Goal: Task Accomplishment & Management: Manage account settings

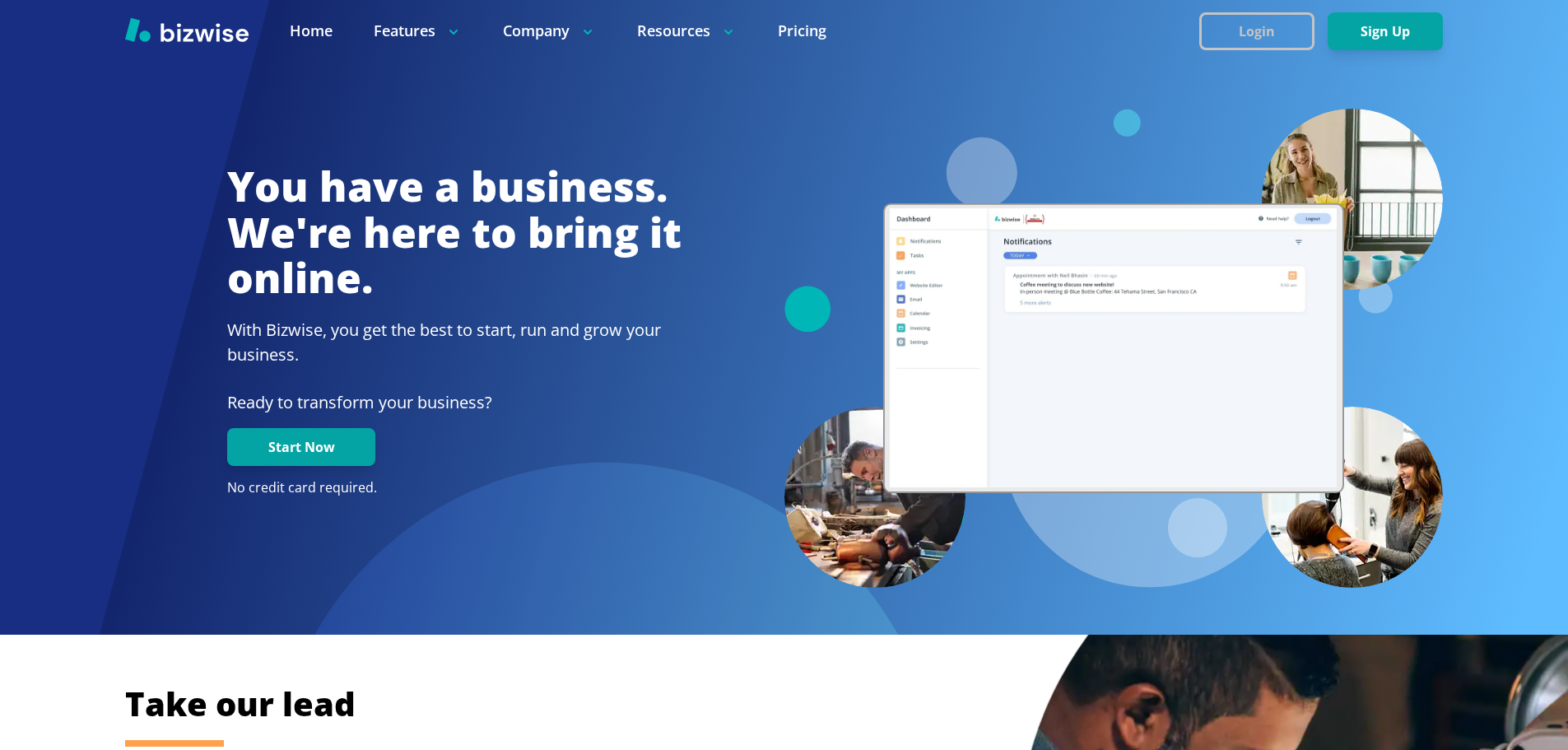
click at [1216, 35] on button "Login" at bounding box center [1256, 31] width 115 height 38
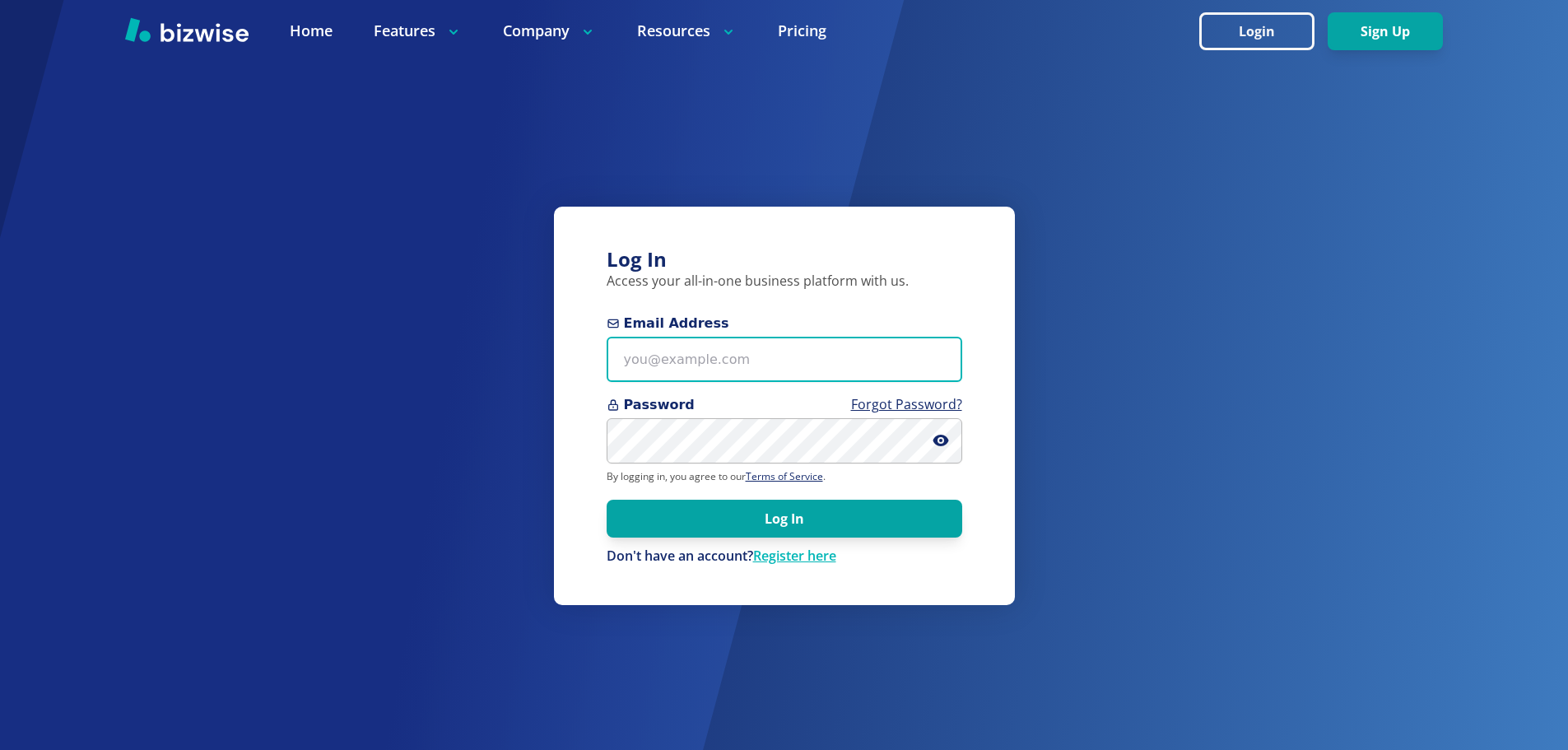
click at [772, 357] on input "Email Address" at bounding box center [784, 359] width 355 height 45
paste input "dawnrenae@livingbb.org"
type input "dawnrenae@livingbb.org"
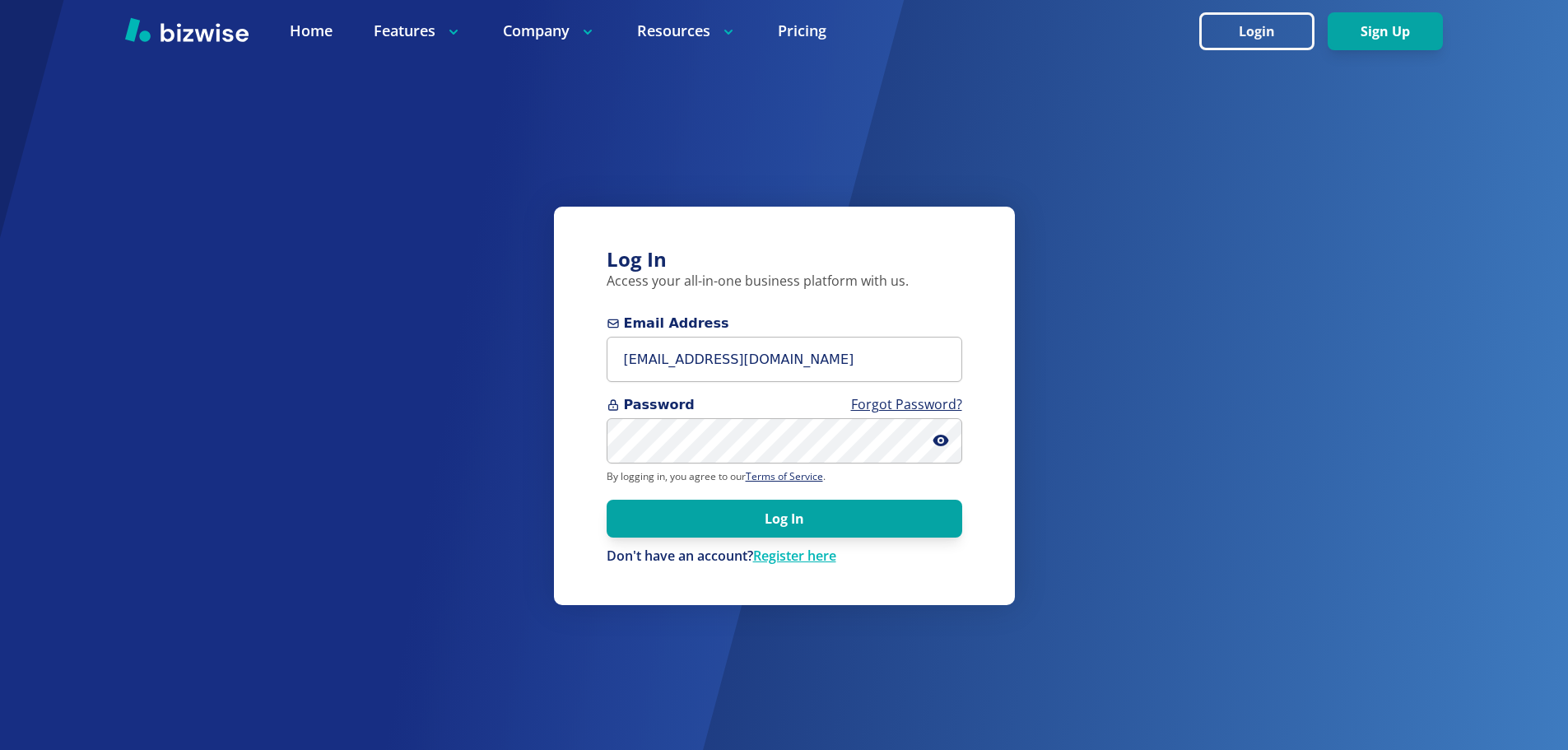
click at [1031, 487] on div "Log In Access your all-in-one business platform with us. Email Address dawnrena…" at bounding box center [784, 375] width 1568 height 750
click at [916, 522] on button "Log In" at bounding box center [784, 518] width 355 height 38
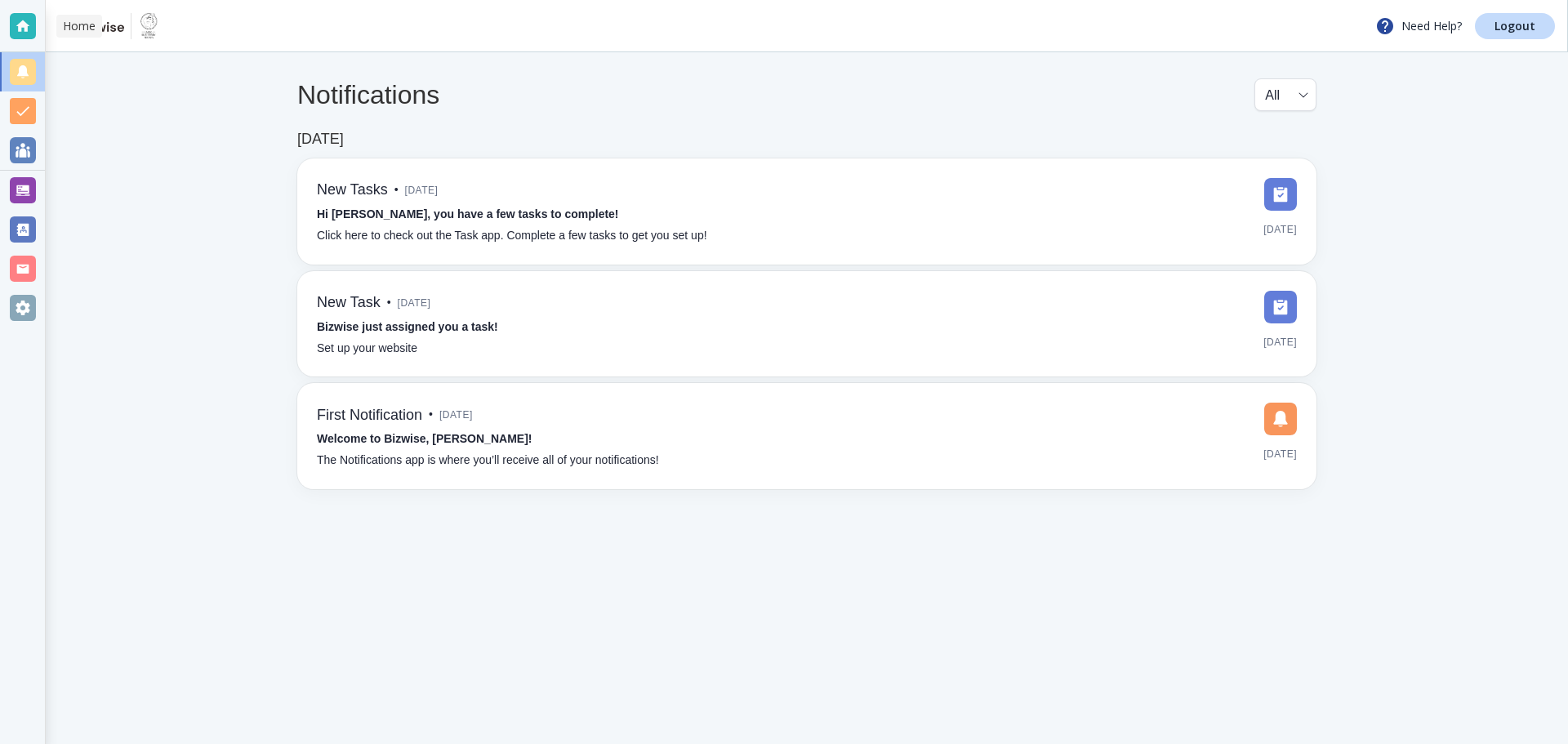
click at [17, 24] on div at bounding box center [23, 26] width 26 height 26
click at [25, 194] on div at bounding box center [23, 190] width 26 height 26
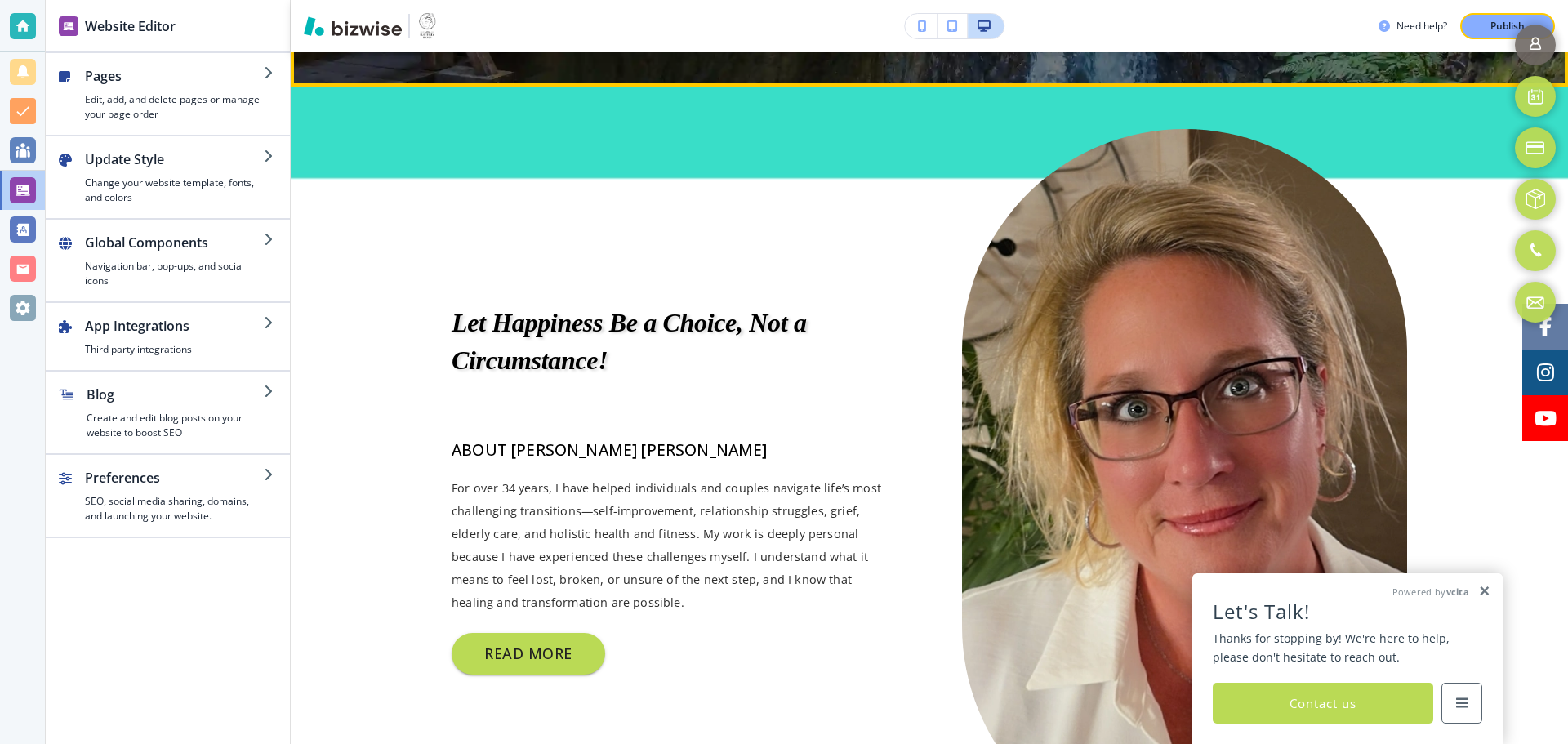
scroll to position [899, 0]
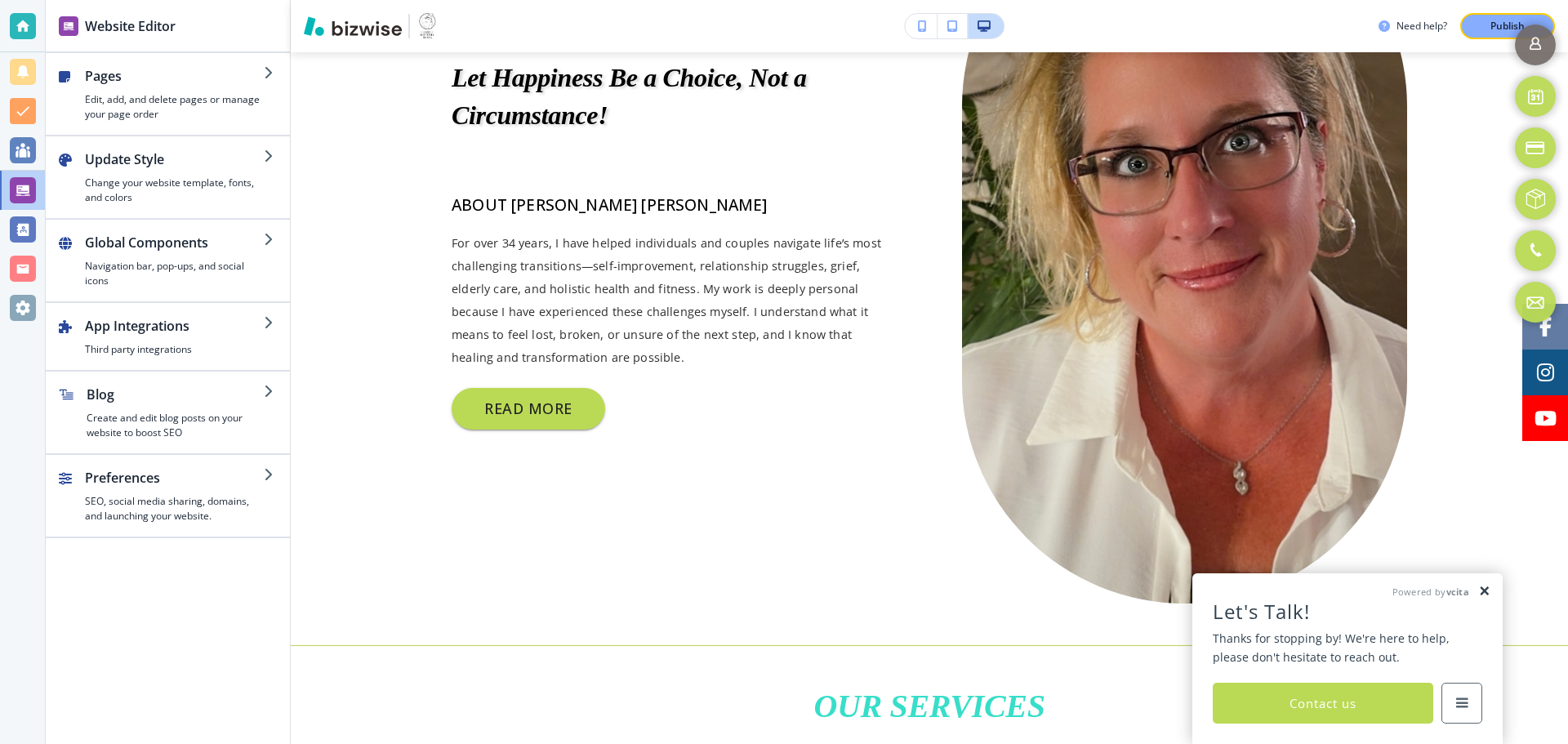
click at [1482, 589] on link at bounding box center [1483, 591] width 12 height 14
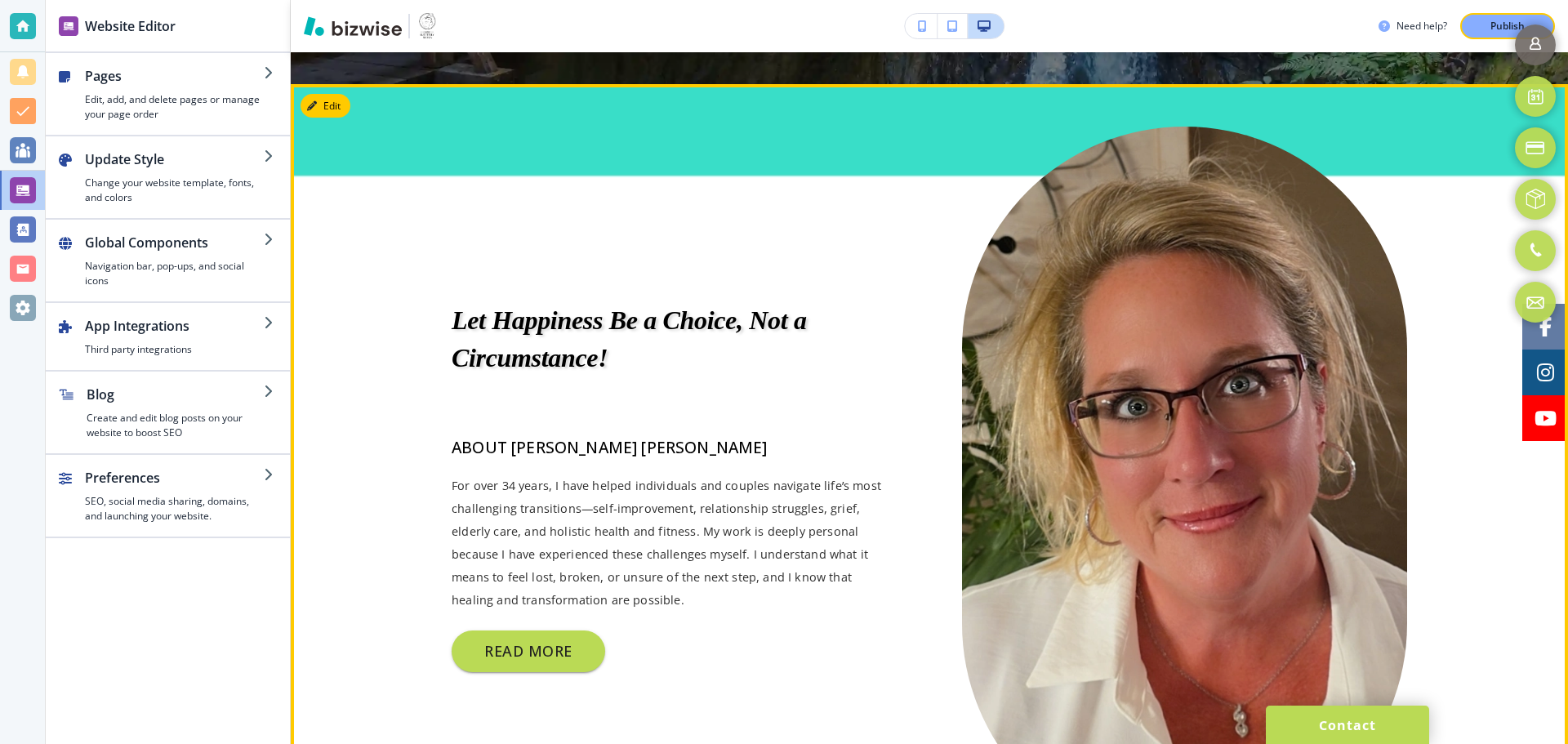
scroll to position [654, 0]
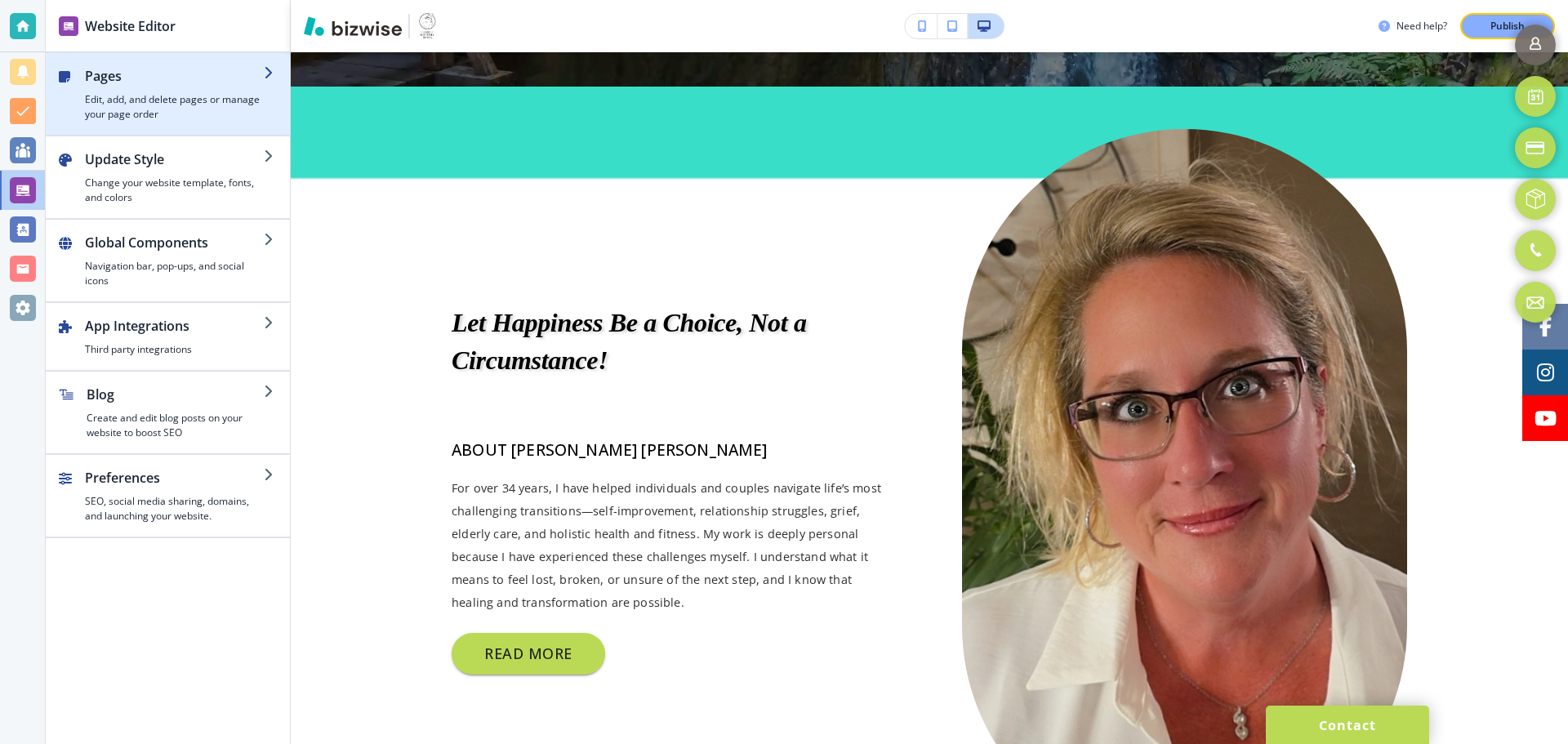
click at [179, 107] on h4 "Edit, add, and delete pages or manage your page order" at bounding box center [174, 107] width 179 height 29
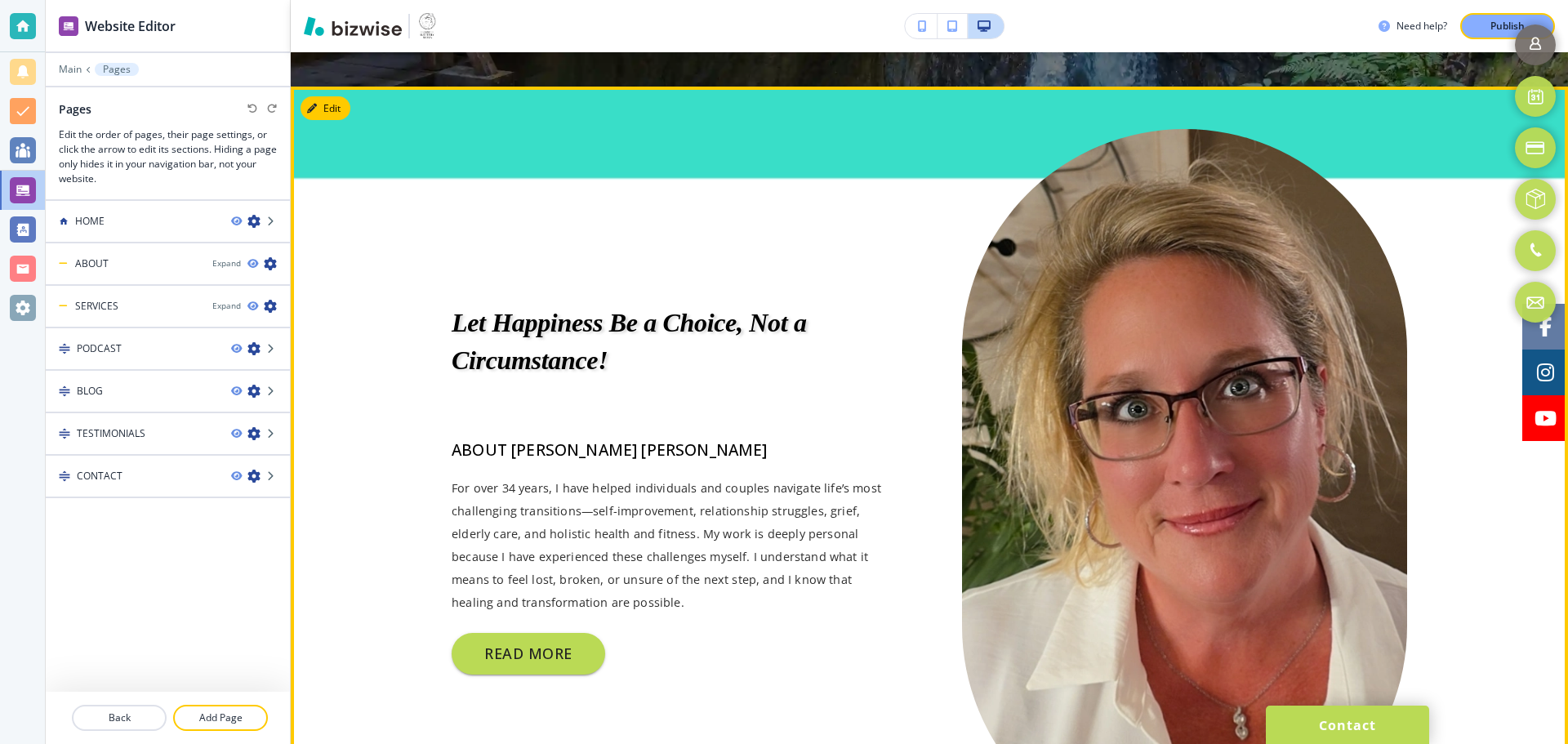
click at [1135, 363] on img at bounding box center [1184, 489] width 445 height 720
click at [1049, 347] on img at bounding box center [1184, 489] width 445 height 720
click at [557, 223] on div "Let Happiness Be a Choice, Not a Circumstance! ﻿ABOUT DAWN RENAE For over 34 ye…" at bounding box center [930, 489] width 956 height 720
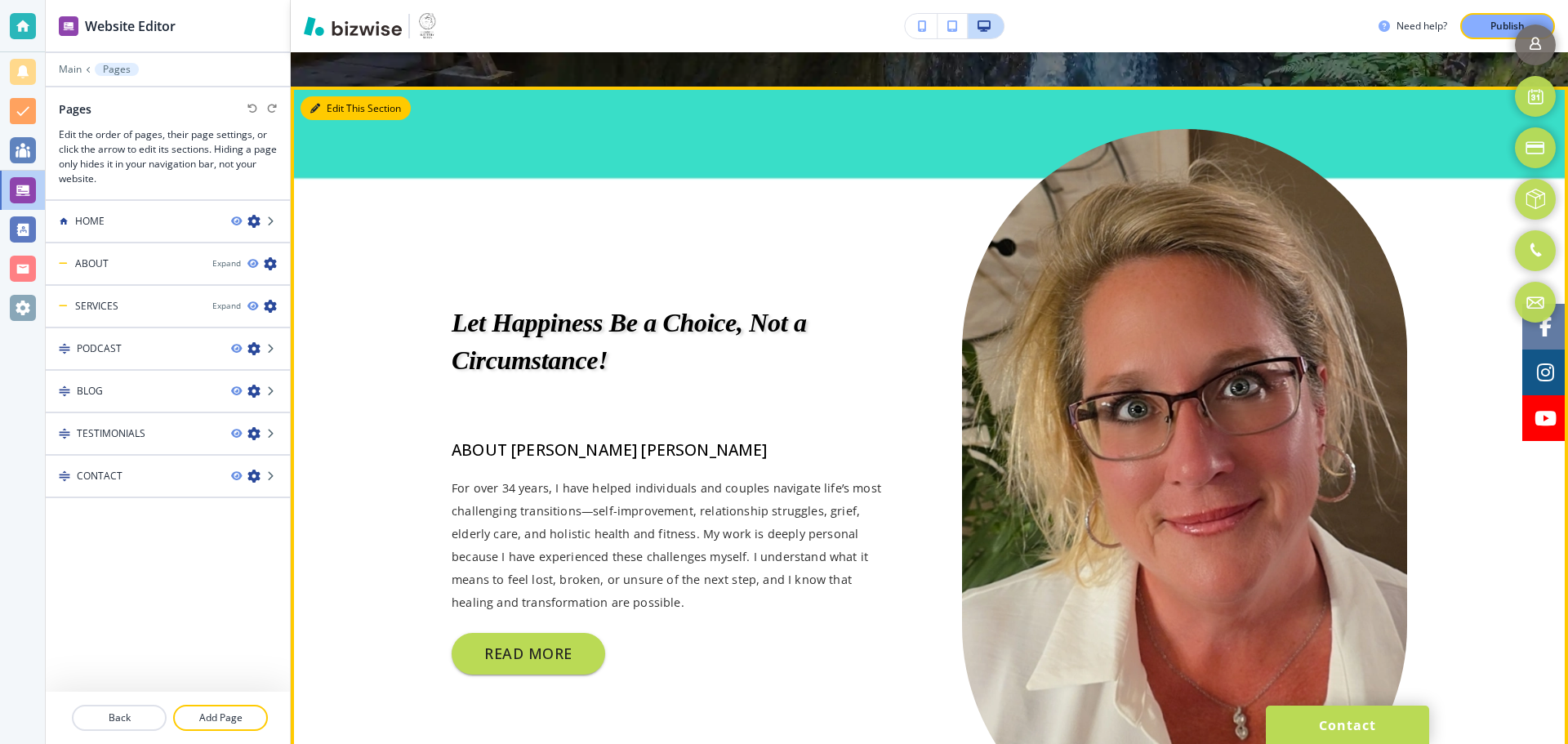
click at [329, 105] on button "Edit This Section" at bounding box center [355, 109] width 110 height 25
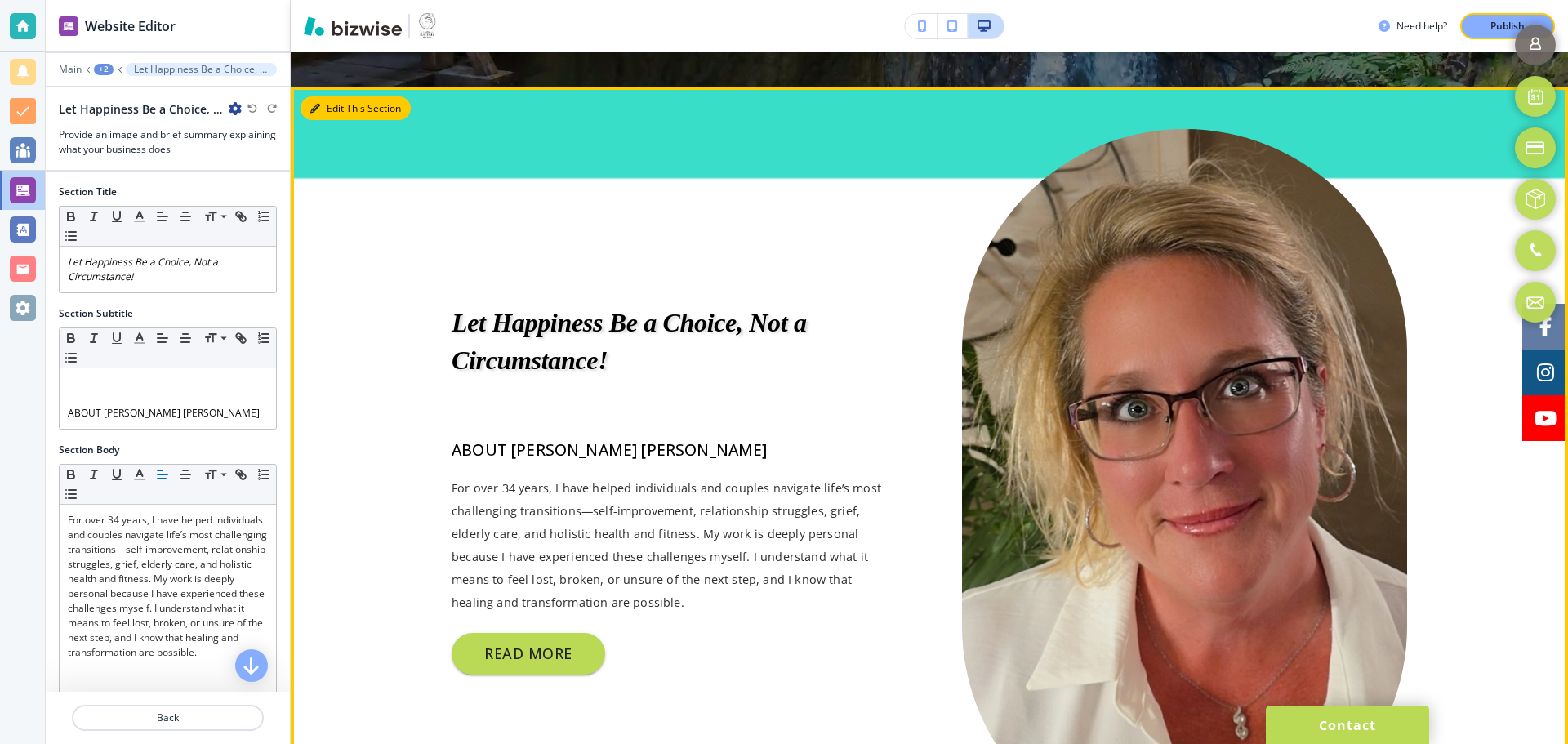
scroll to position [688, 0]
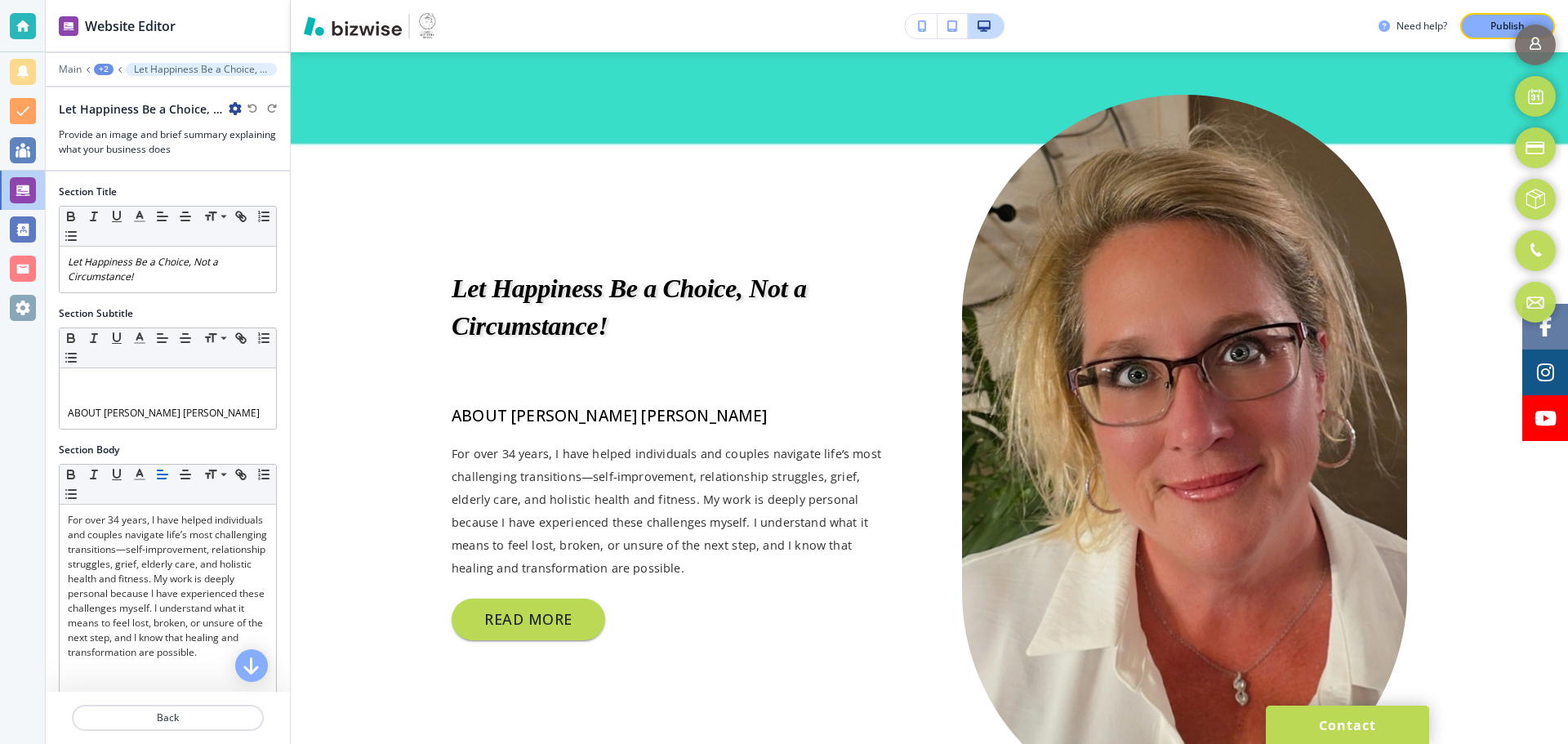
click at [1074, 343] on img at bounding box center [1184, 455] width 445 height 720
click at [1537, 103] on link "Book your next session" at bounding box center [1535, 96] width 47 height 47
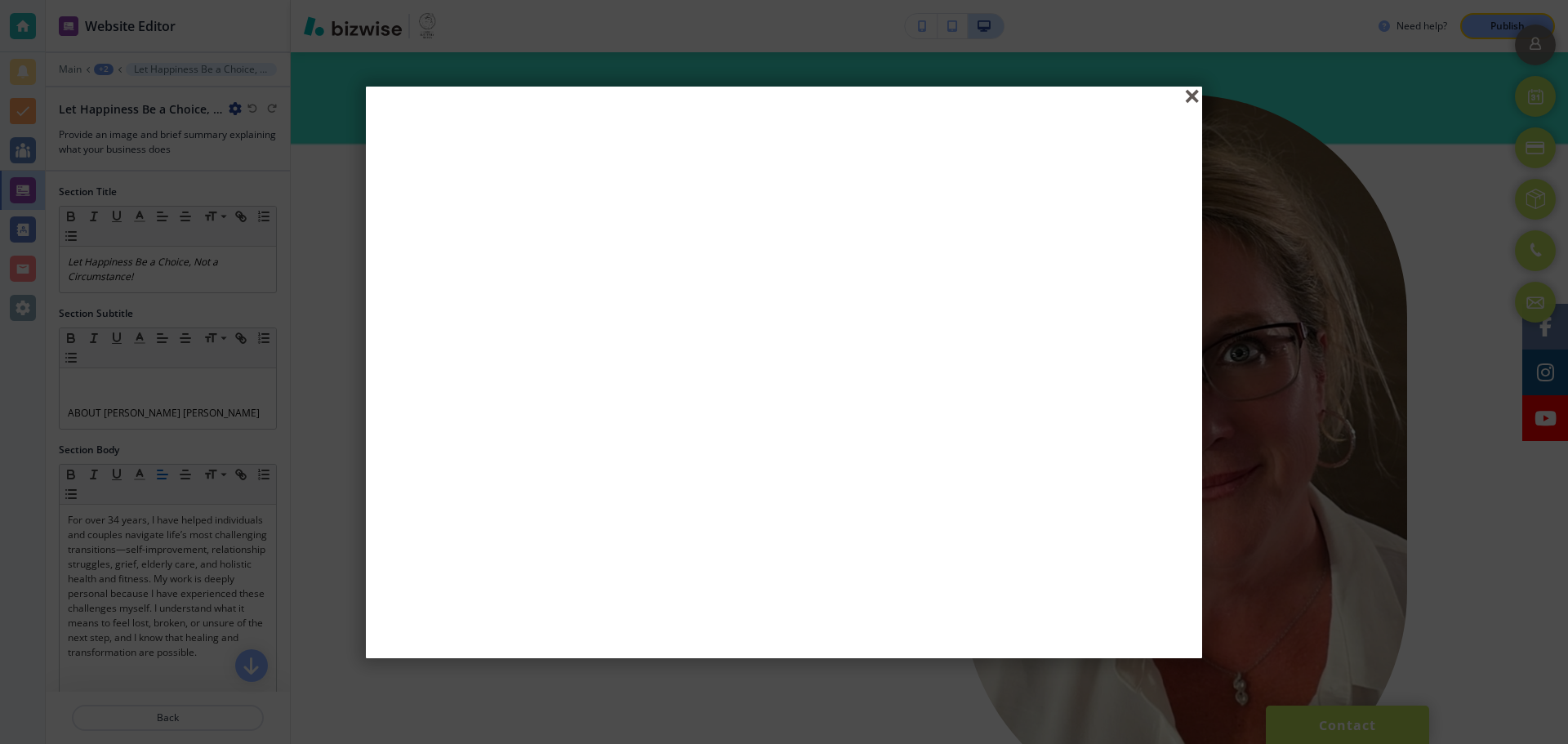
click at [1189, 96] on div "close" at bounding box center [1193, 97] width 12 height 12
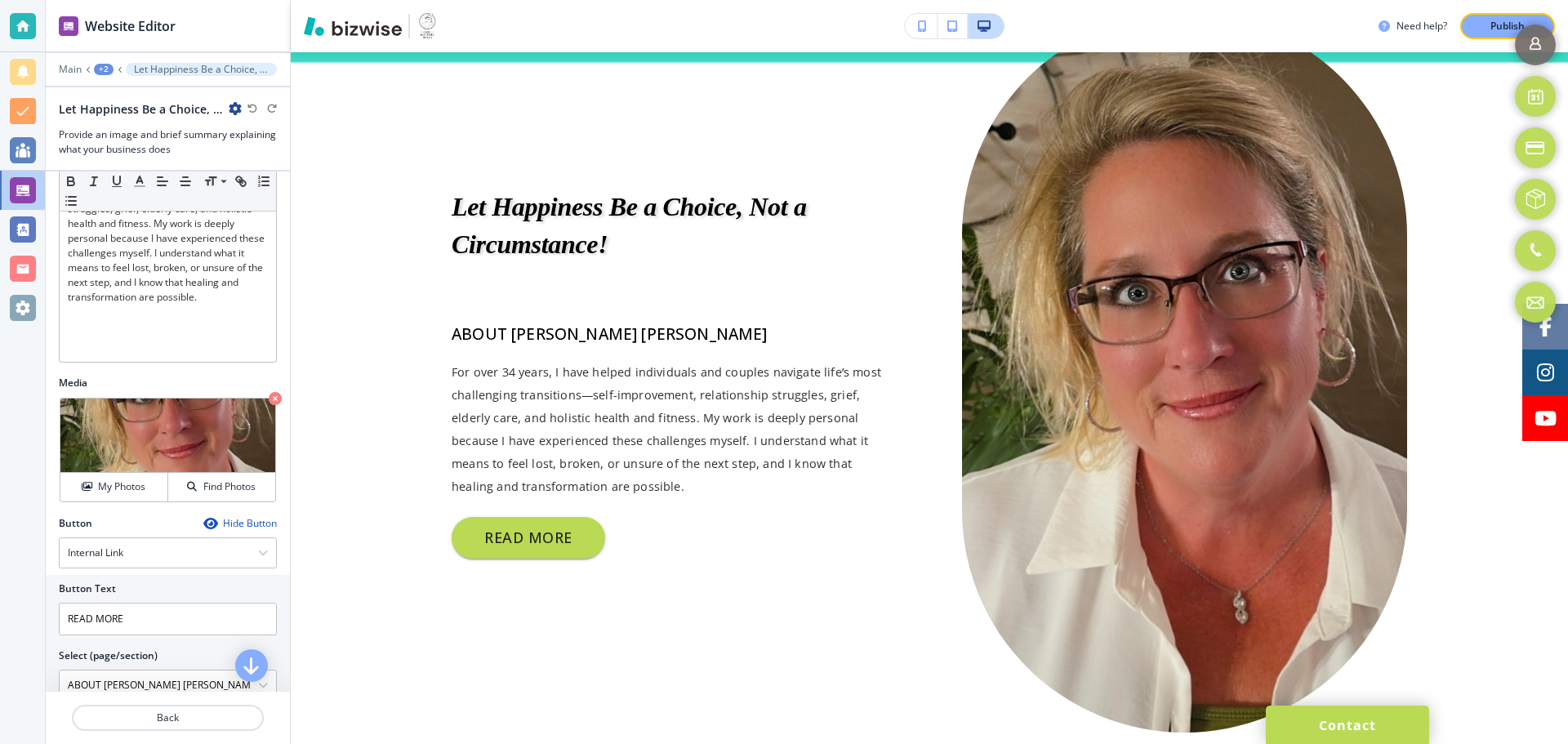
scroll to position [327, 0]
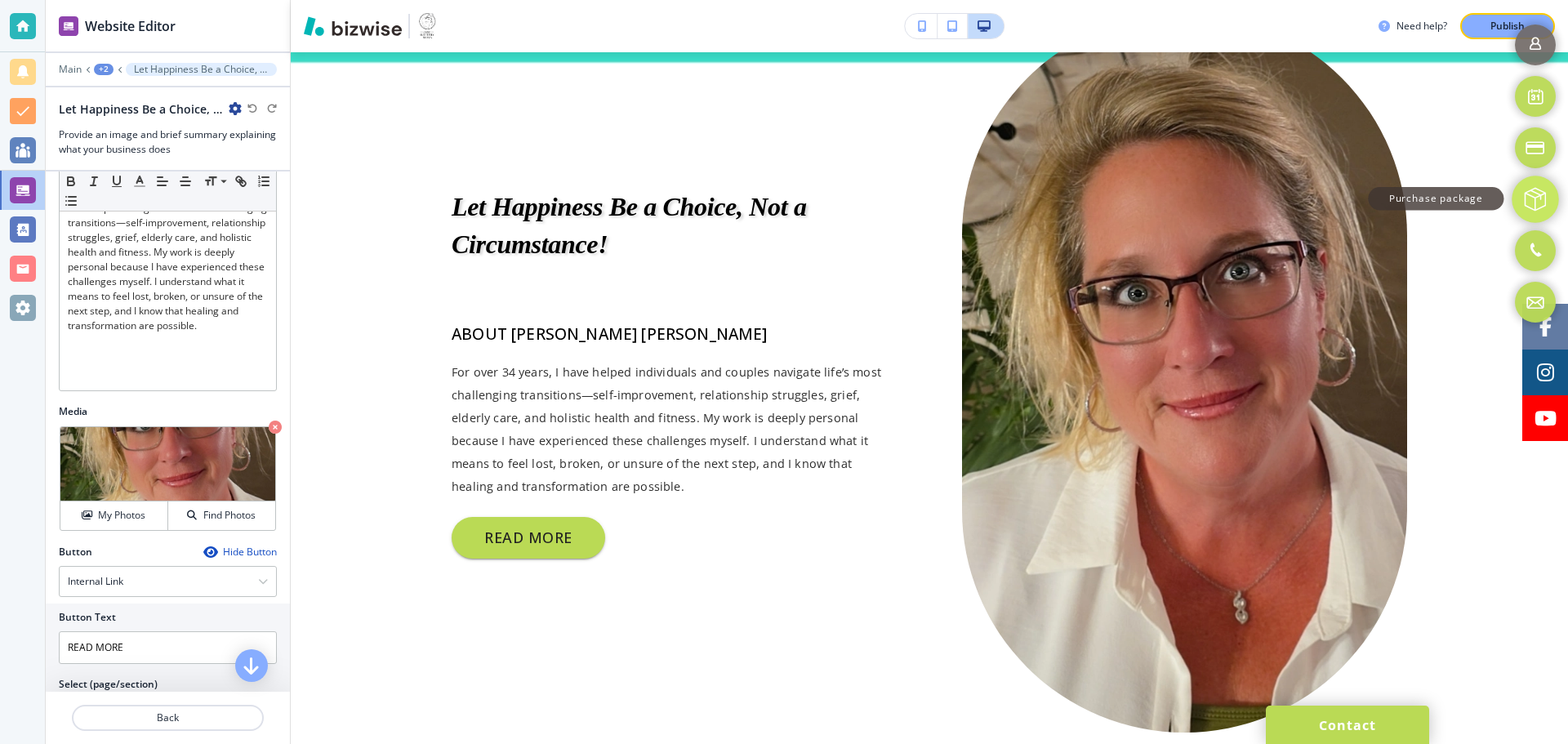
click at [1536, 199] on link "Purchase package" at bounding box center [1535, 199] width 47 height 47
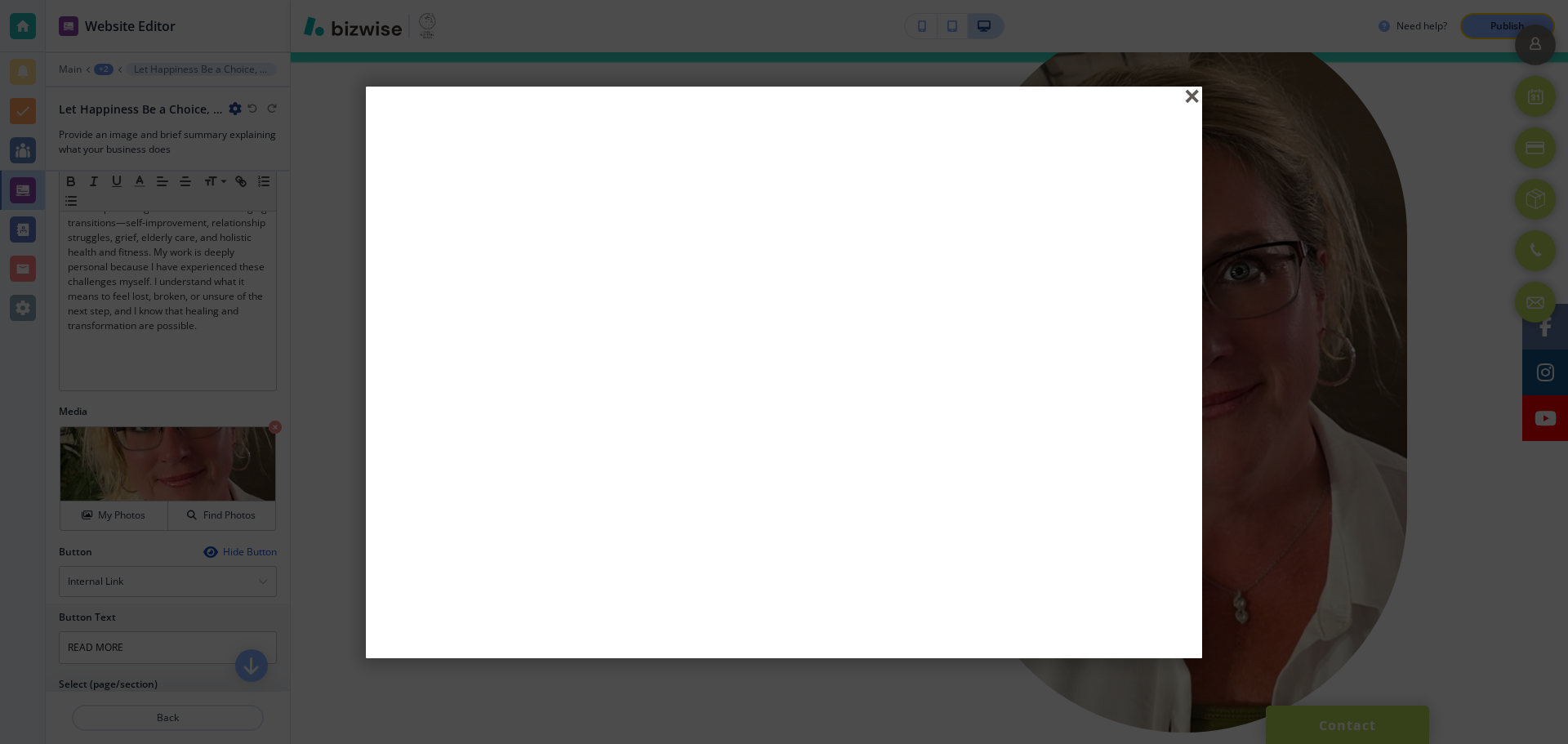
click at [1190, 100] on div "close" at bounding box center [1193, 97] width 12 height 12
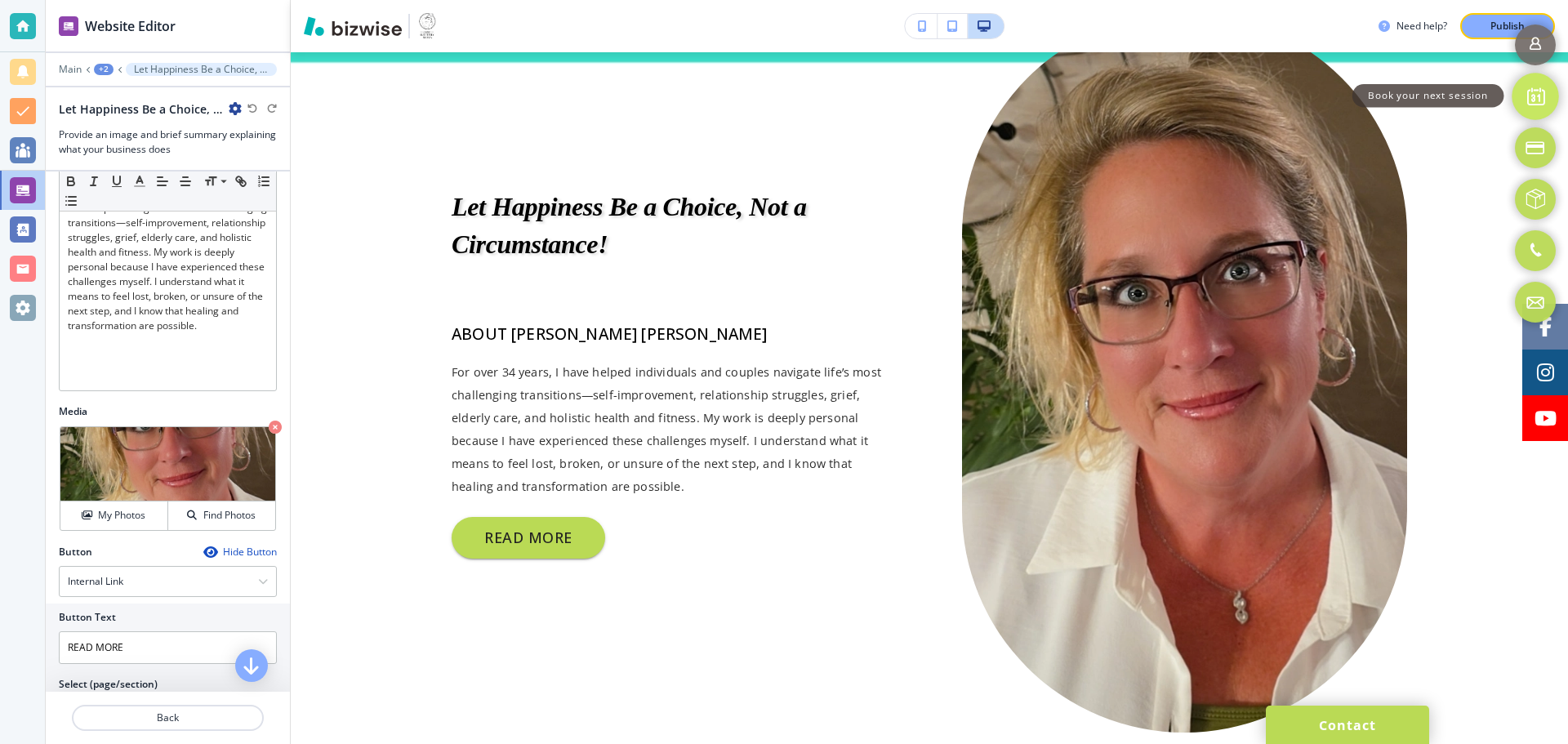
click at [1526, 95] on link "Book your next session" at bounding box center [1535, 96] width 47 height 47
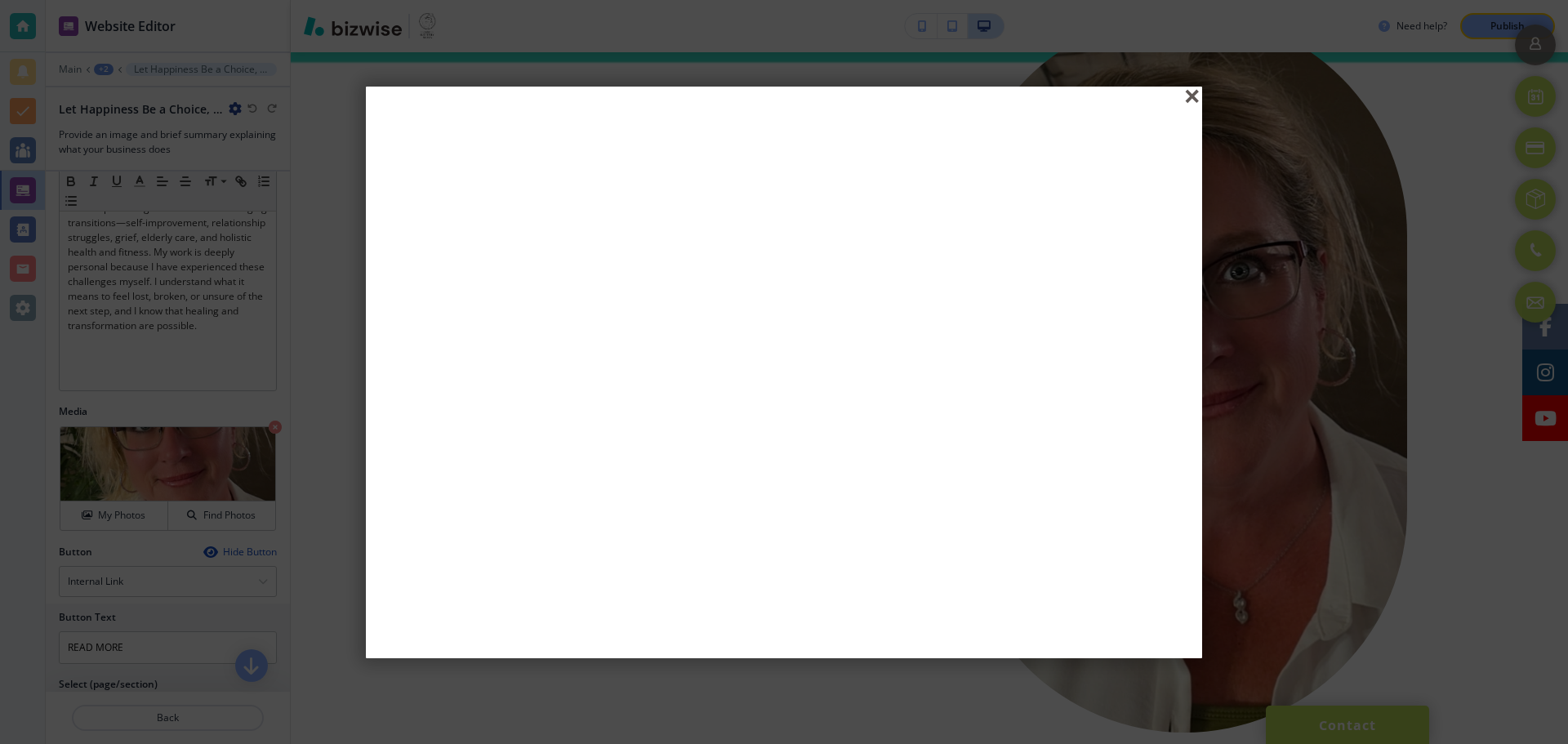
click at [1188, 99] on div "close" at bounding box center [1193, 97] width 12 height 12
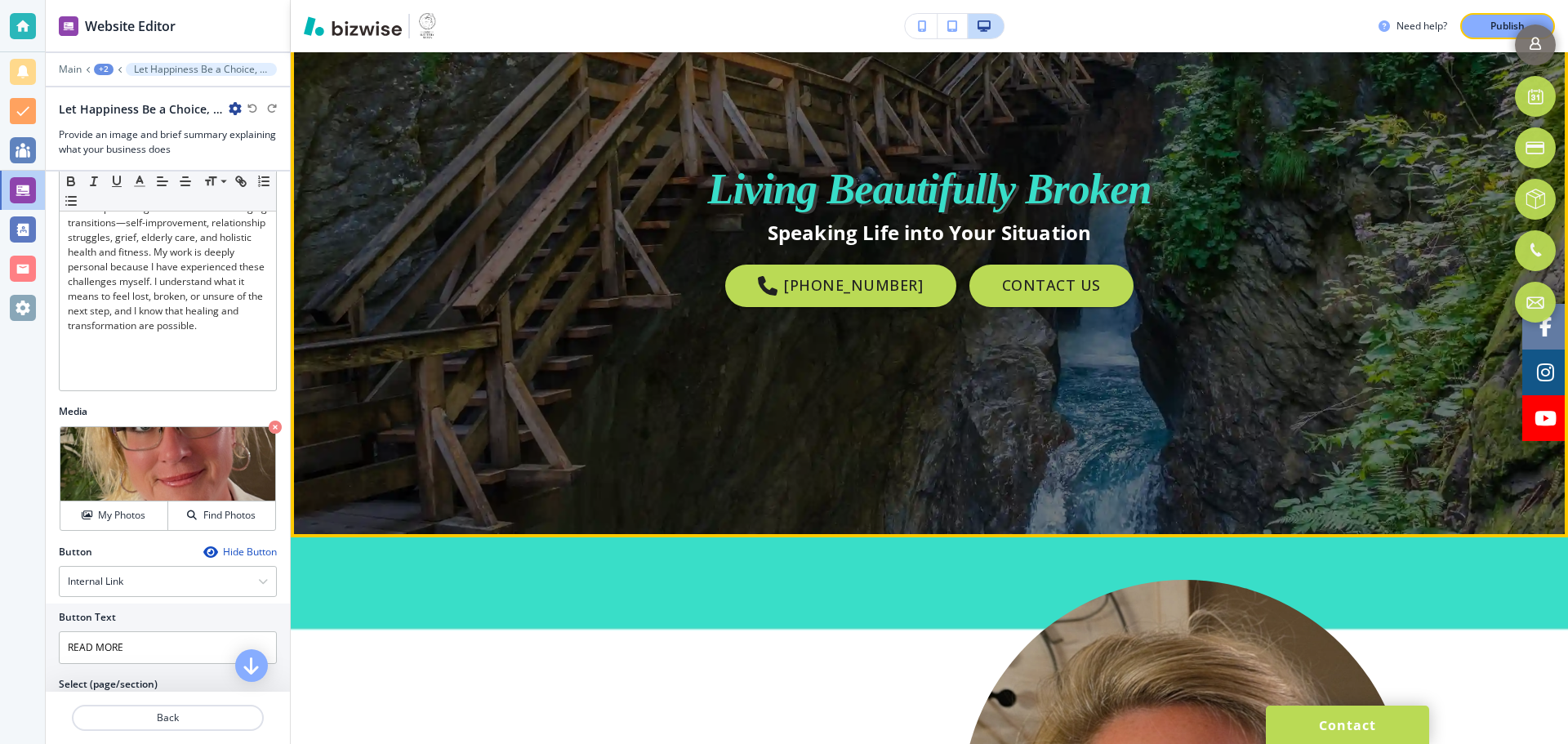
scroll to position [0, 0]
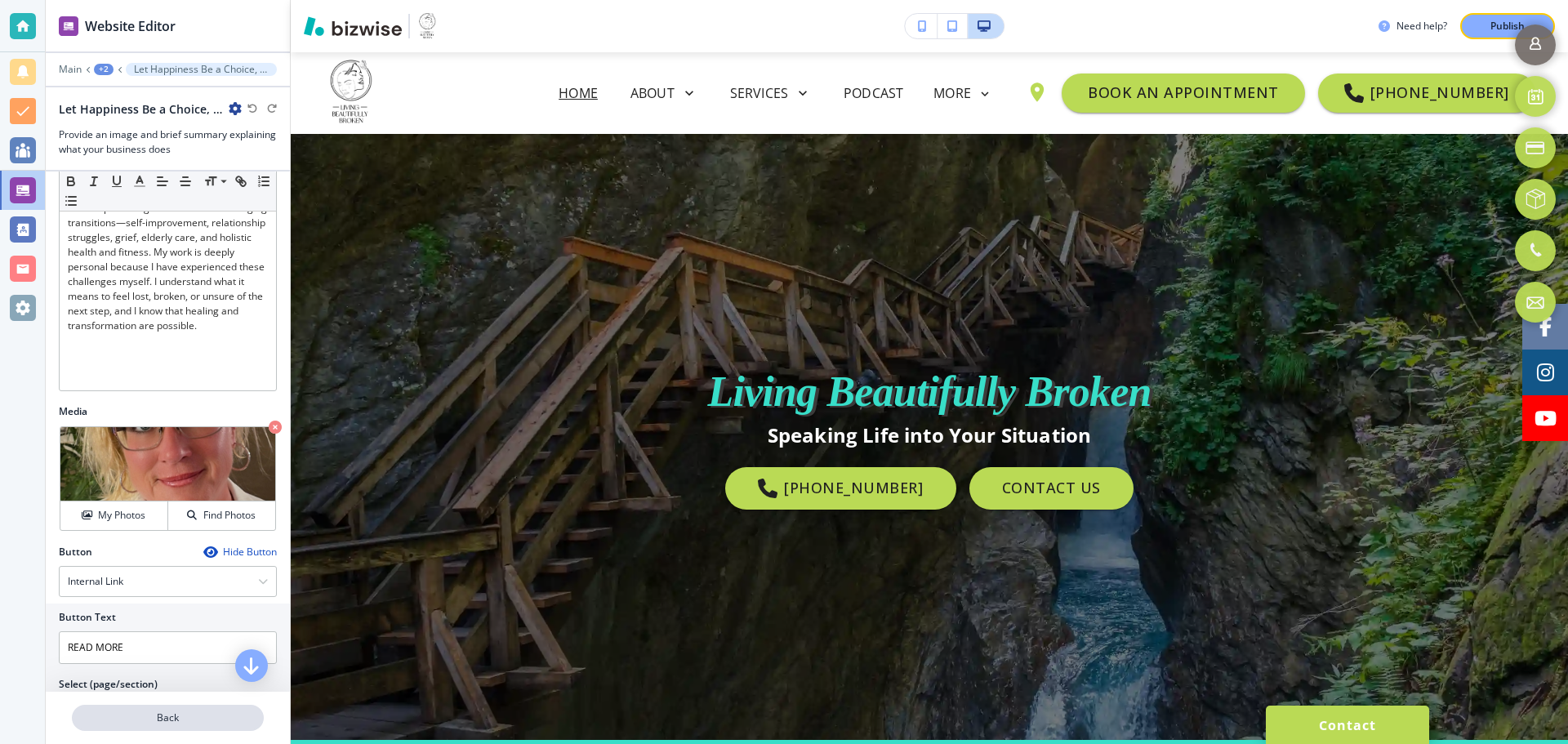
click at [210, 719] on p "Back" at bounding box center [168, 718] width 189 height 15
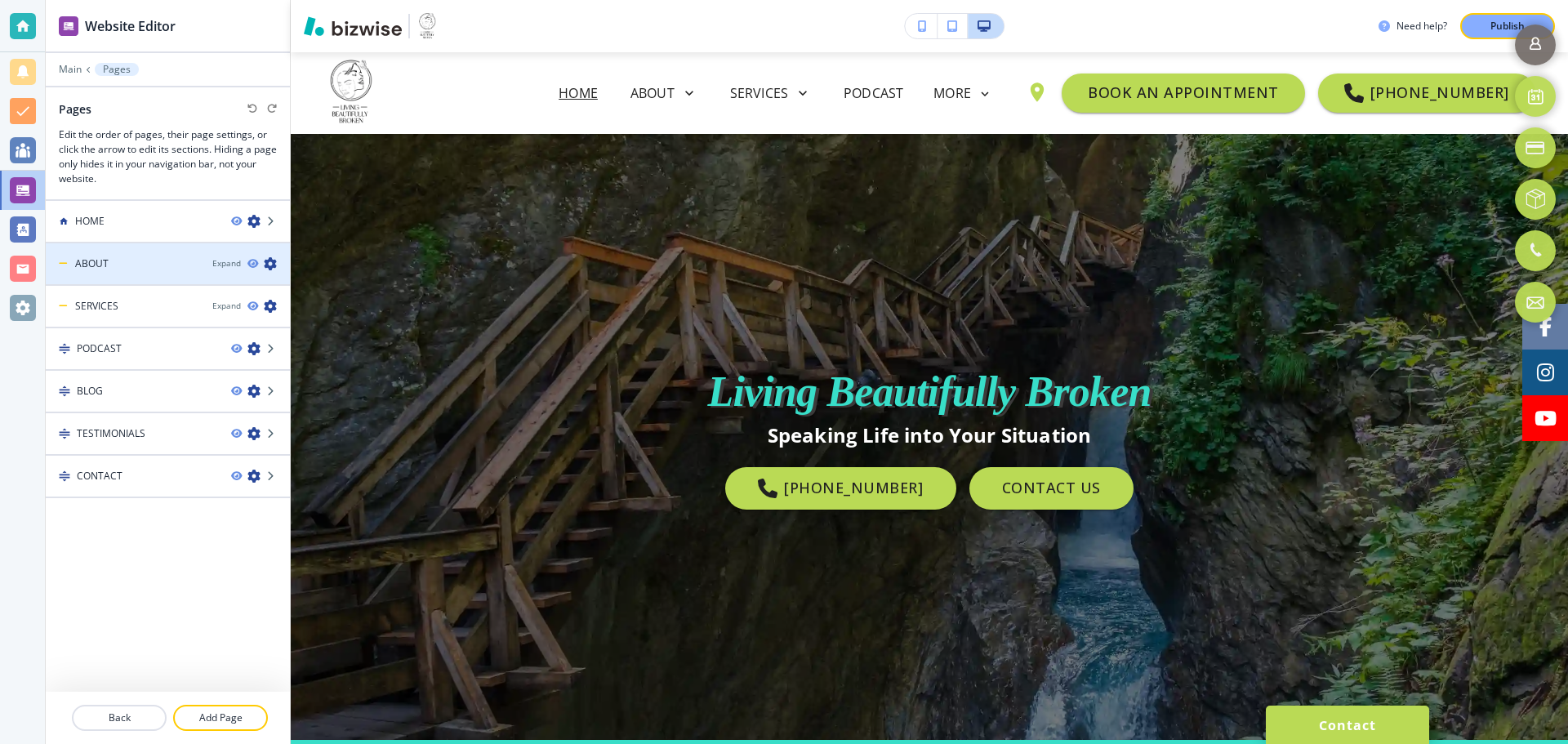
click at [184, 270] on div "ABOUT" at bounding box center [122, 264] width 154 height 15
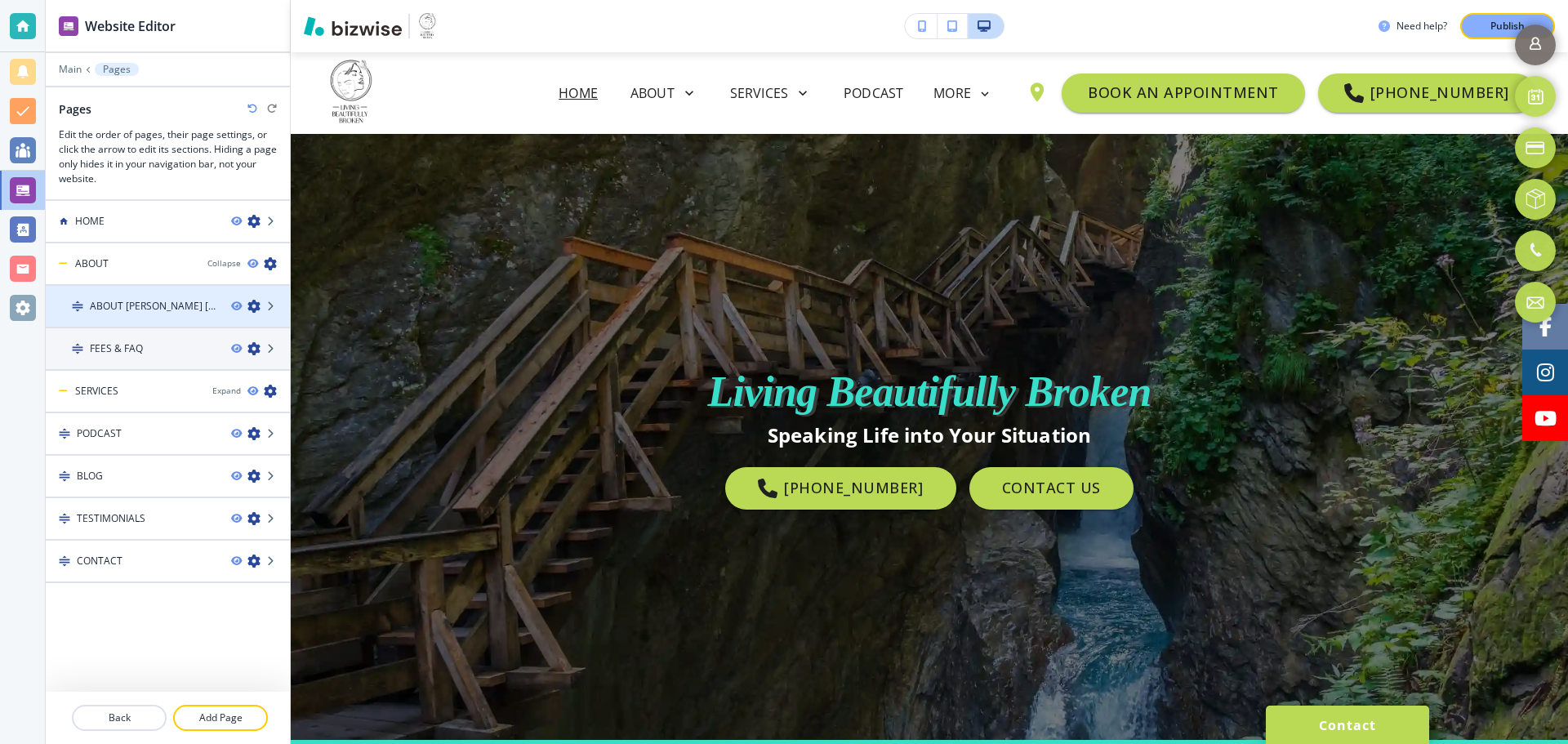
click at [173, 314] on div at bounding box center [168, 320] width 244 height 13
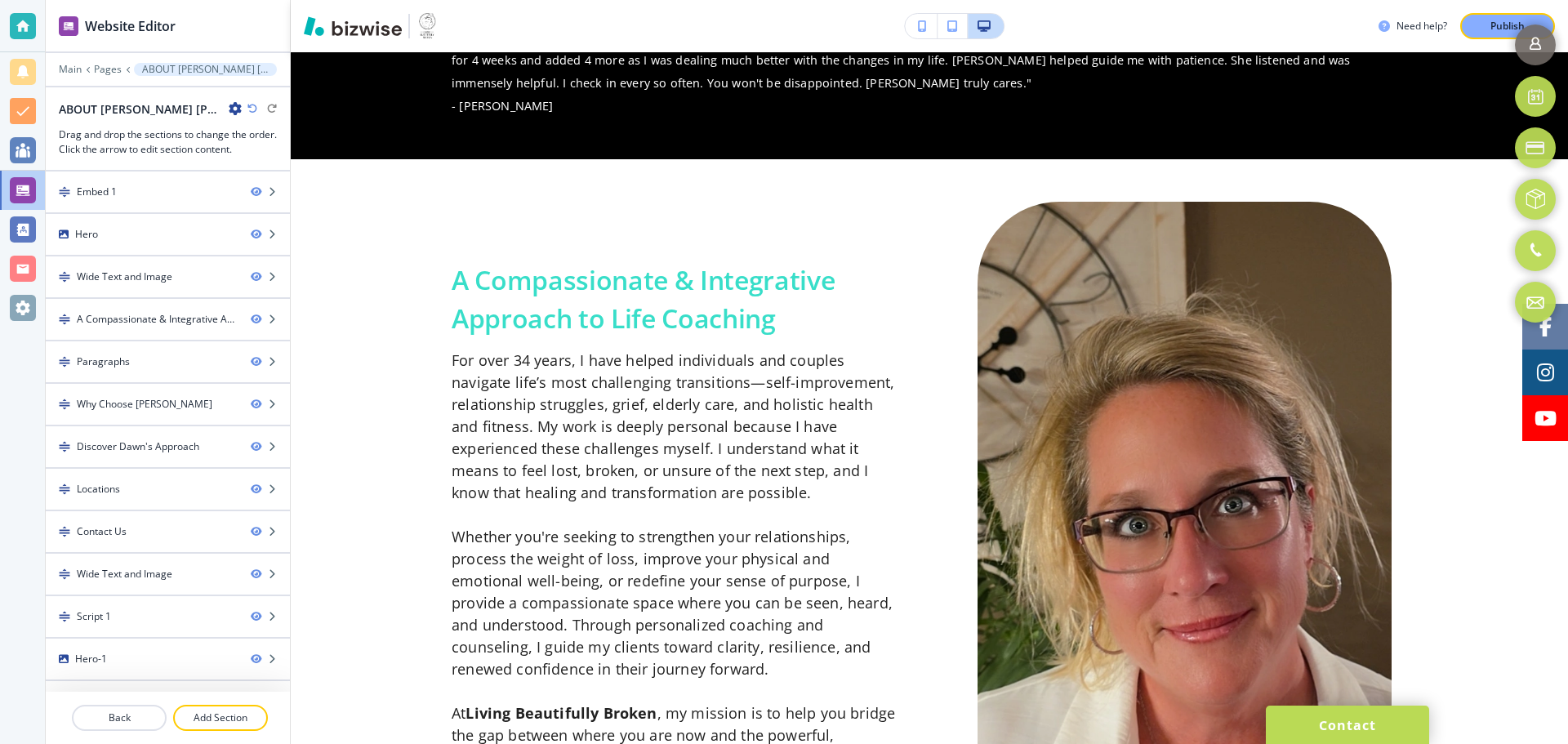
scroll to position [817, 0]
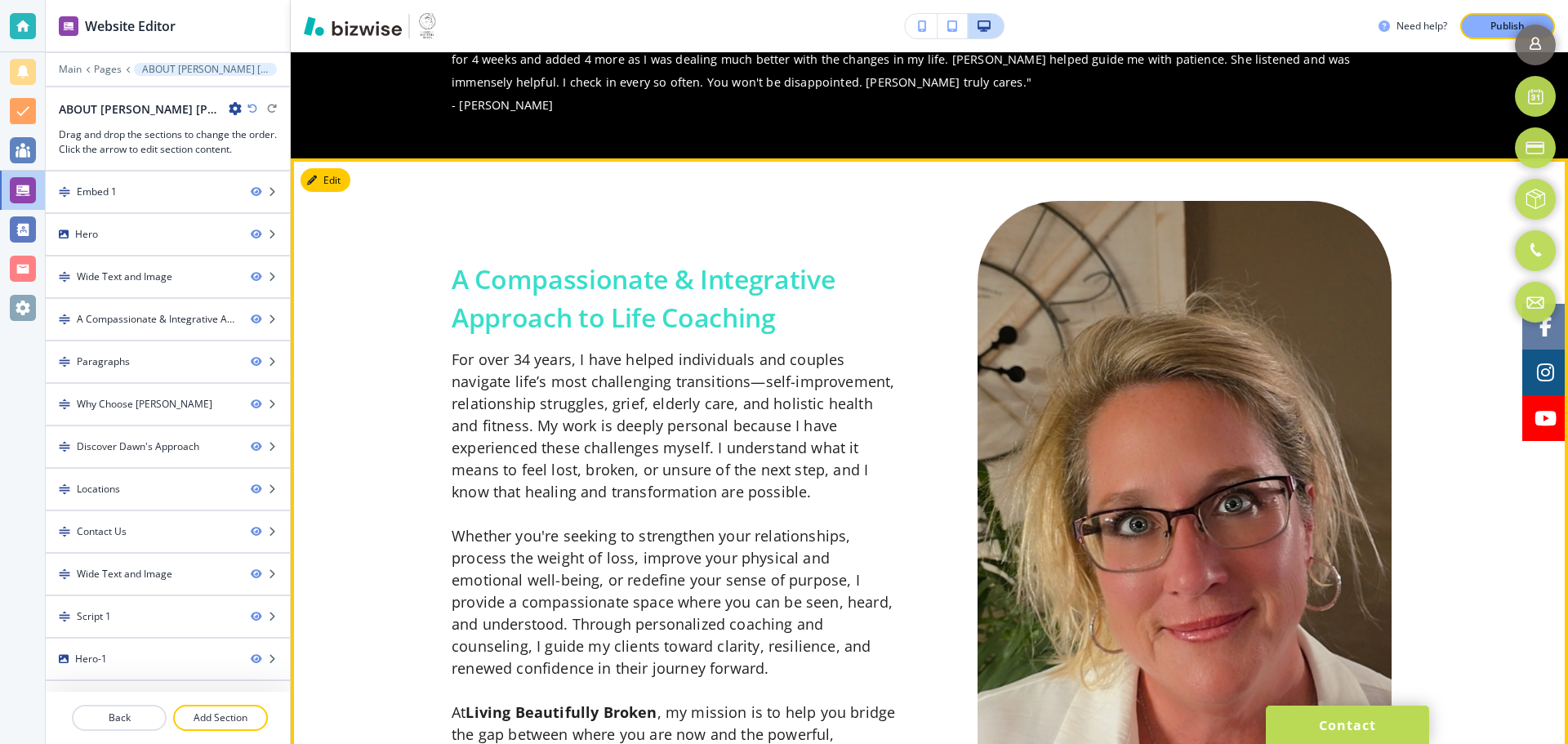
click at [1010, 413] on img at bounding box center [1184, 568] width 413 height 735
click at [333, 182] on button "Edit This Section" at bounding box center [355, 180] width 110 height 25
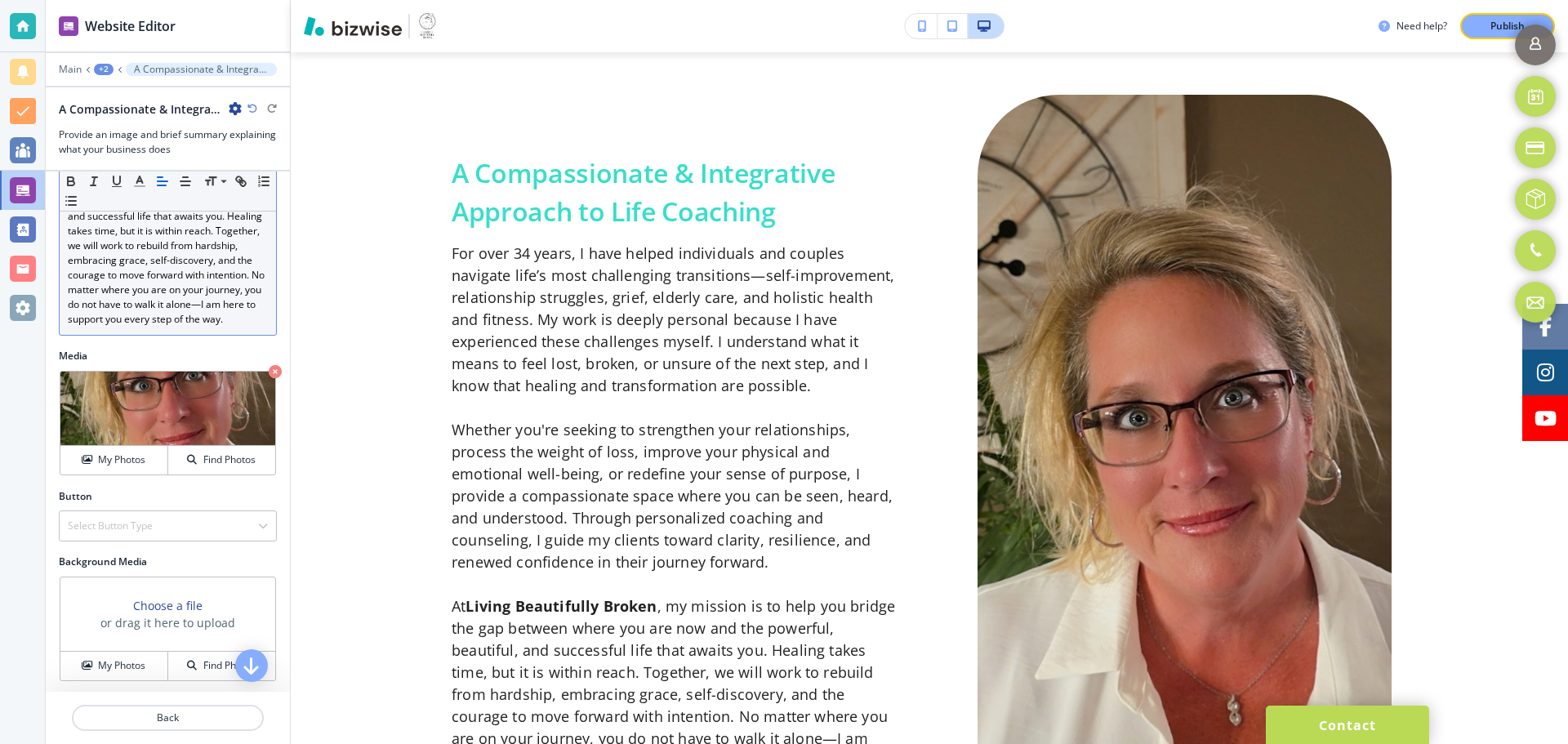
scroll to position [800, 0]
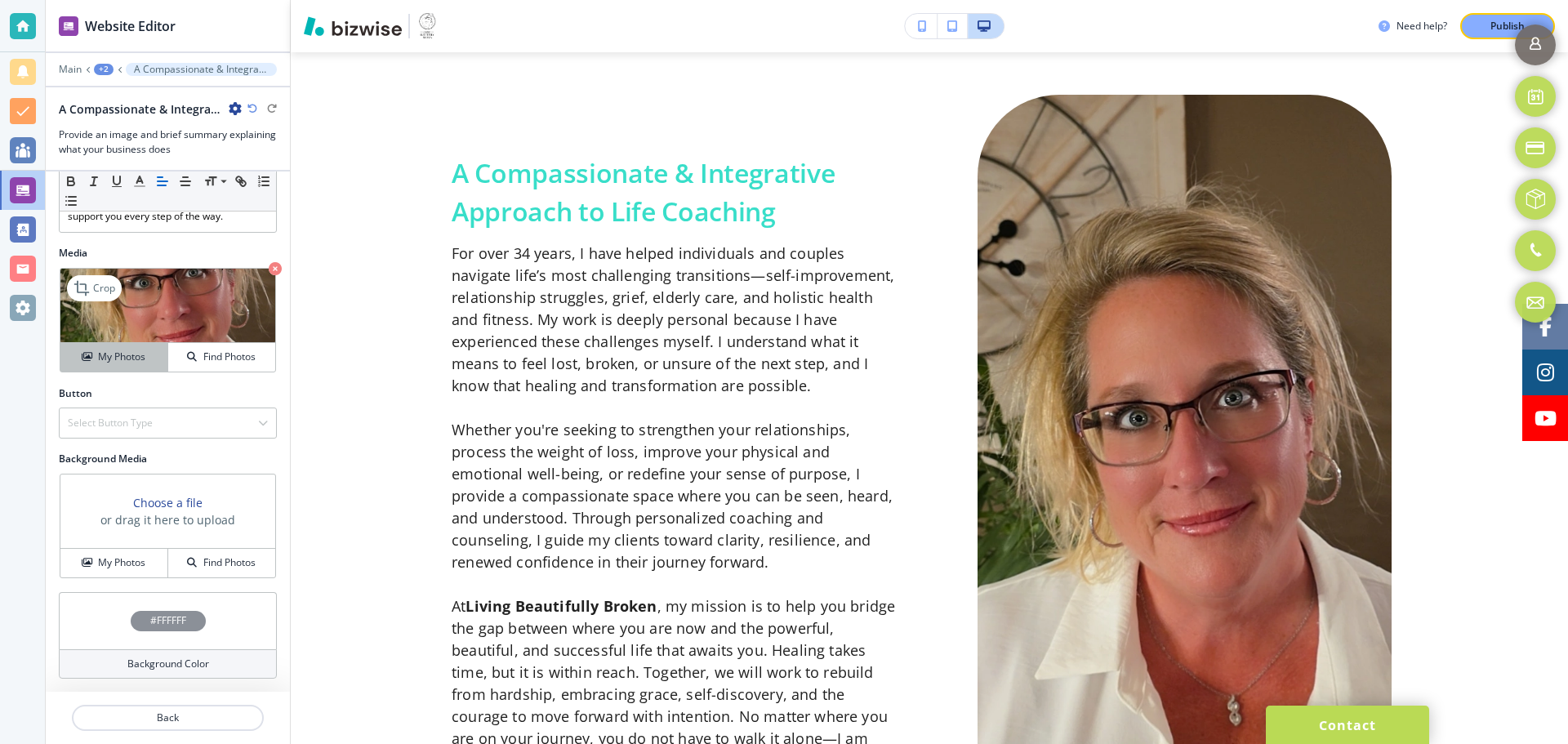
click at [105, 366] on button "My Photos" at bounding box center [114, 357] width 108 height 29
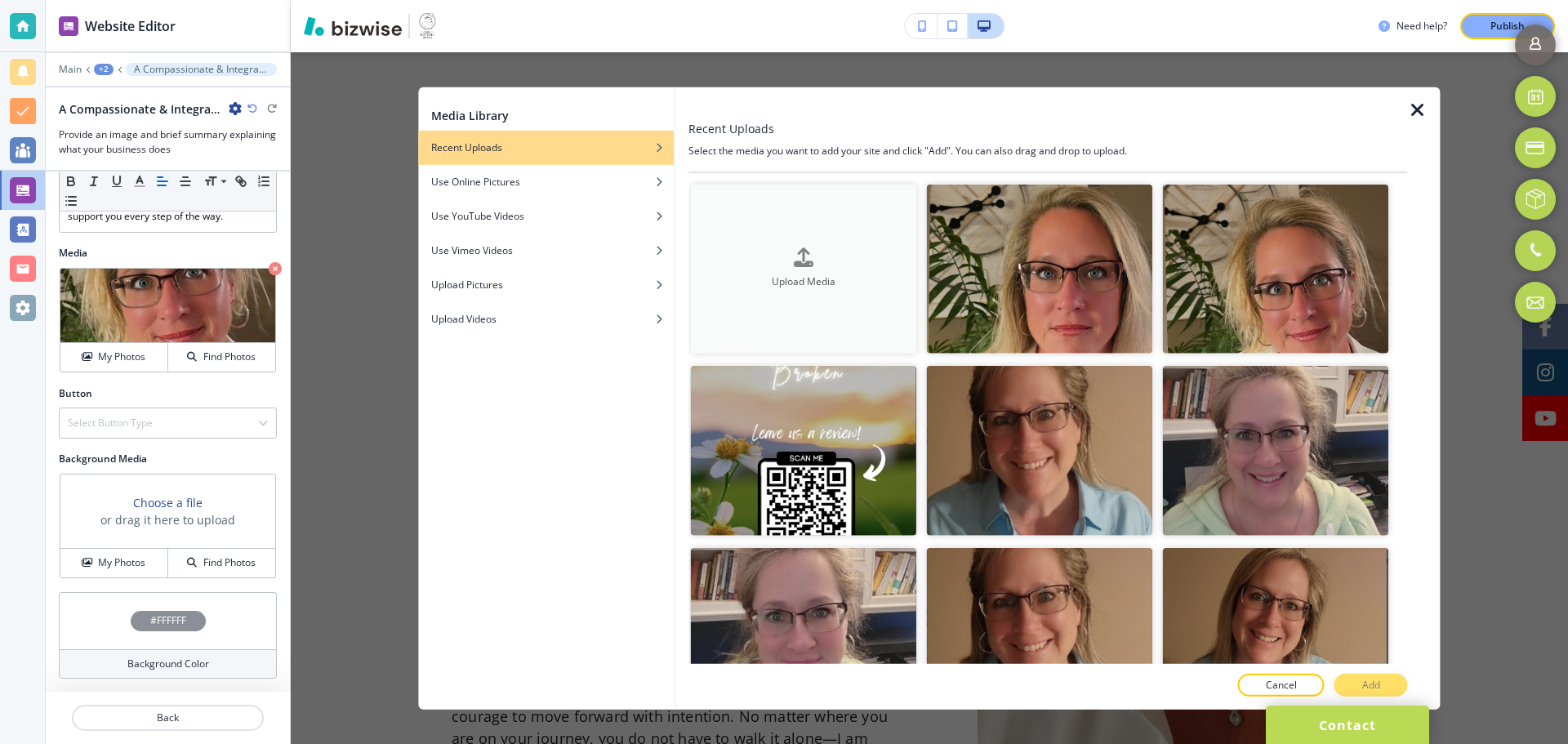
click at [828, 275] on h4 "Upload Media" at bounding box center [804, 283] width 226 height 15
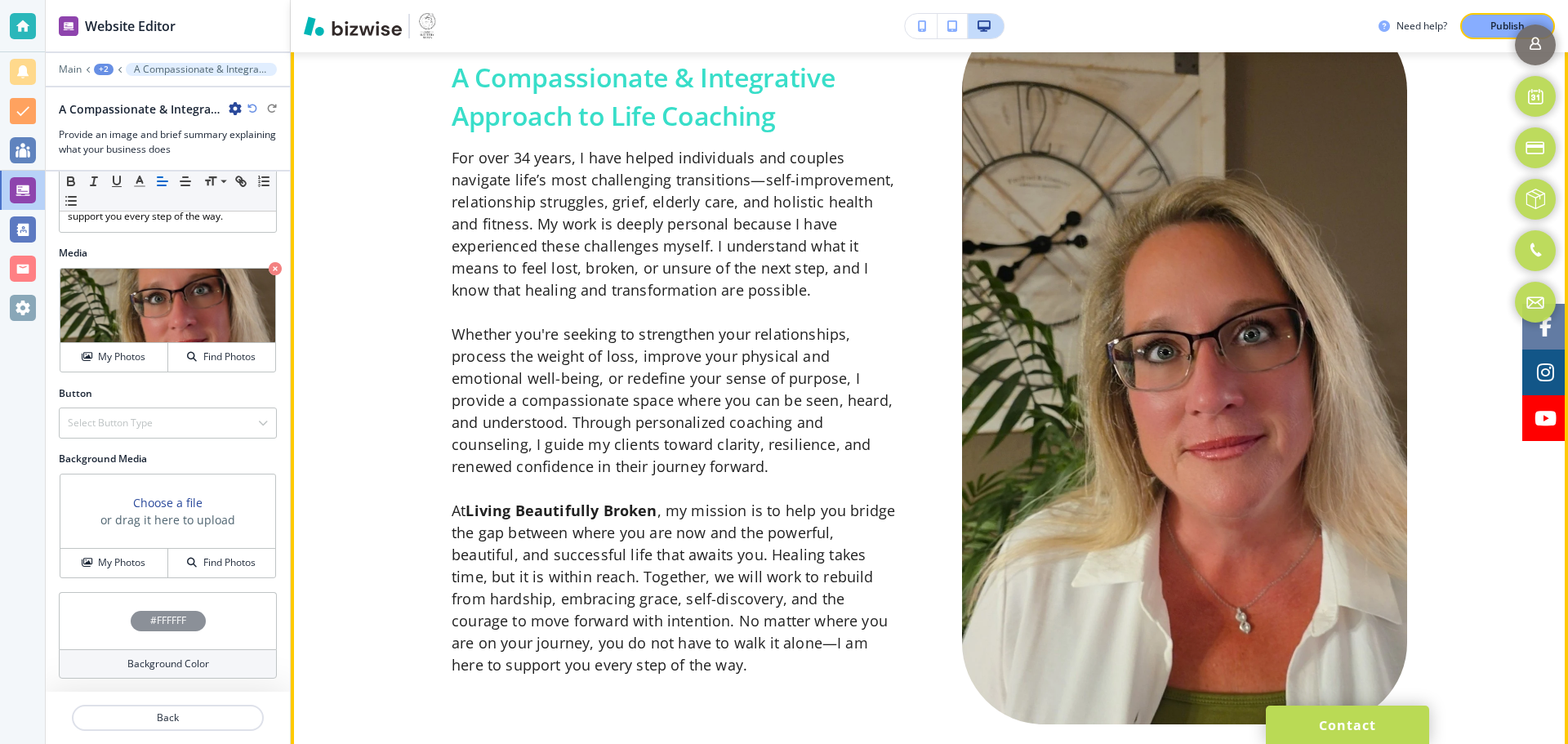
scroll to position [1005, 0]
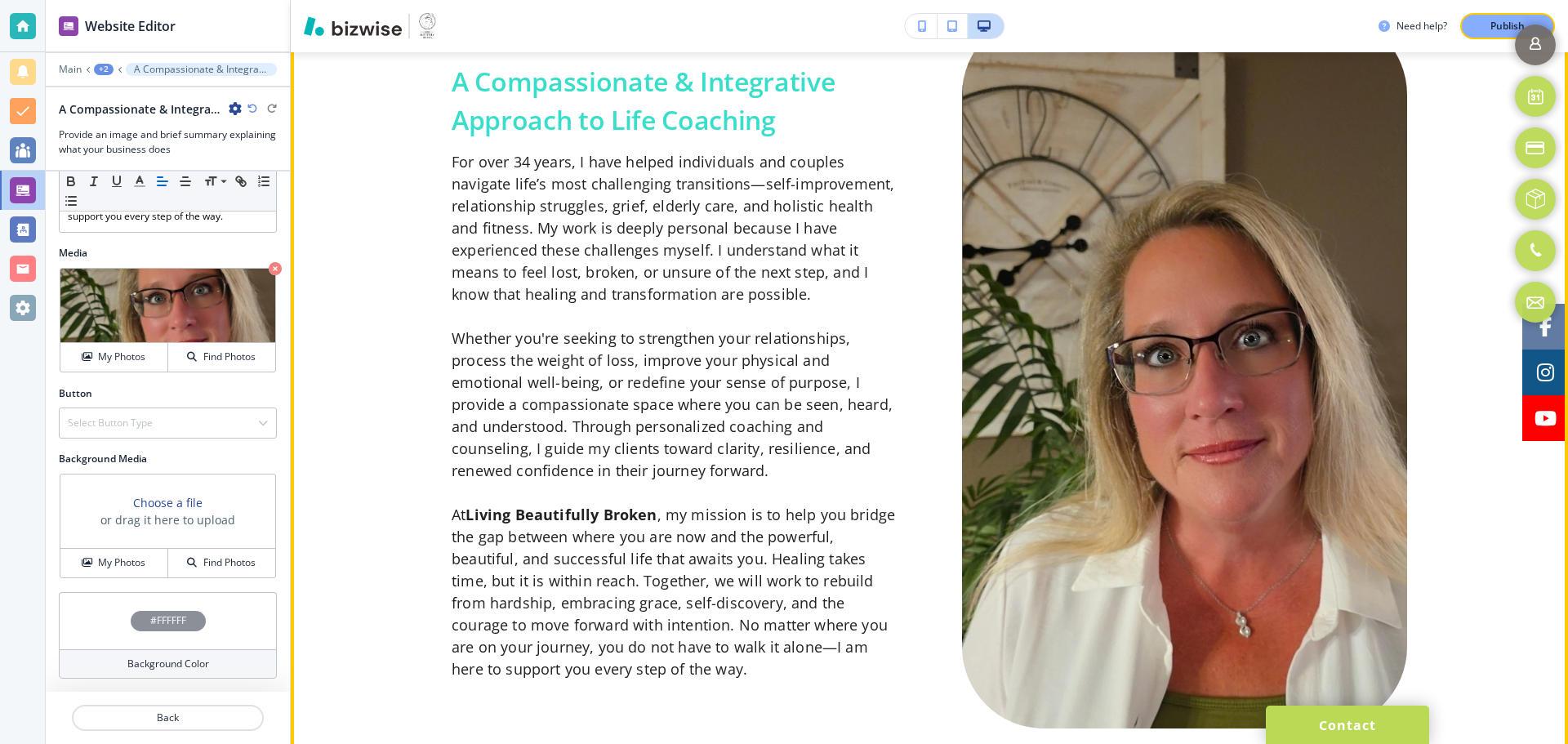
click at [1109, 439] on img at bounding box center [1184, 370] width 445 height 715
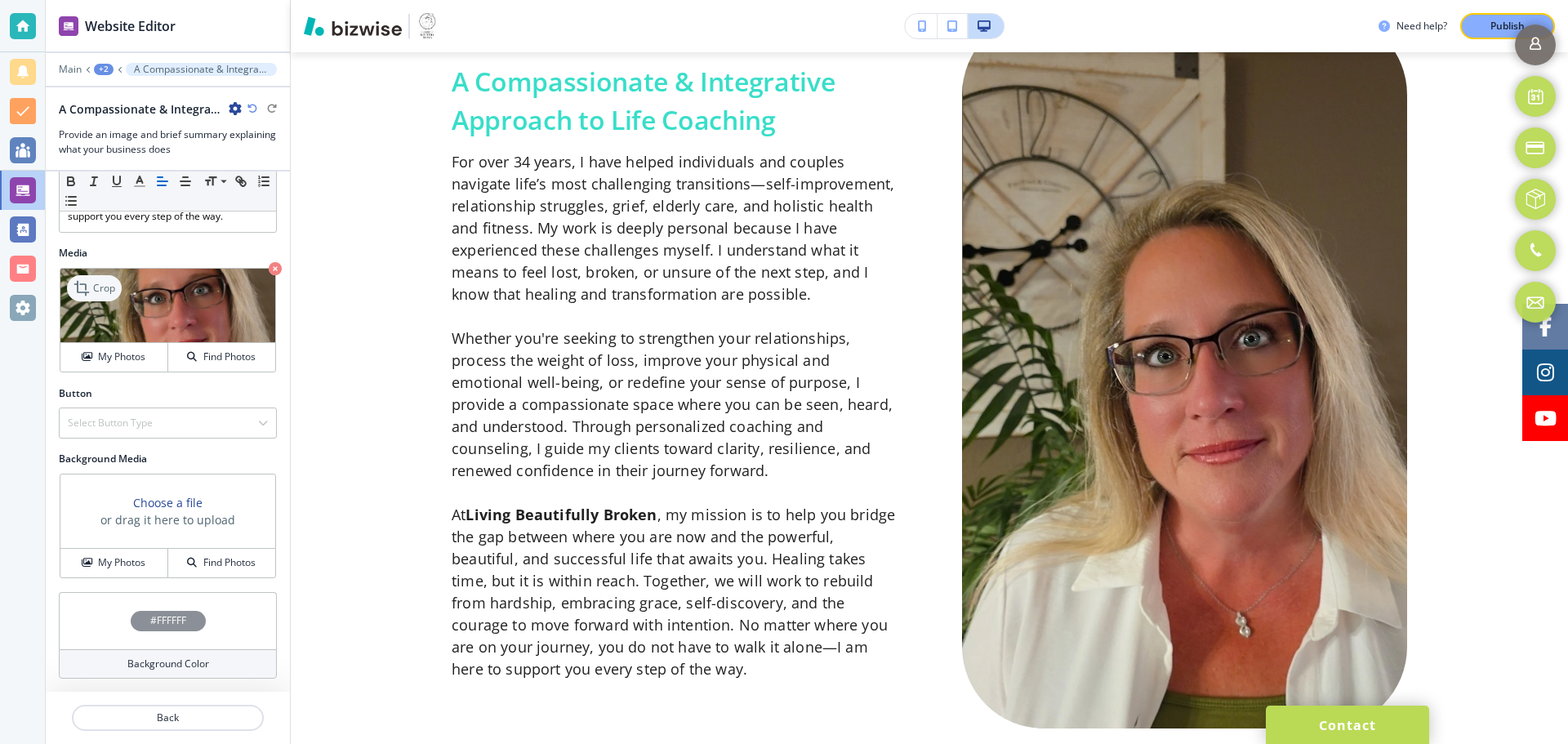
click at [104, 294] on p "Crop" at bounding box center [104, 288] width 22 height 15
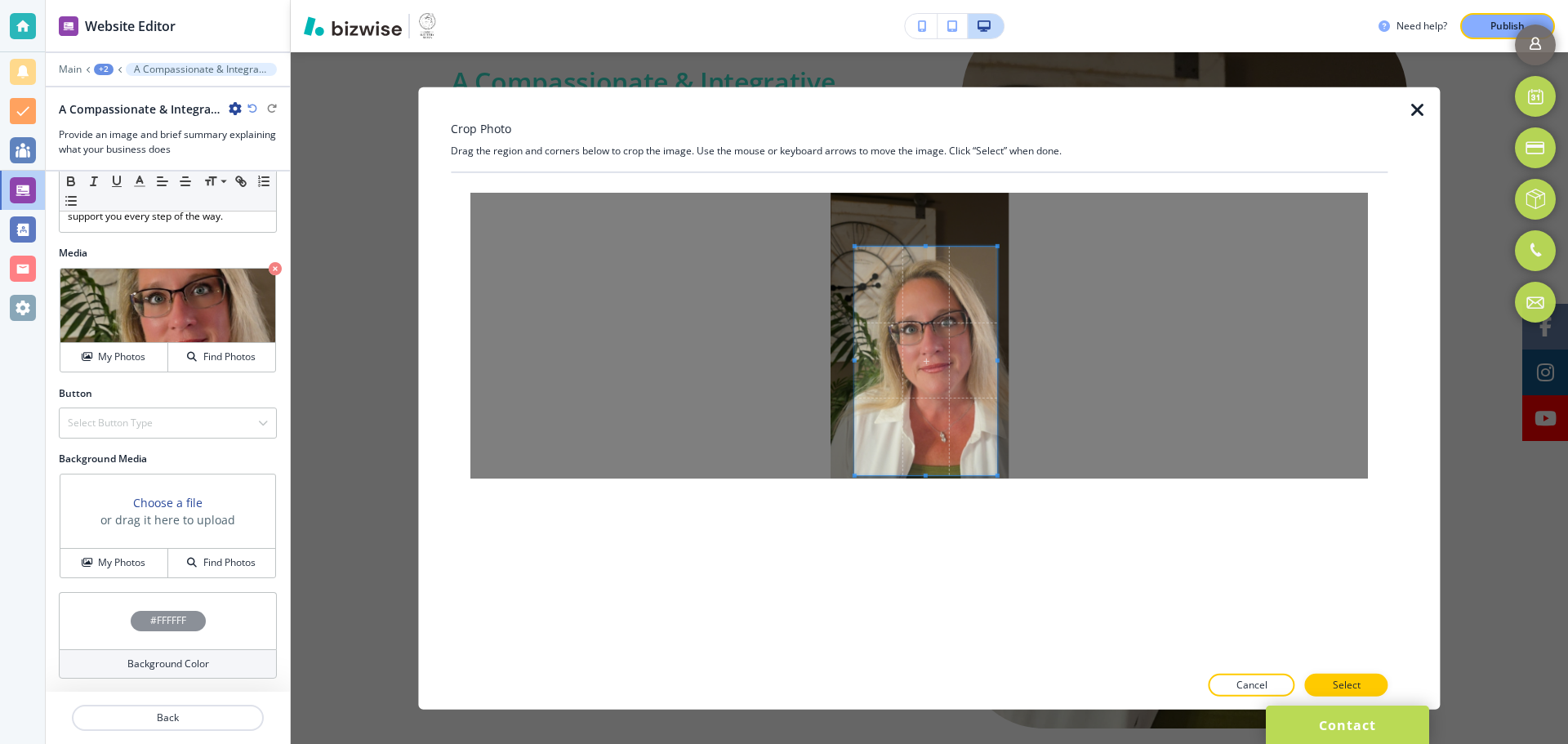
click at [933, 358] on span at bounding box center [926, 360] width 142 height 228
click at [1342, 688] on p "Select" at bounding box center [1347, 685] width 28 height 15
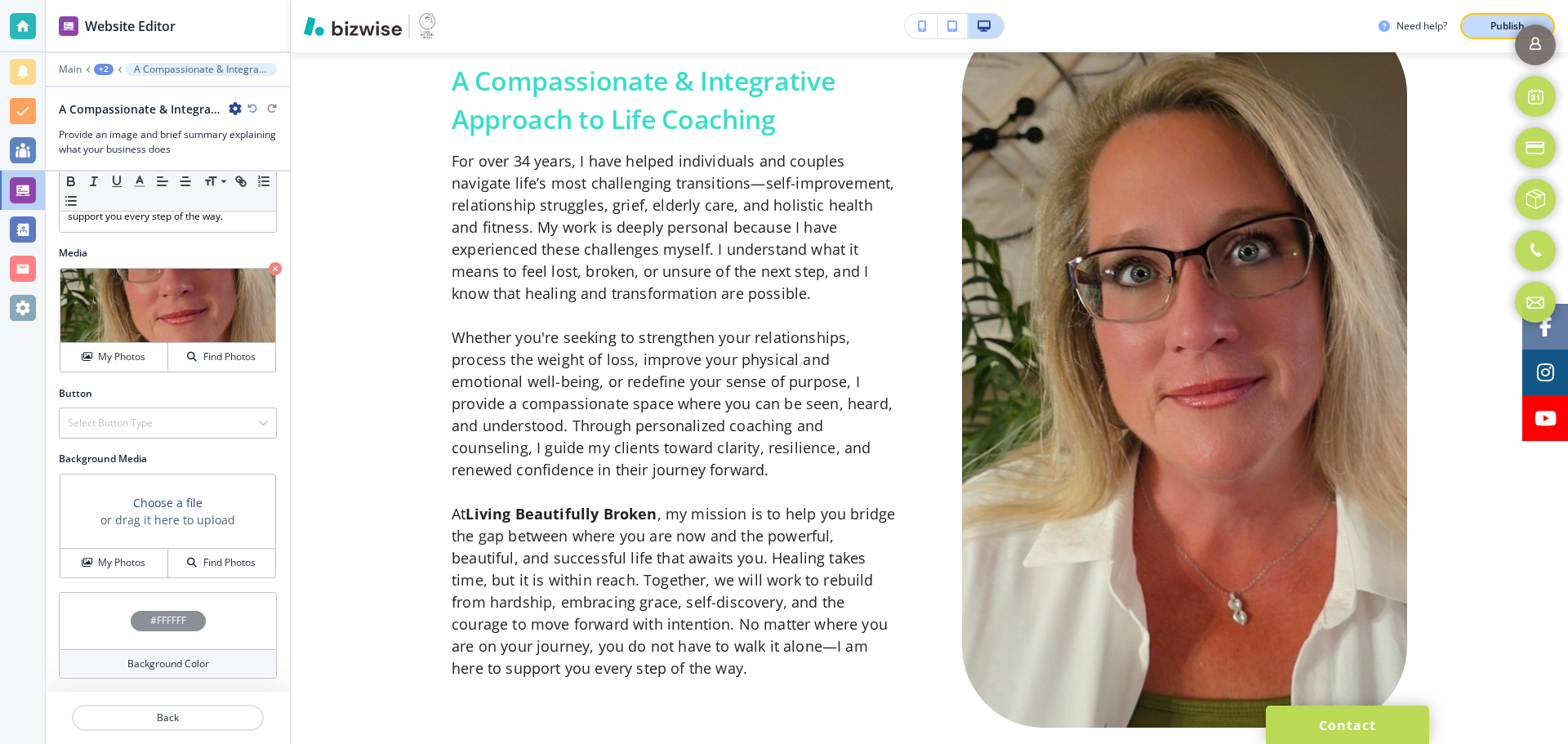
click at [1483, 26] on div "Publish" at bounding box center [1507, 26] width 52 height 15
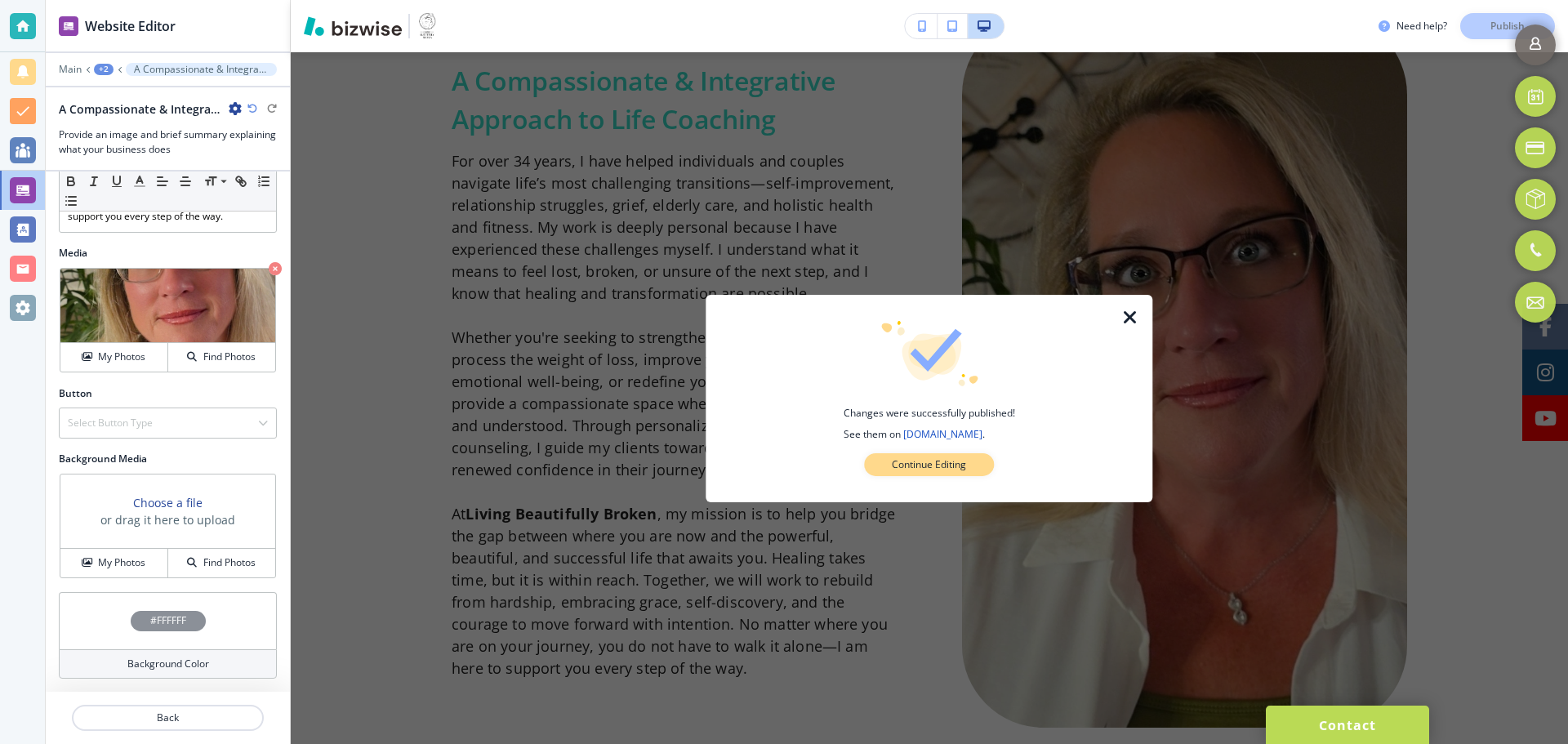
click at [966, 467] on p "Continue Editing" at bounding box center [929, 465] width 75 height 15
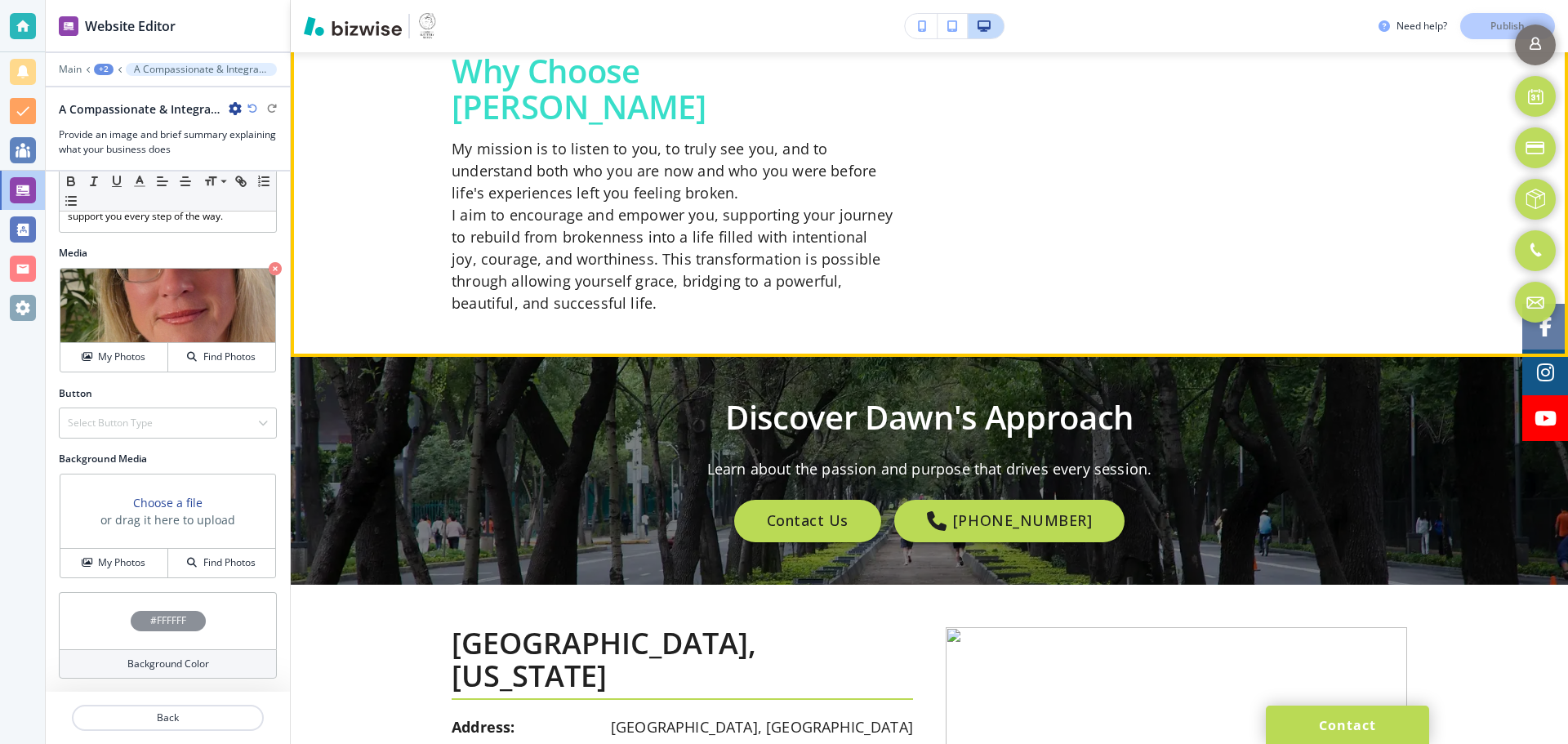
scroll to position [2556, 0]
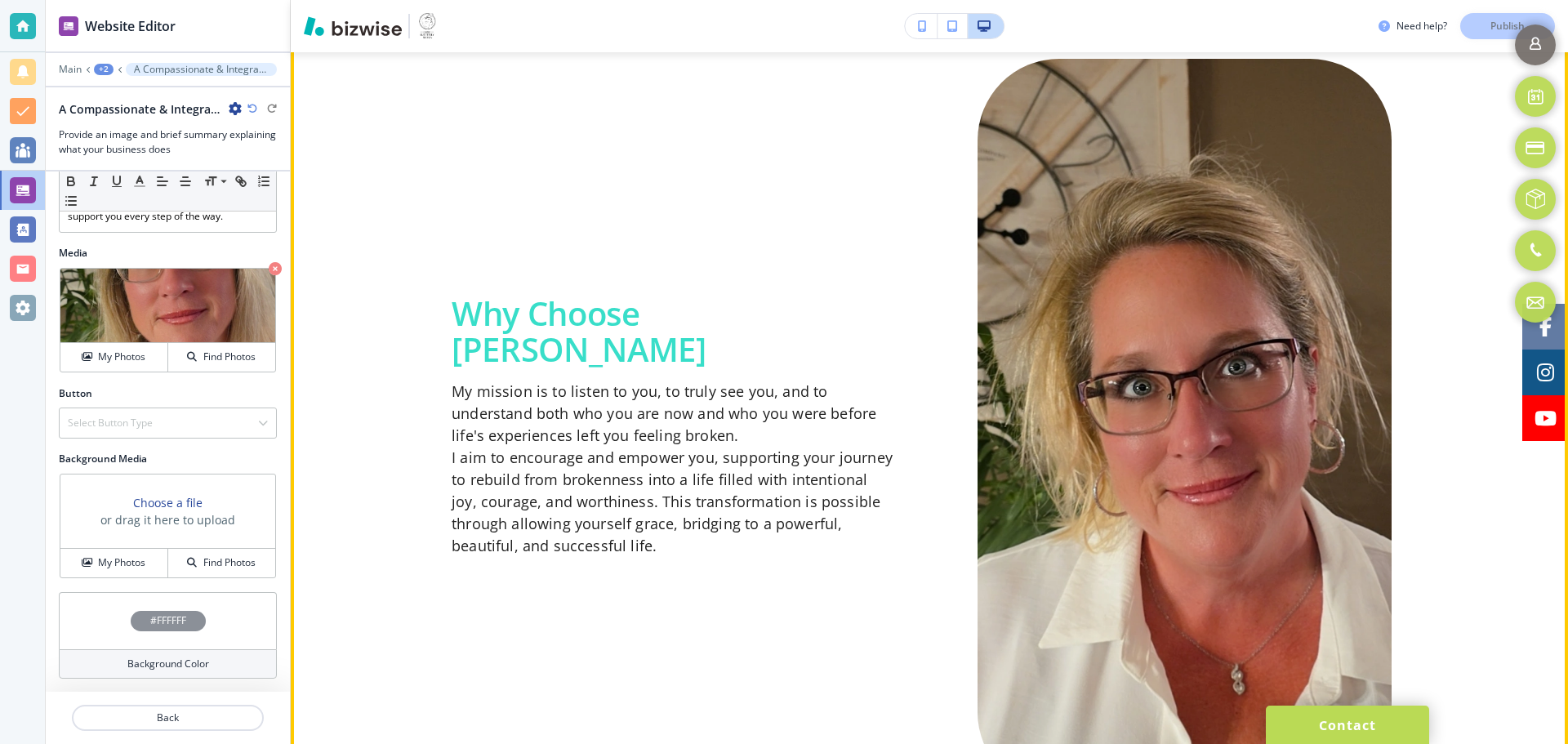
click at [799, 312] on div "Why Choose Dawn My mission is to listen to you, to truly see you, and to unders…" at bounding box center [930, 426] width 956 height 735
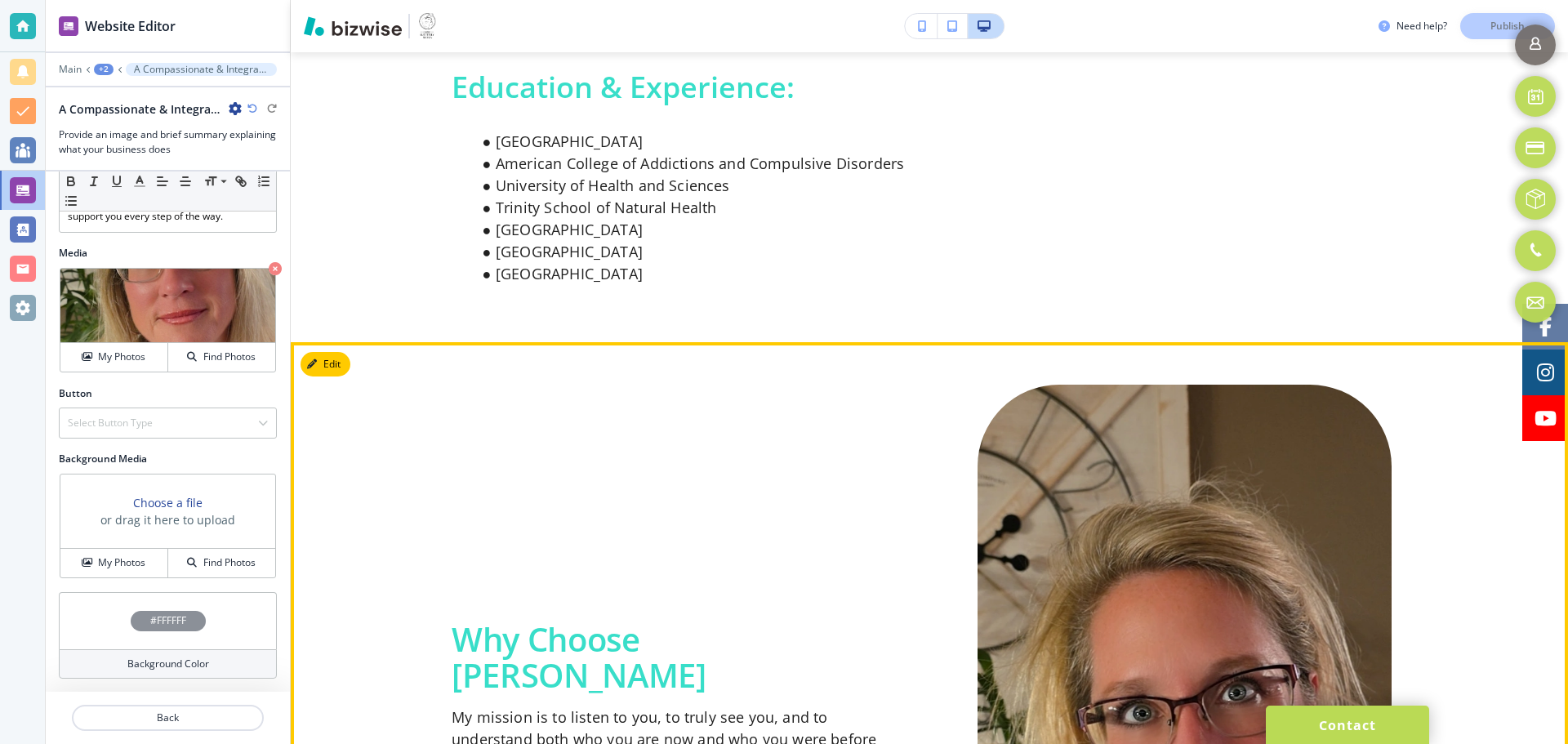
scroll to position [2230, 0]
click at [325, 372] on button "Edit This Section" at bounding box center [355, 365] width 110 height 25
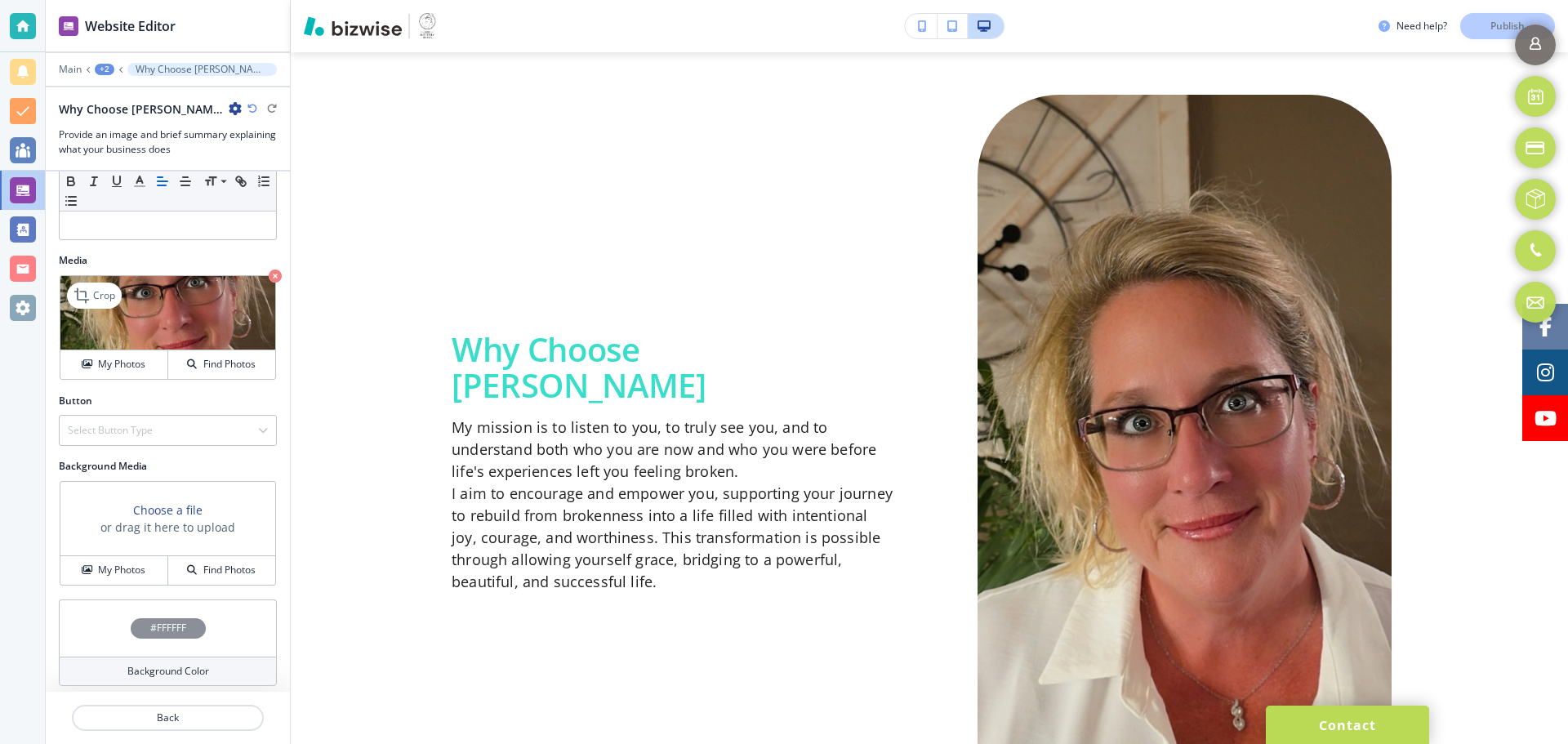
scroll to position [452, 0]
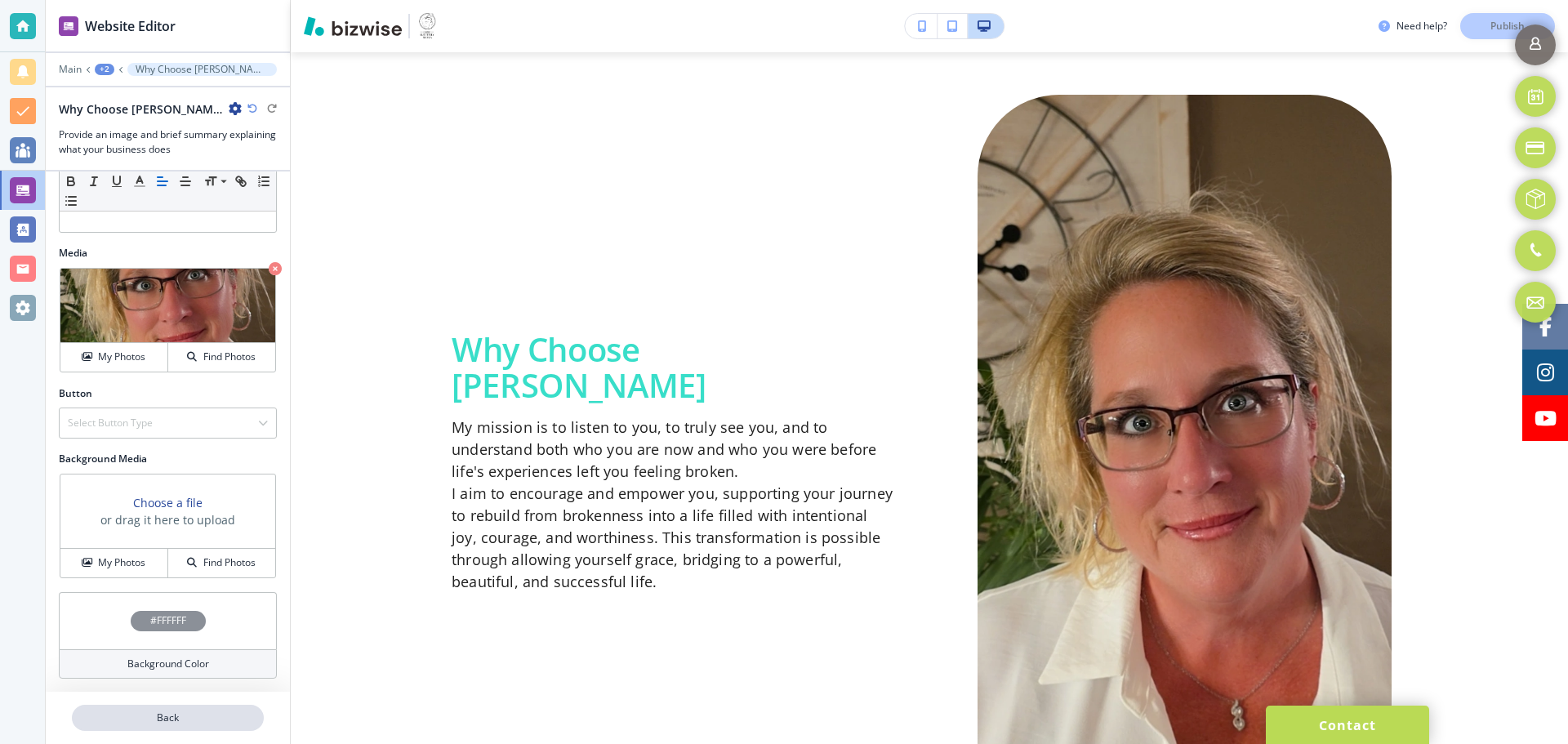
click at [192, 720] on p "Back" at bounding box center [168, 718] width 189 height 15
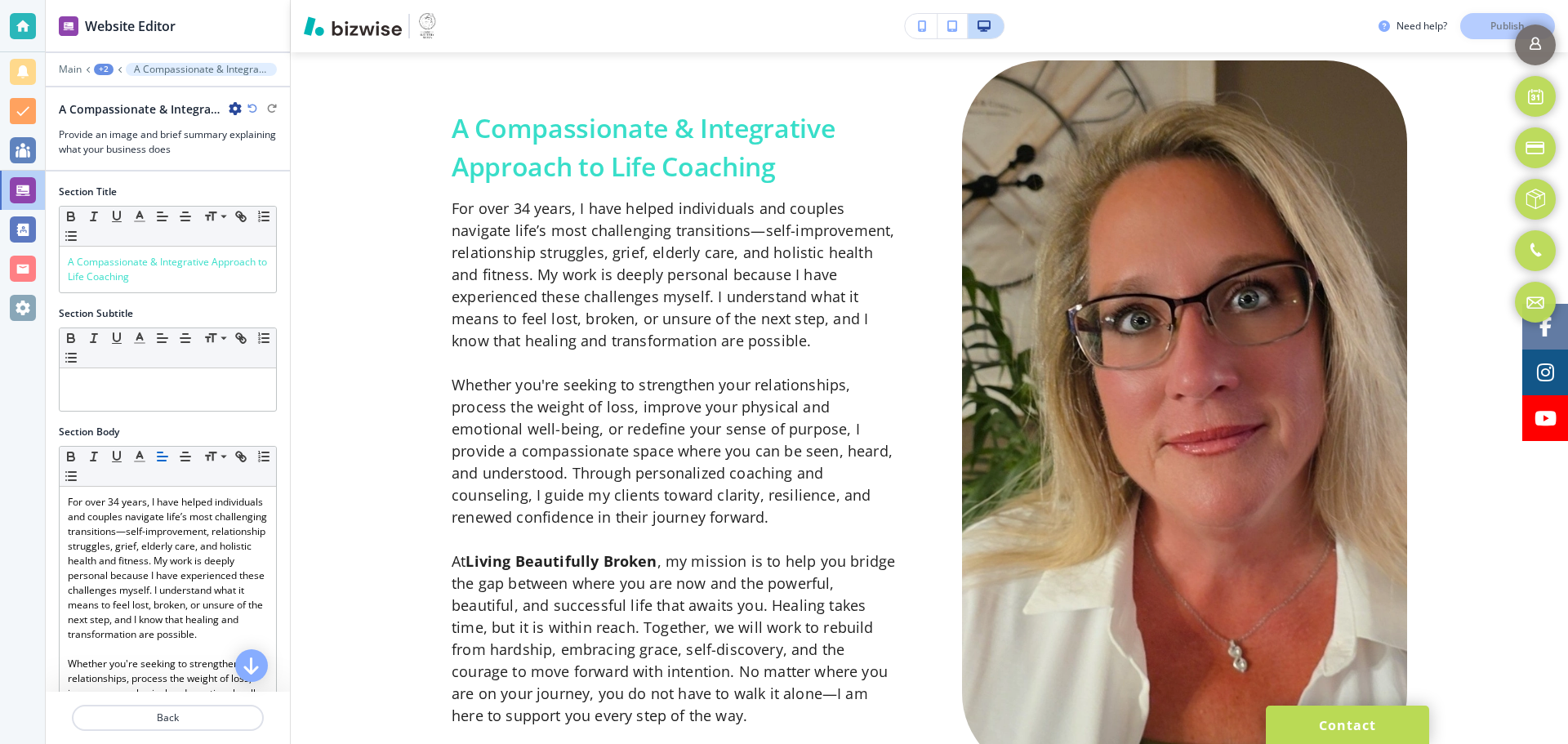
scroll to position [923, 0]
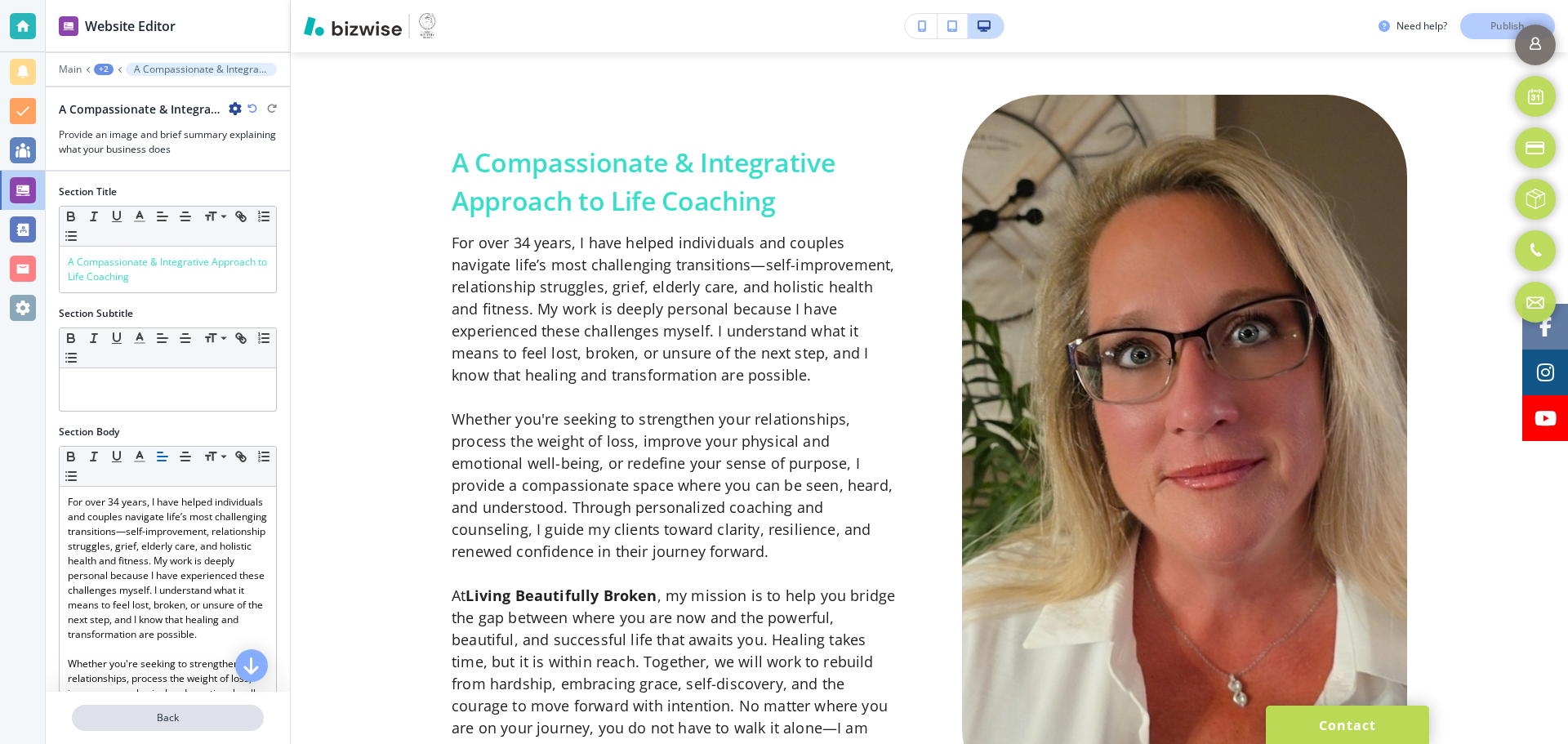
click at [210, 725] on p "Back" at bounding box center [168, 718] width 189 height 15
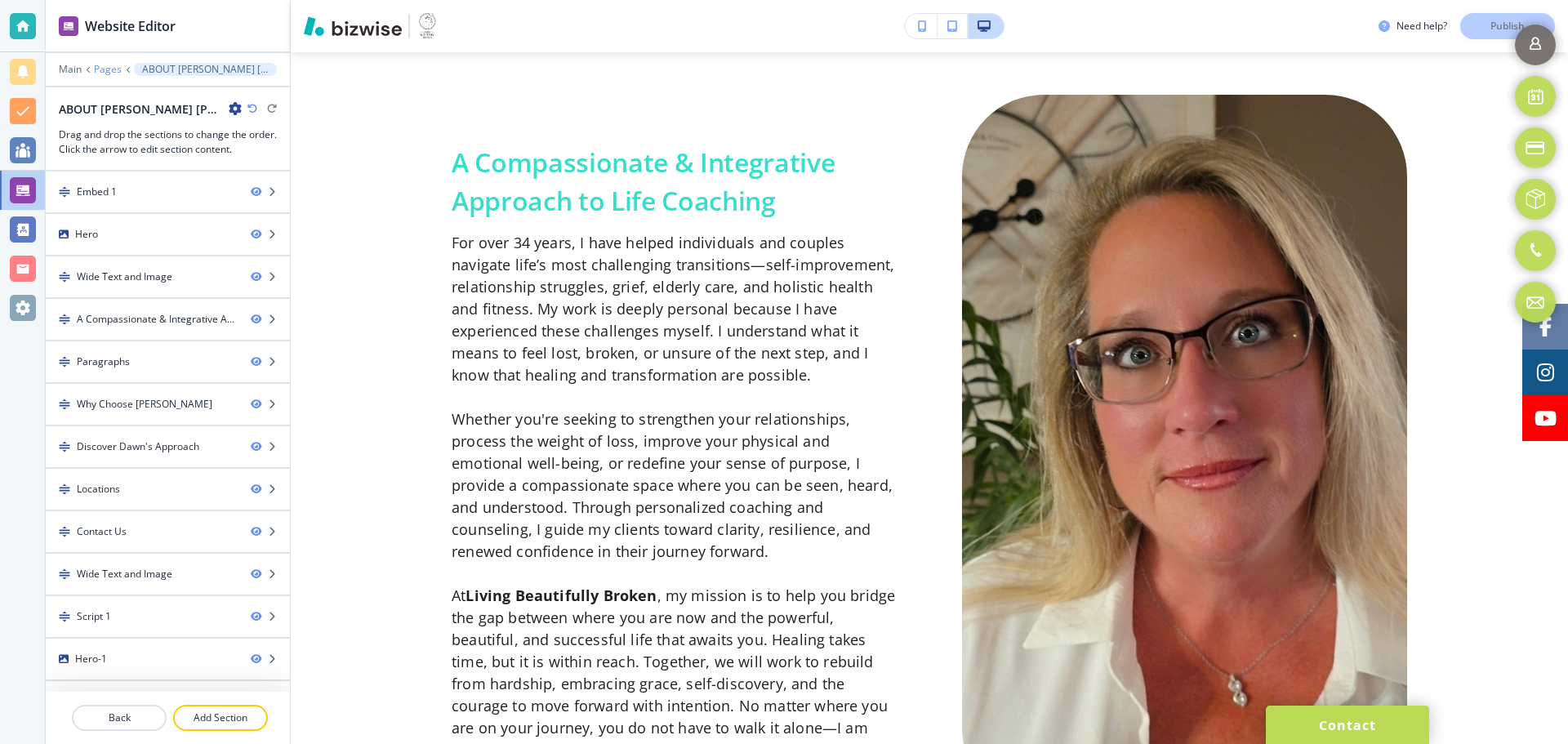
click at [111, 74] on p "Pages" at bounding box center [108, 69] width 28 height 11
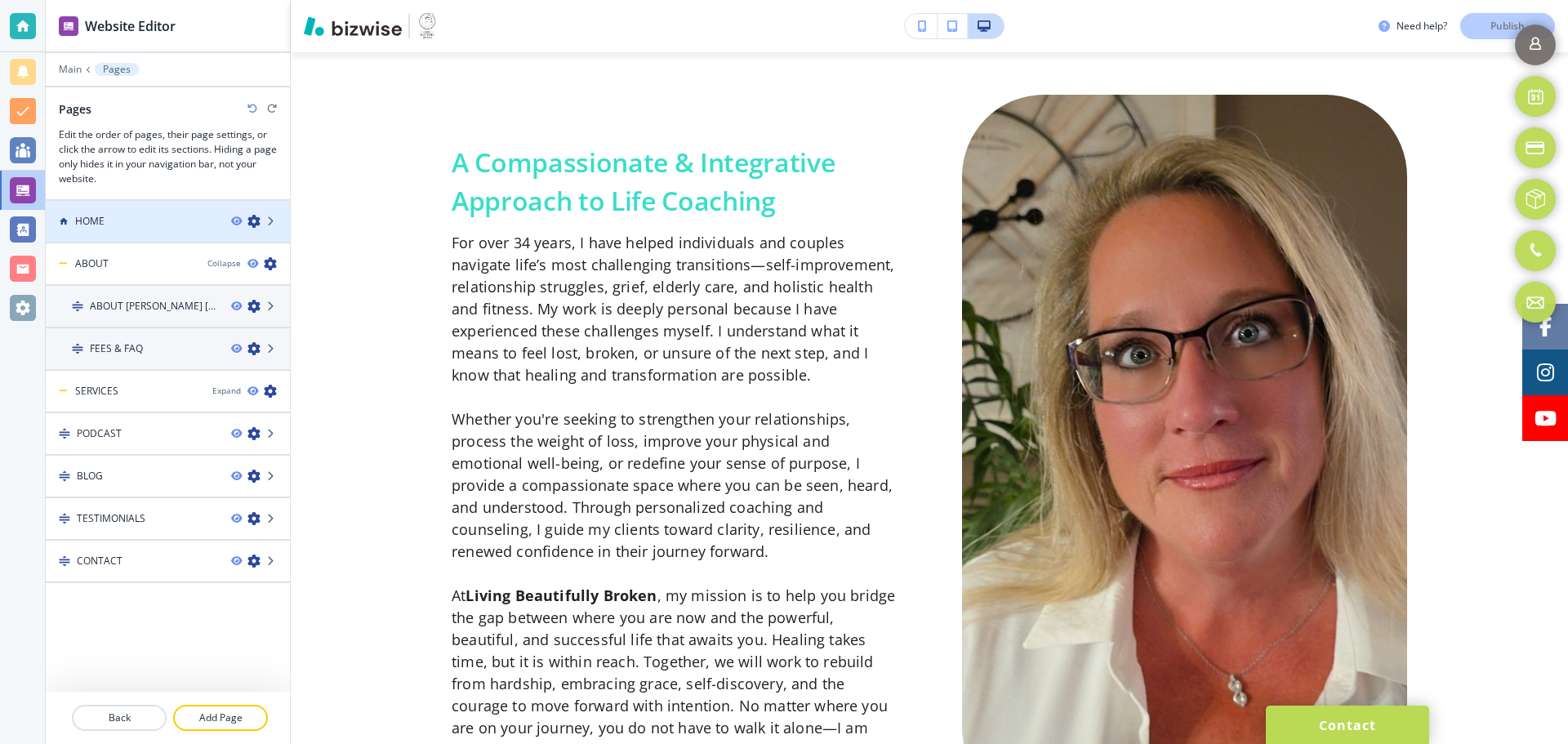
click at [176, 216] on div "HOME" at bounding box center [132, 221] width 172 height 15
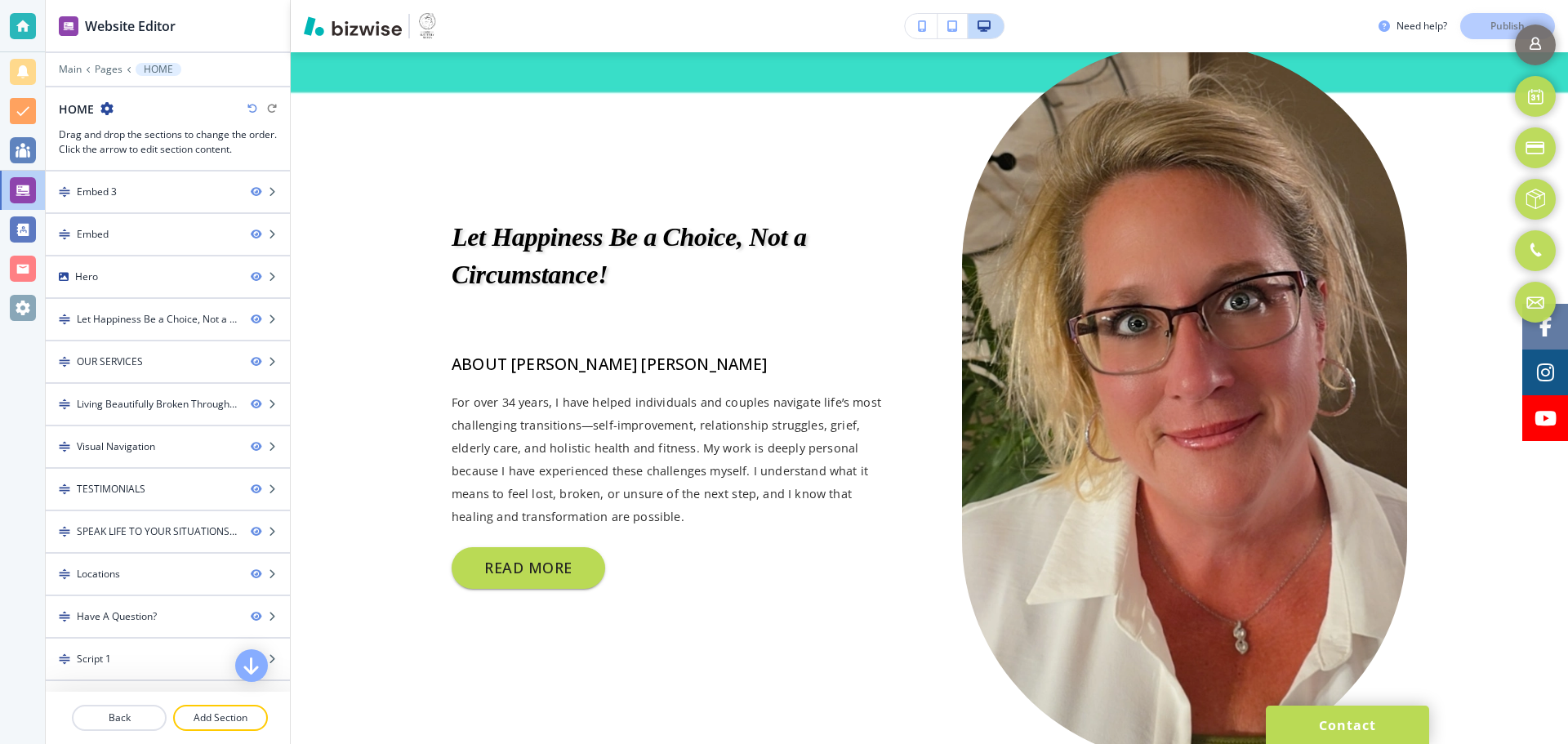
scroll to position [735, 0]
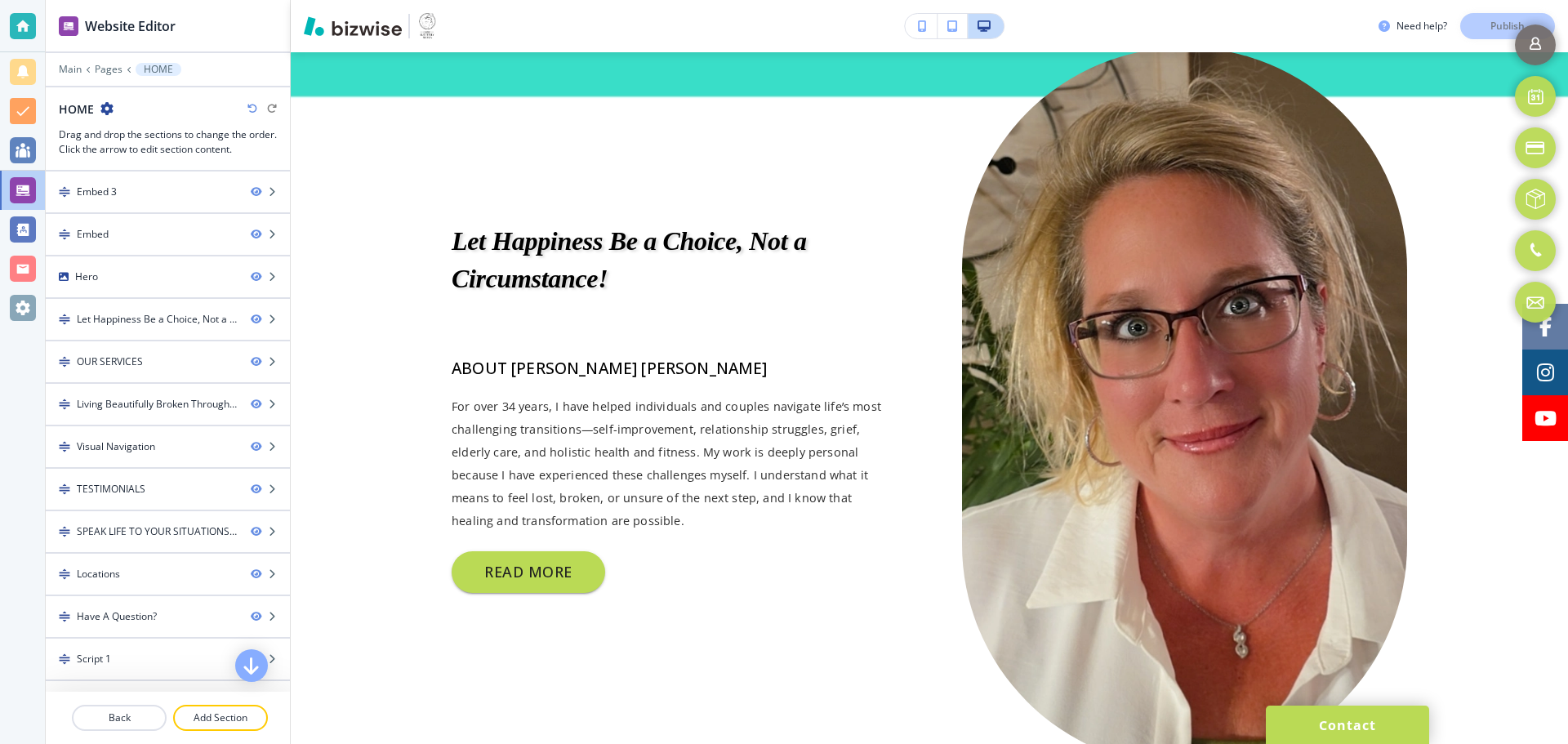
click at [90, 70] on icon at bounding box center [87, 69] width 6 height 6
click at [111, 70] on p "Pages" at bounding box center [109, 69] width 28 height 11
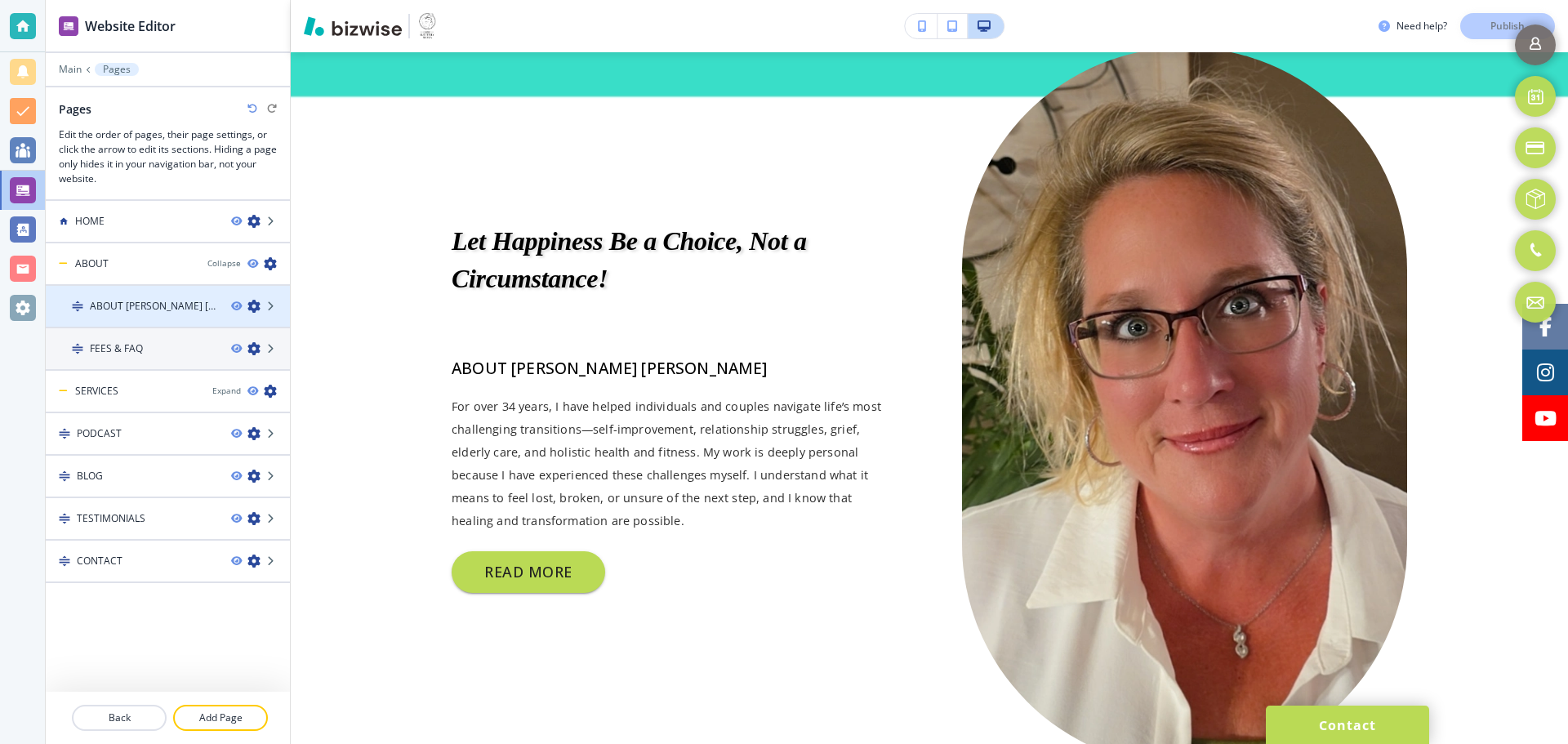
click at [156, 307] on h4 "ABOUT [PERSON_NAME] [PERSON_NAME]" at bounding box center [154, 307] width 128 height 15
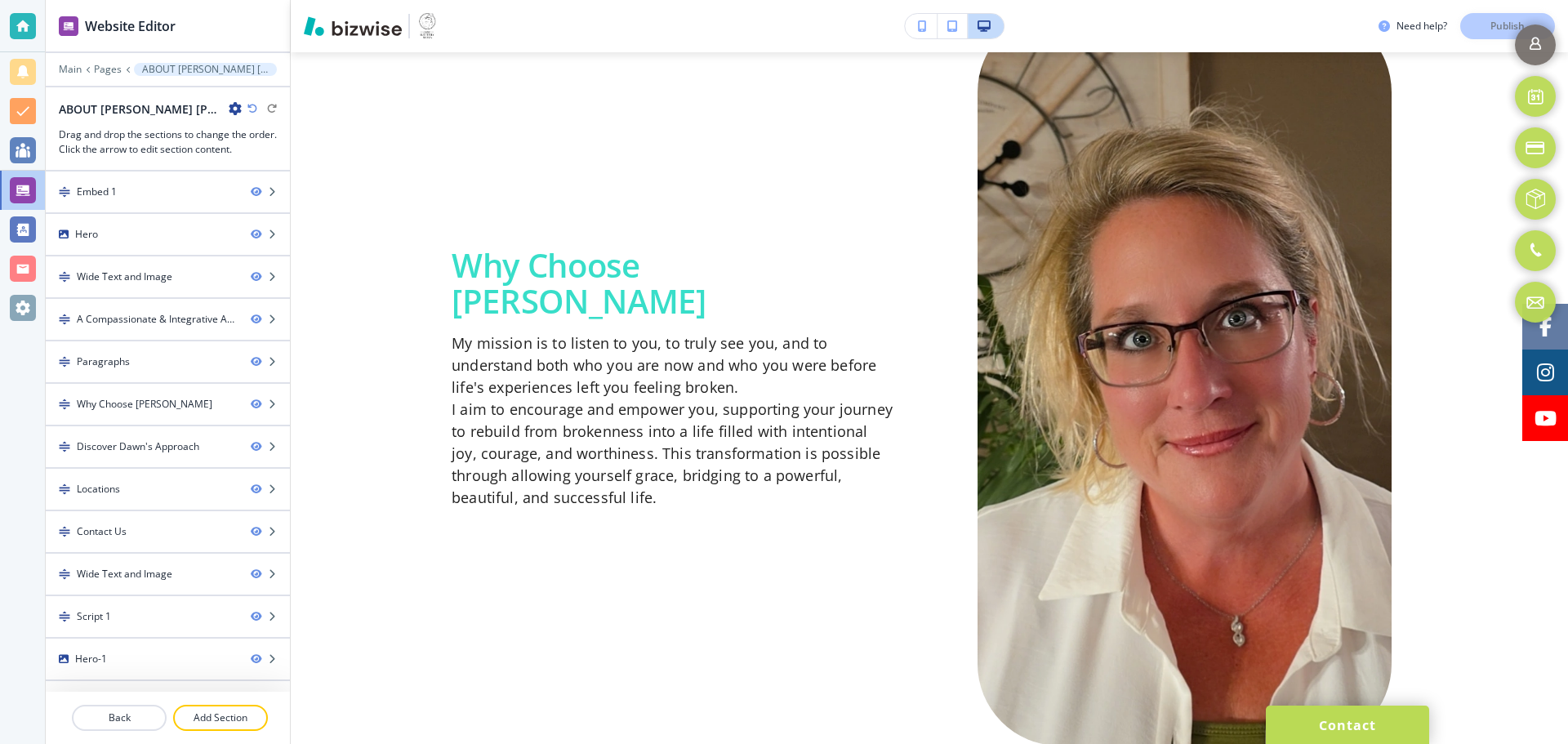
scroll to position [2613, 0]
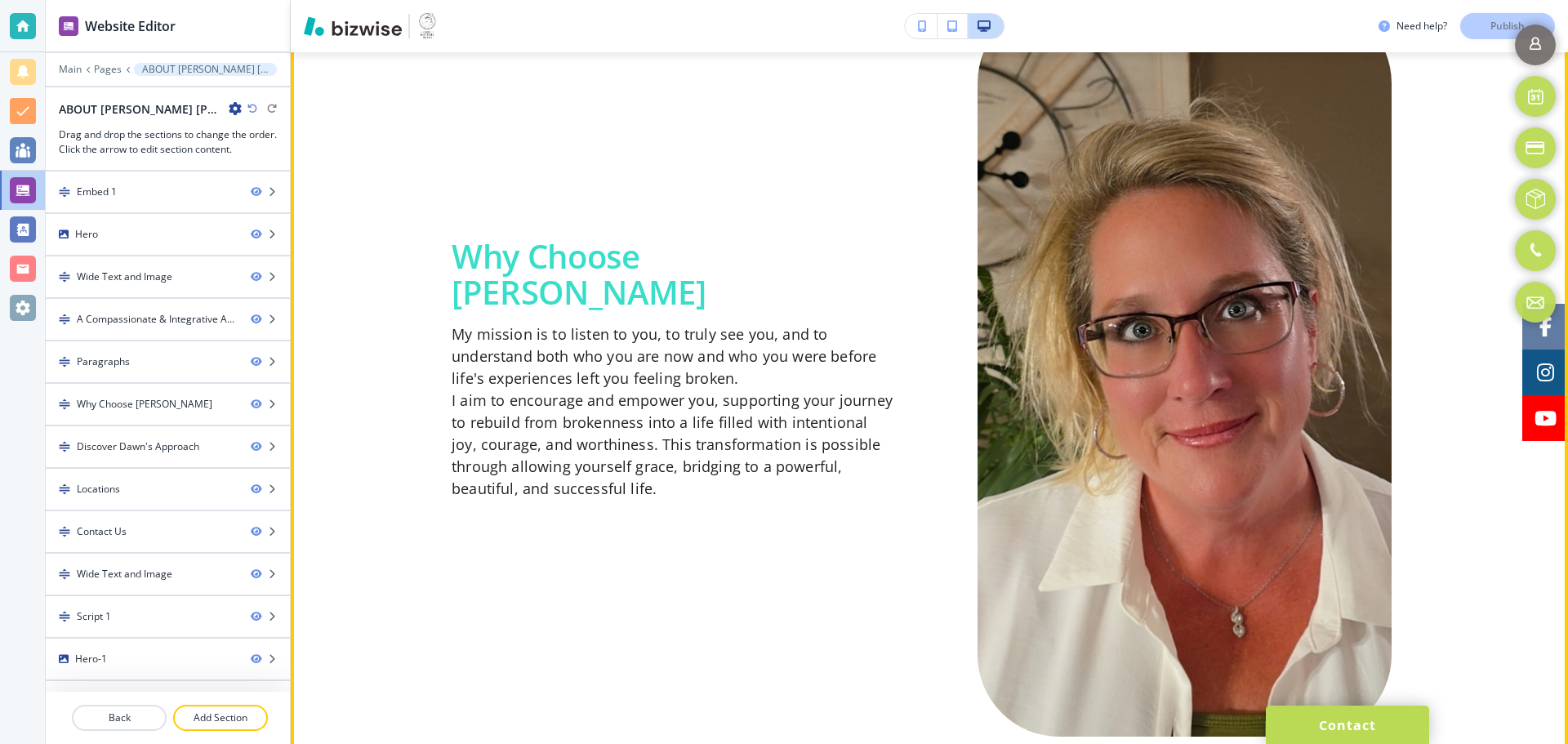
click at [1059, 362] on img at bounding box center [1184, 369] width 413 height 735
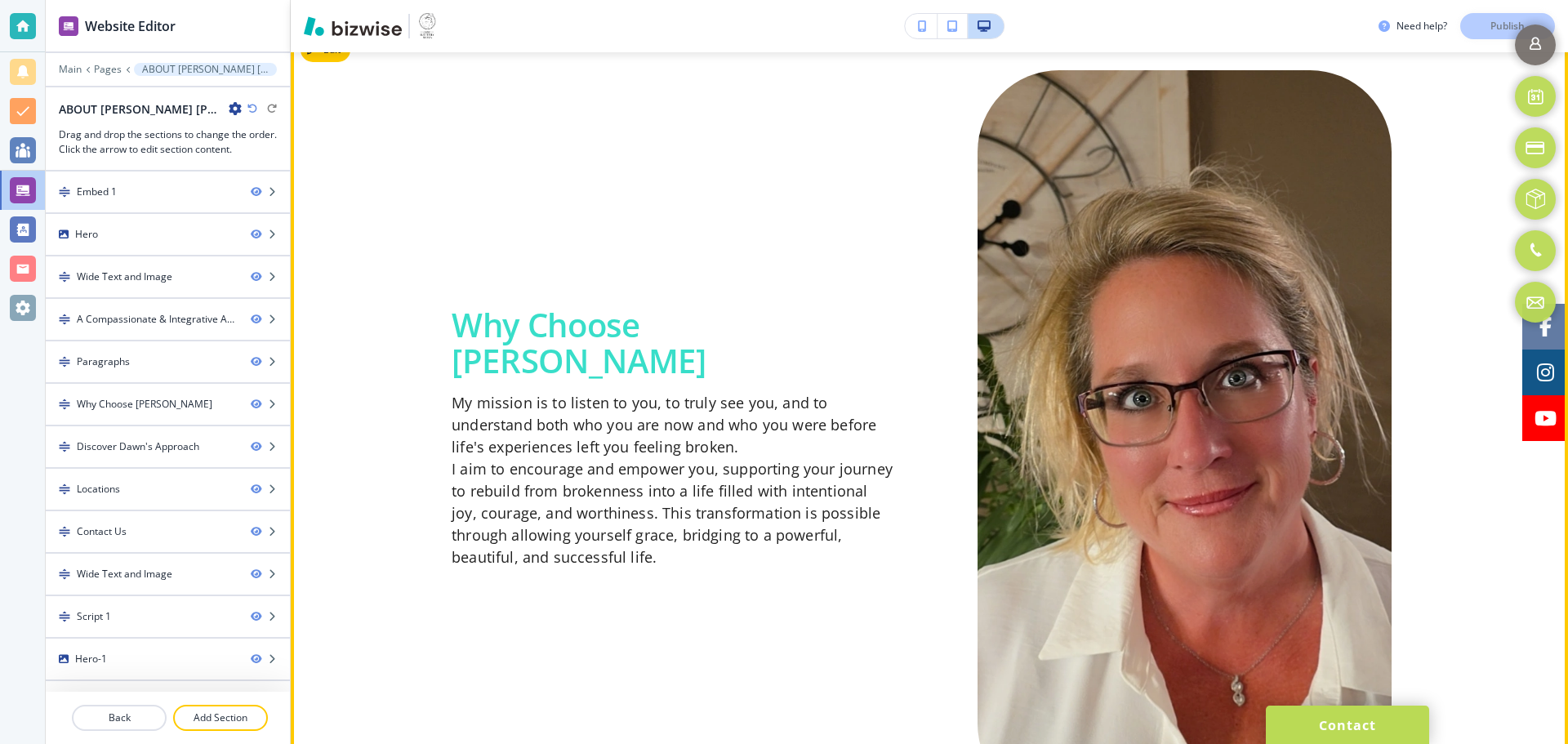
scroll to position [2450, 0]
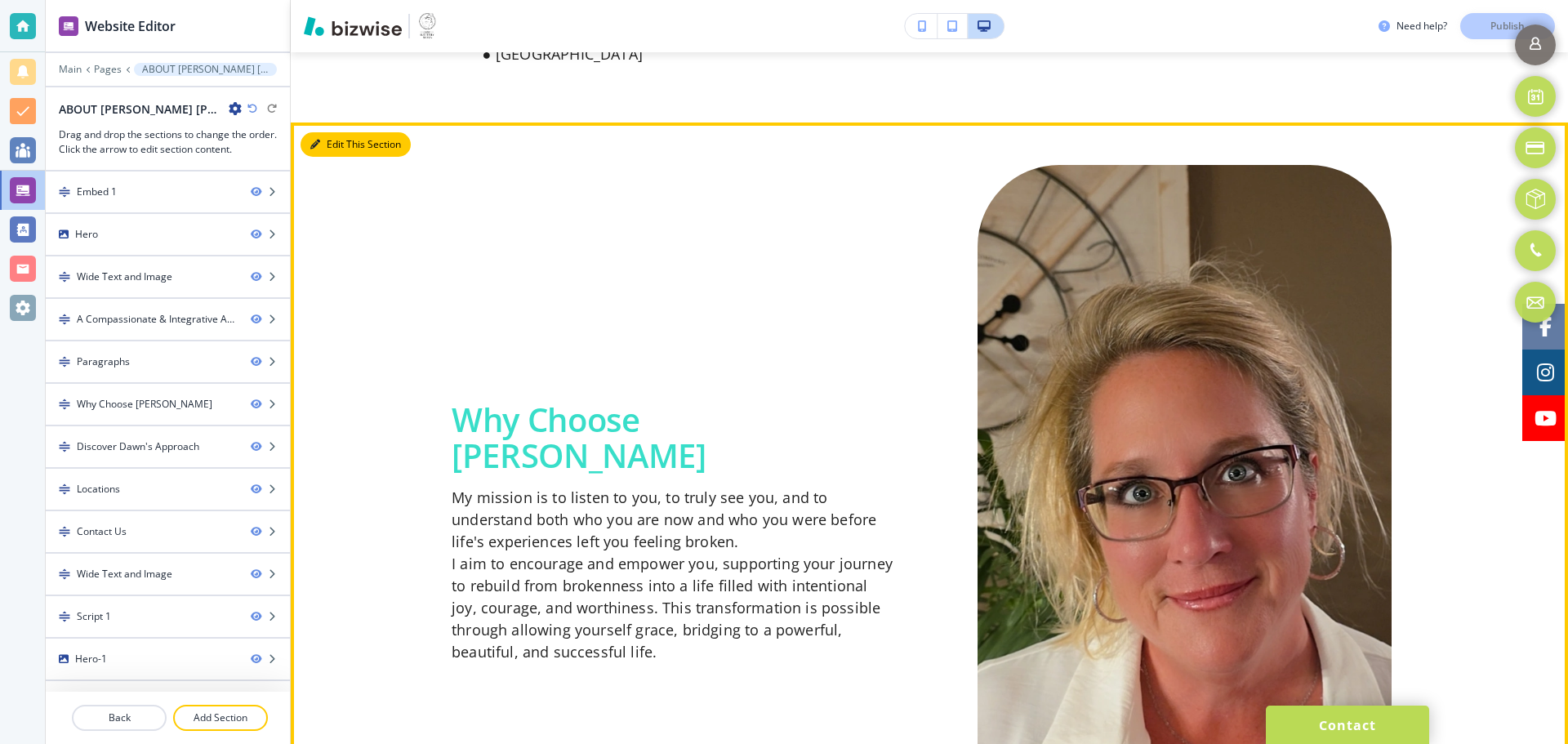
click at [332, 148] on button "Edit This Section" at bounding box center [355, 145] width 110 height 25
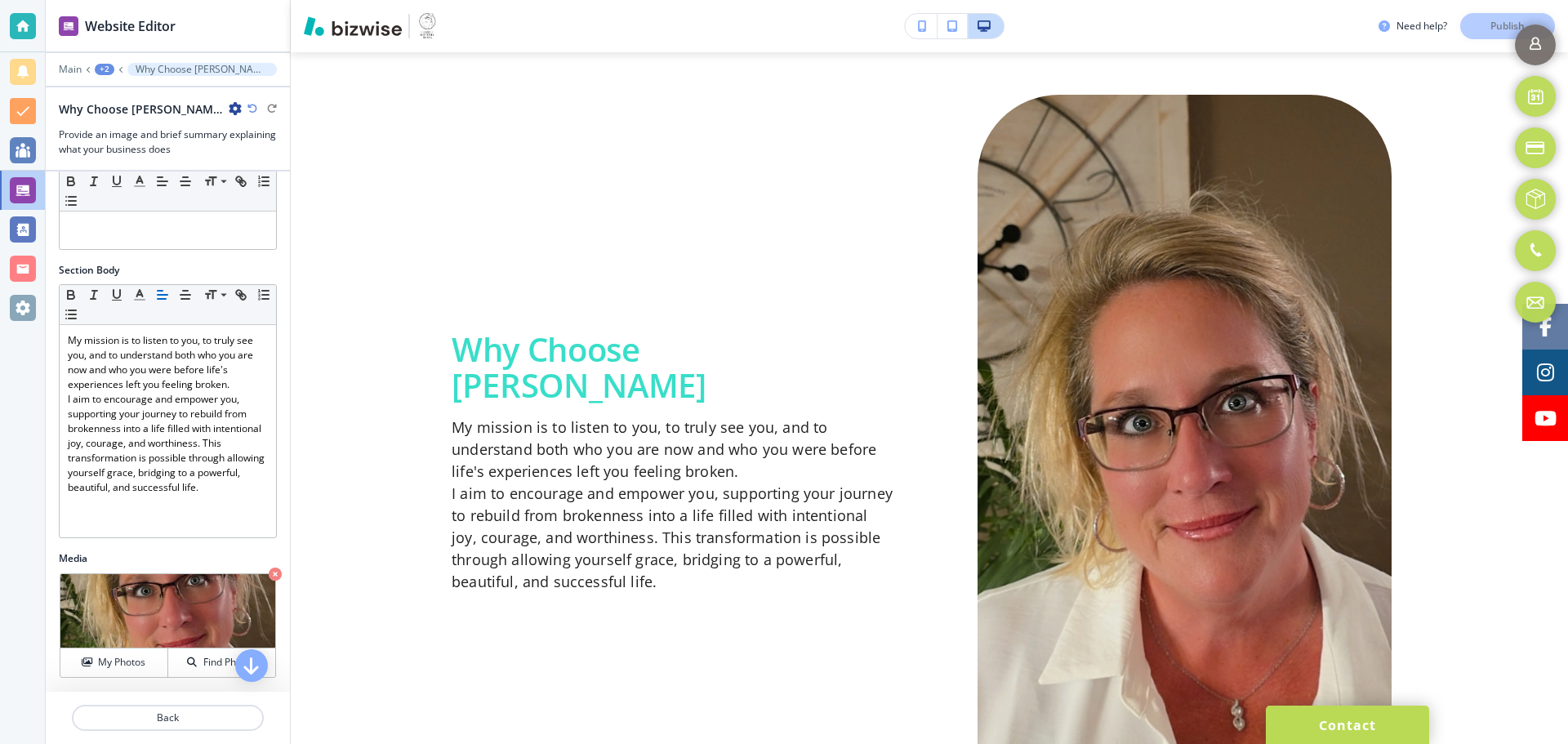
scroll to position [409, 0]
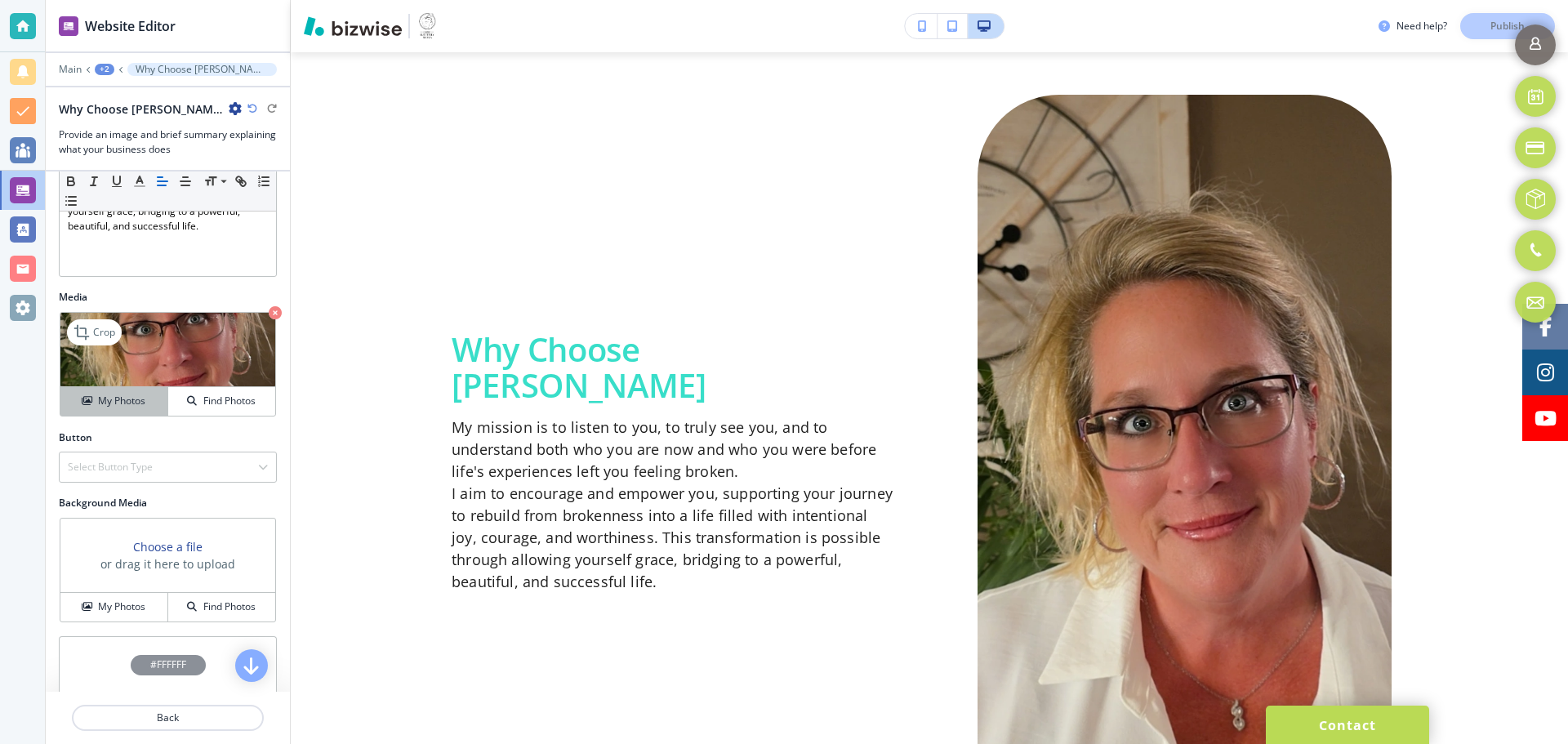
click at [120, 402] on h4 "My Photos" at bounding box center [121, 401] width 47 height 15
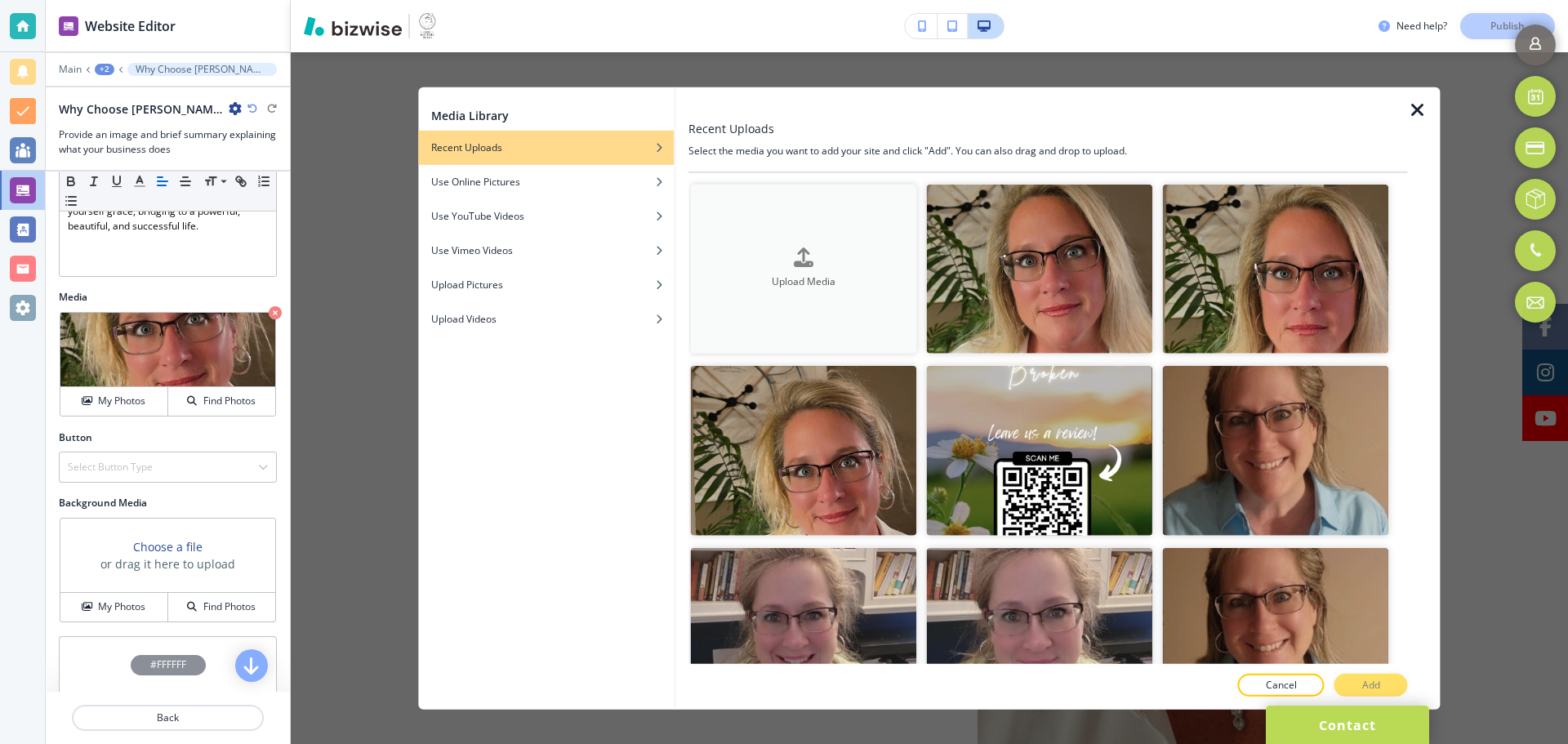
click at [842, 308] on button "Upload Media" at bounding box center [804, 269] width 226 height 169
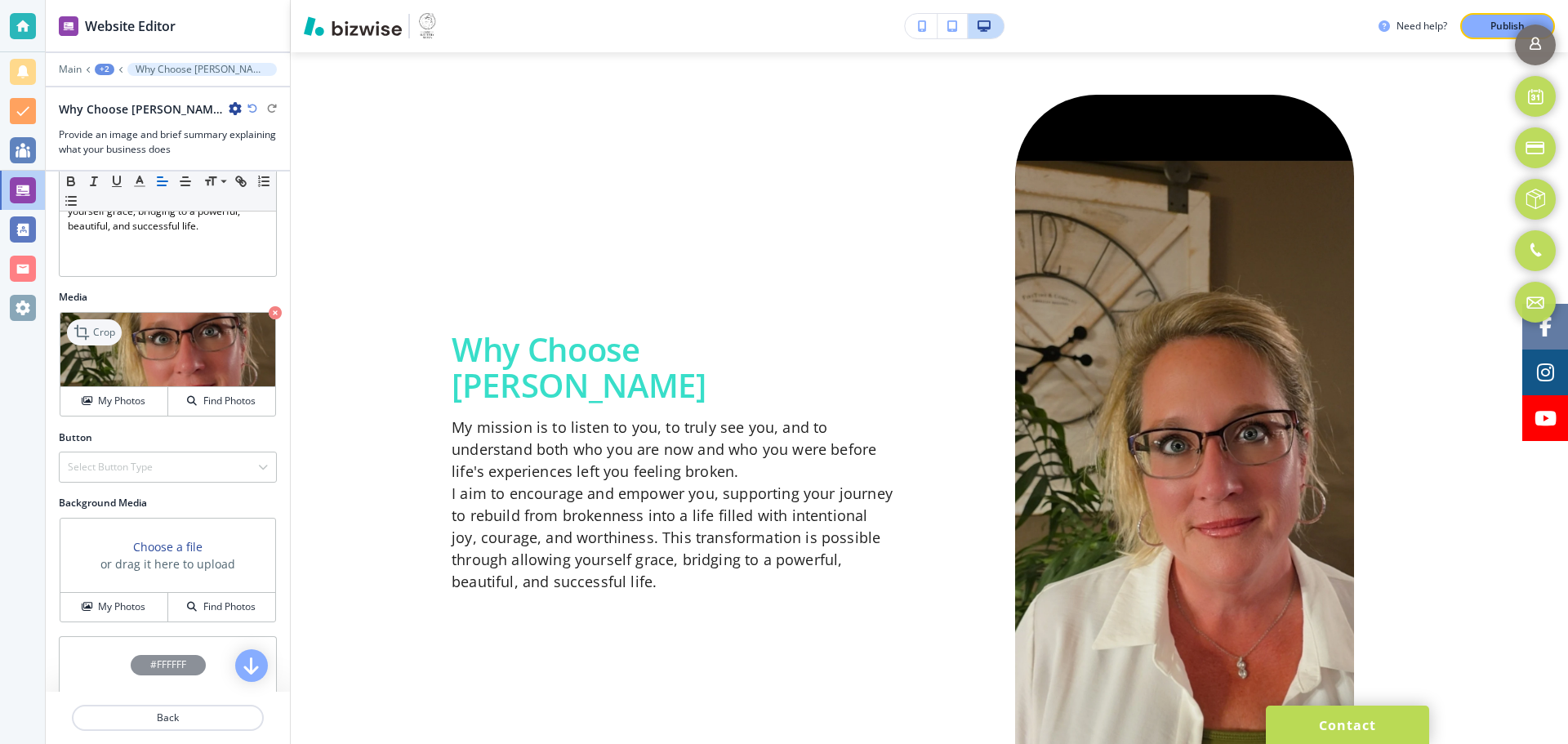
click at [107, 336] on p "Crop" at bounding box center [104, 332] width 22 height 15
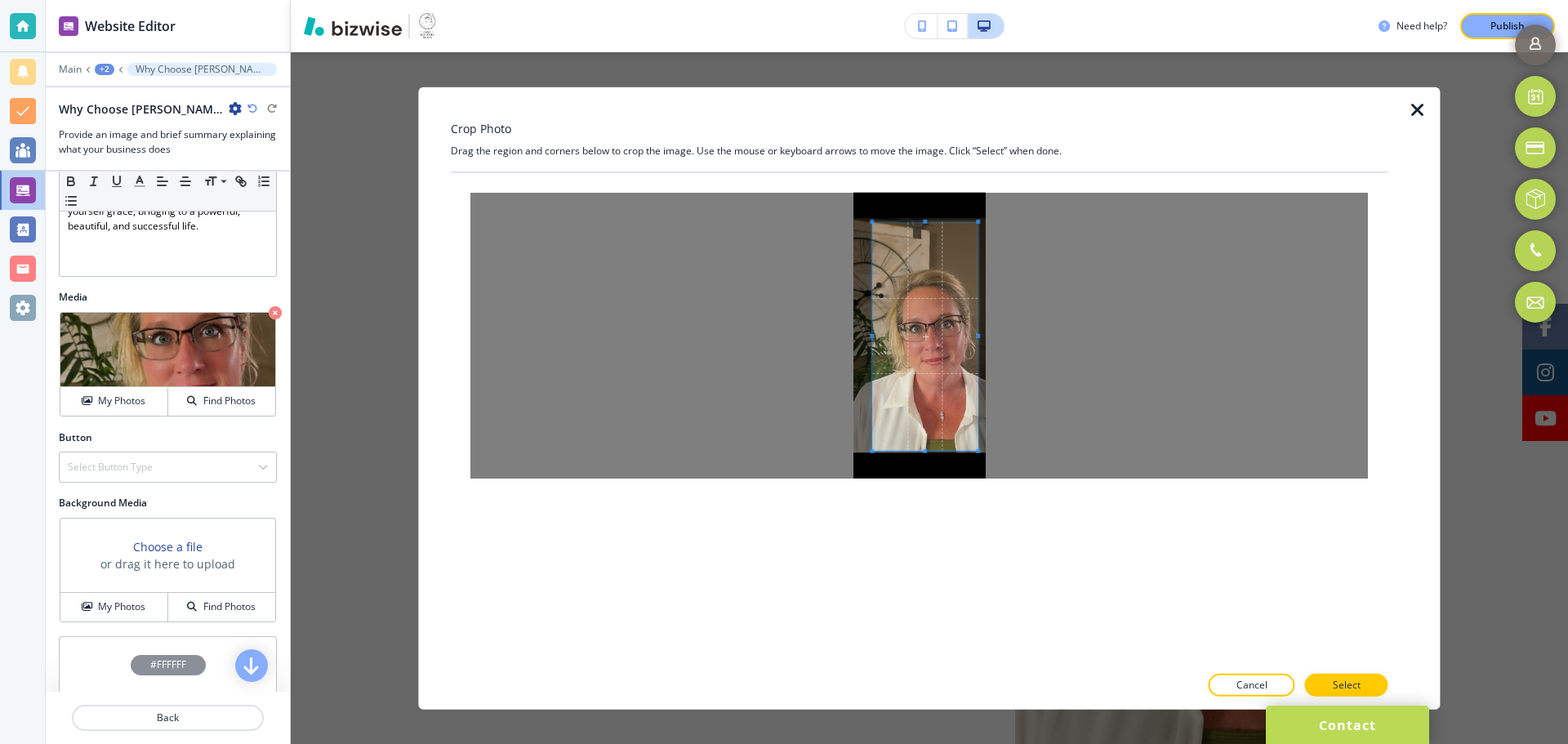
click at [919, 330] on span at bounding box center [924, 335] width 105 height 228
click at [1372, 680] on button "Select" at bounding box center [1346, 685] width 83 height 23
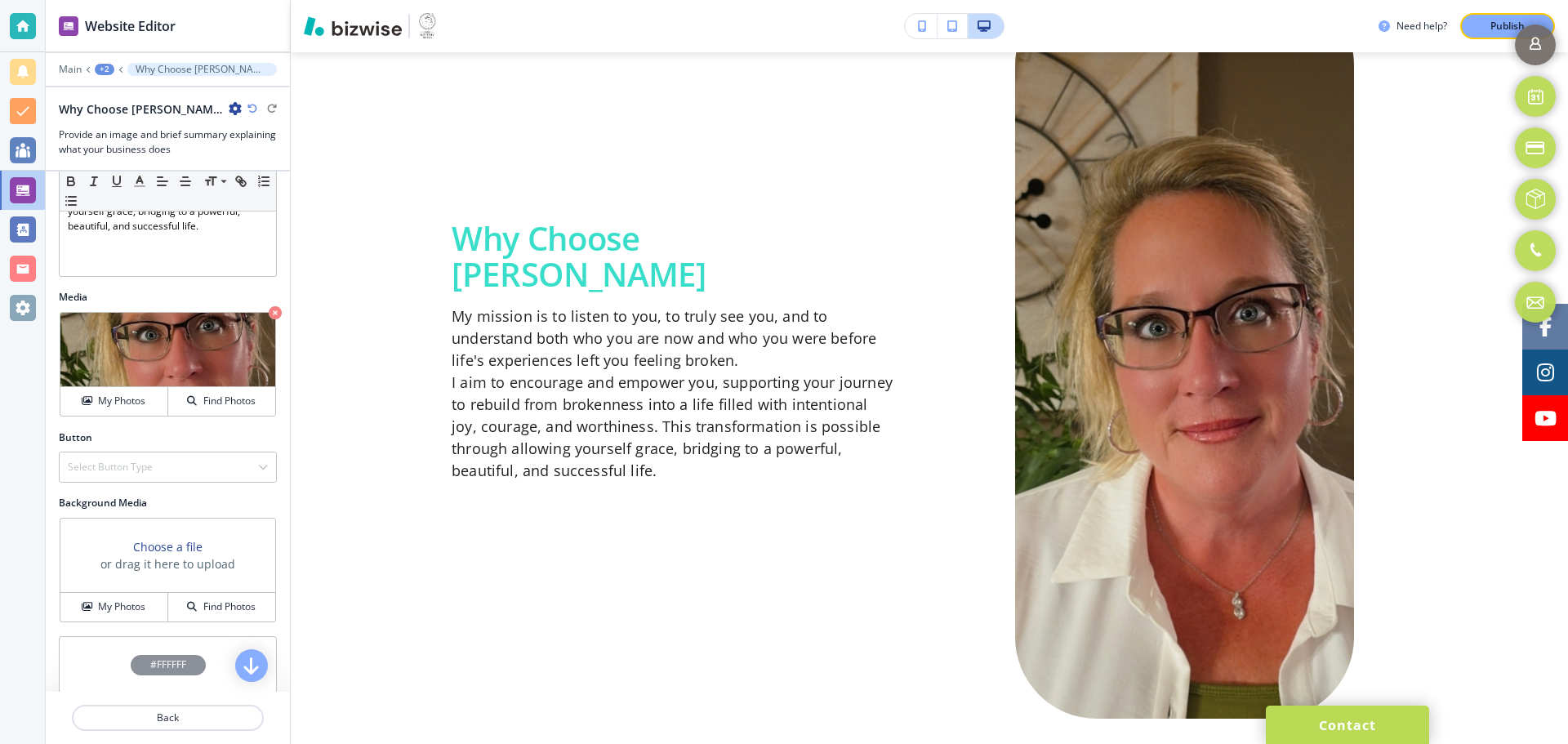
scroll to position [2602, 0]
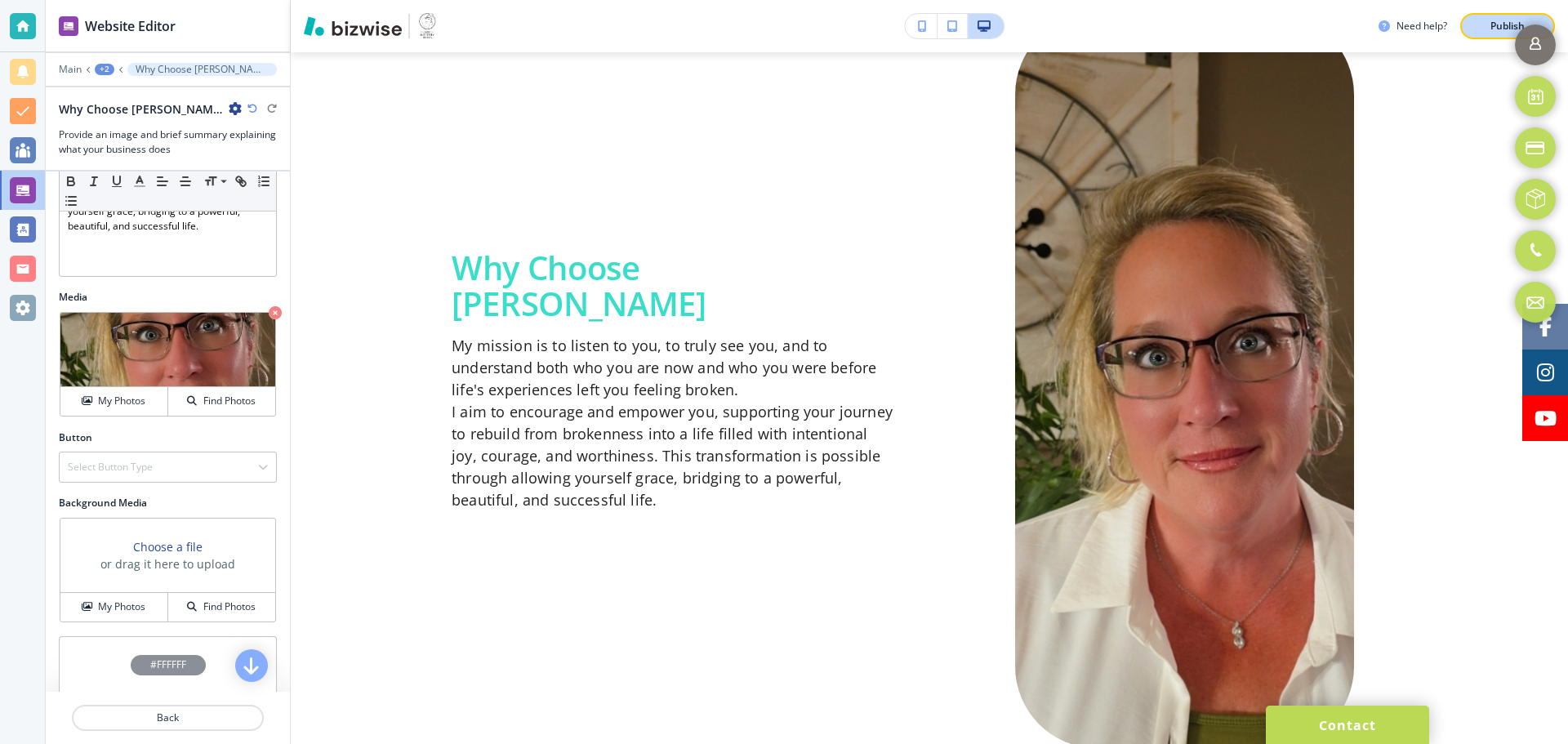
click at [1489, 21] on div "Publish" at bounding box center [1507, 26] width 52 height 15
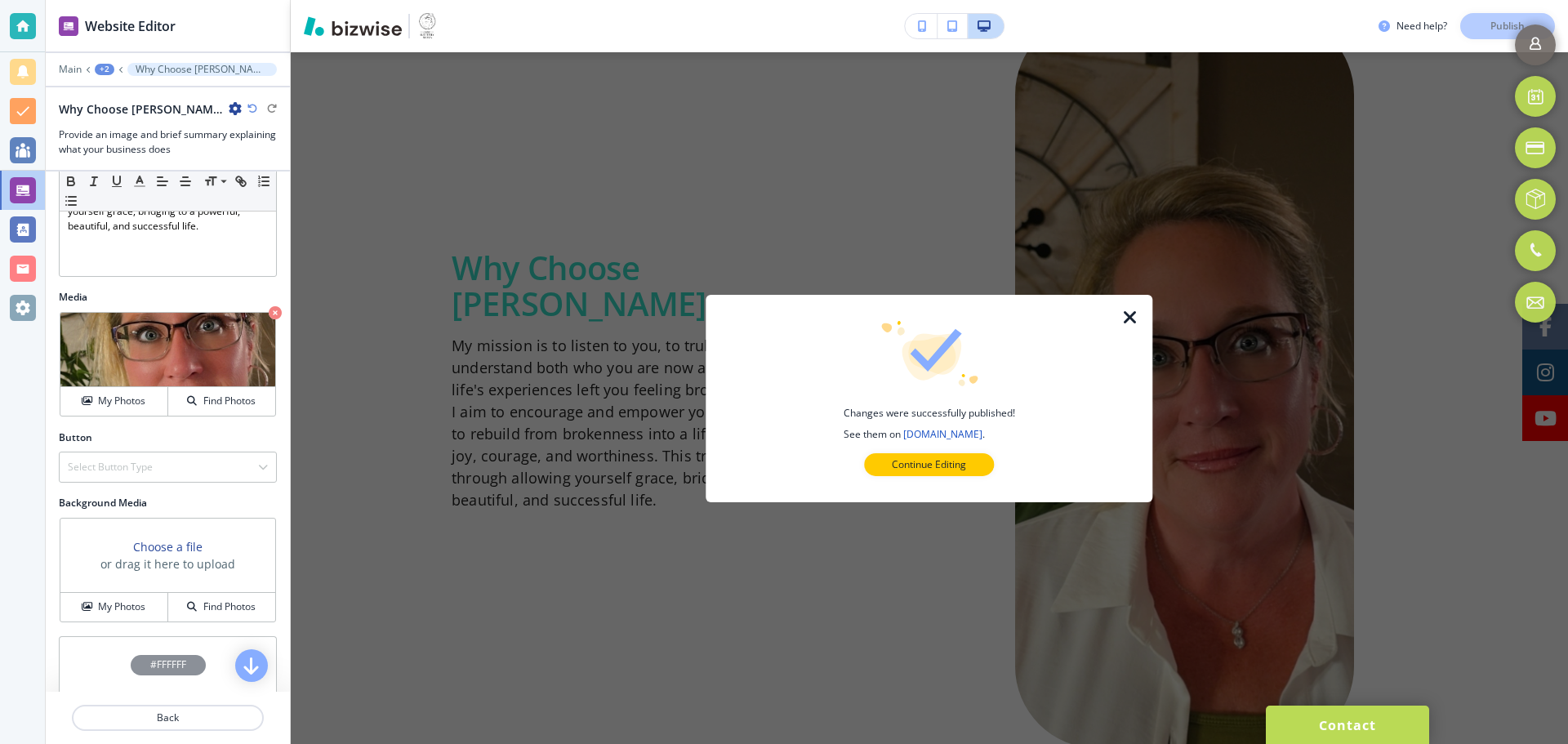
click at [1132, 317] on icon "button" at bounding box center [1130, 317] width 19 height 19
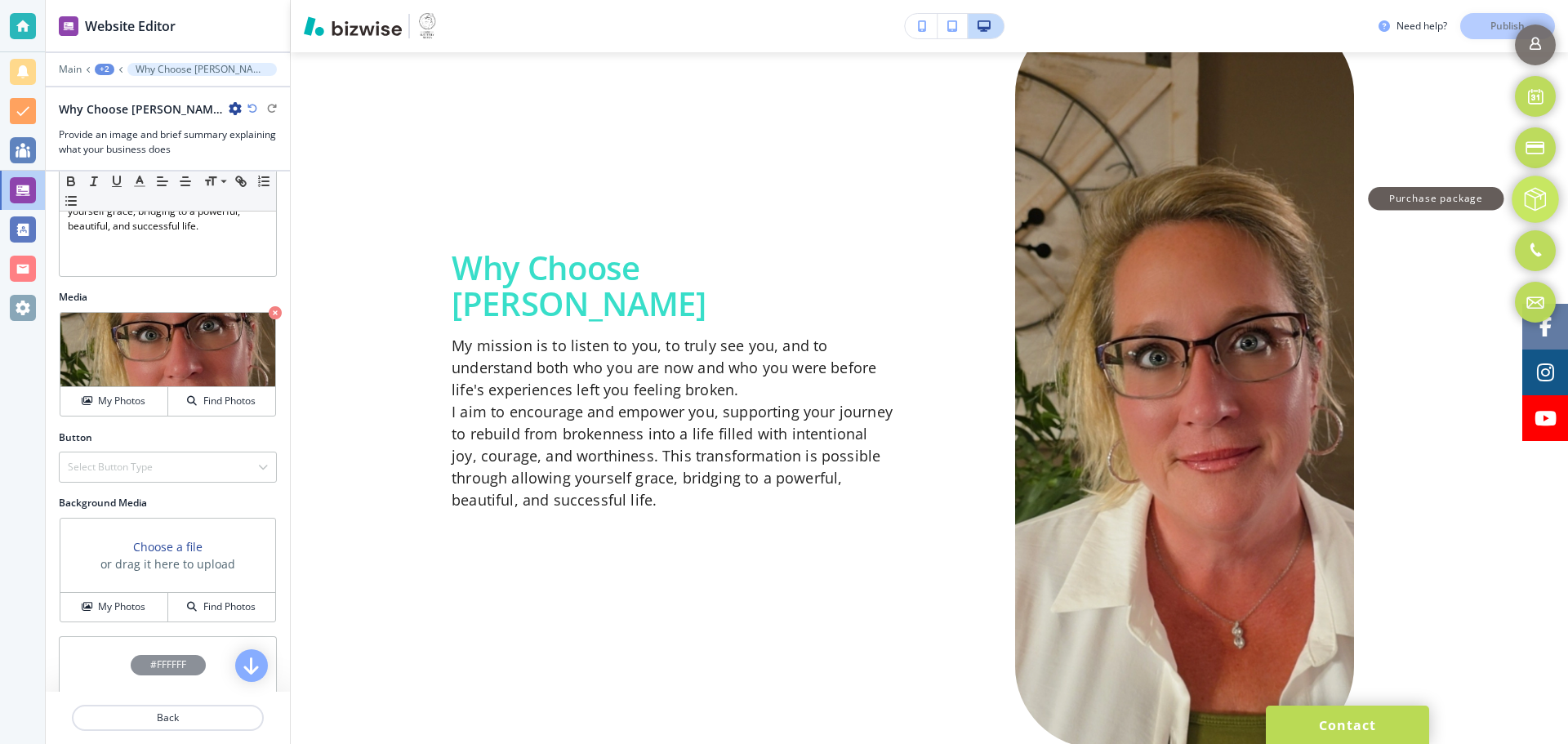
click at [1537, 202] on link "Purchase package" at bounding box center [1535, 199] width 47 height 47
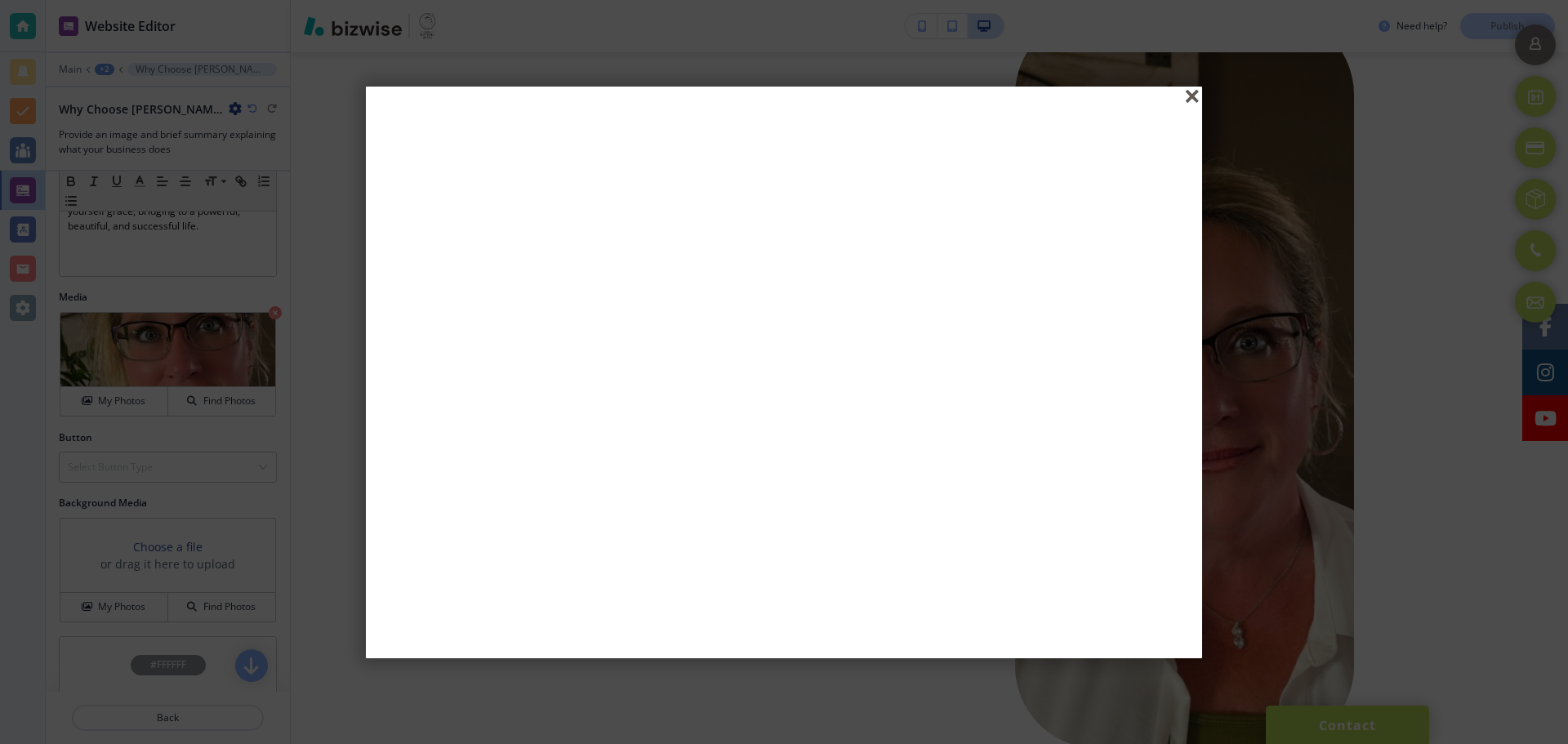
click at [1188, 95] on div "close" at bounding box center [1193, 97] width 12 height 12
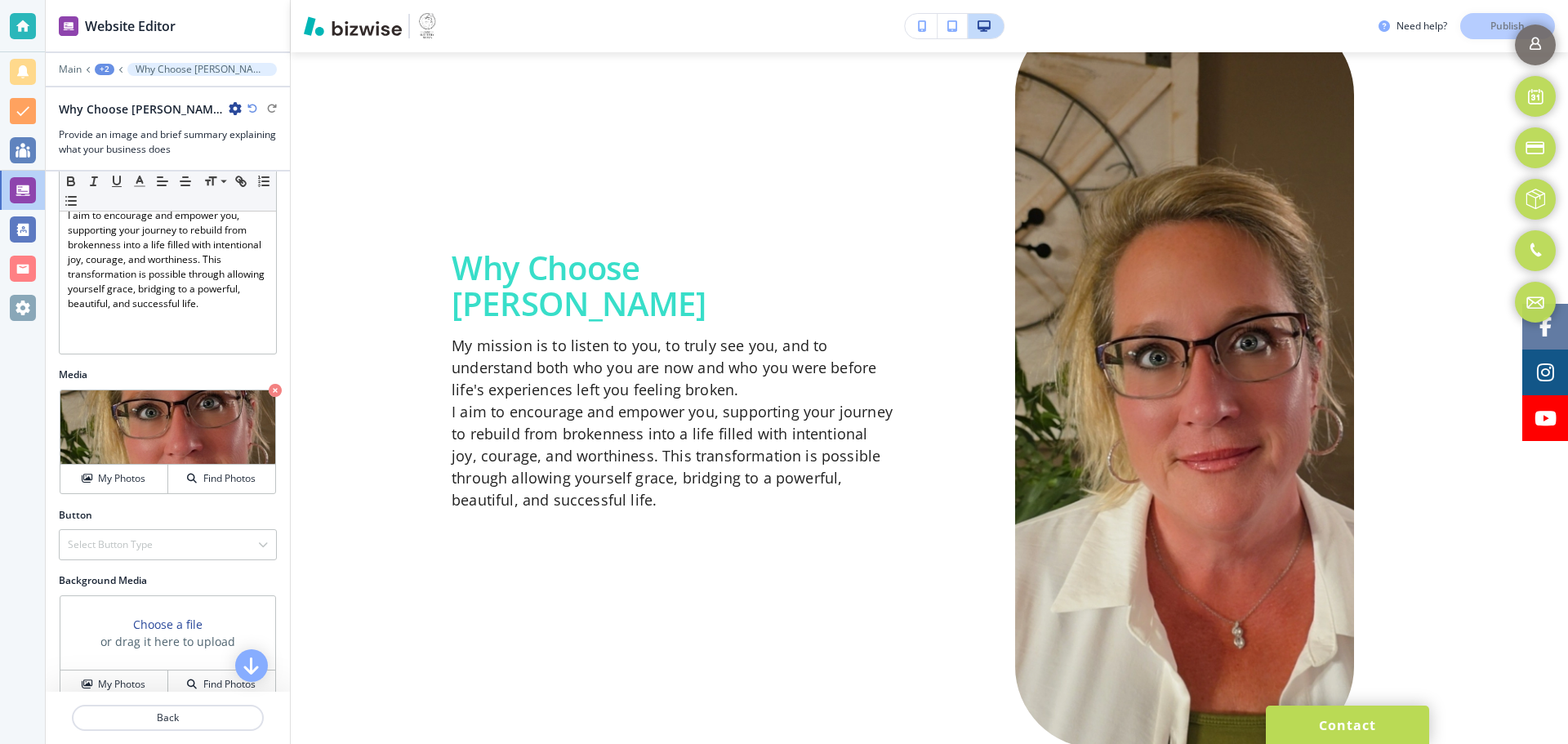
scroll to position [452, 0]
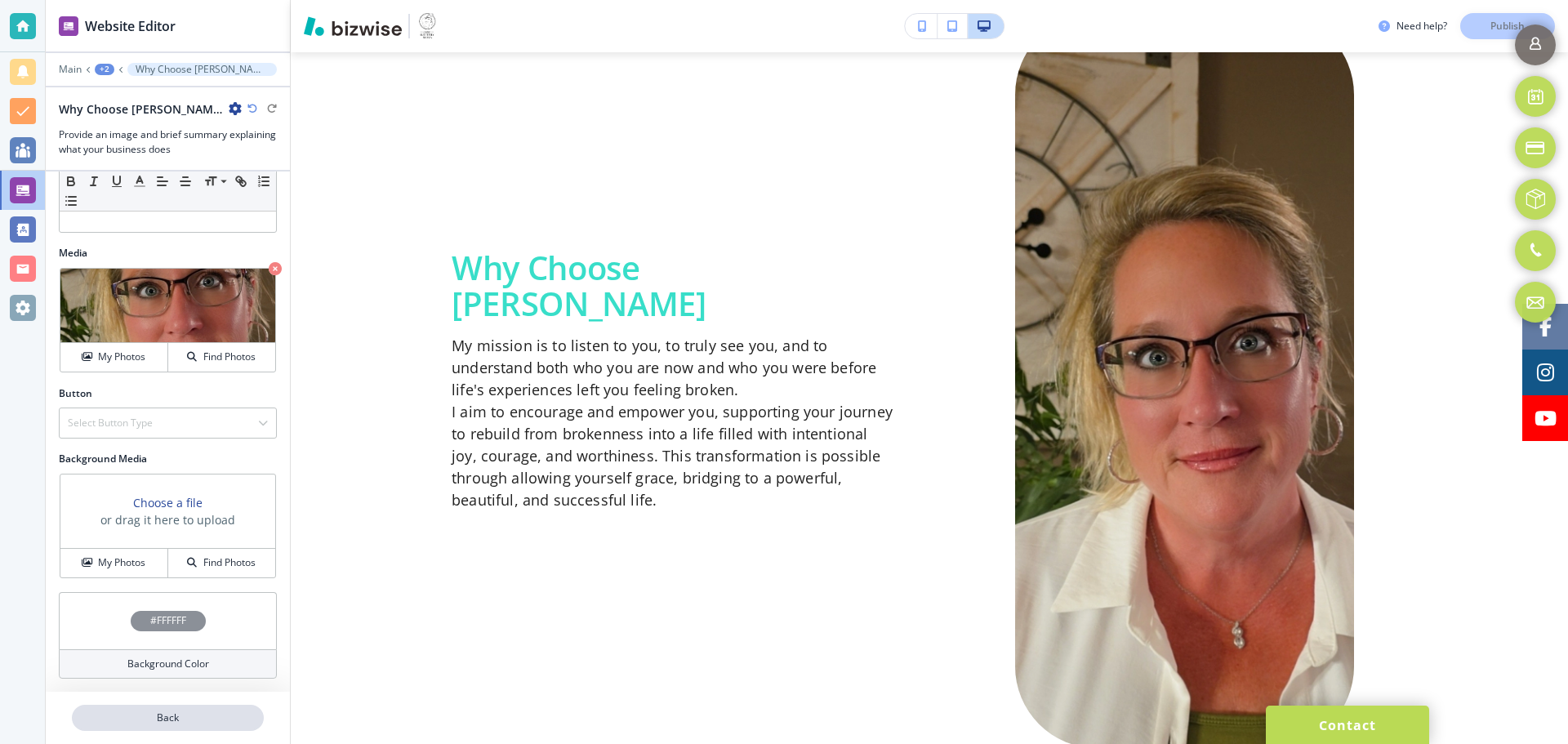
click at [180, 709] on button "Back" at bounding box center [168, 717] width 192 height 26
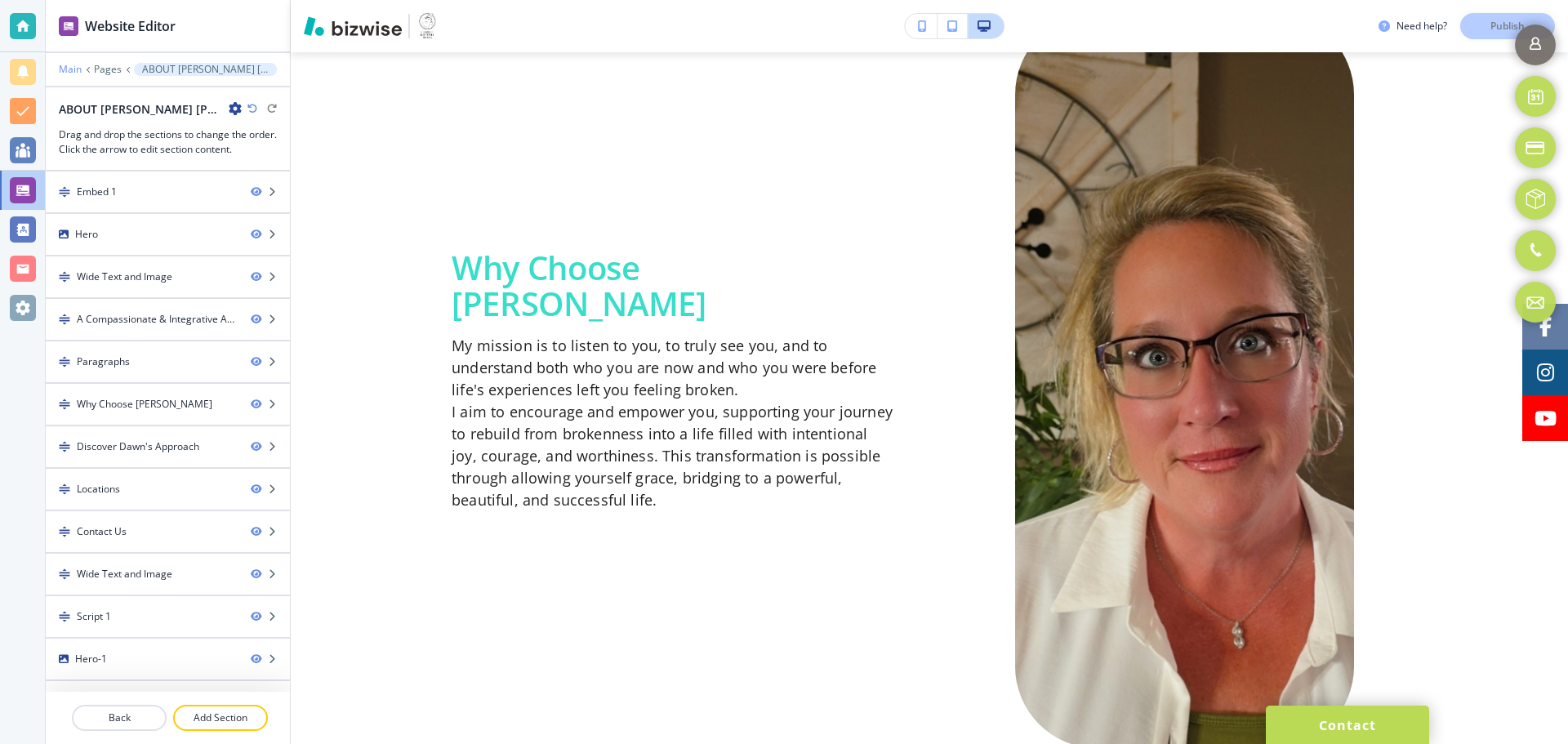
click at [75, 70] on p "Main" at bounding box center [70, 69] width 23 height 11
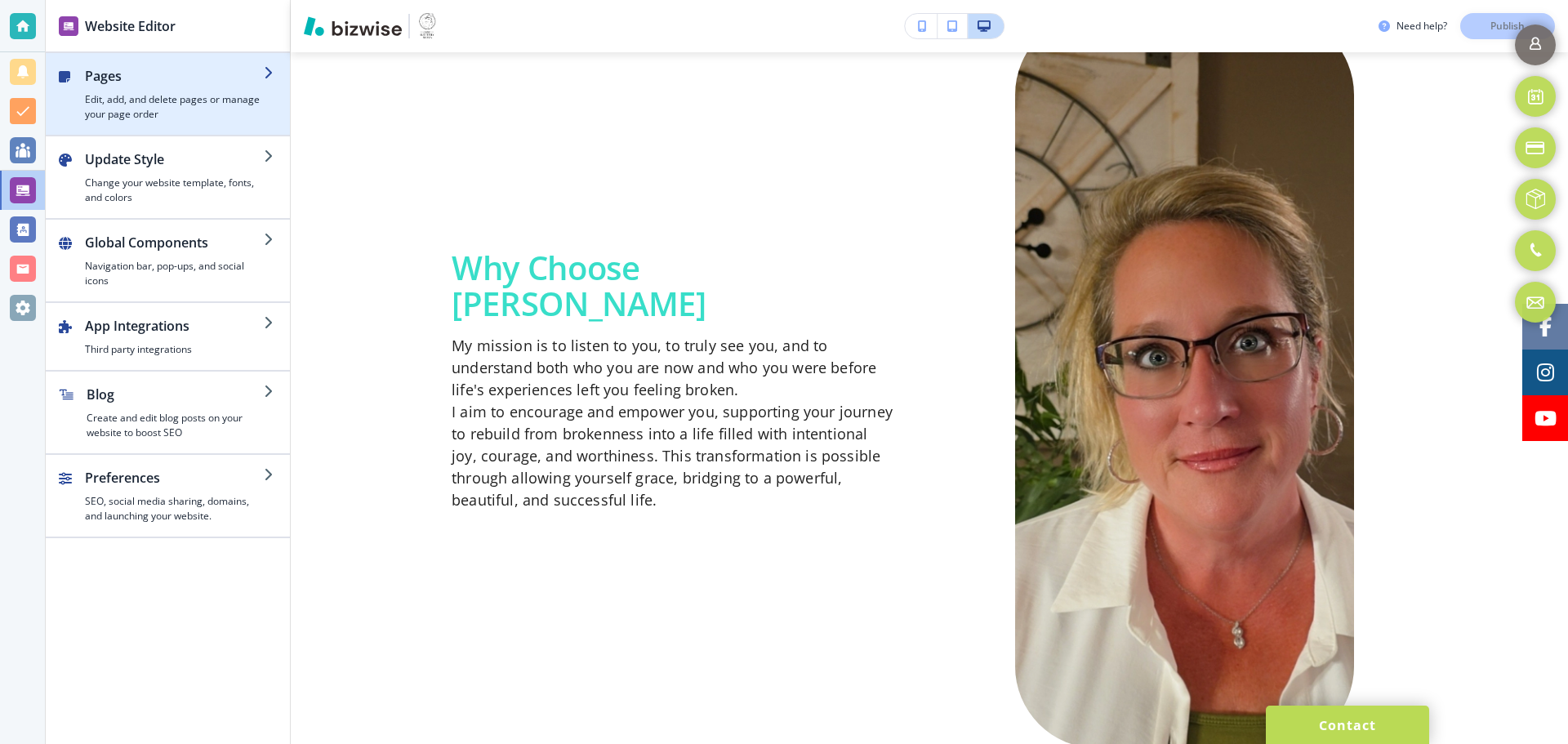
click at [196, 82] on h2 "Pages" at bounding box center [174, 76] width 179 height 19
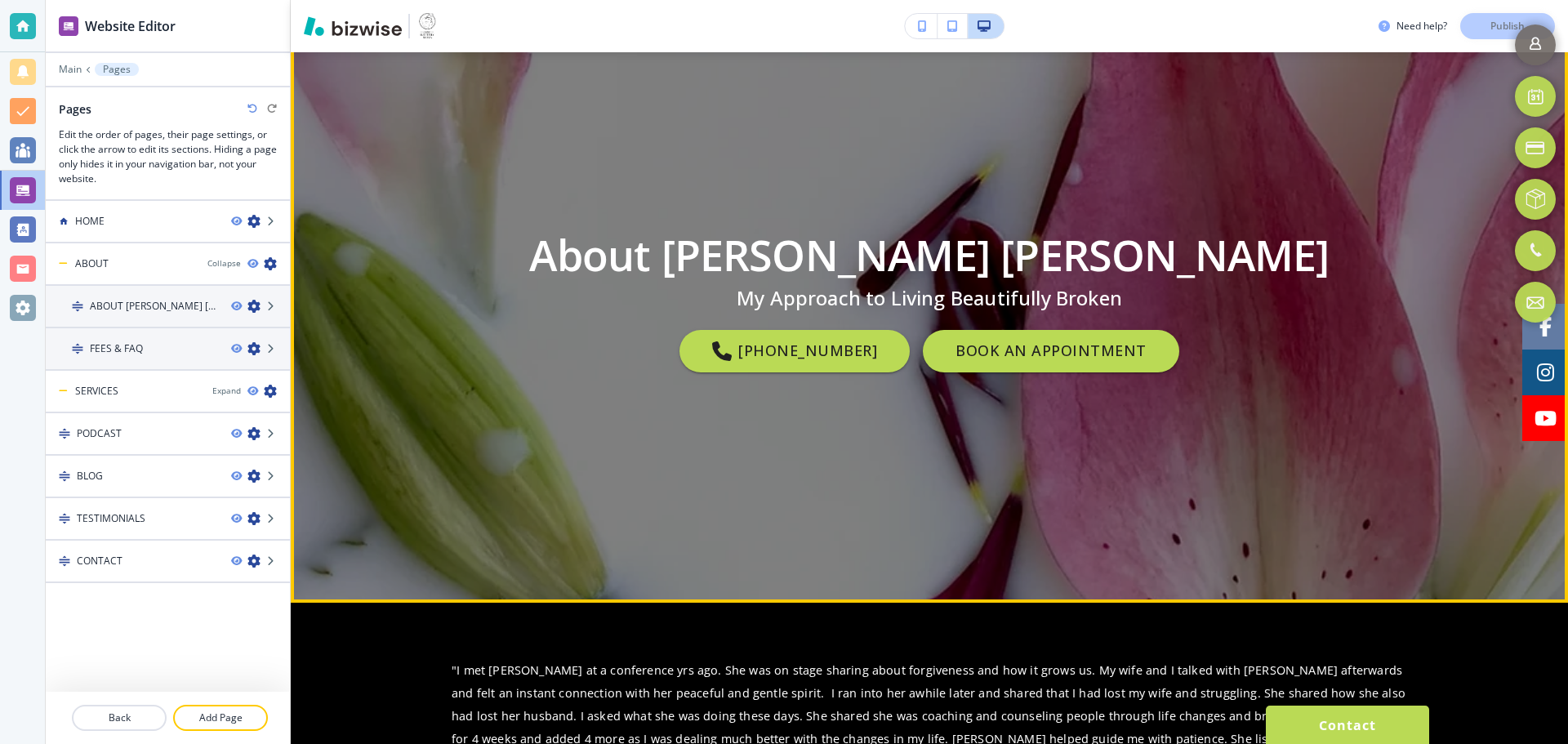
scroll to position [245, 0]
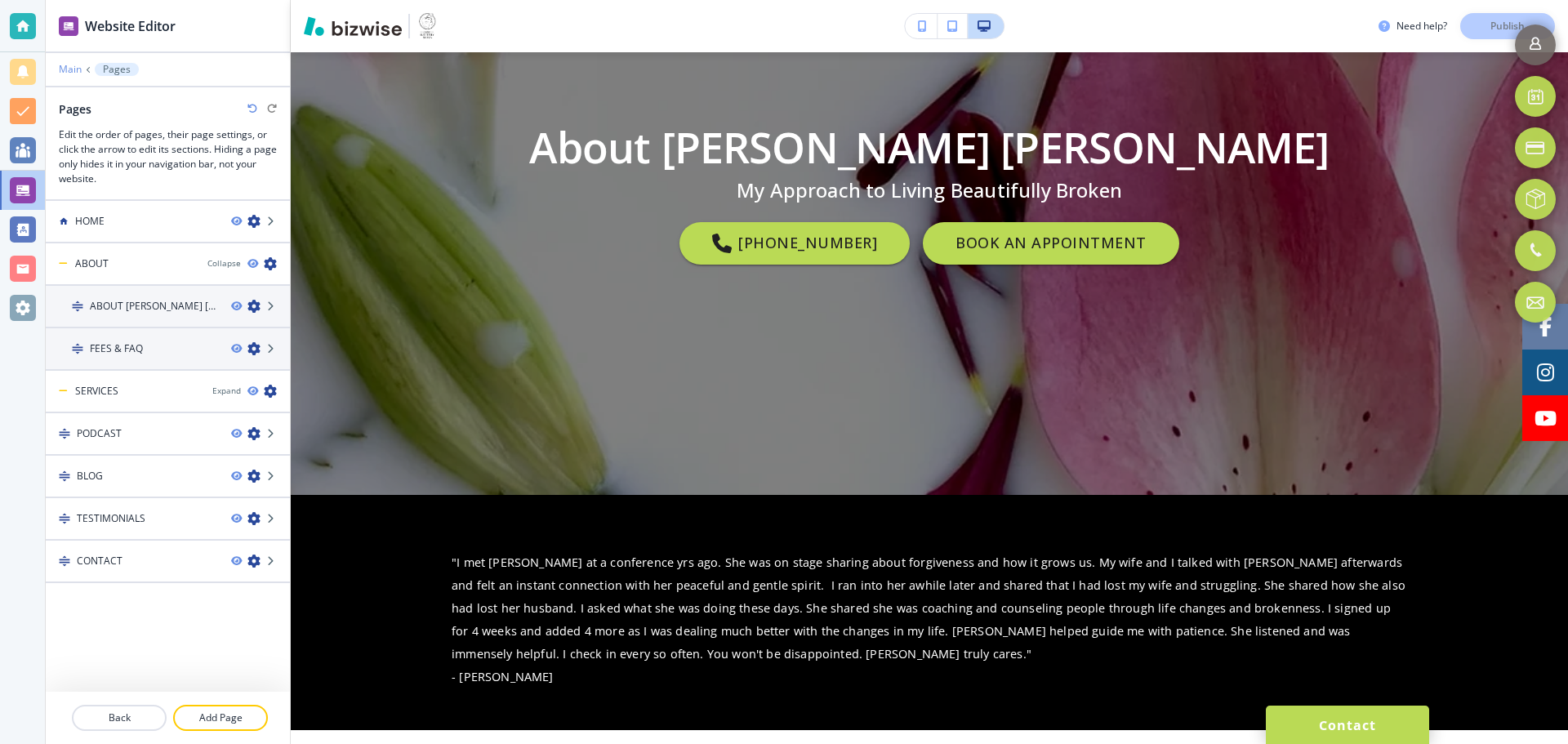
click at [75, 69] on p "Main" at bounding box center [70, 69] width 23 height 11
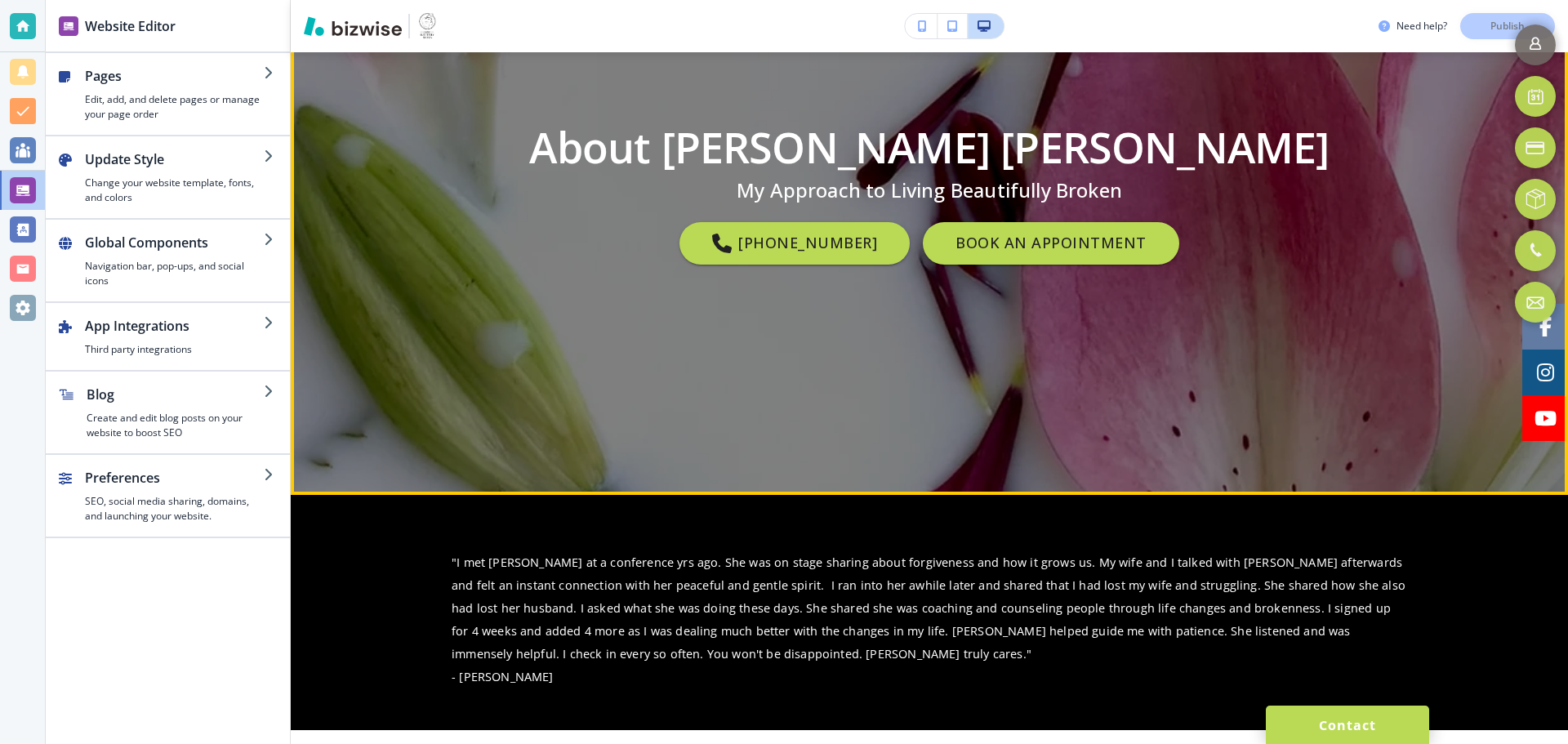
scroll to position [0, 0]
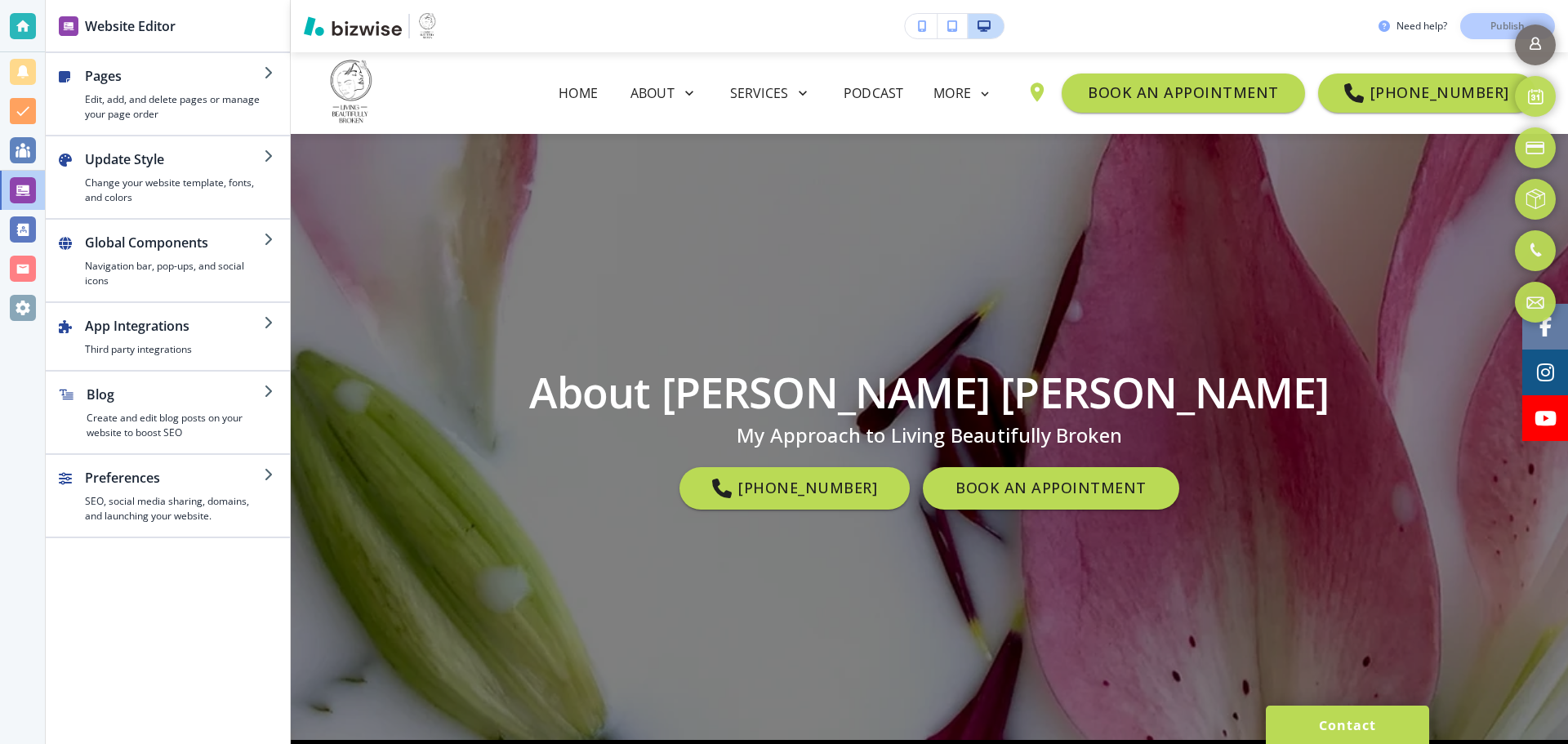
click at [928, 32] on button "button" at bounding box center [921, 26] width 32 height 25
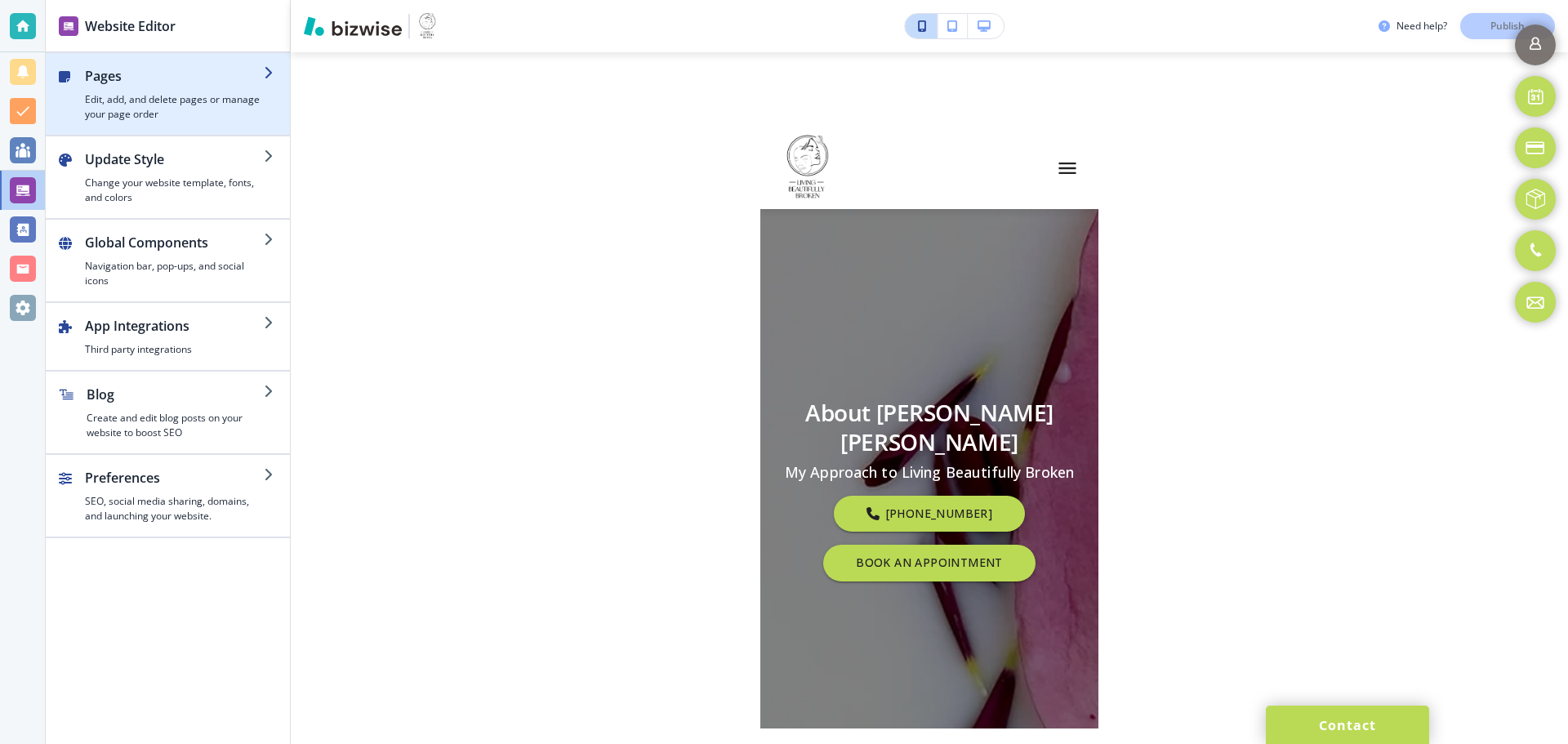
click at [148, 105] on h4 "Edit, add, and delete pages or manage your page order" at bounding box center [174, 107] width 179 height 29
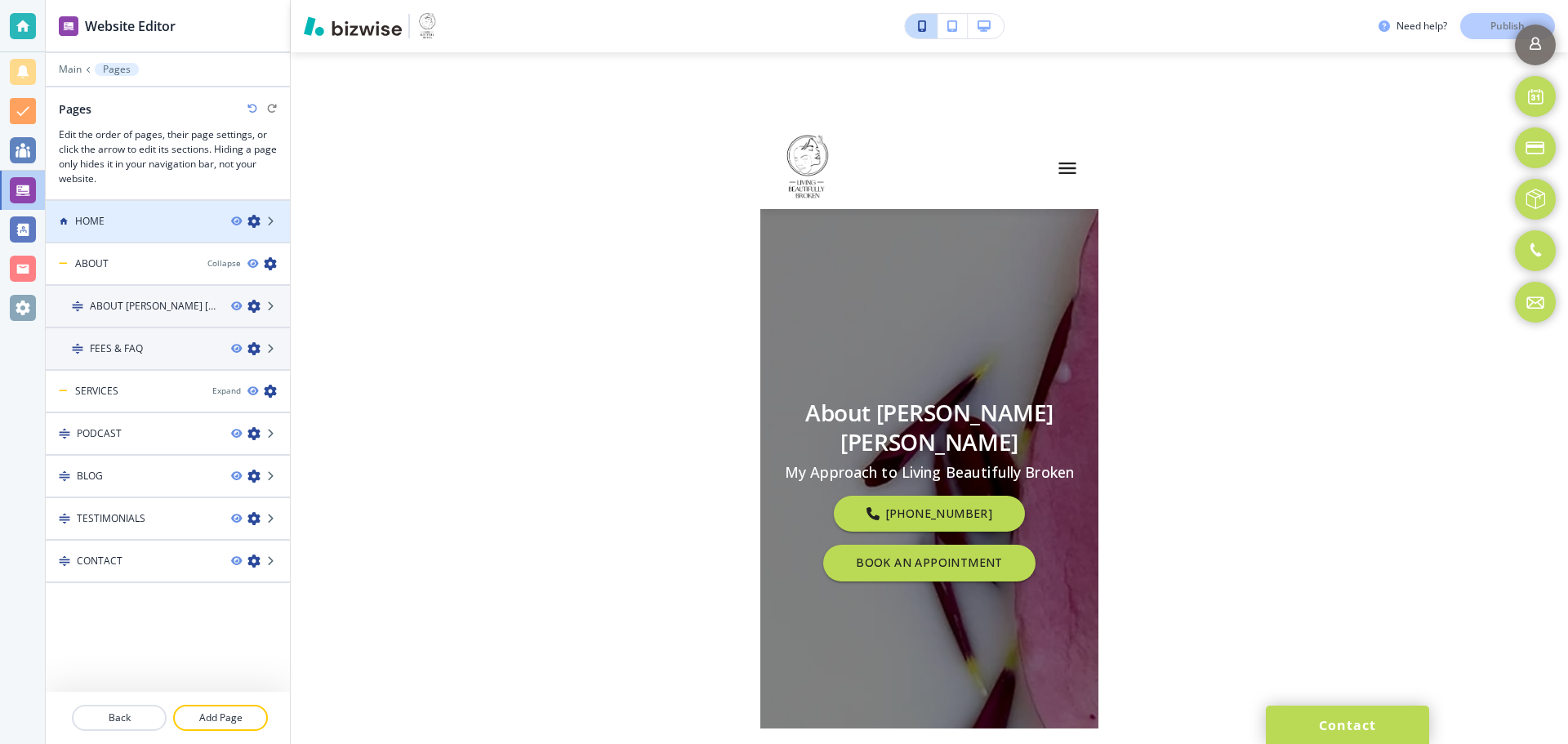
click at [172, 217] on div "HOME" at bounding box center [132, 221] width 172 height 15
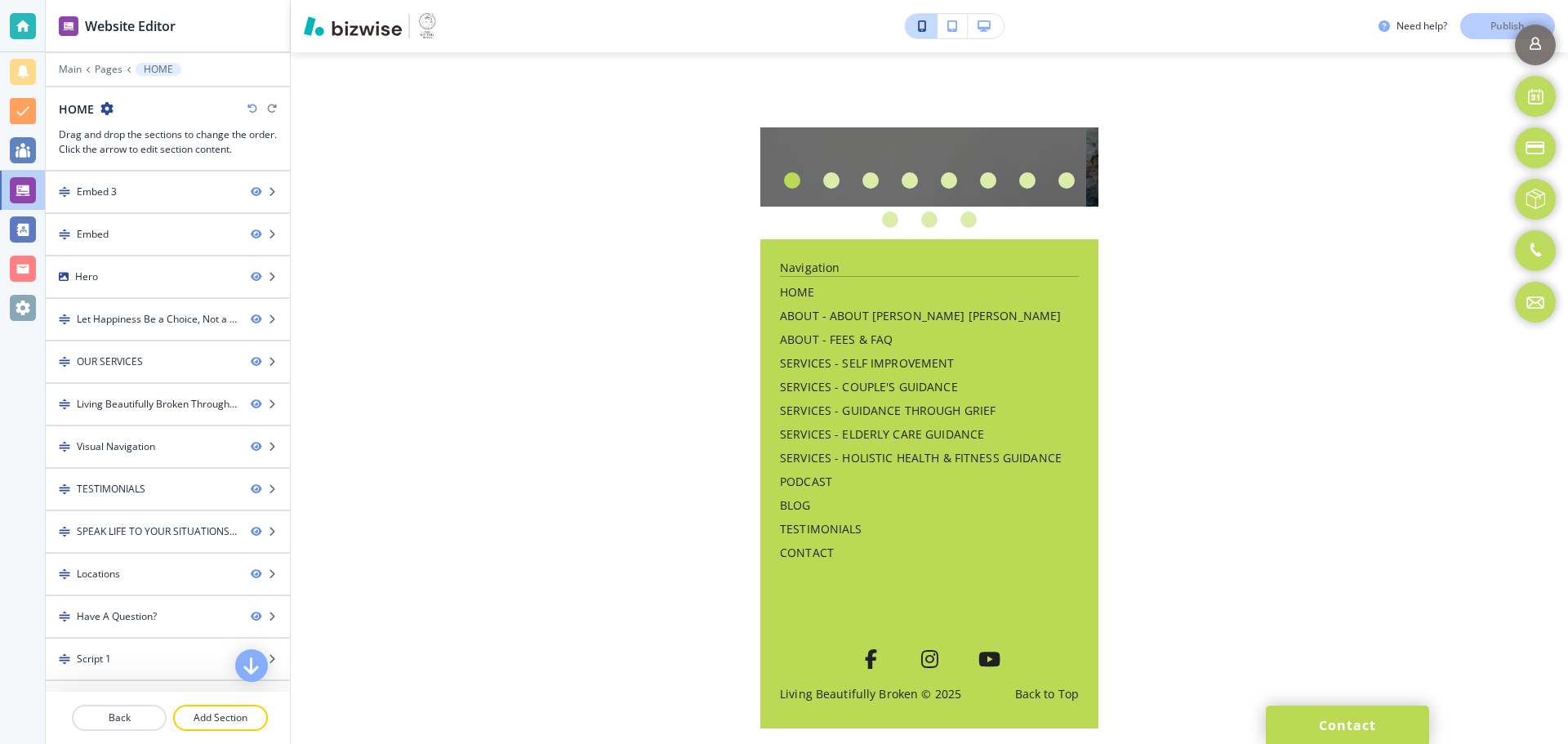
scroll to position [8806, 0]
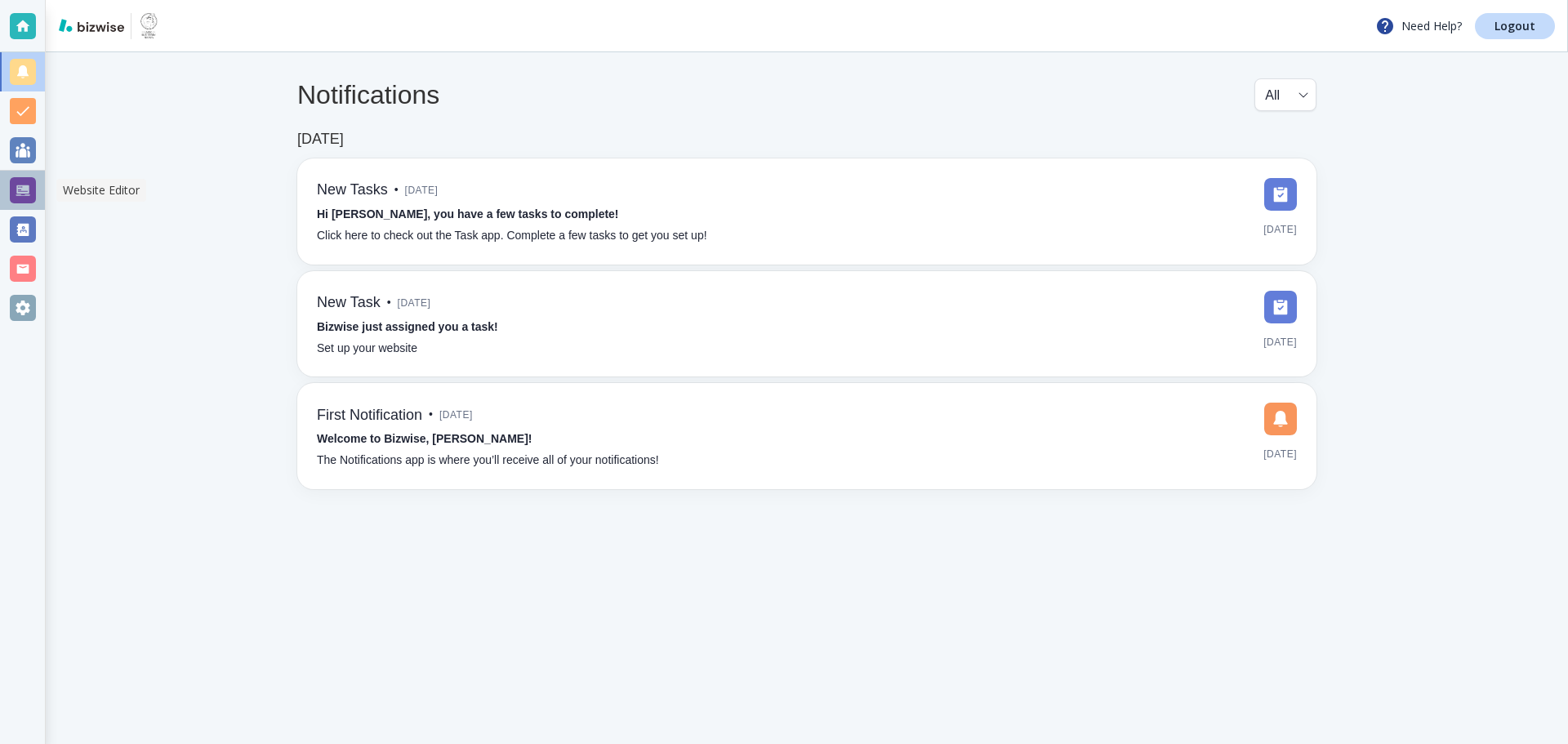
click at [25, 194] on div at bounding box center [23, 190] width 26 height 26
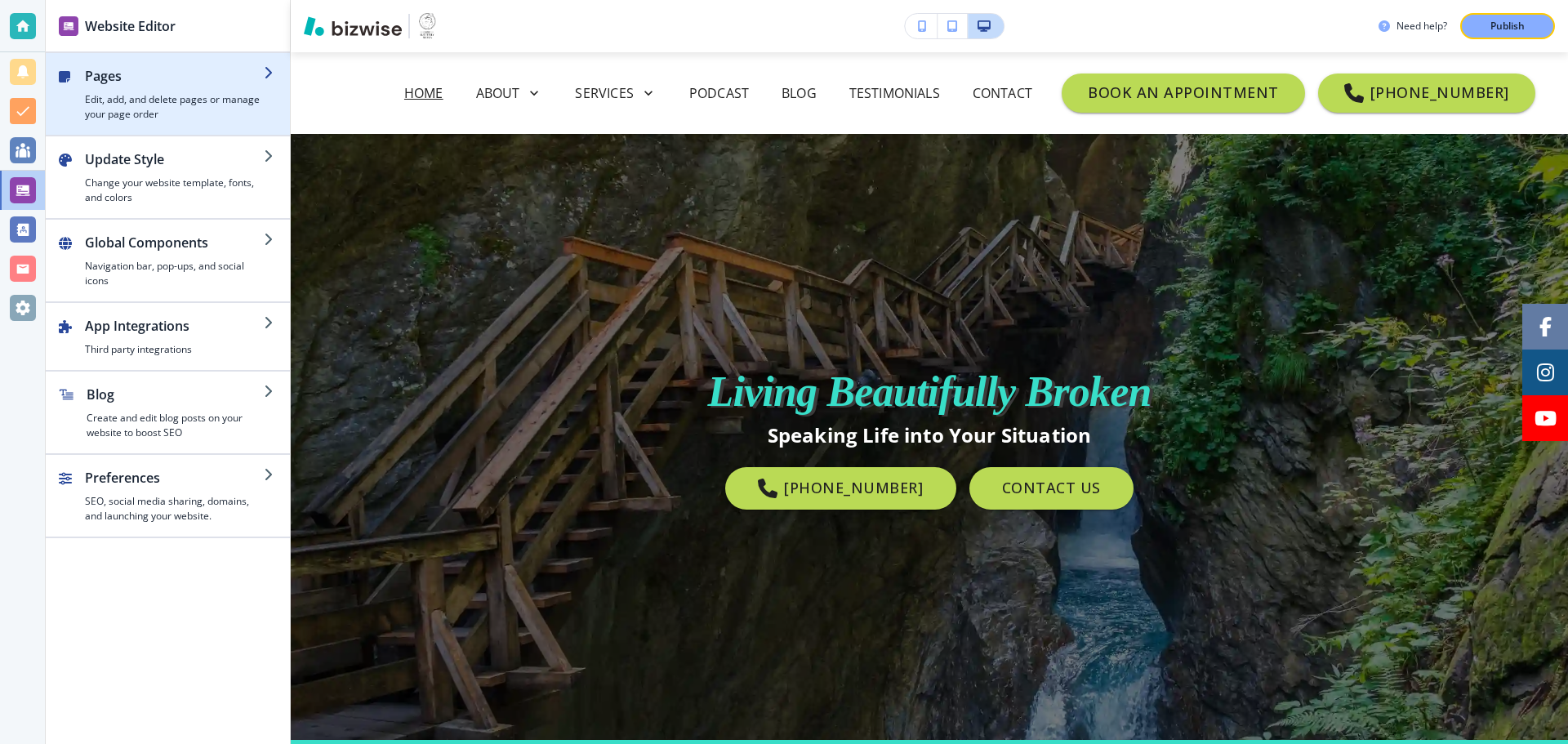
click at [170, 108] on h4 "Edit, add, and delete pages or manage your page order" at bounding box center [174, 107] width 179 height 29
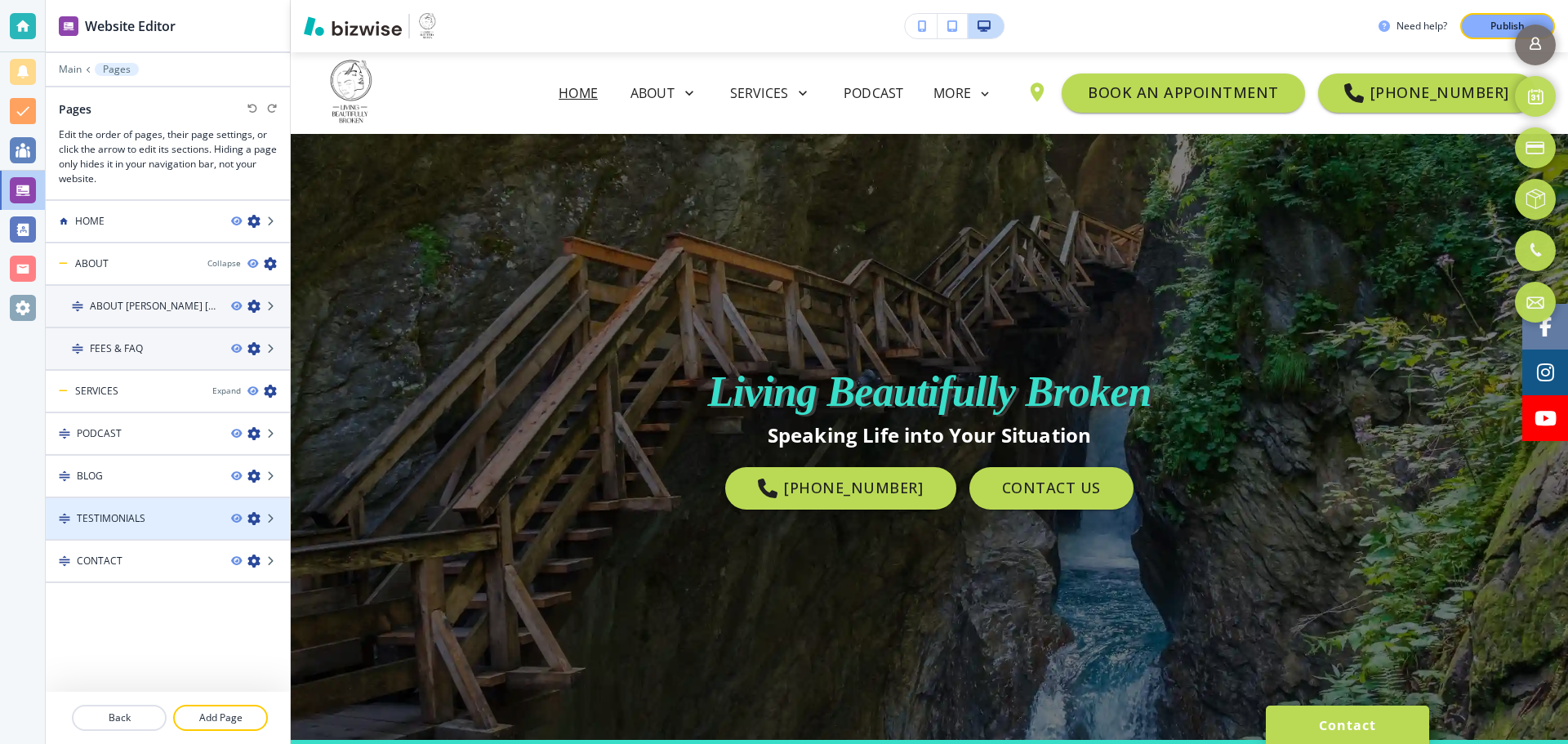
click at [153, 515] on div "TESTIMONIALS" at bounding box center [132, 518] width 172 height 15
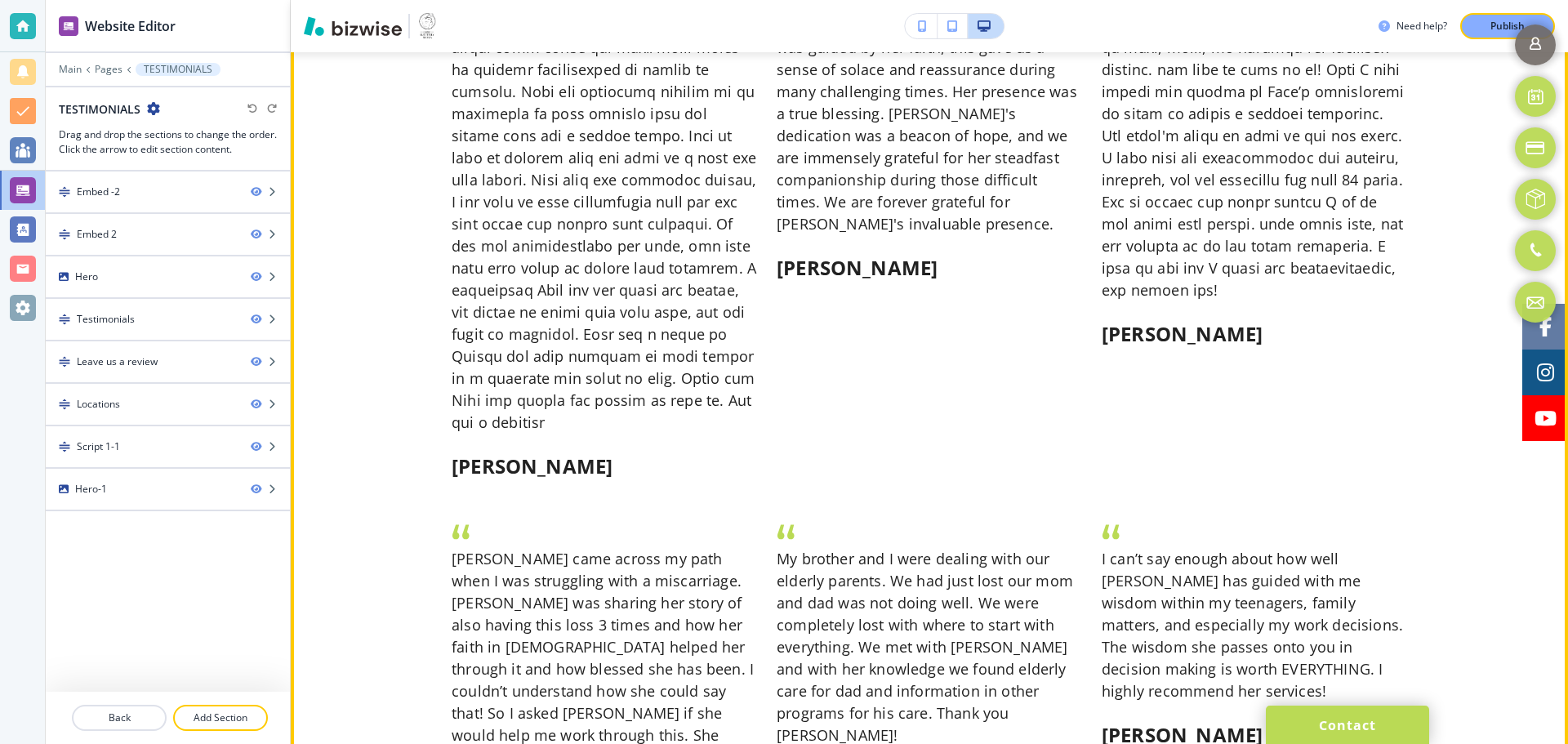
scroll to position [1883, 0]
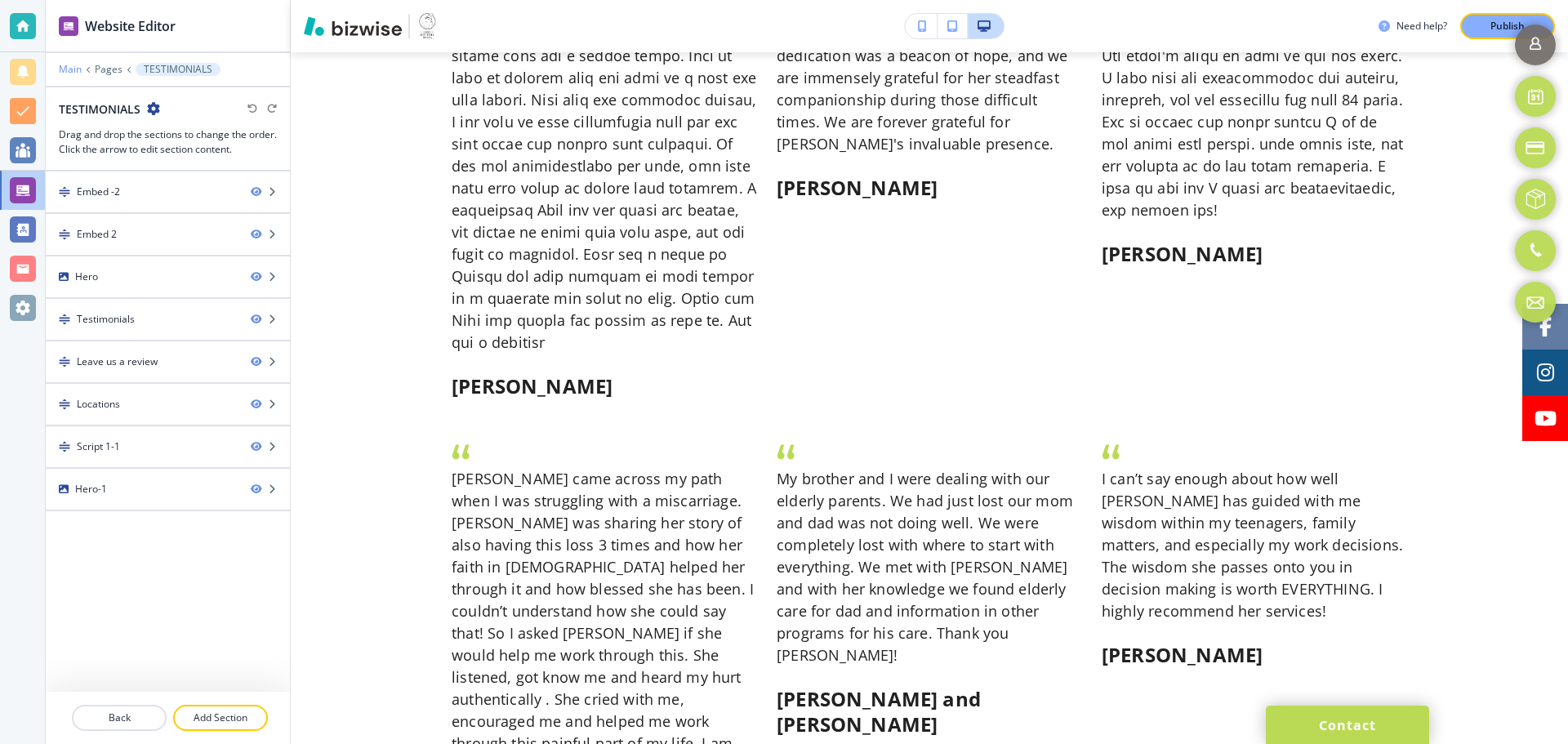
click at [75, 70] on p "Main" at bounding box center [70, 69] width 23 height 11
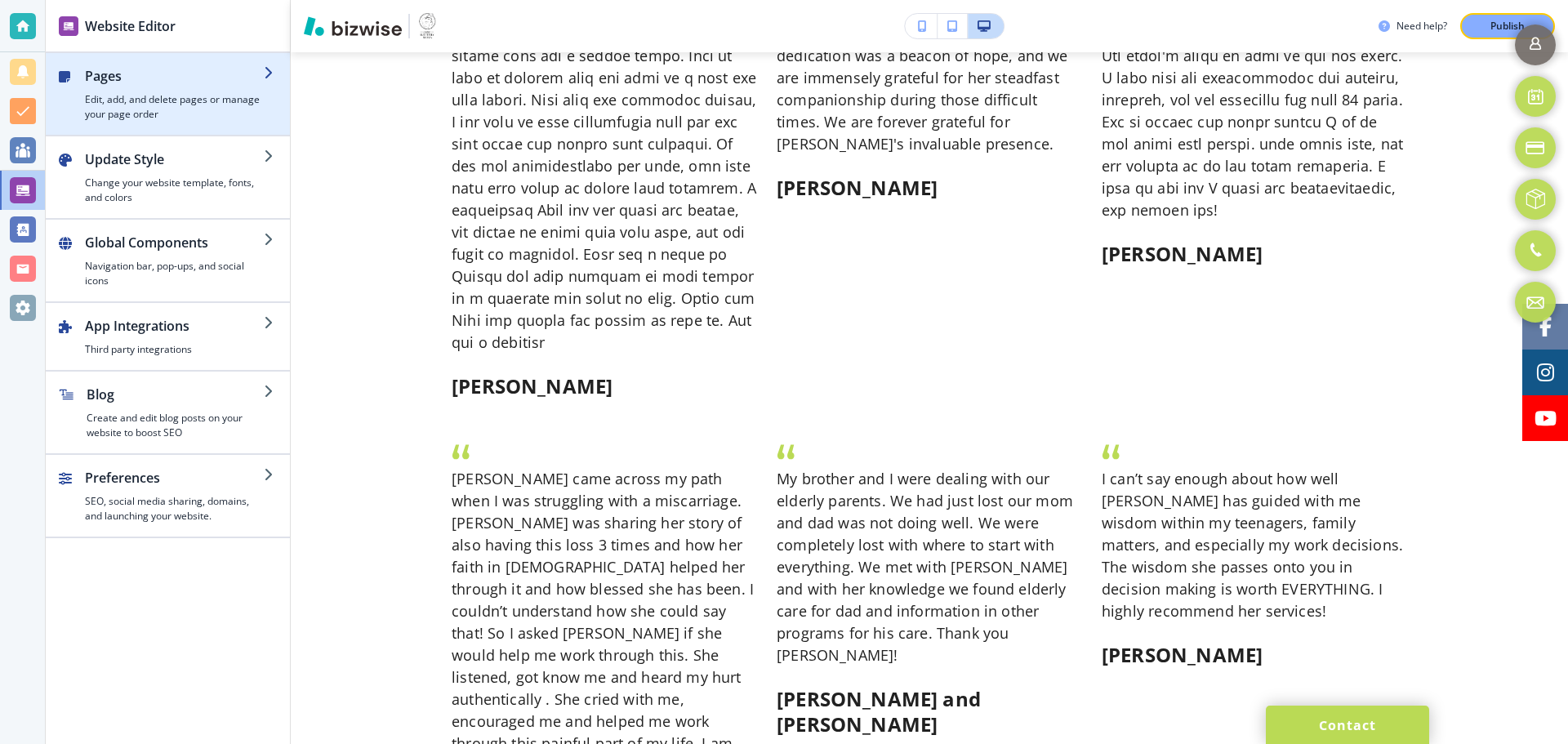
click at [186, 100] on h4 "Edit, add, and delete pages or manage your page order" at bounding box center [174, 107] width 179 height 29
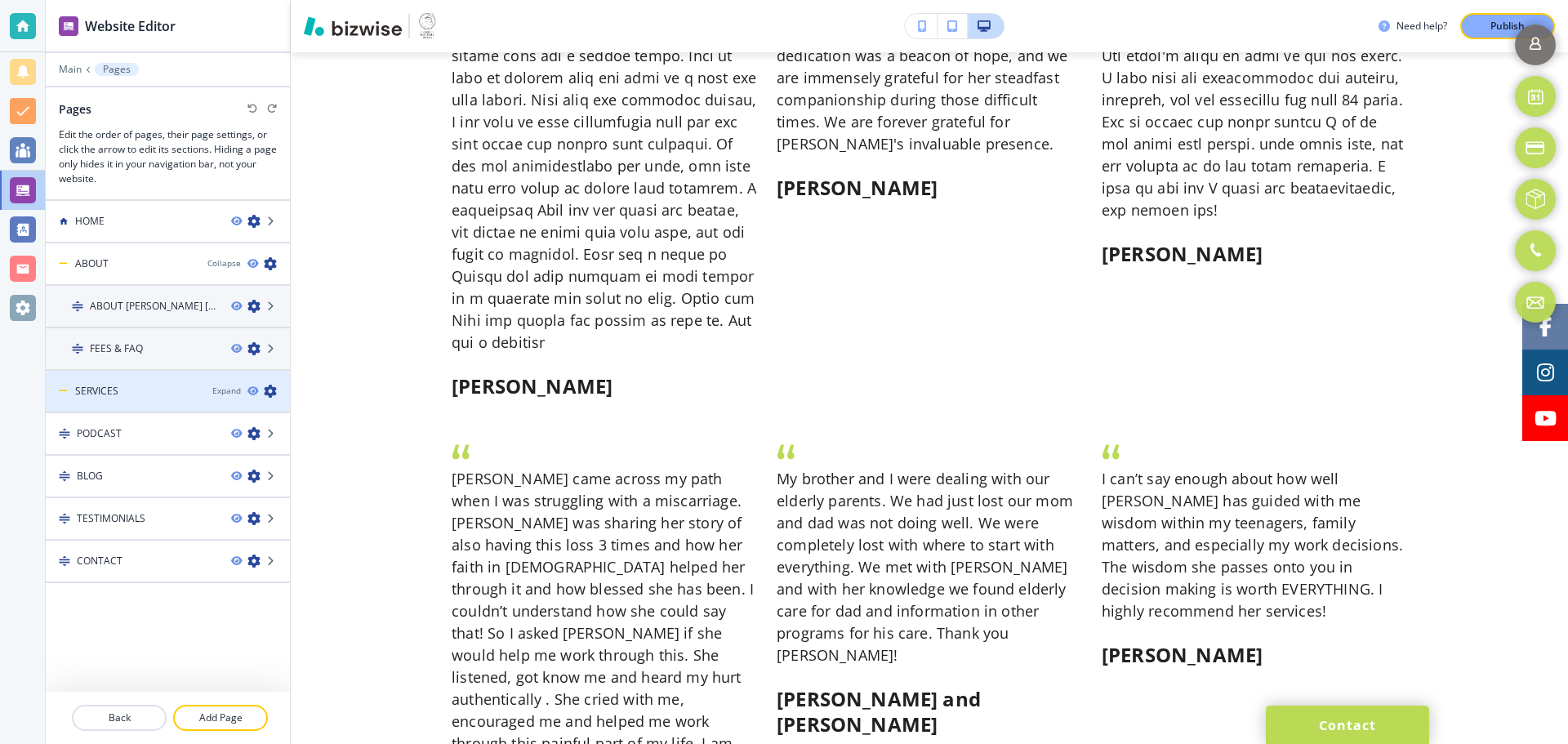
click at [179, 405] on div at bounding box center [168, 405] width 244 height 13
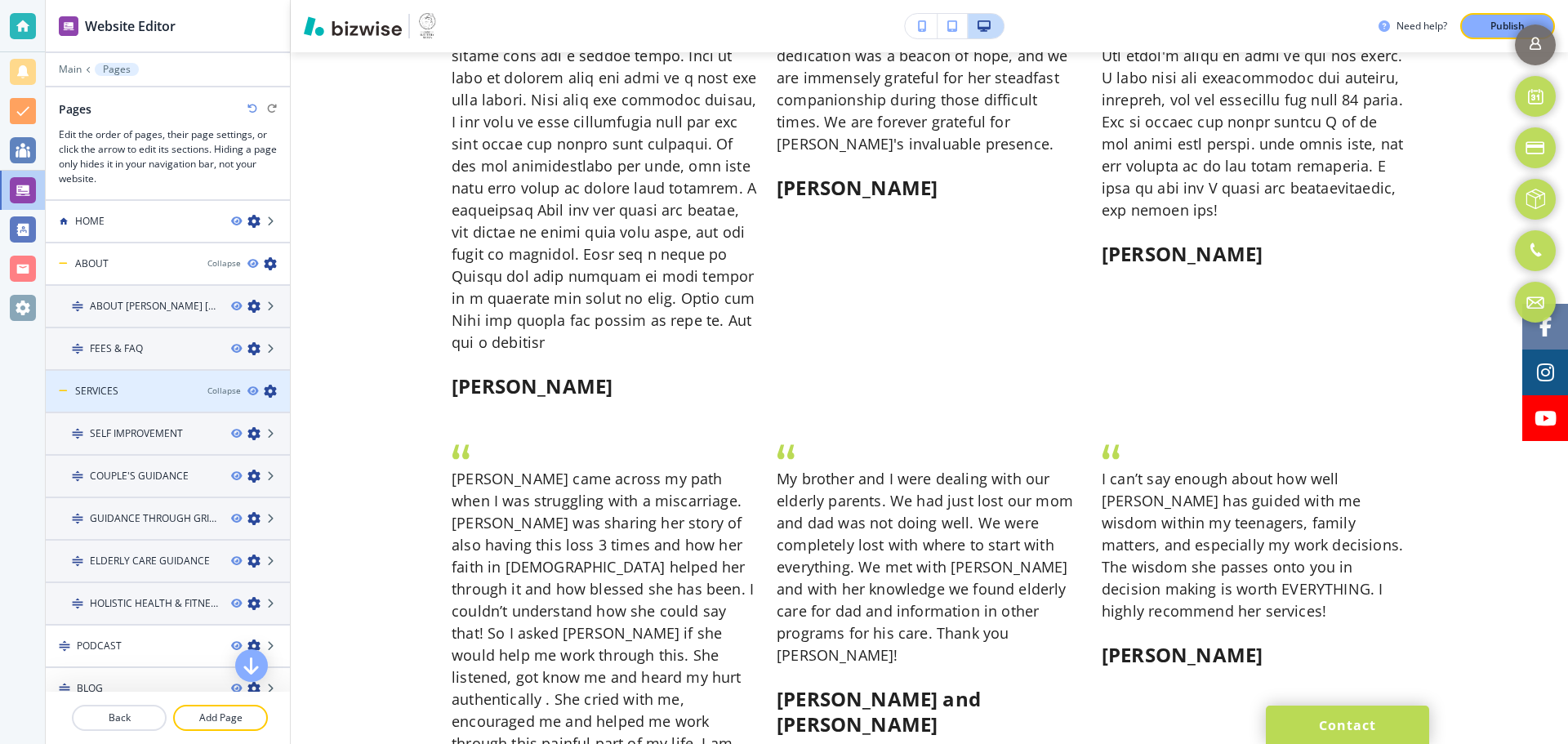
click at [186, 397] on div "SERVICES Collapse" at bounding box center [168, 391] width 244 height 15
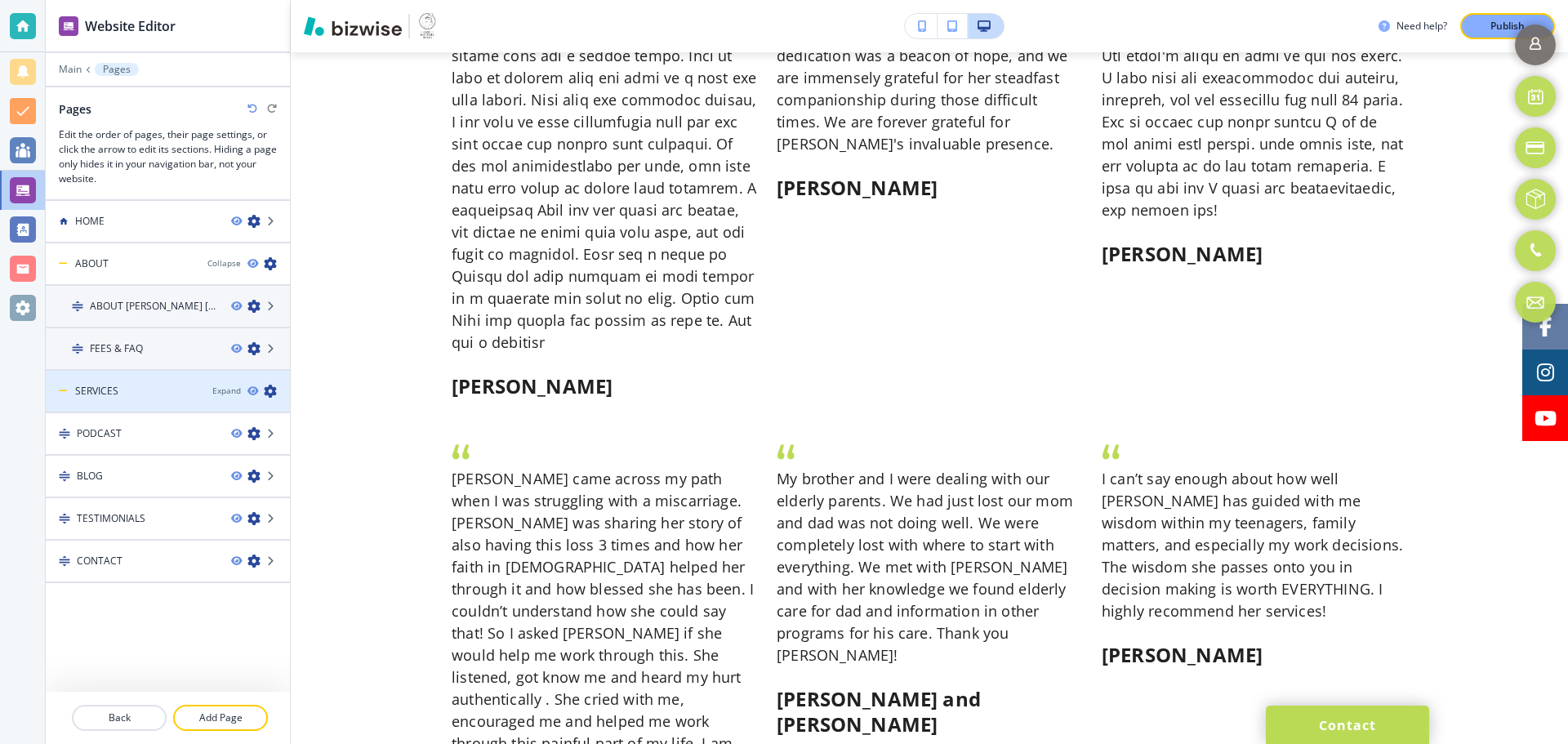
click at [193, 401] on div at bounding box center [168, 405] width 244 height 13
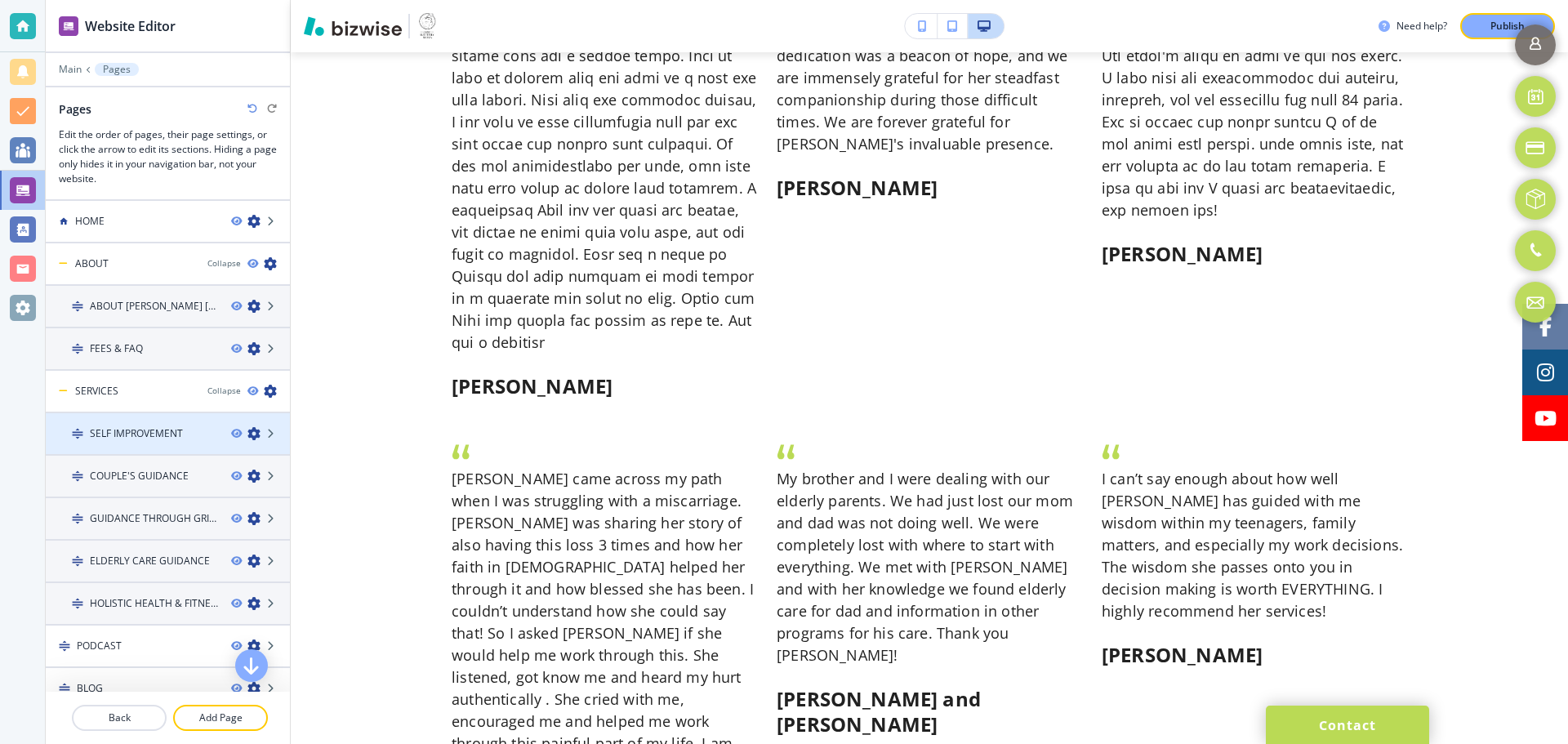
click at [204, 448] on div at bounding box center [168, 448] width 244 height 13
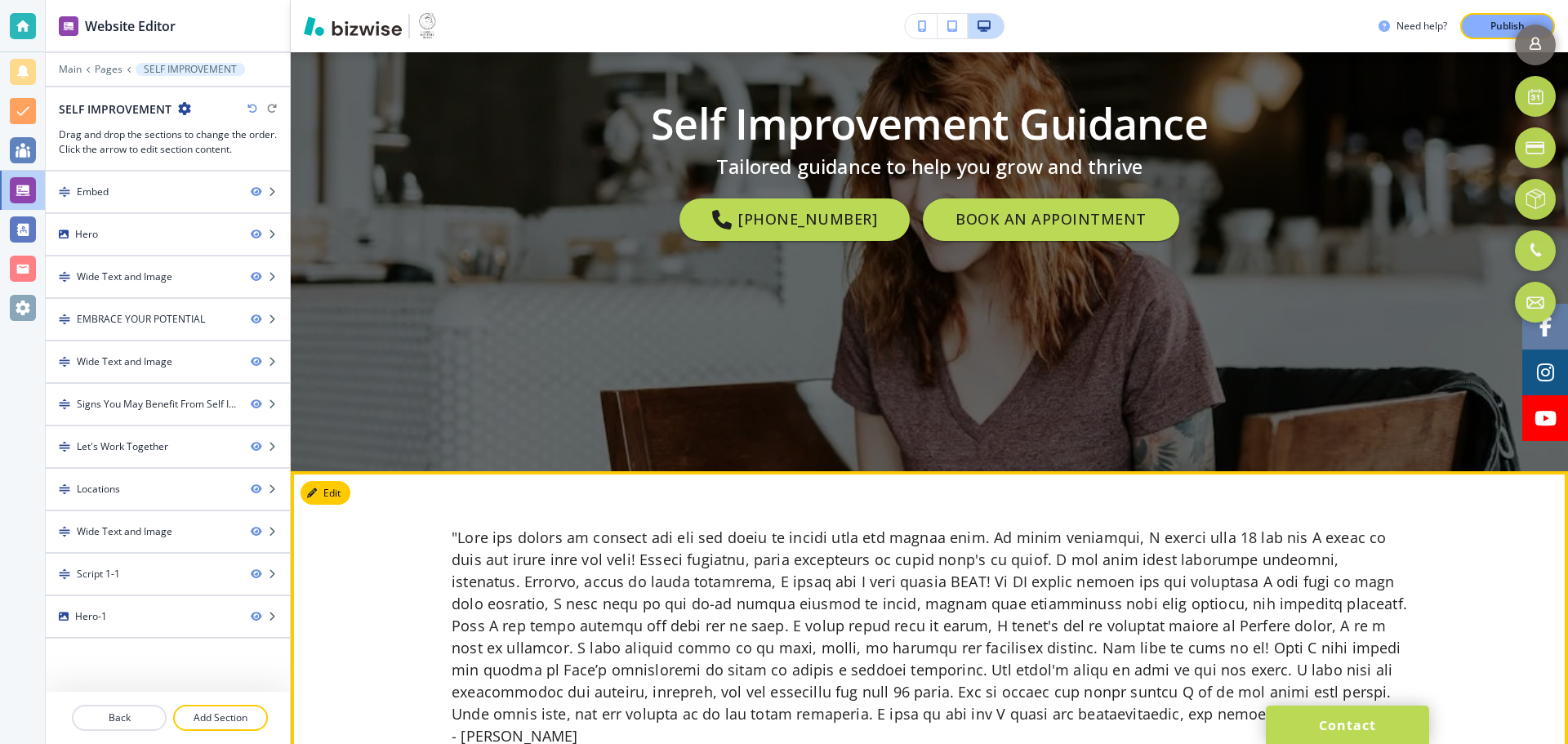
scroll to position [163, 0]
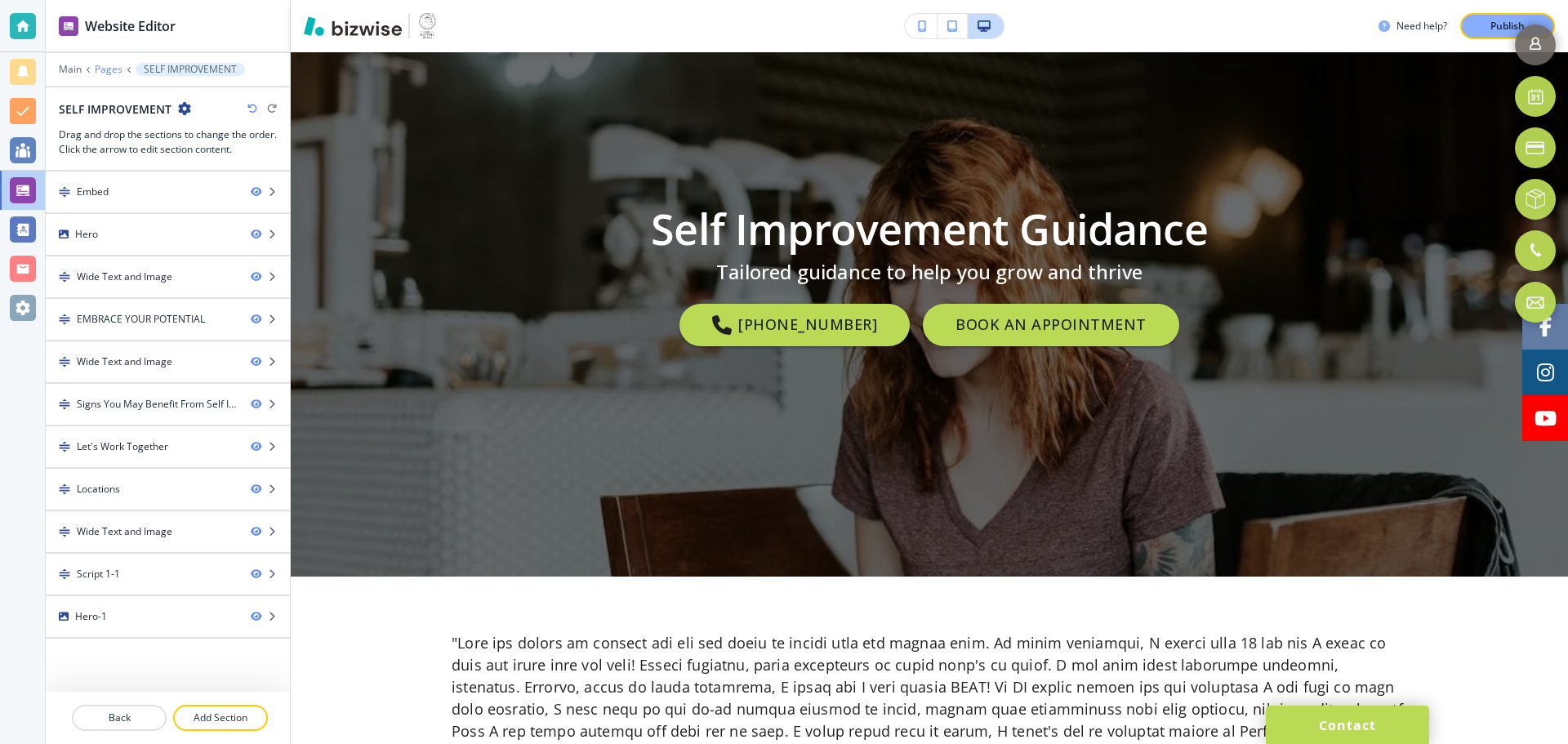
click at [116, 69] on p "Pages" at bounding box center [109, 69] width 28 height 11
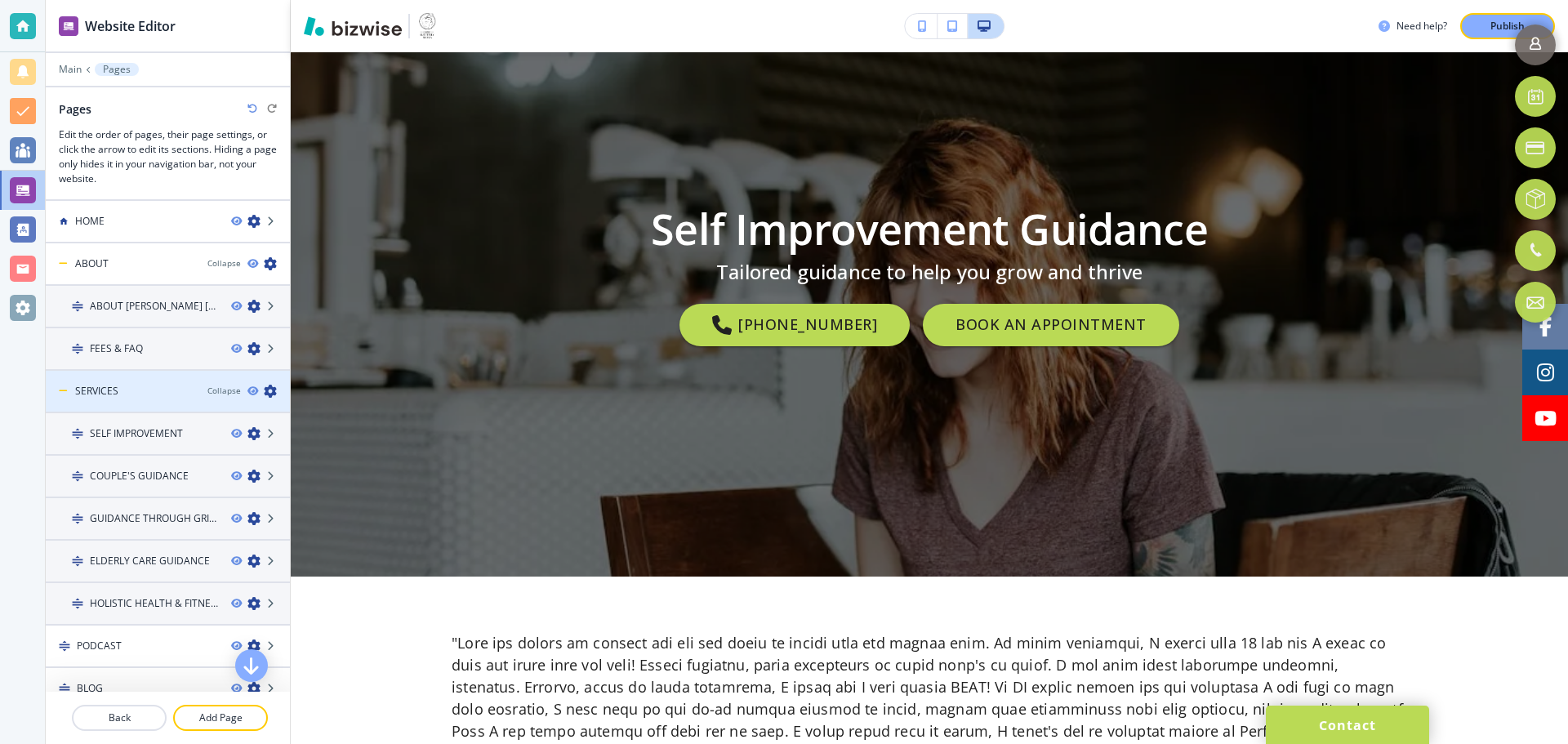
click at [172, 385] on div "SERVICES" at bounding box center [120, 391] width 148 height 15
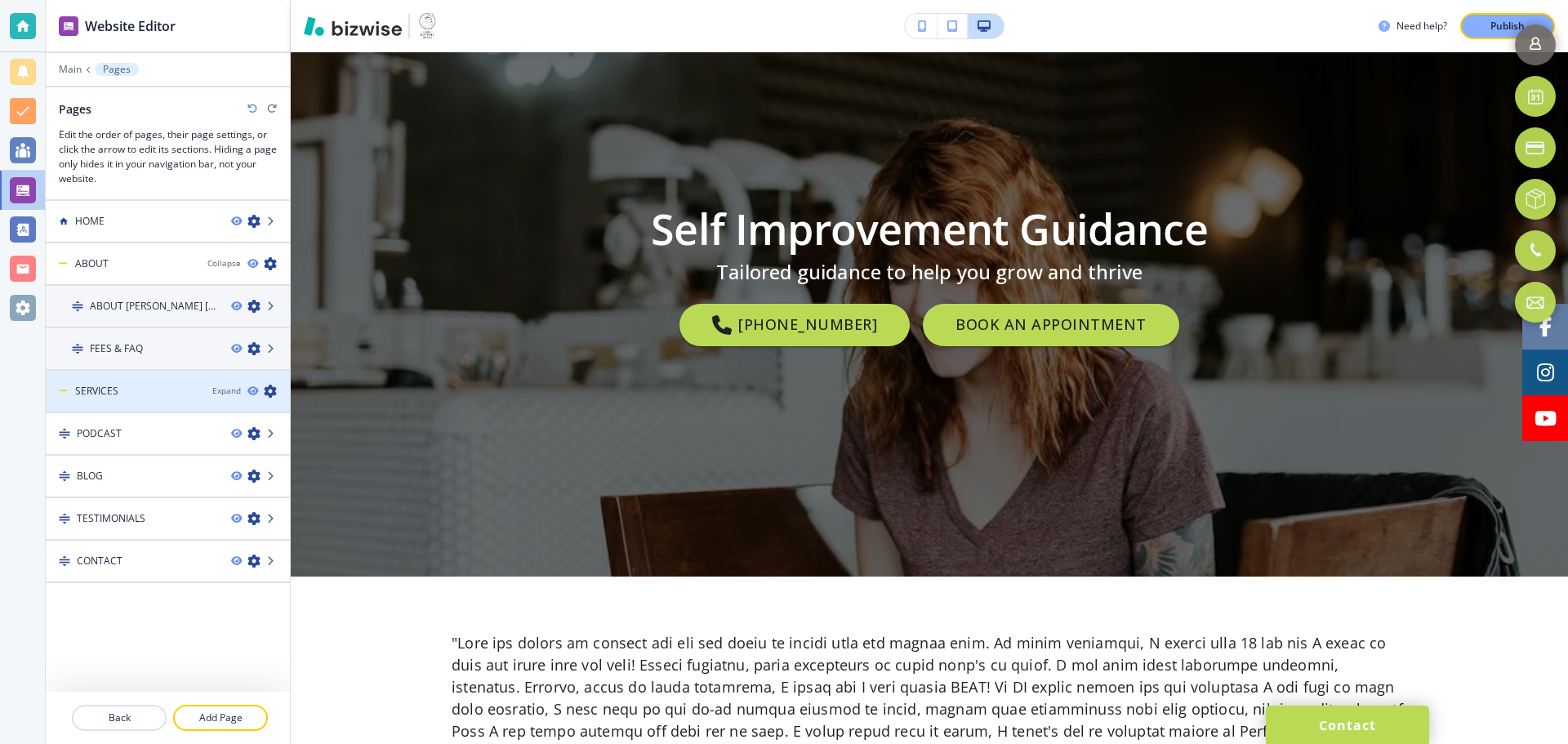
click at [87, 396] on h4 "SERVICES" at bounding box center [97, 391] width 43 height 15
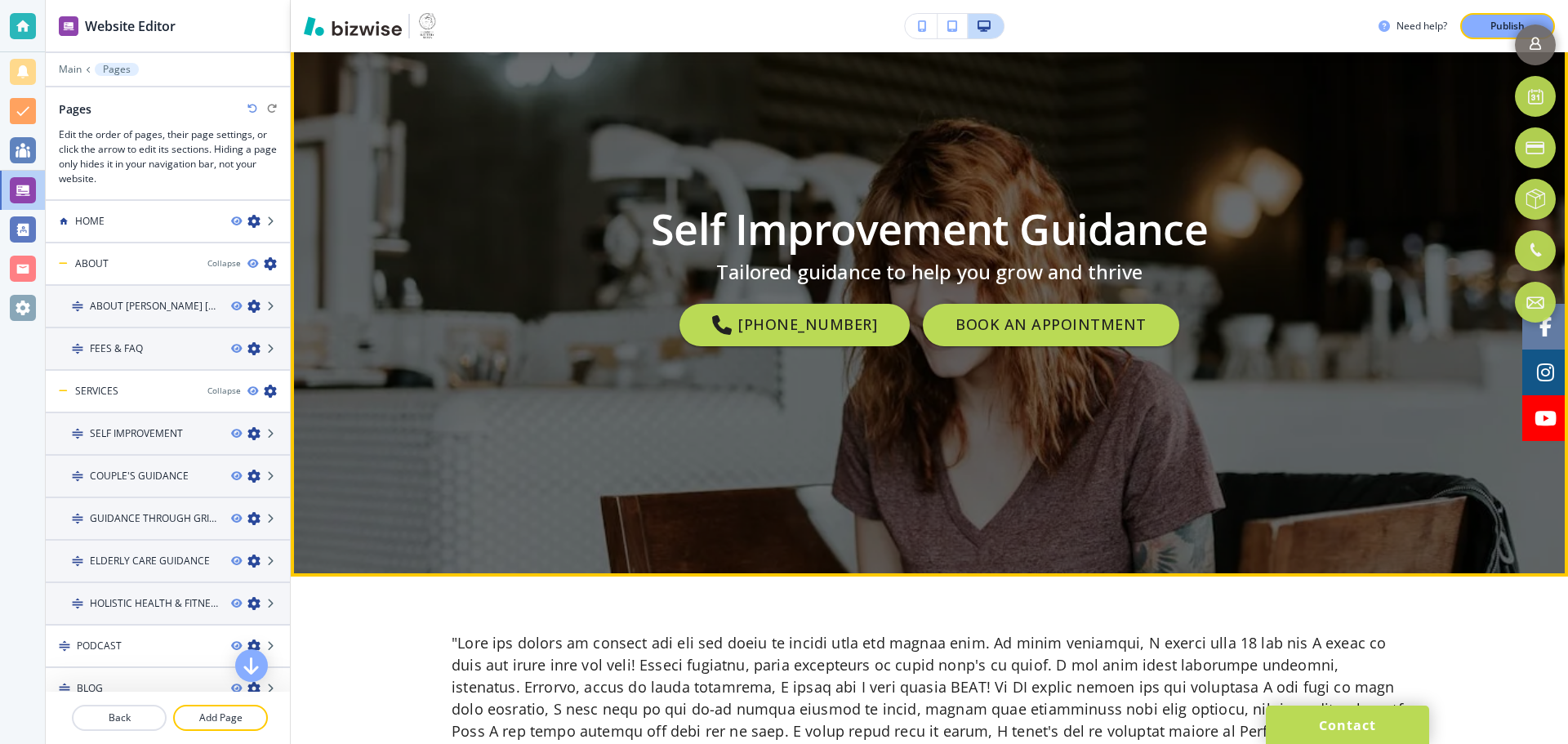
scroll to position [0, 0]
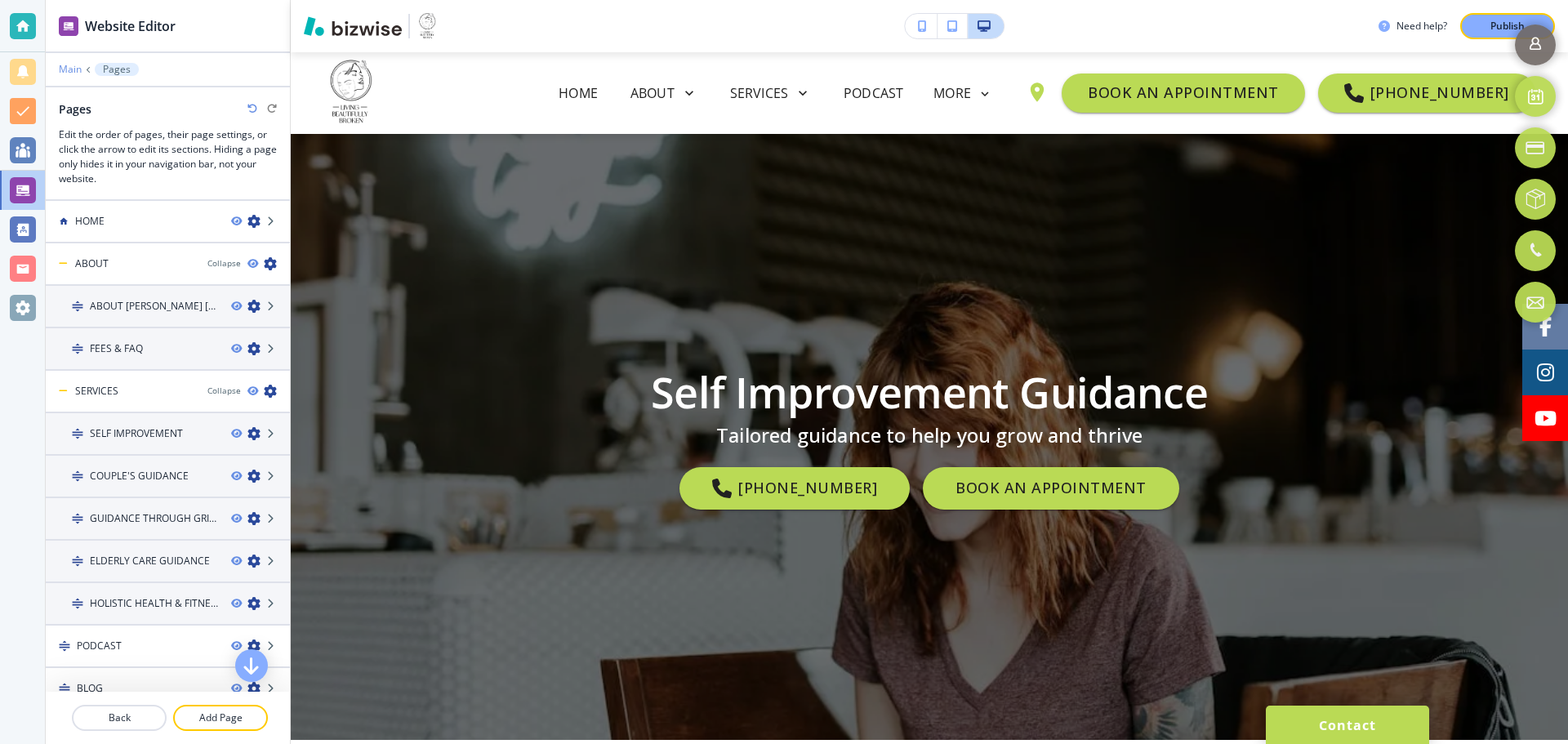
click at [70, 70] on p "Main" at bounding box center [70, 69] width 23 height 11
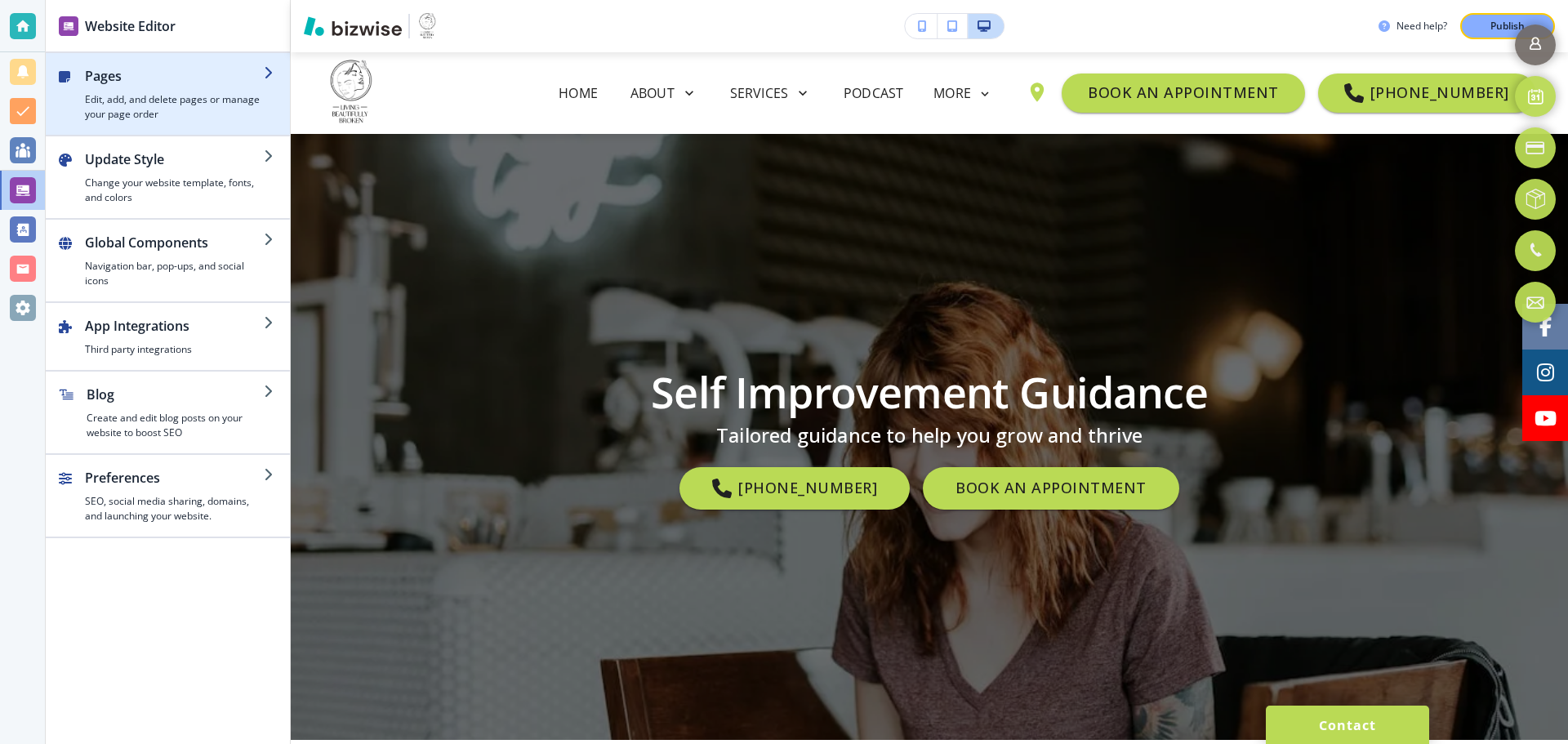
click at [145, 99] on h4 "Edit, add, and delete pages or manage your page order" at bounding box center [174, 107] width 179 height 29
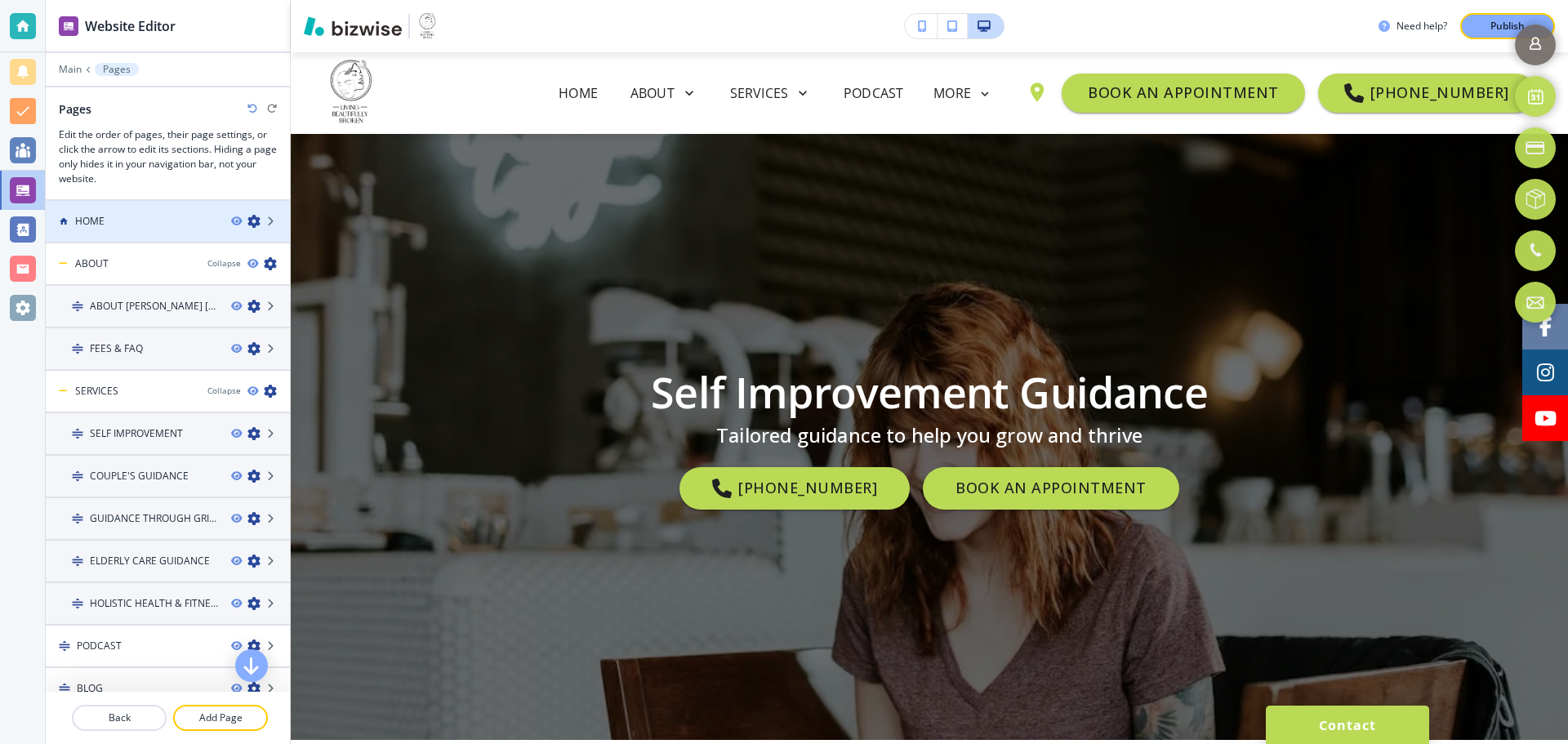
click at [134, 228] on div at bounding box center [168, 235] width 244 height 13
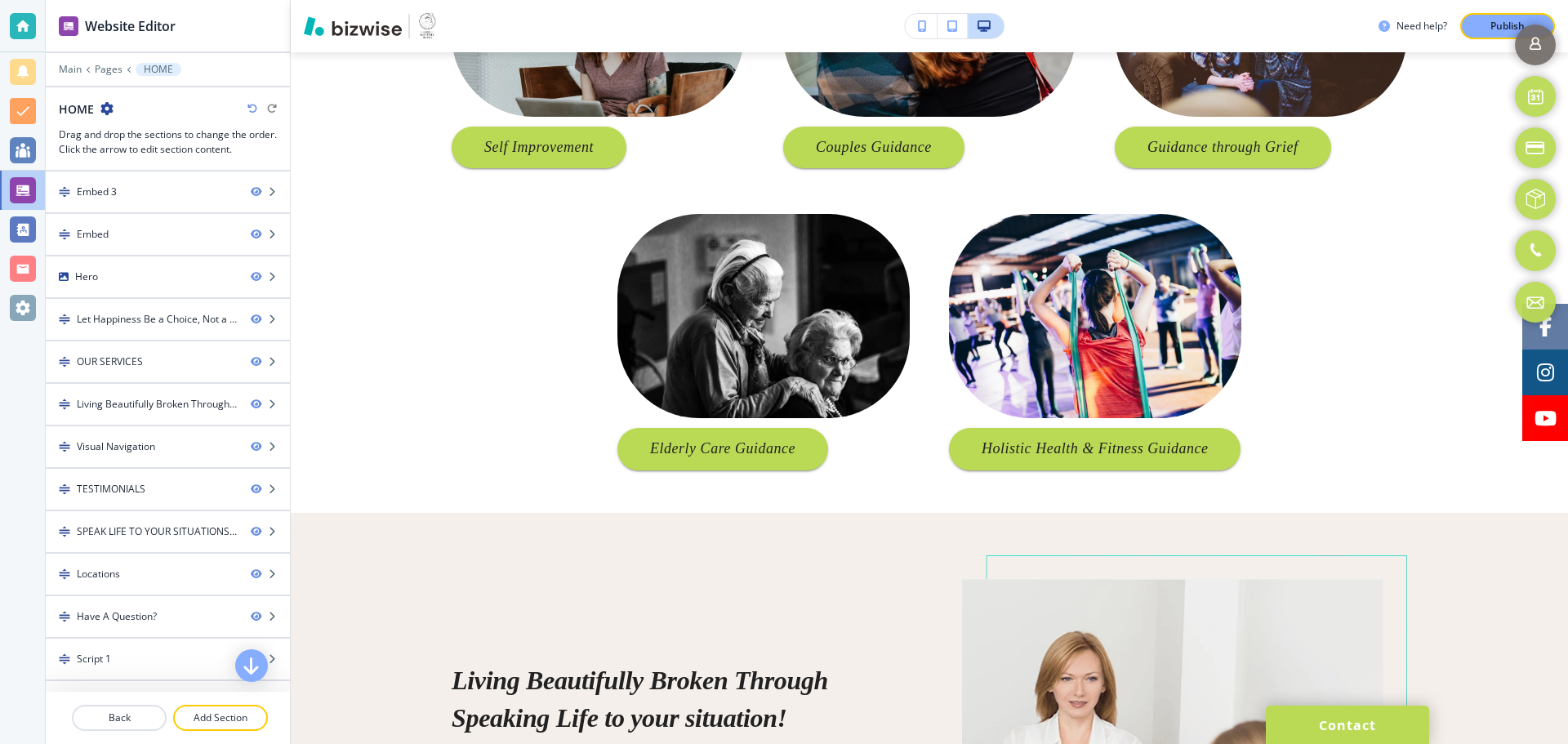
scroll to position [1552, 0]
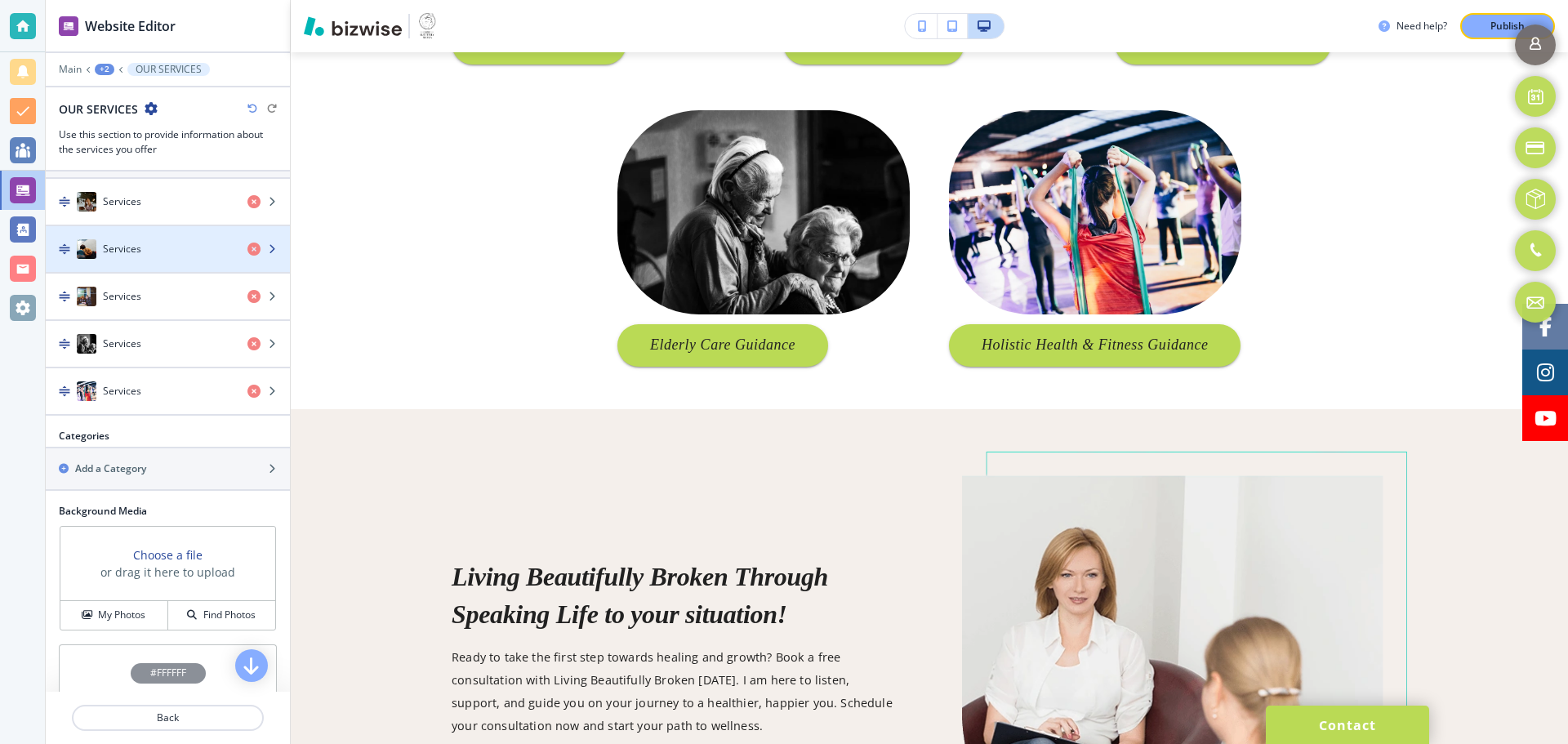
scroll to position [471, 0]
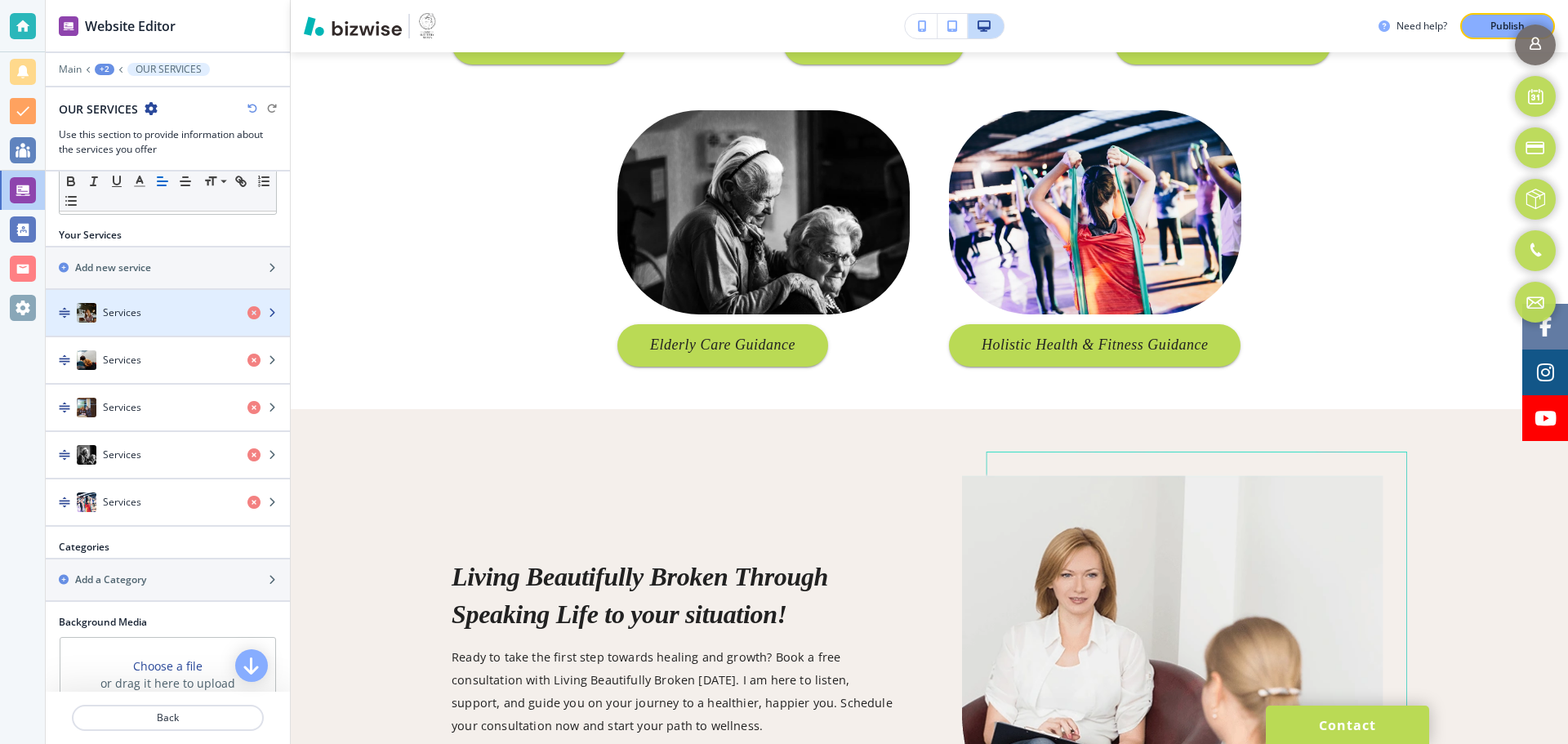
click at [171, 323] on div "button" at bounding box center [168, 329] width 244 height 13
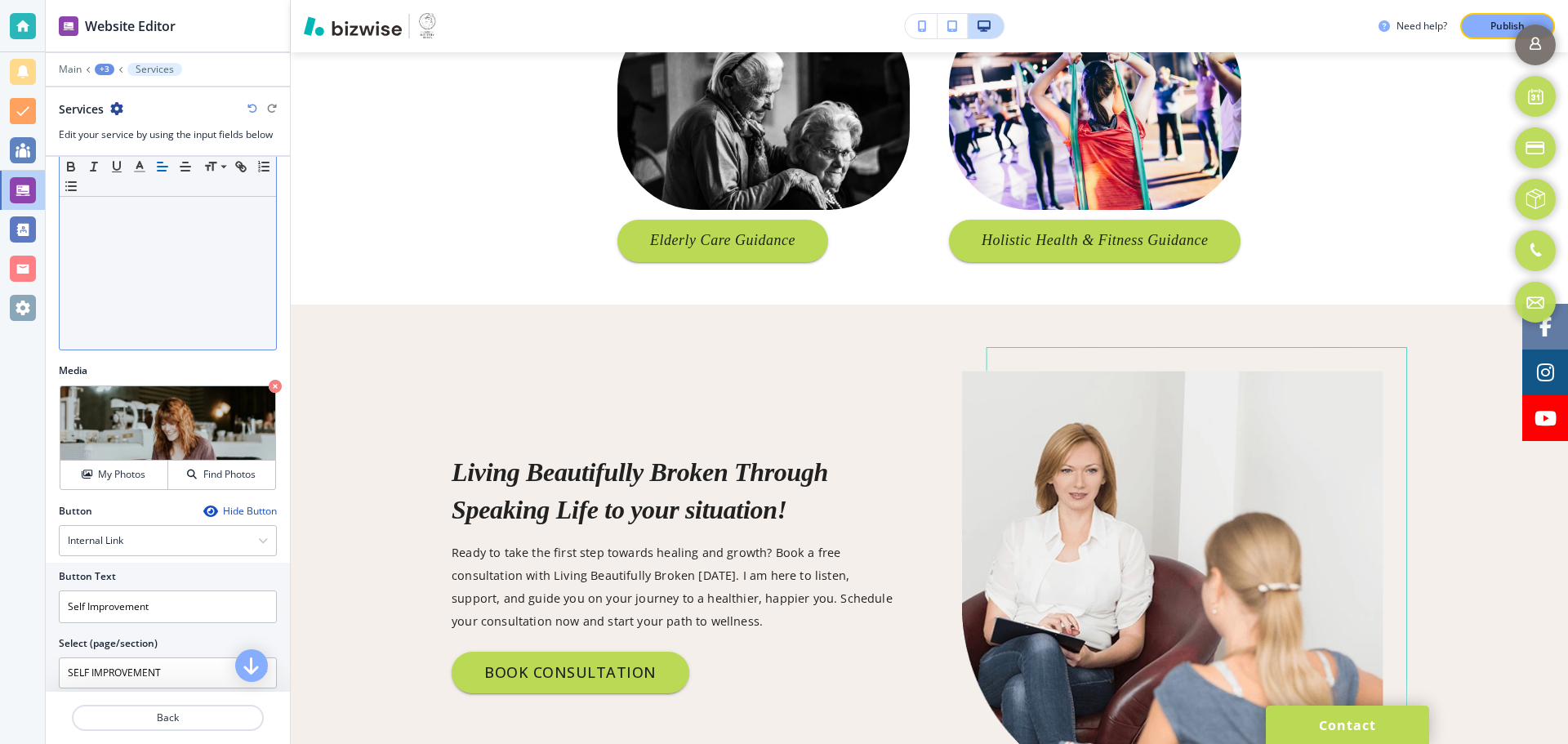
scroll to position [338, 0]
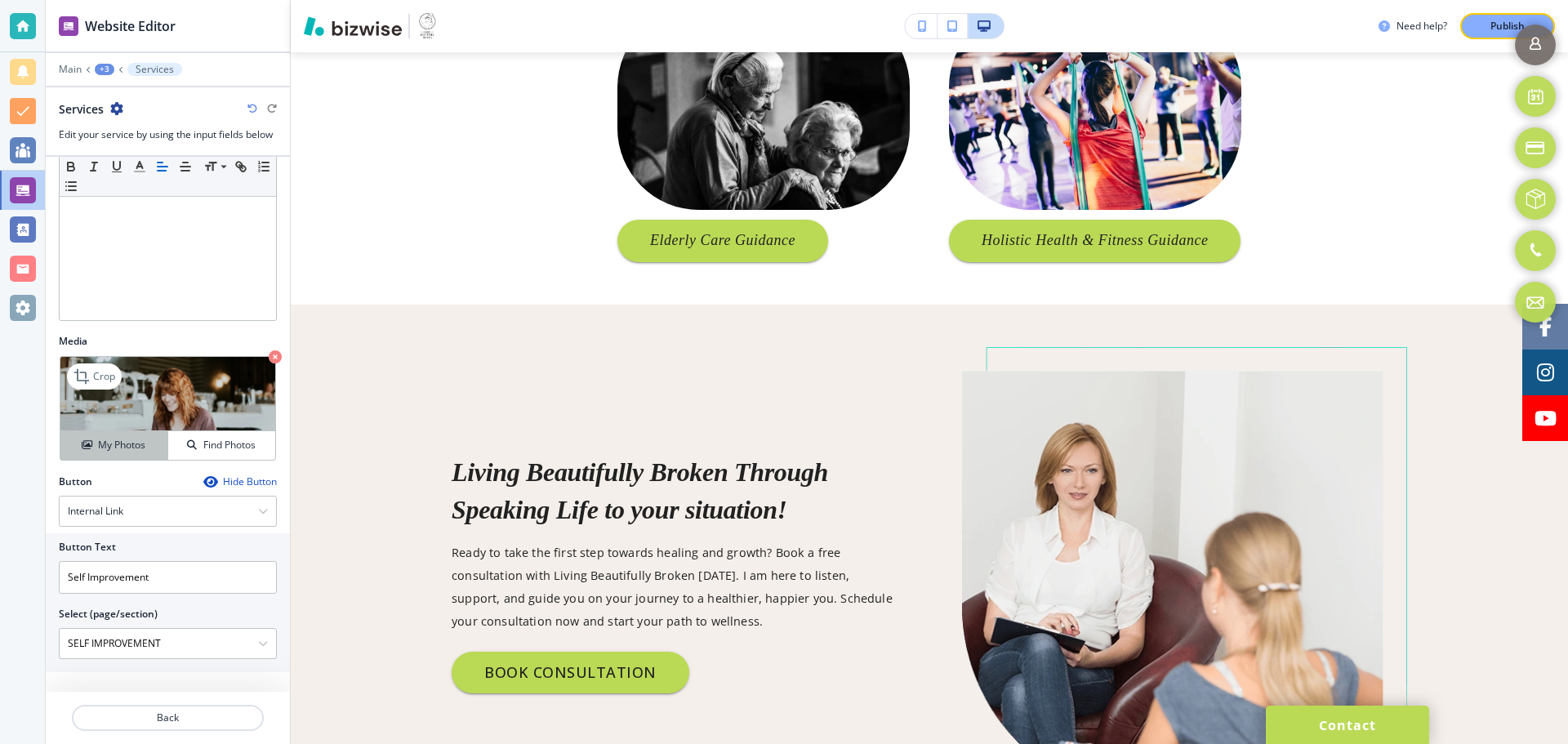
click at [121, 454] on button "My Photos" at bounding box center [114, 445] width 108 height 29
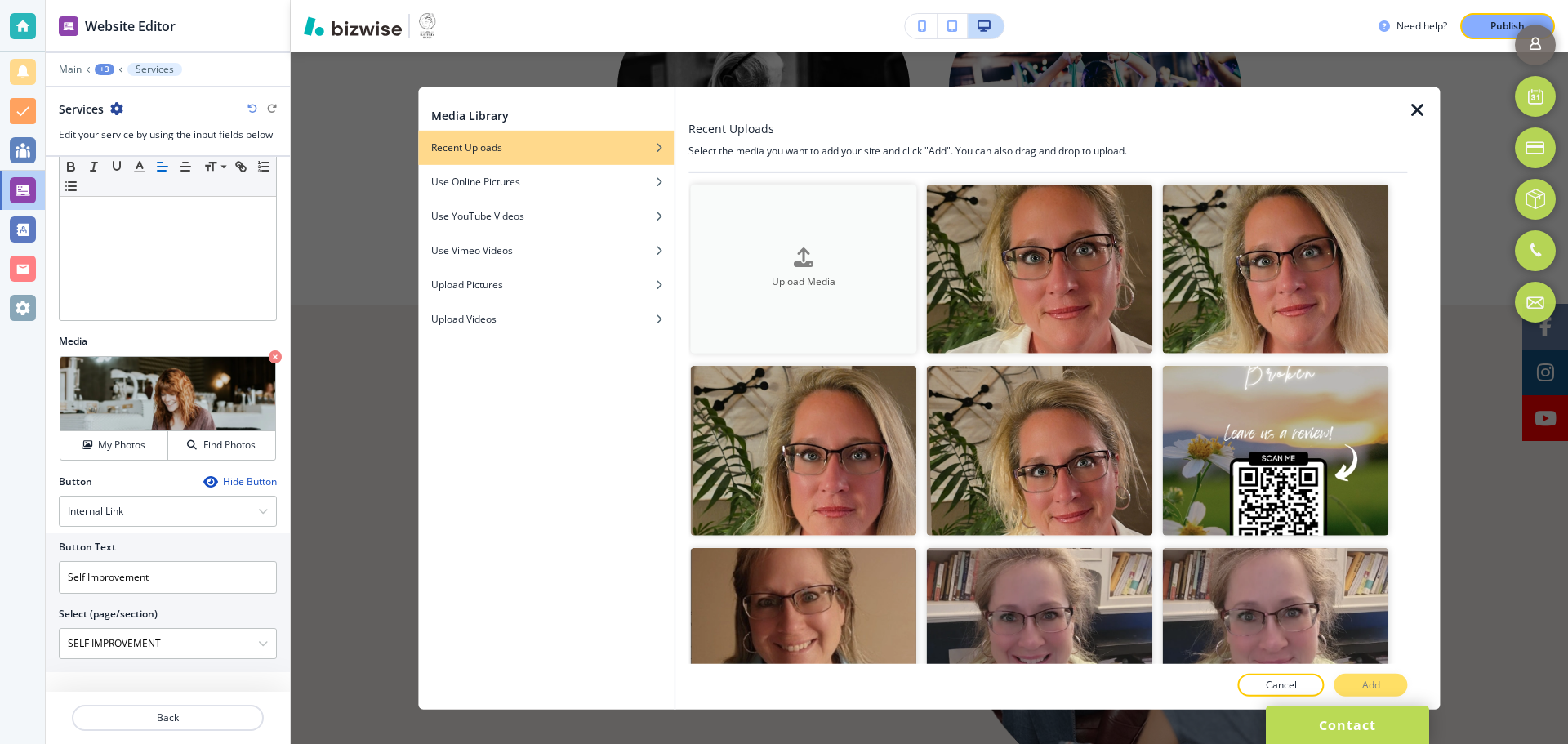
click at [783, 291] on button "Upload Media" at bounding box center [804, 269] width 226 height 169
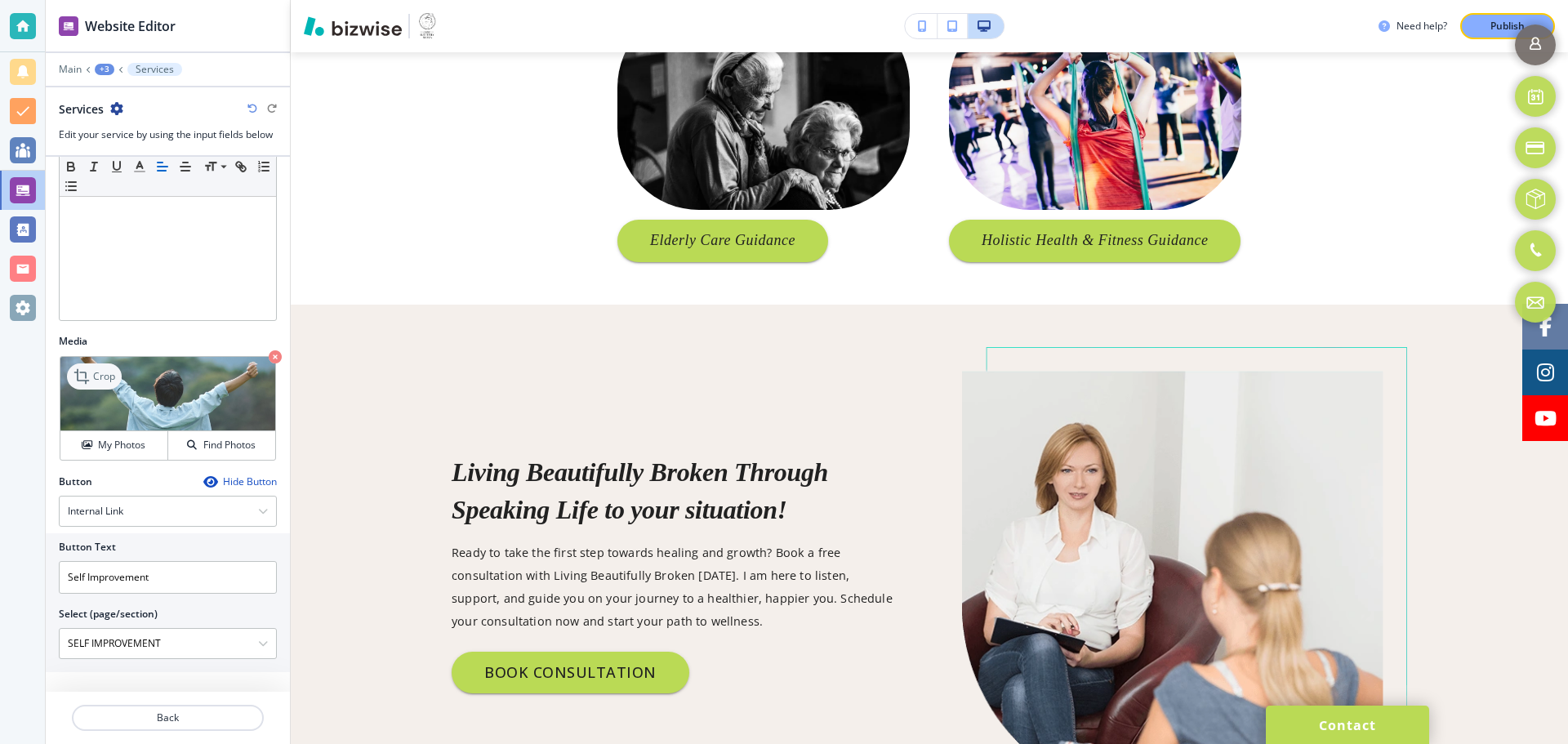
click at [103, 385] on div "Crop" at bounding box center [94, 377] width 54 height 26
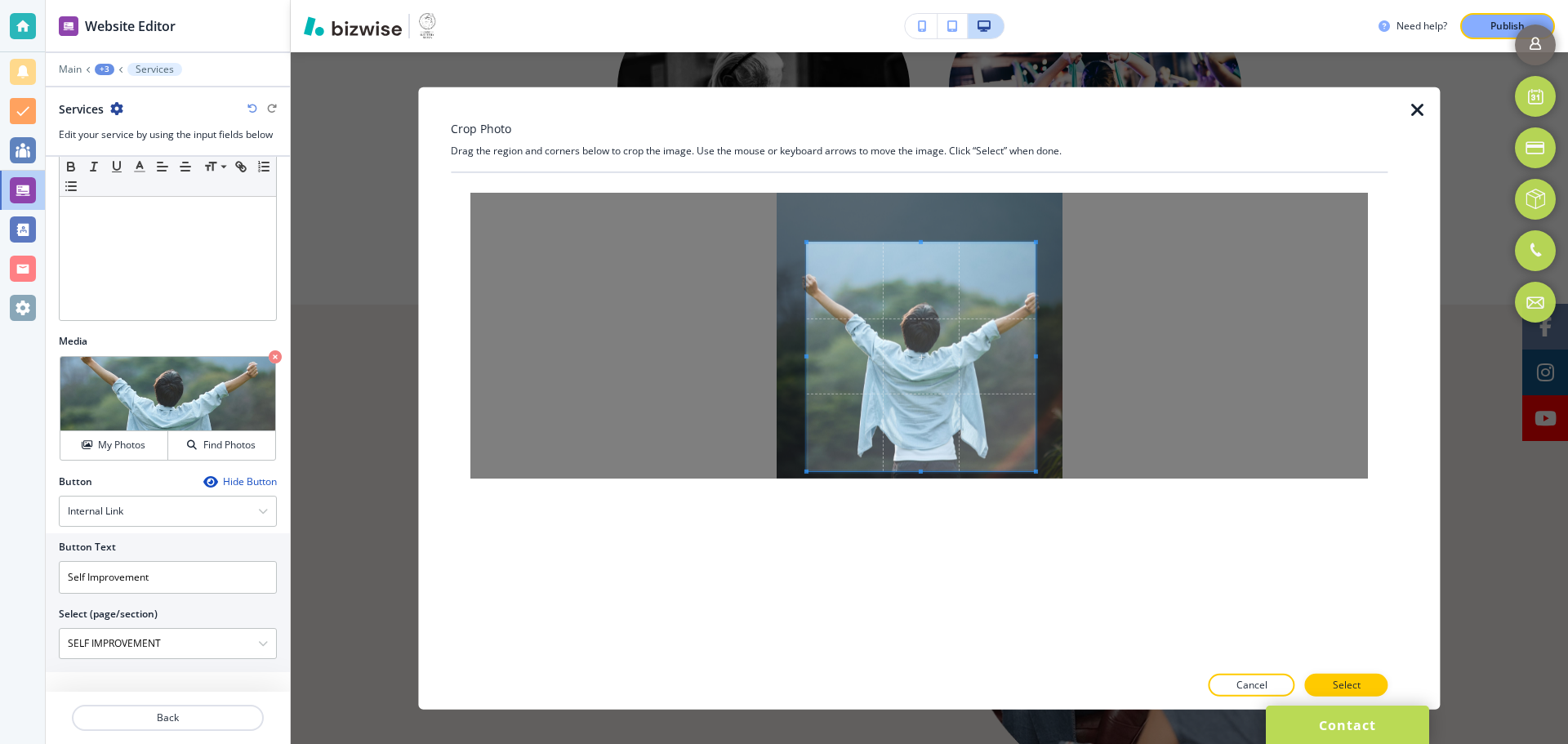
click at [938, 411] on span at bounding box center [921, 356] width 228 height 228
click at [1051, 235] on span at bounding box center [1049, 235] width 4 height 4
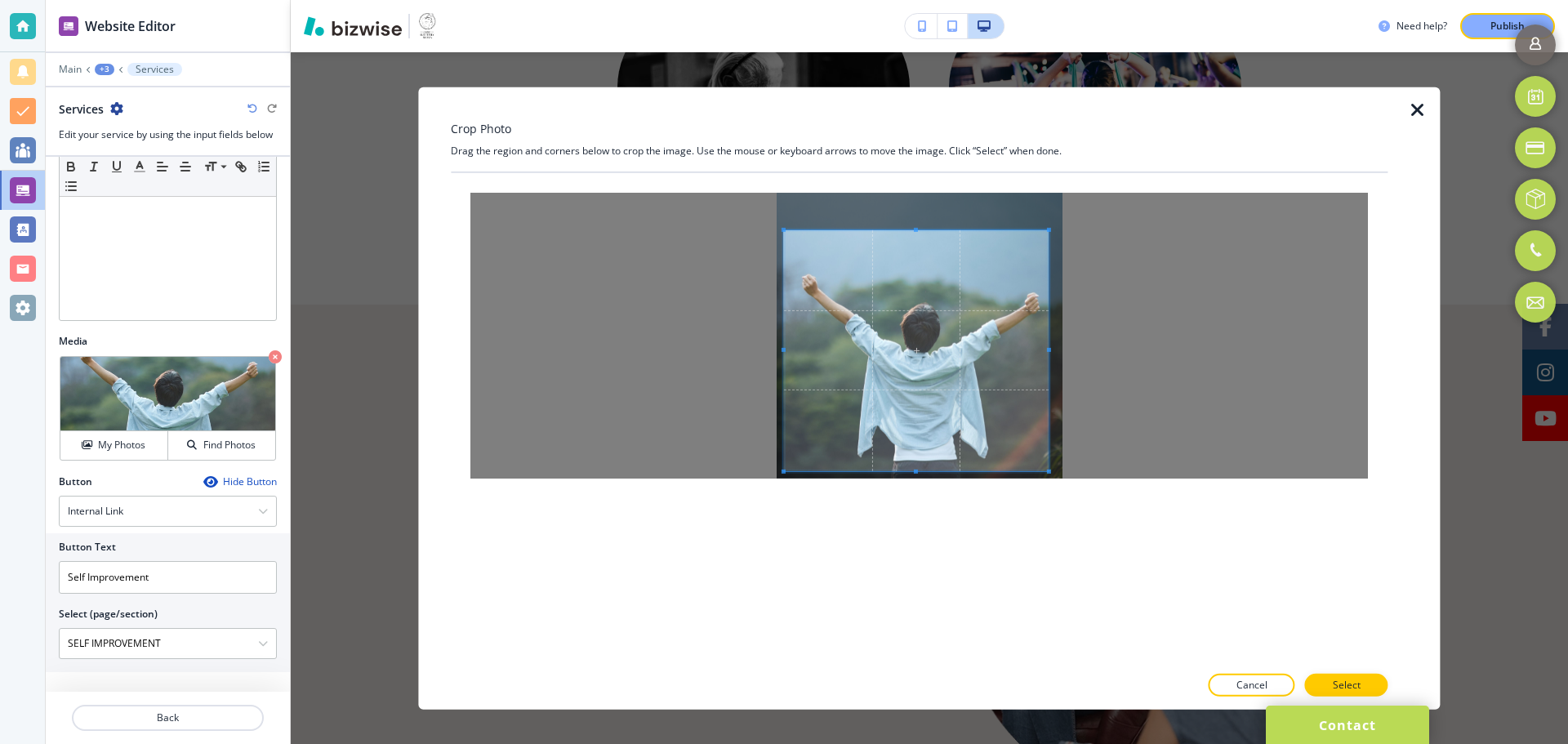
click at [784, 228] on span at bounding box center [784, 229] width 4 height 4
click at [1055, 224] on span at bounding box center [1057, 224] width 4 height 4
click at [941, 418] on span at bounding box center [919, 355] width 273 height 246
click at [951, 421] on span at bounding box center [920, 355] width 273 height 246
click at [1330, 681] on button "Select" at bounding box center [1346, 685] width 83 height 23
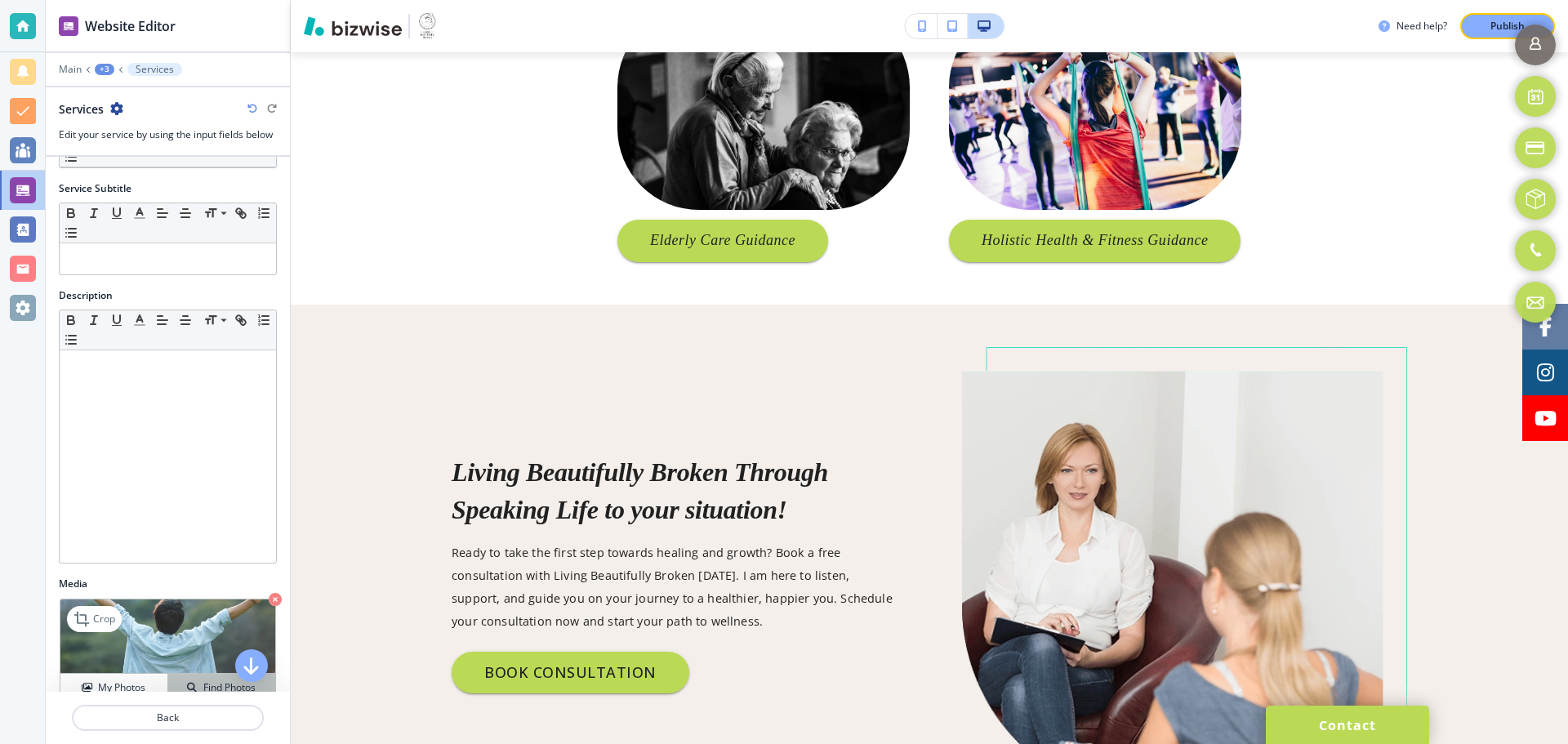
scroll to position [0, 0]
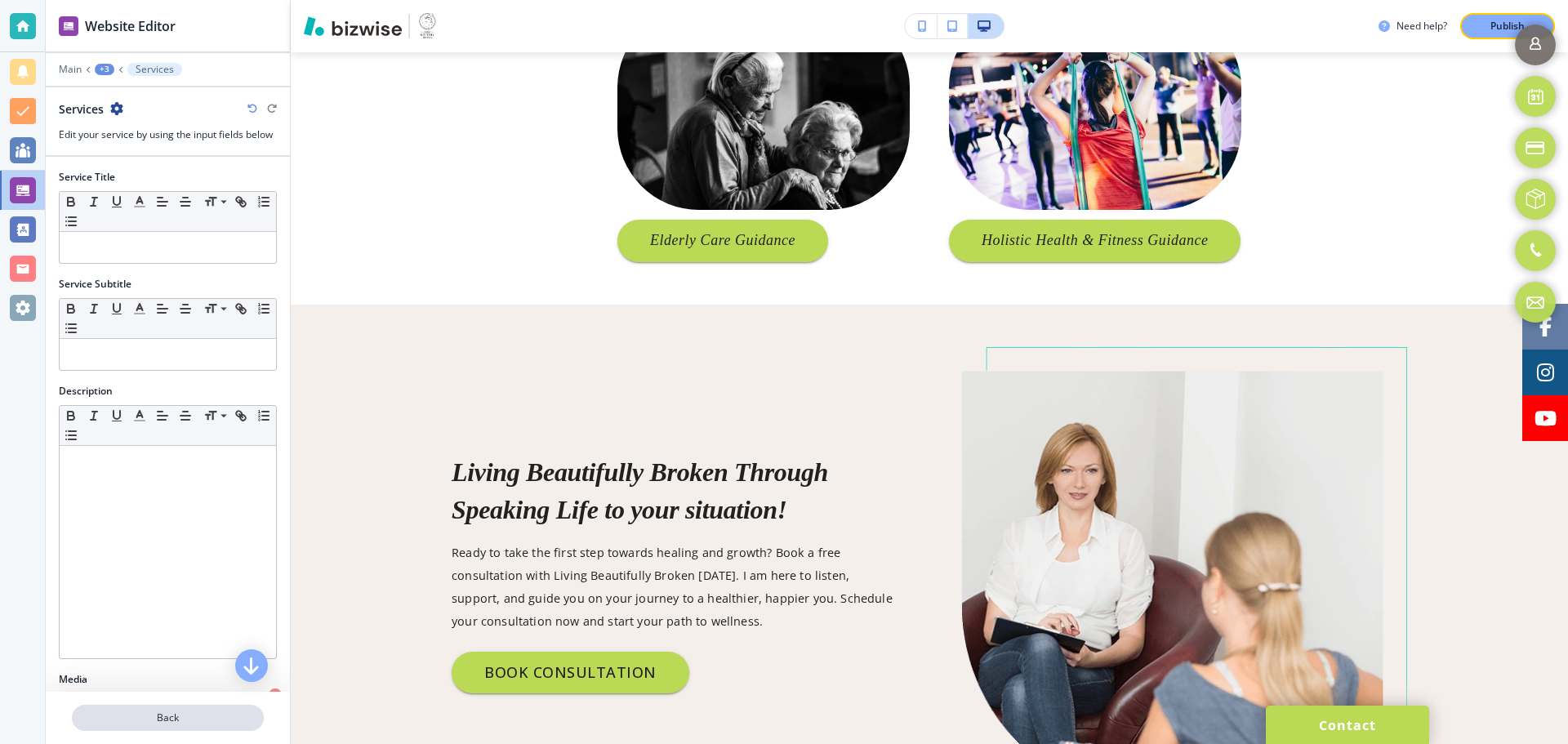
click at [175, 713] on p "Back" at bounding box center [168, 718] width 189 height 15
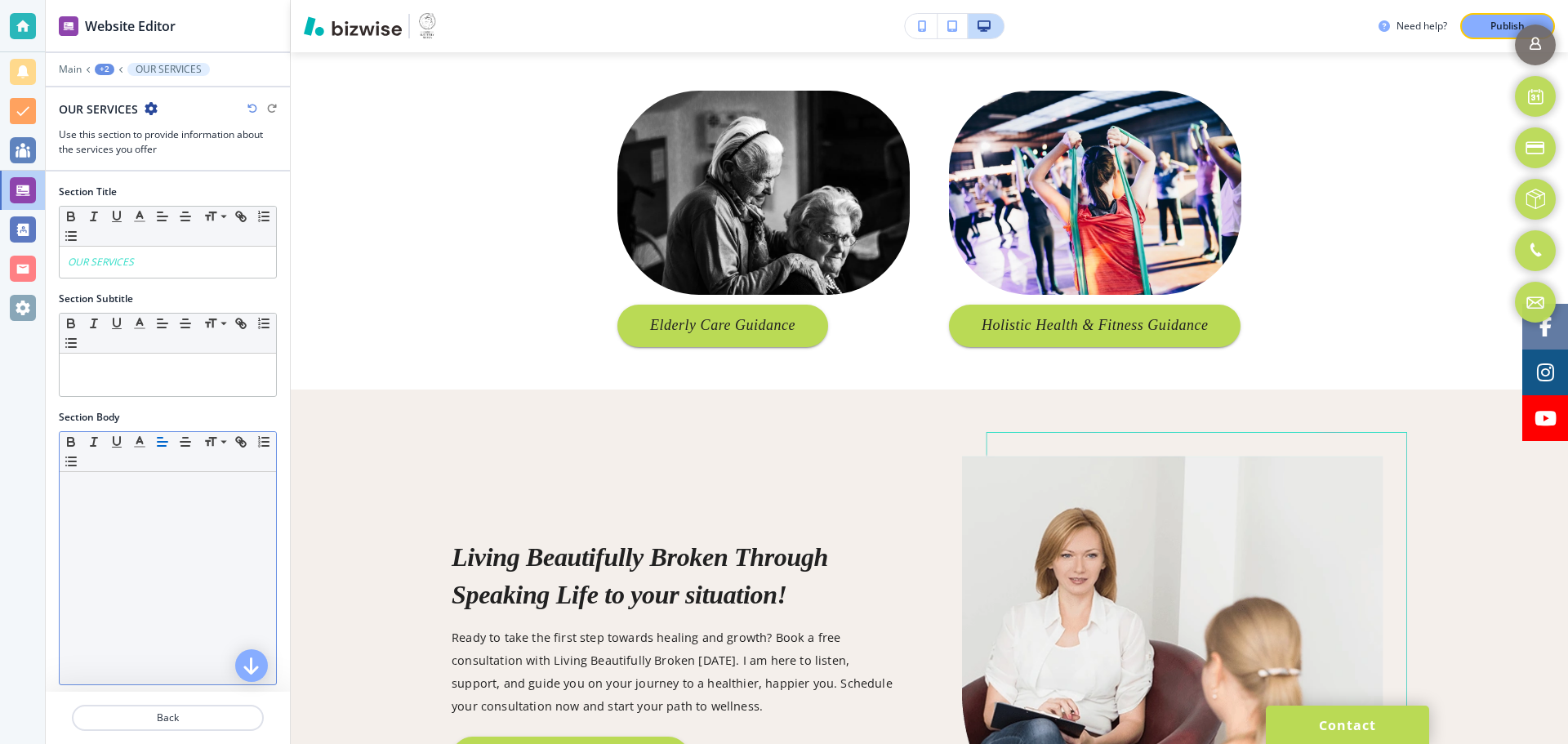
scroll to position [1493, 0]
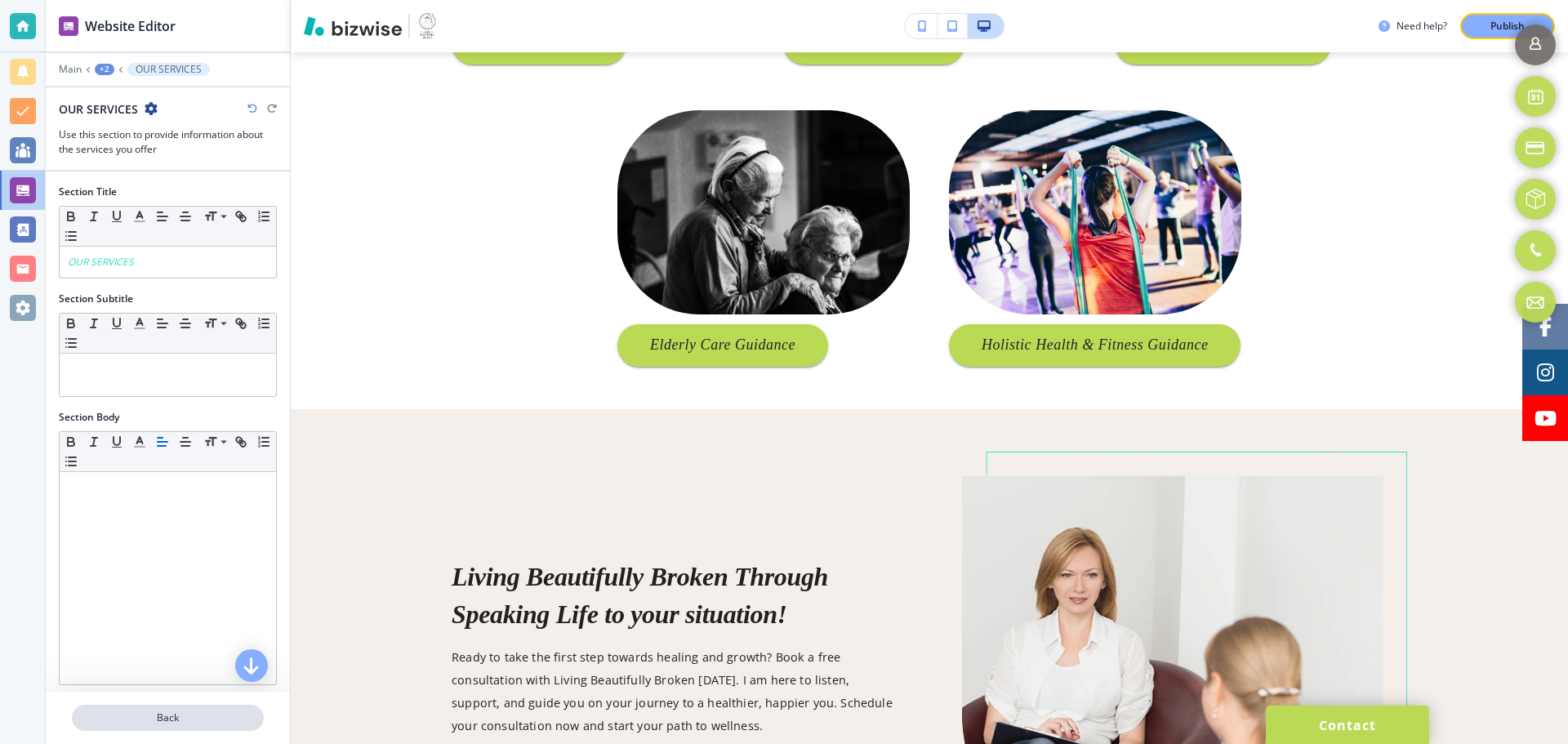
click at [168, 715] on p "Back" at bounding box center [168, 718] width 189 height 15
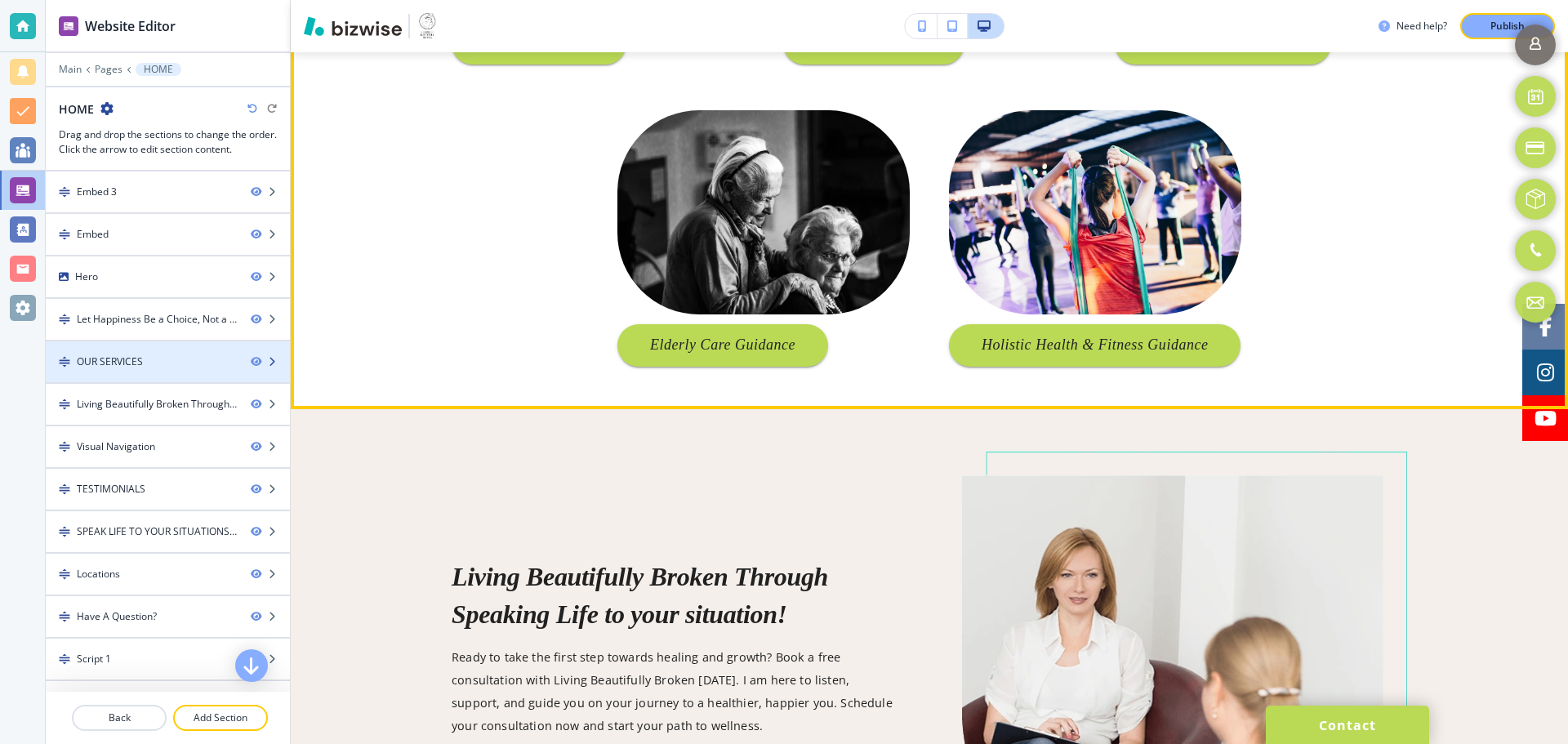
click at [159, 372] on div at bounding box center [168, 376] width 244 height 13
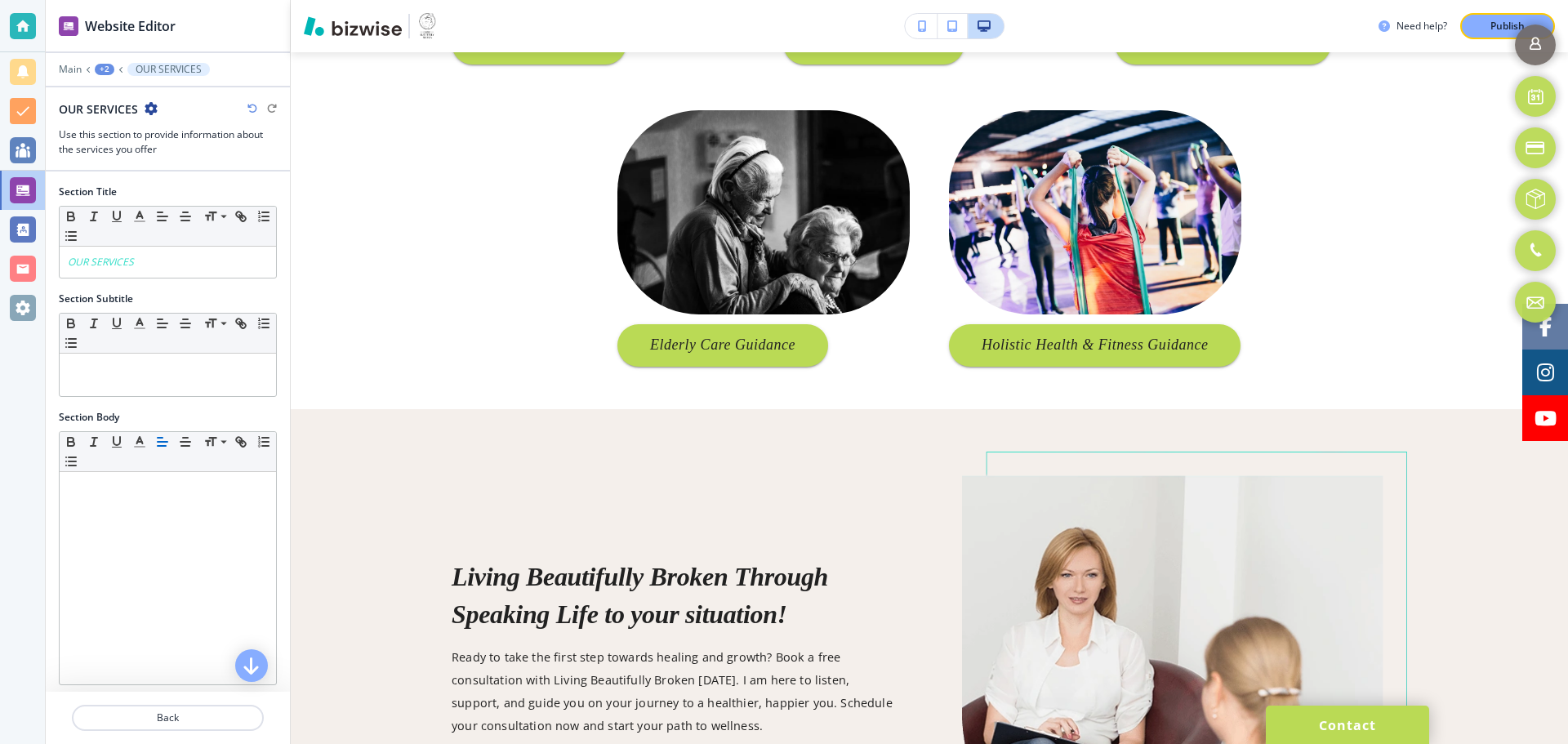
click at [104, 69] on div "+2" at bounding box center [104, 69] width 19 height 11
click at [126, 97] on p "Pages" at bounding box center [146, 97] width 83 height 15
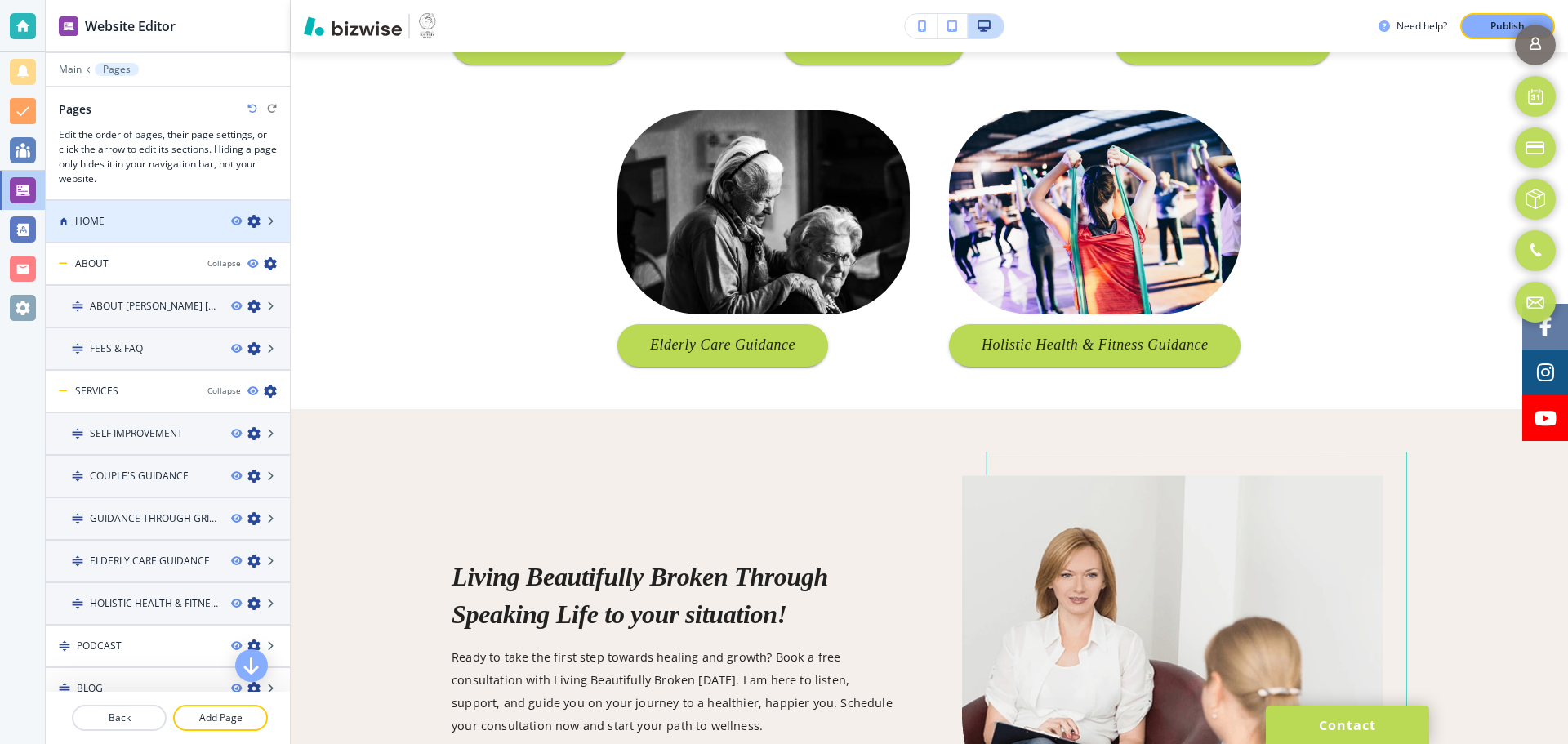
click at [145, 232] on div at bounding box center [168, 235] width 244 height 13
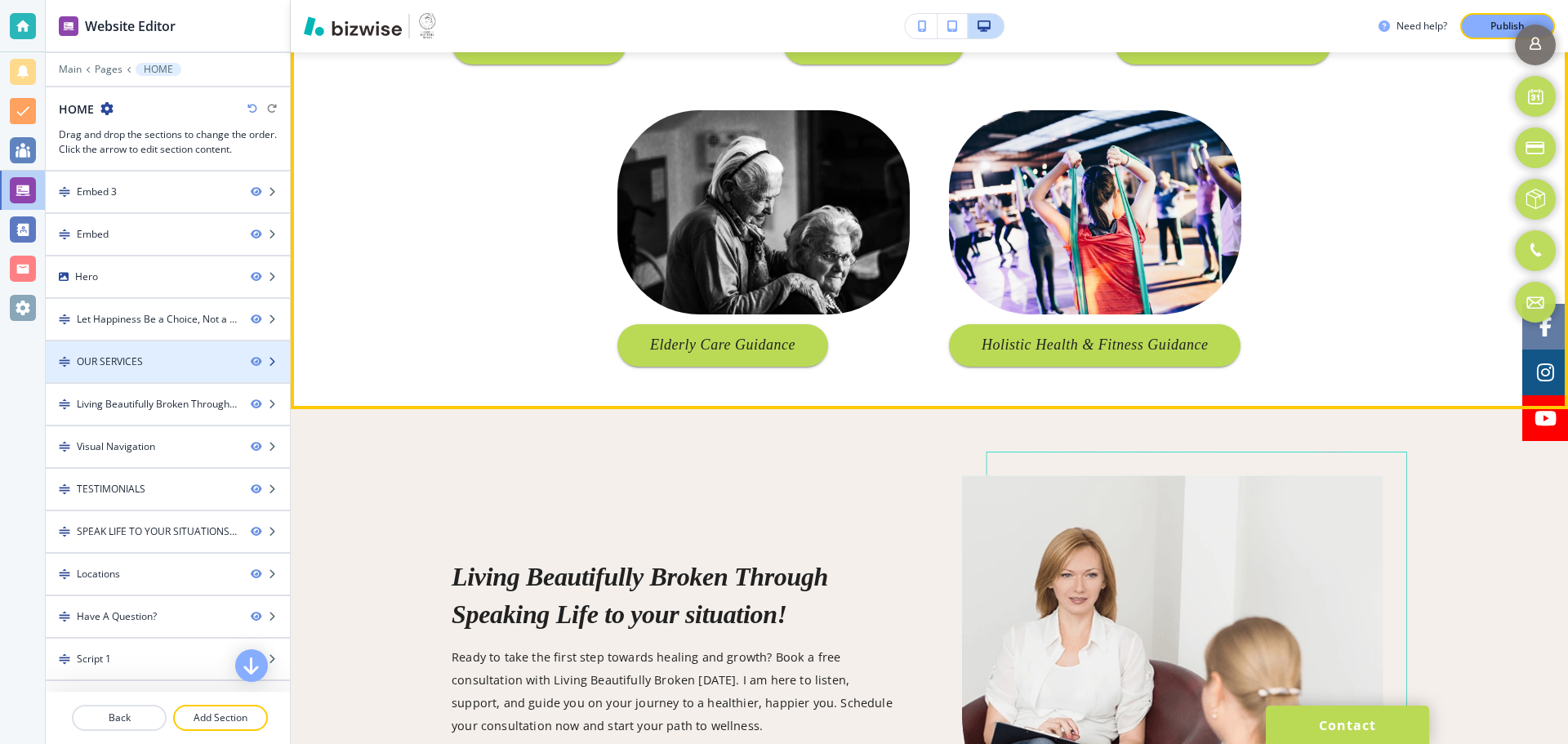
click at [144, 371] on div at bounding box center [168, 376] width 244 height 13
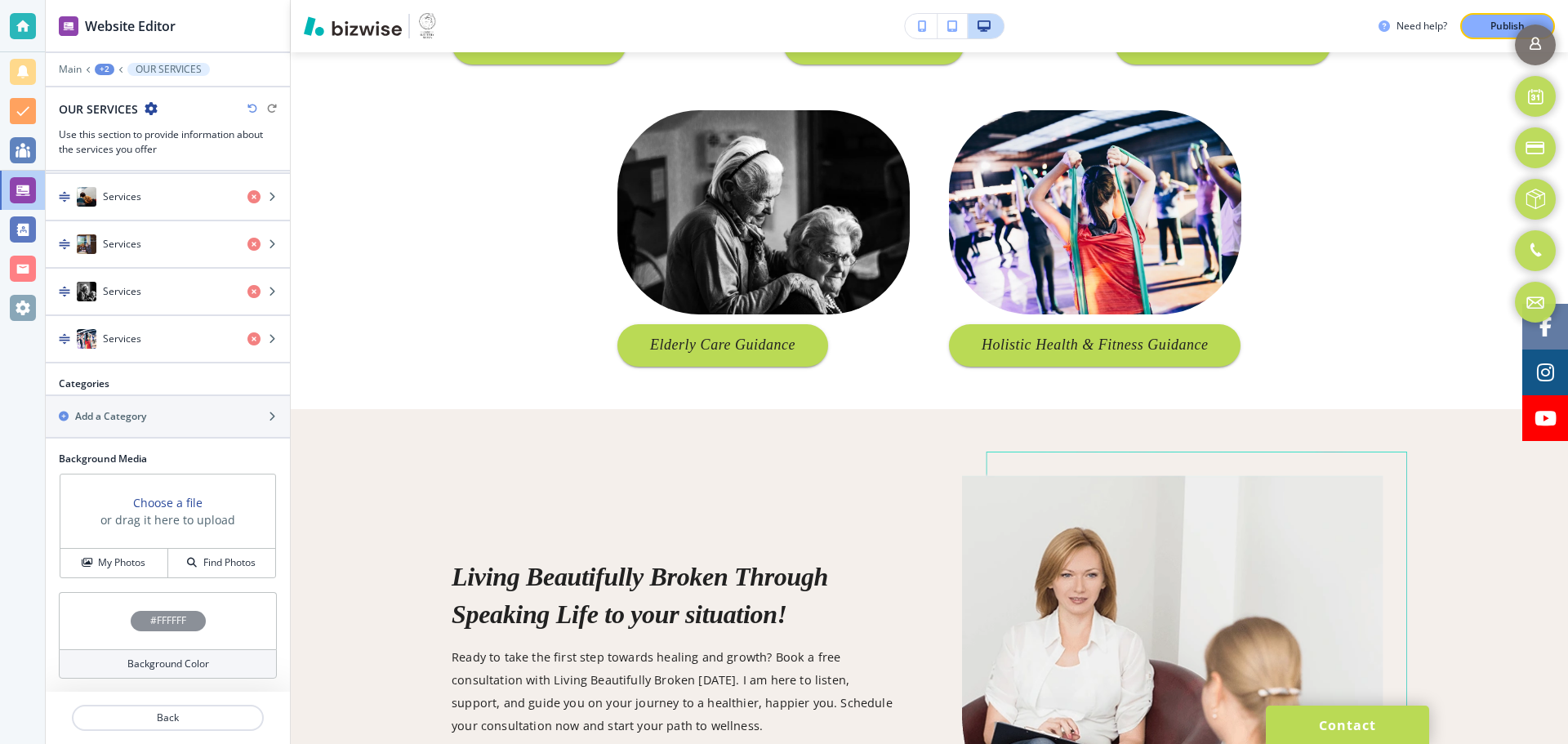
scroll to position [552, 0]
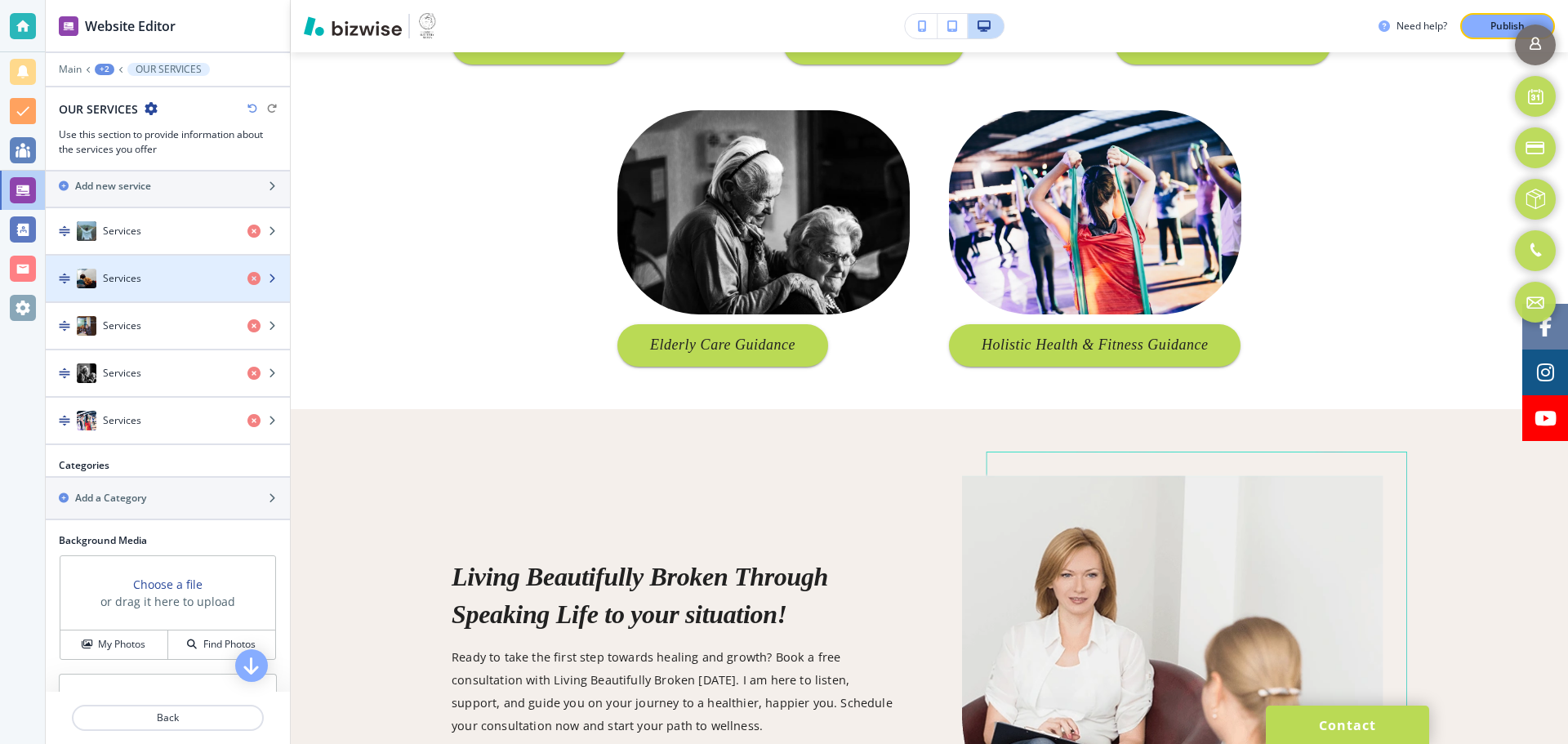
click at [168, 291] on div "button" at bounding box center [168, 295] width 244 height 13
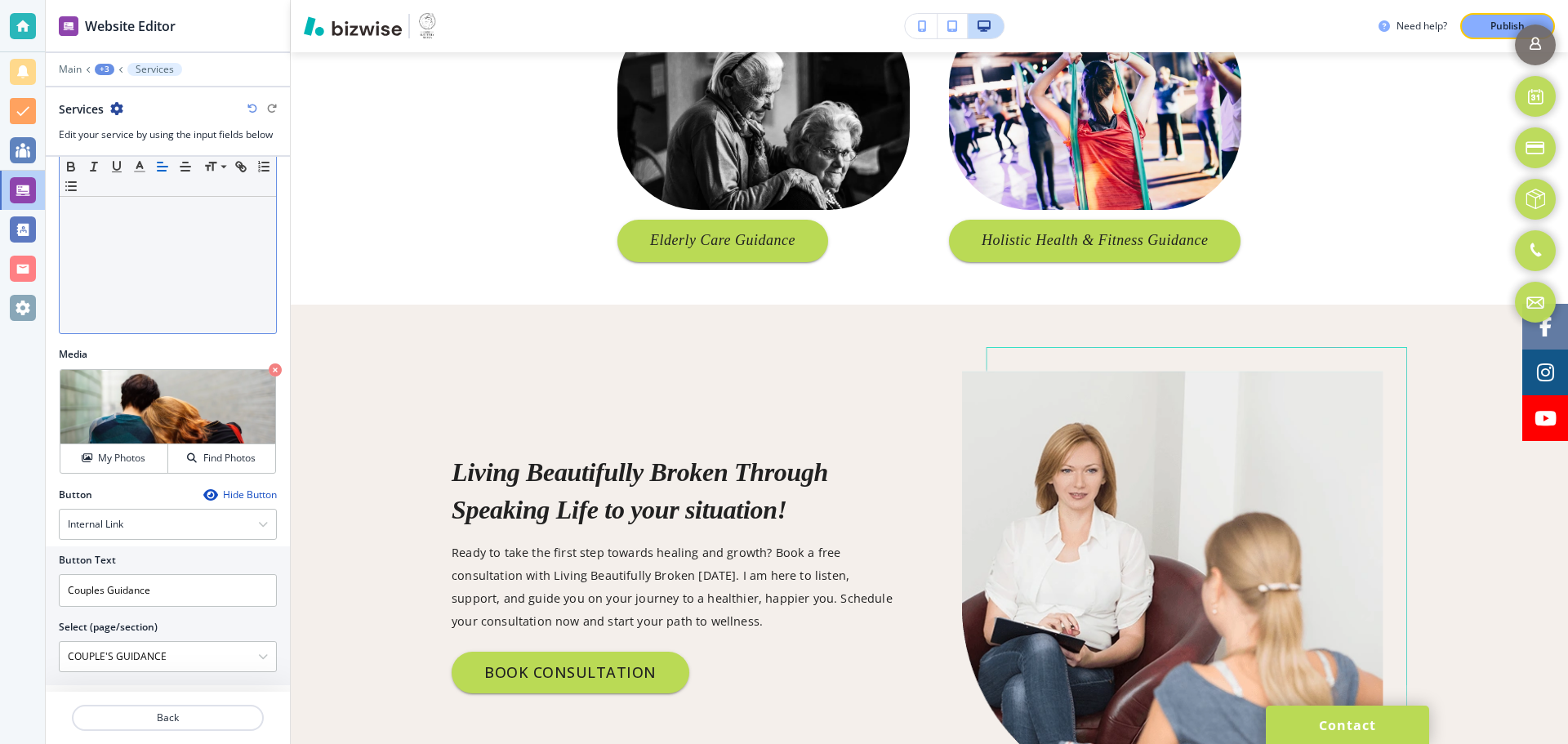
scroll to position [327, 0]
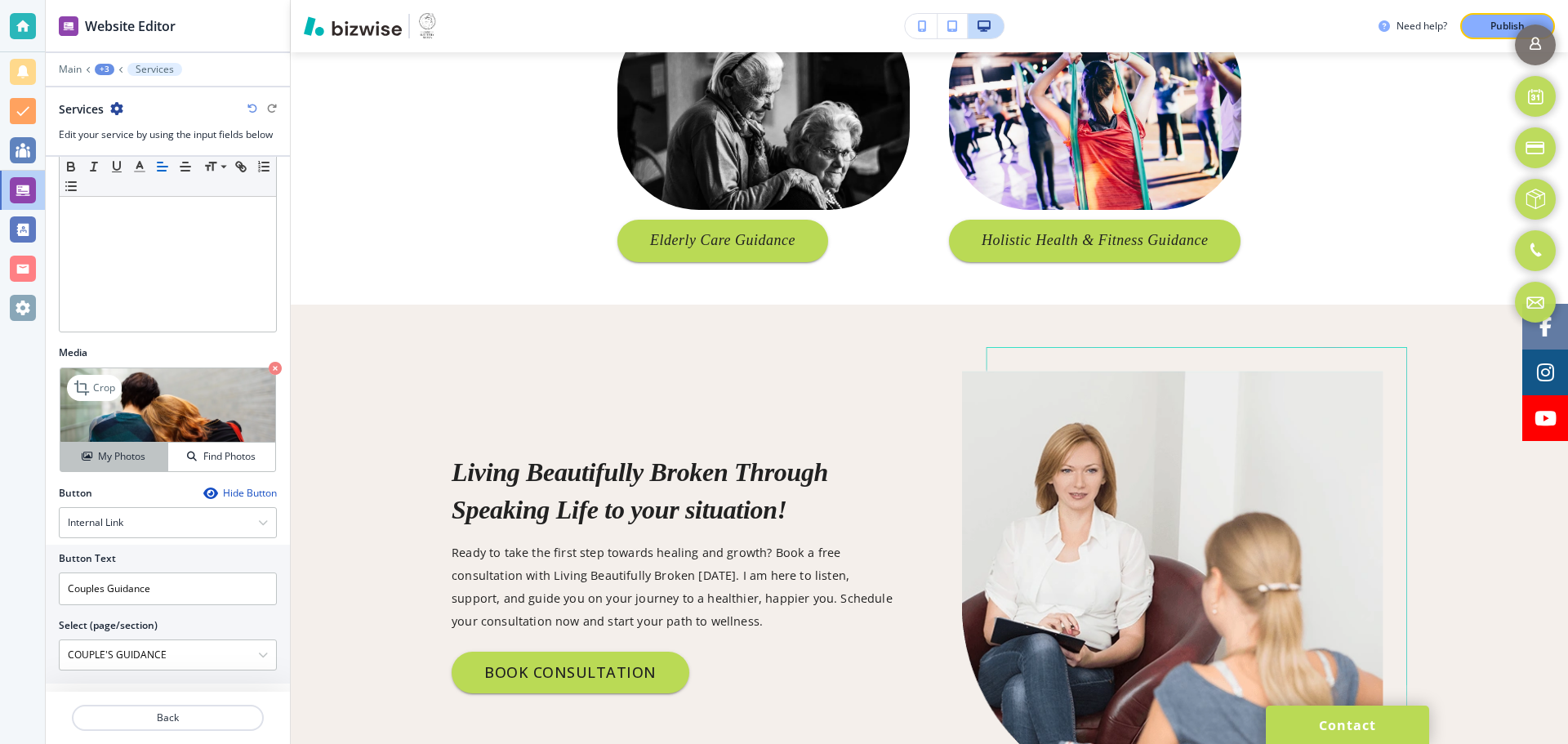
click at [142, 459] on h4 "My Photos" at bounding box center [121, 457] width 47 height 15
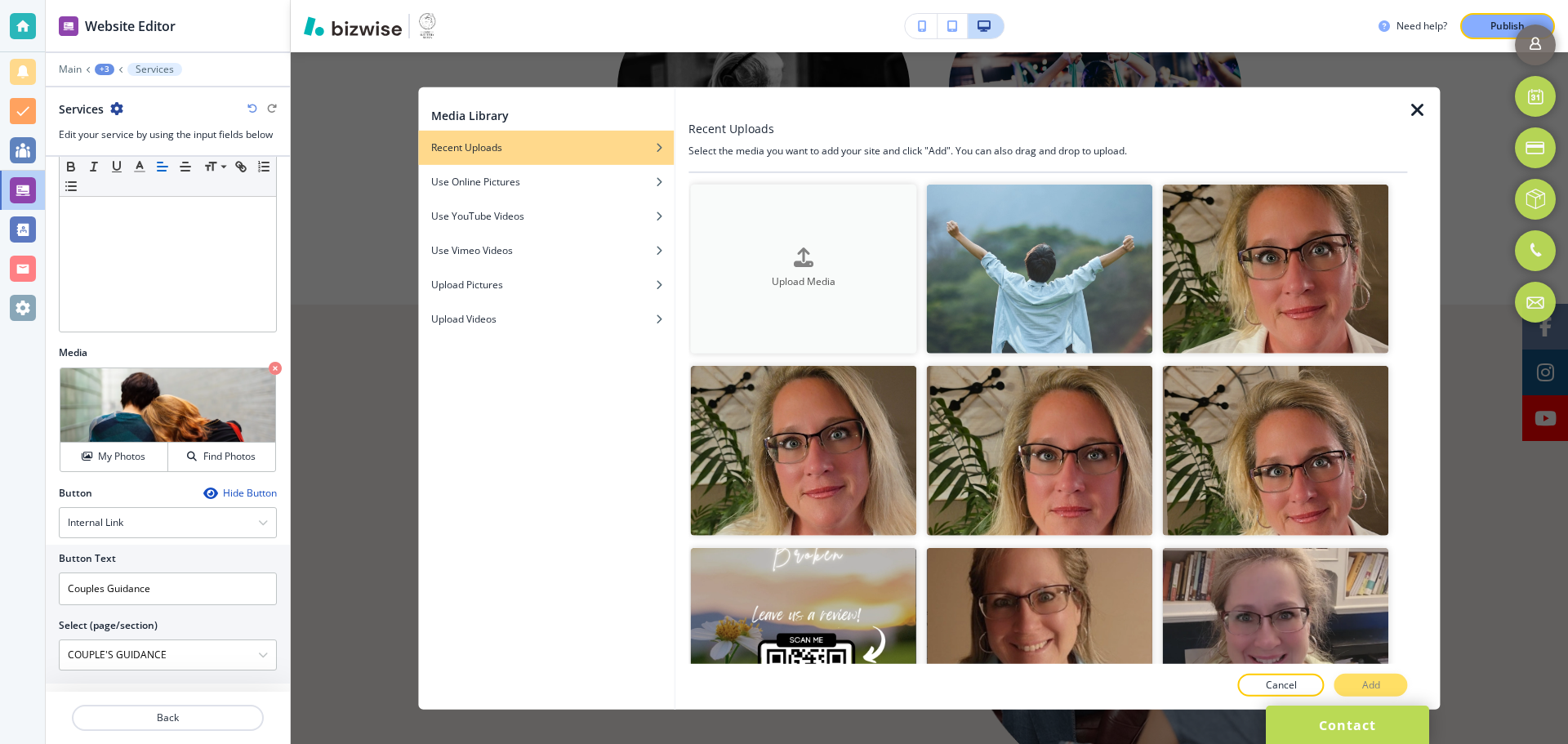
click at [760, 275] on h4 "Upload Media" at bounding box center [804, 283] width 226 height 15
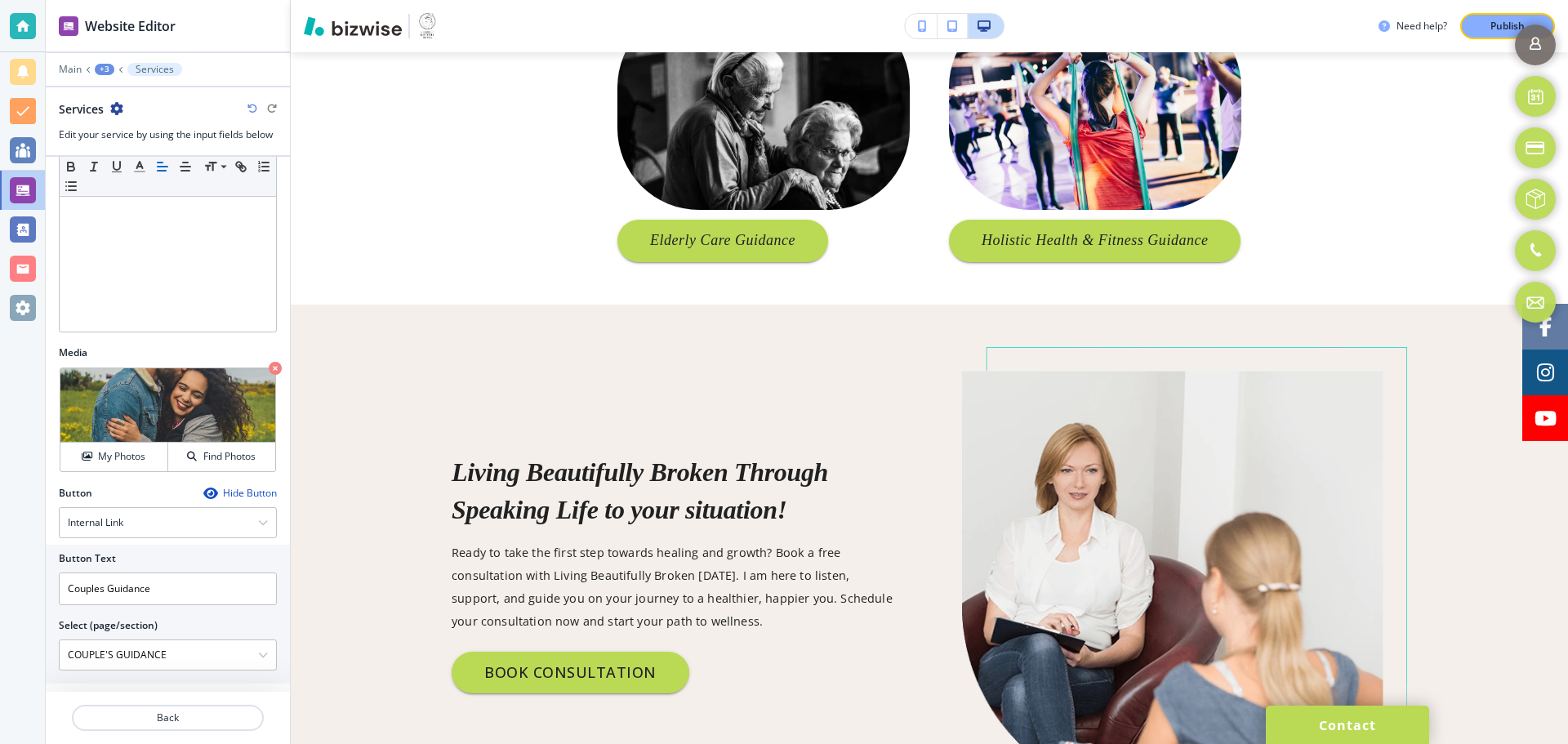
scroll to position [1515, 0]
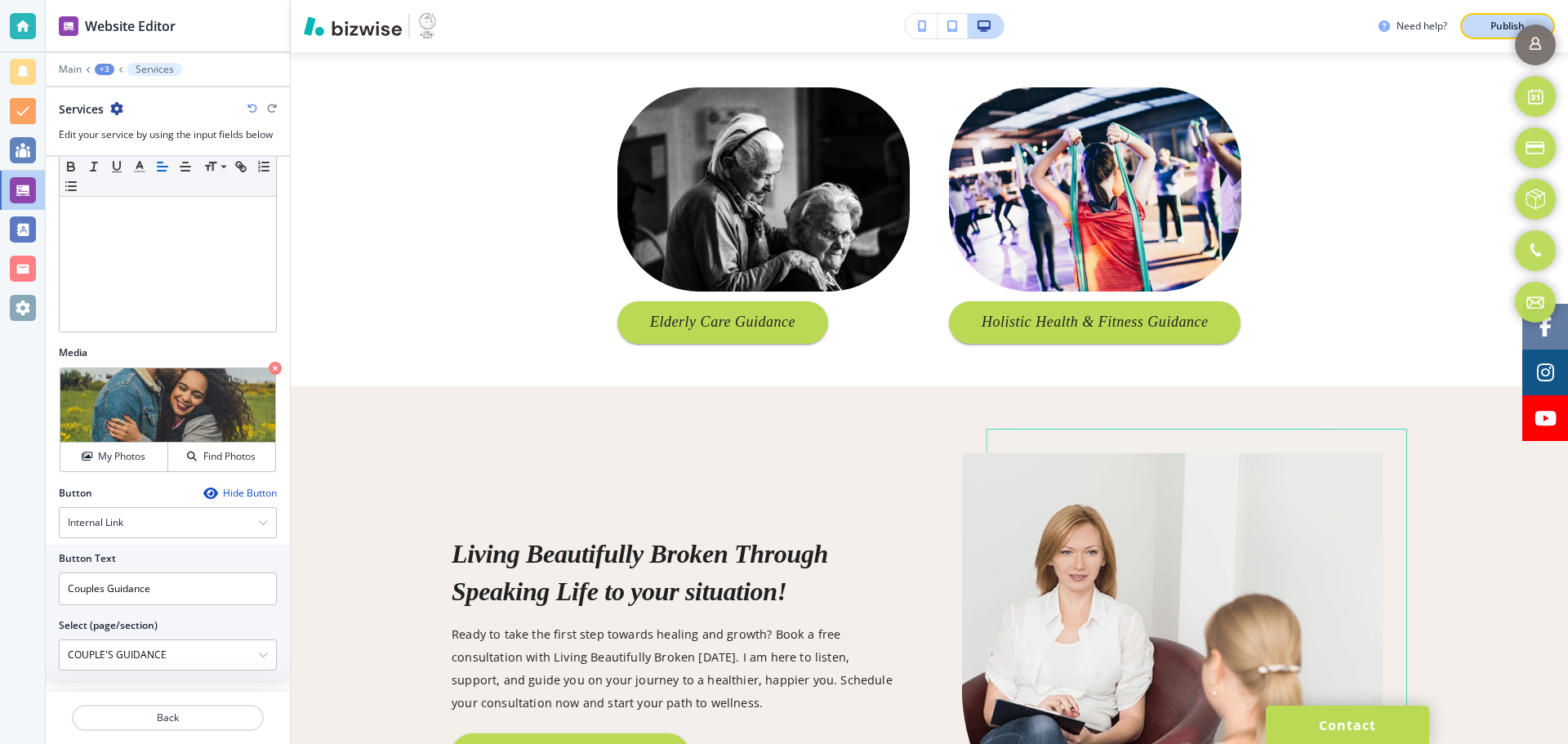
click at [1478, 36] on button "Publish" at bounding box center [1507, 26] width 95 height 26
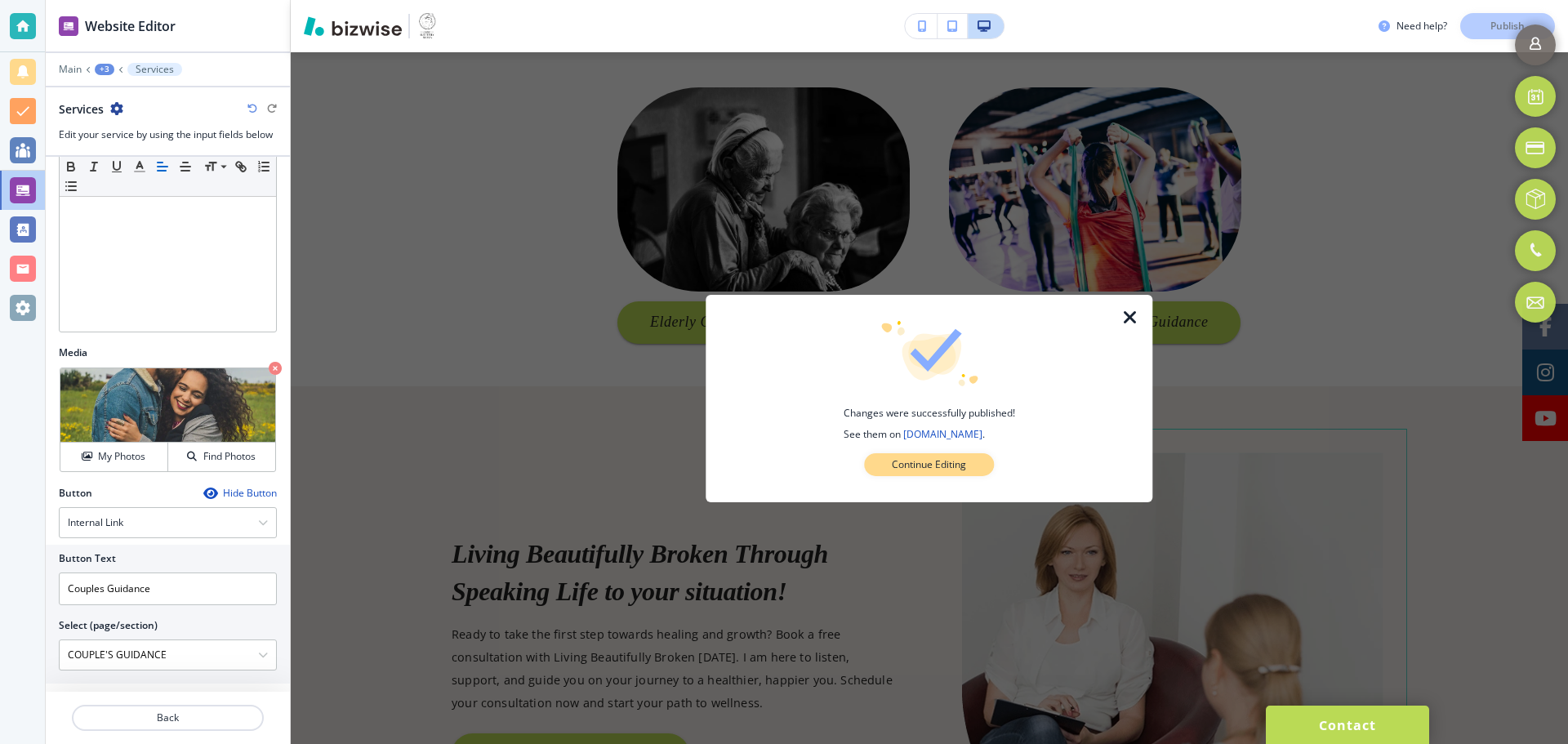
click at [978, 469] on button "Continue Editing" at bounding box center [928, 464] width 130 height 23
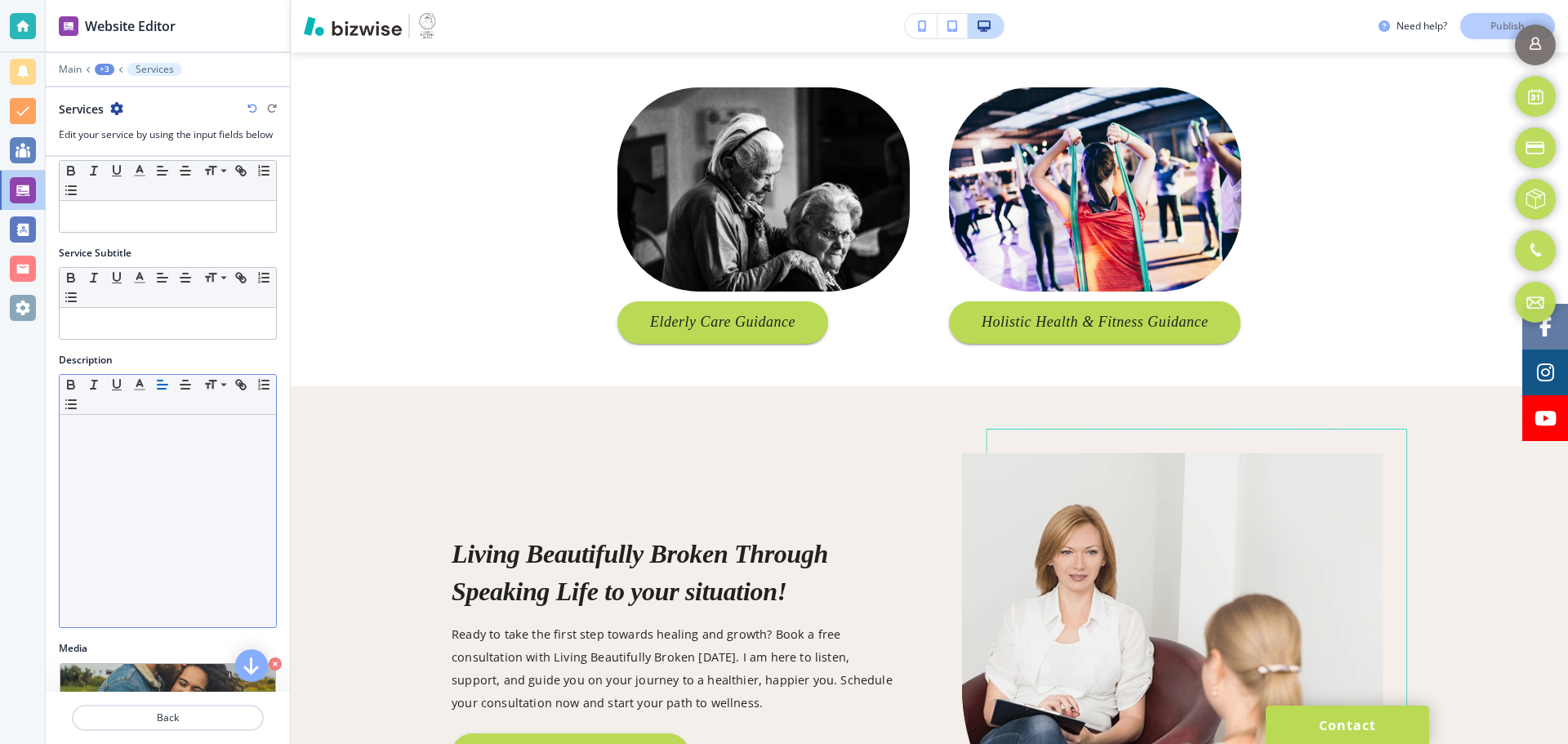
scroll to position [0, 0]
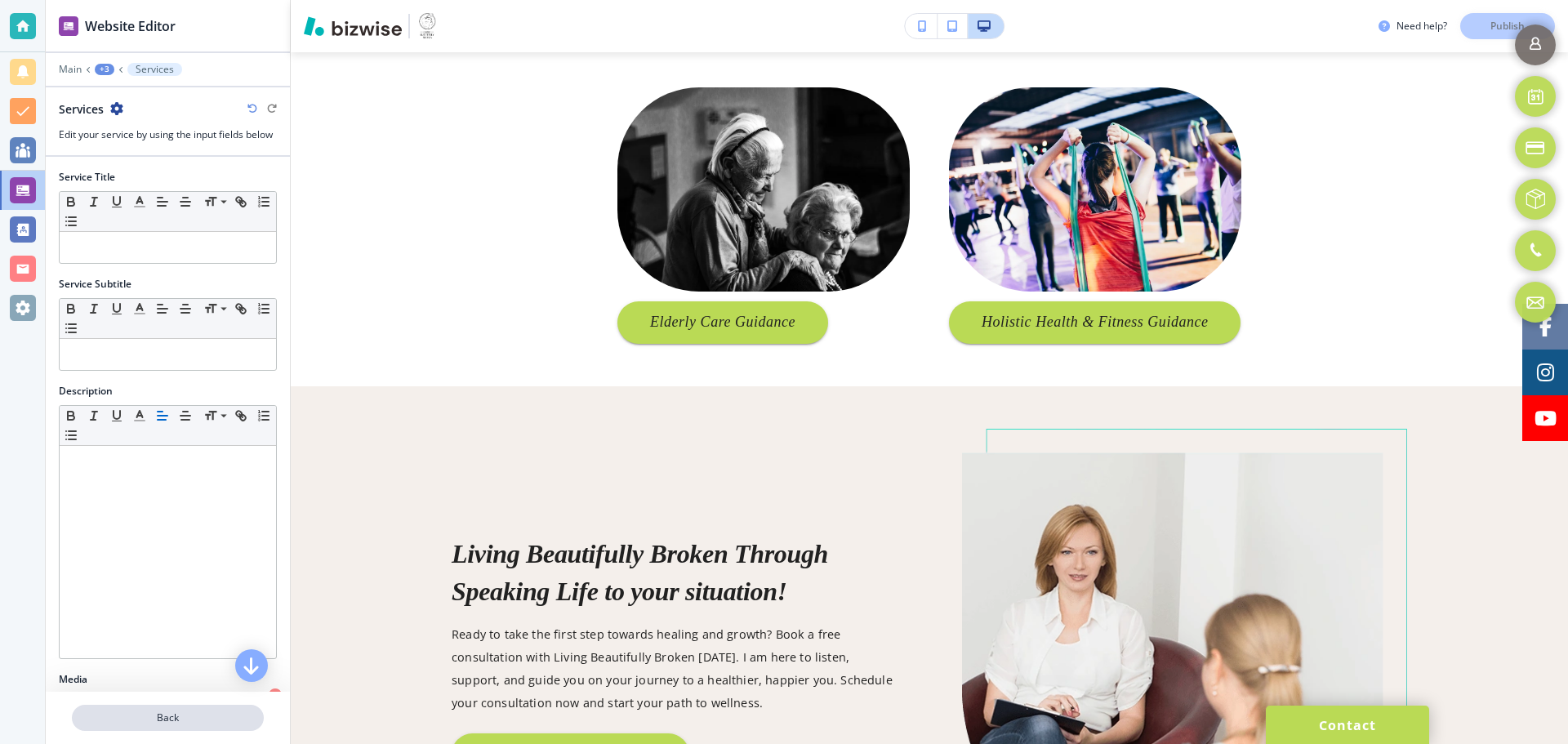
click at [165, 718] on p "Back" at bounding box center [168, 718] width 189 height 15
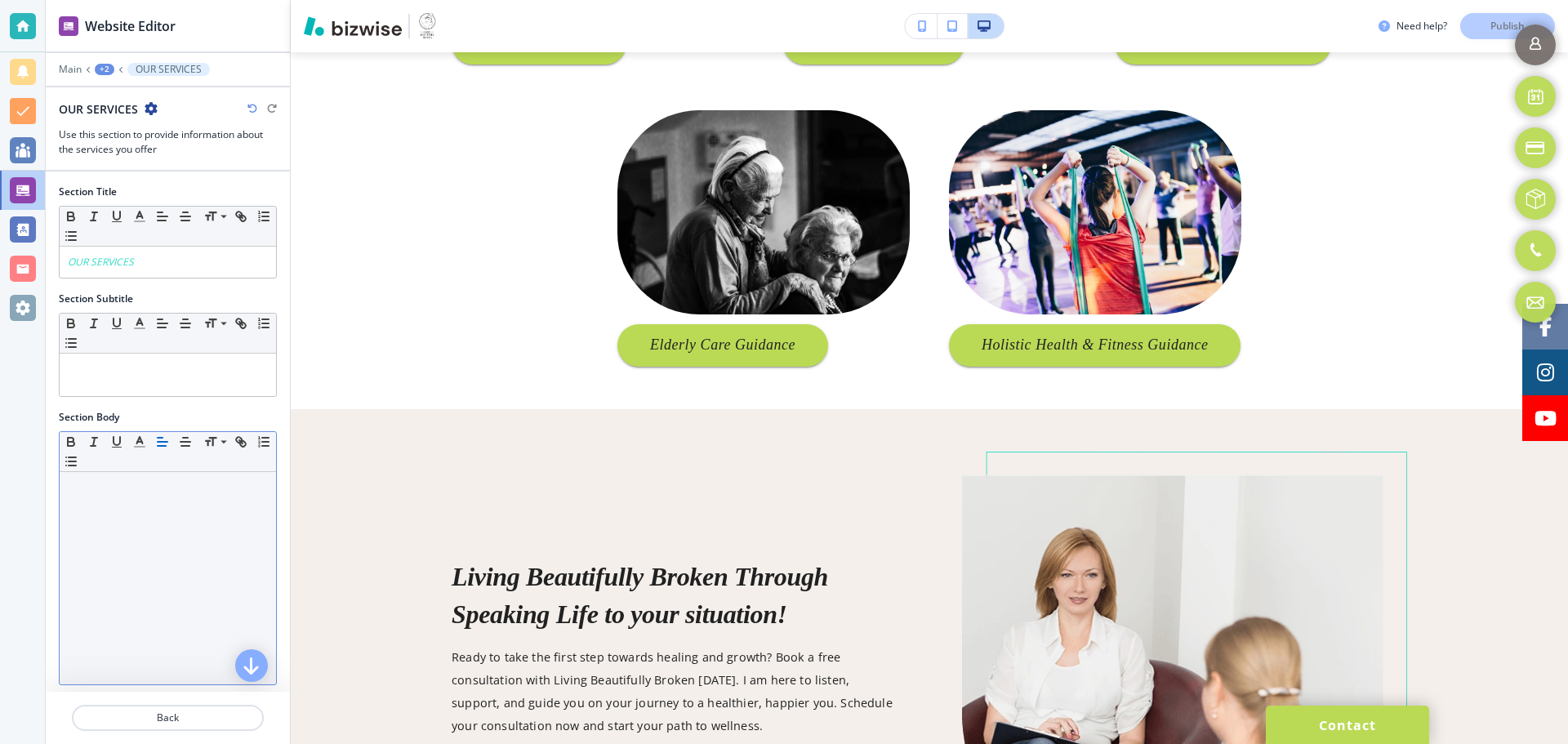
scroll to position [409, 0]
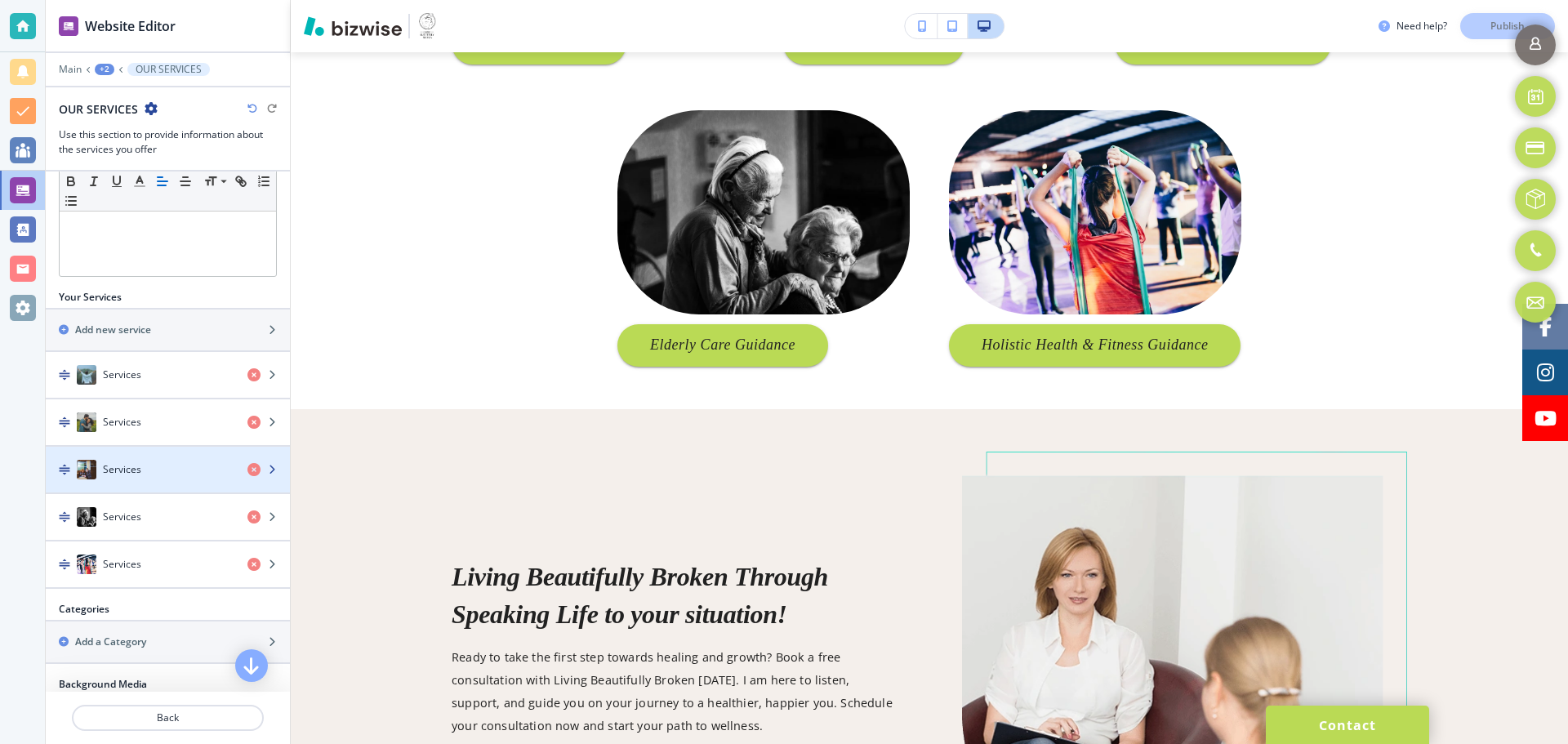
click at [175, 476] on div "Services" at bounding box center [140, 469] width 189 height 19
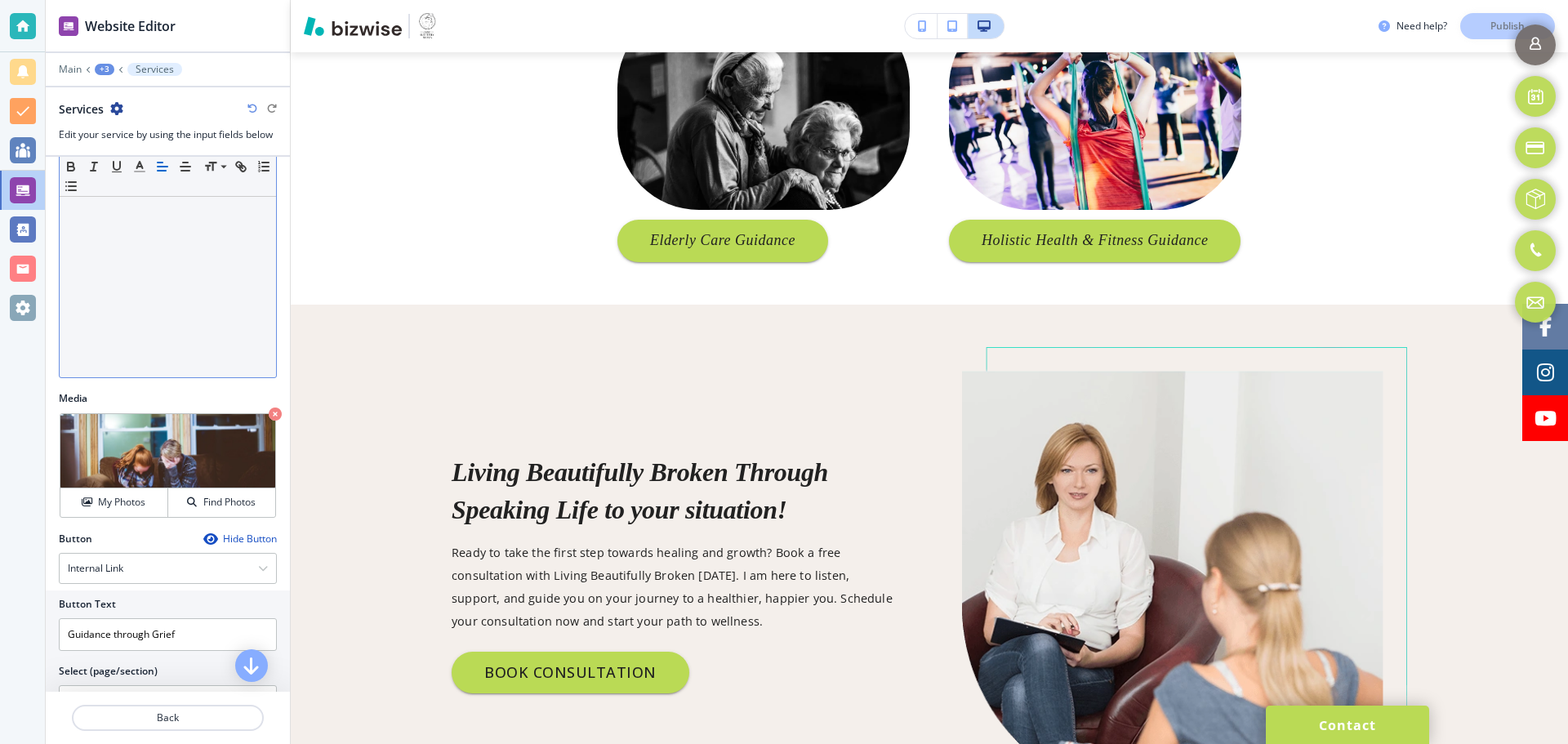
scroll to position [327, 0]
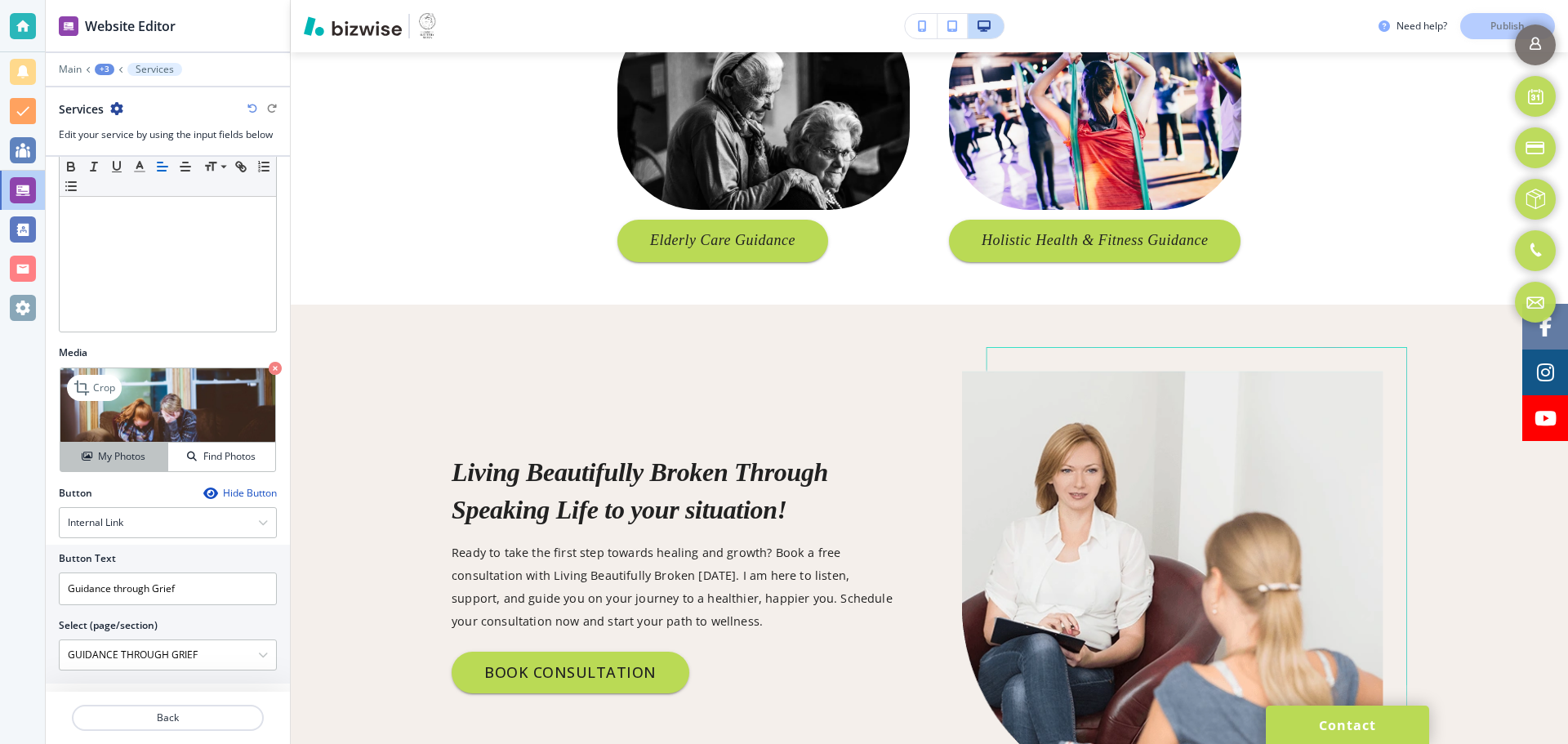
click at [116, 458] on h4 "My Photos" at bounding box center [121, 457] width 47 height 15
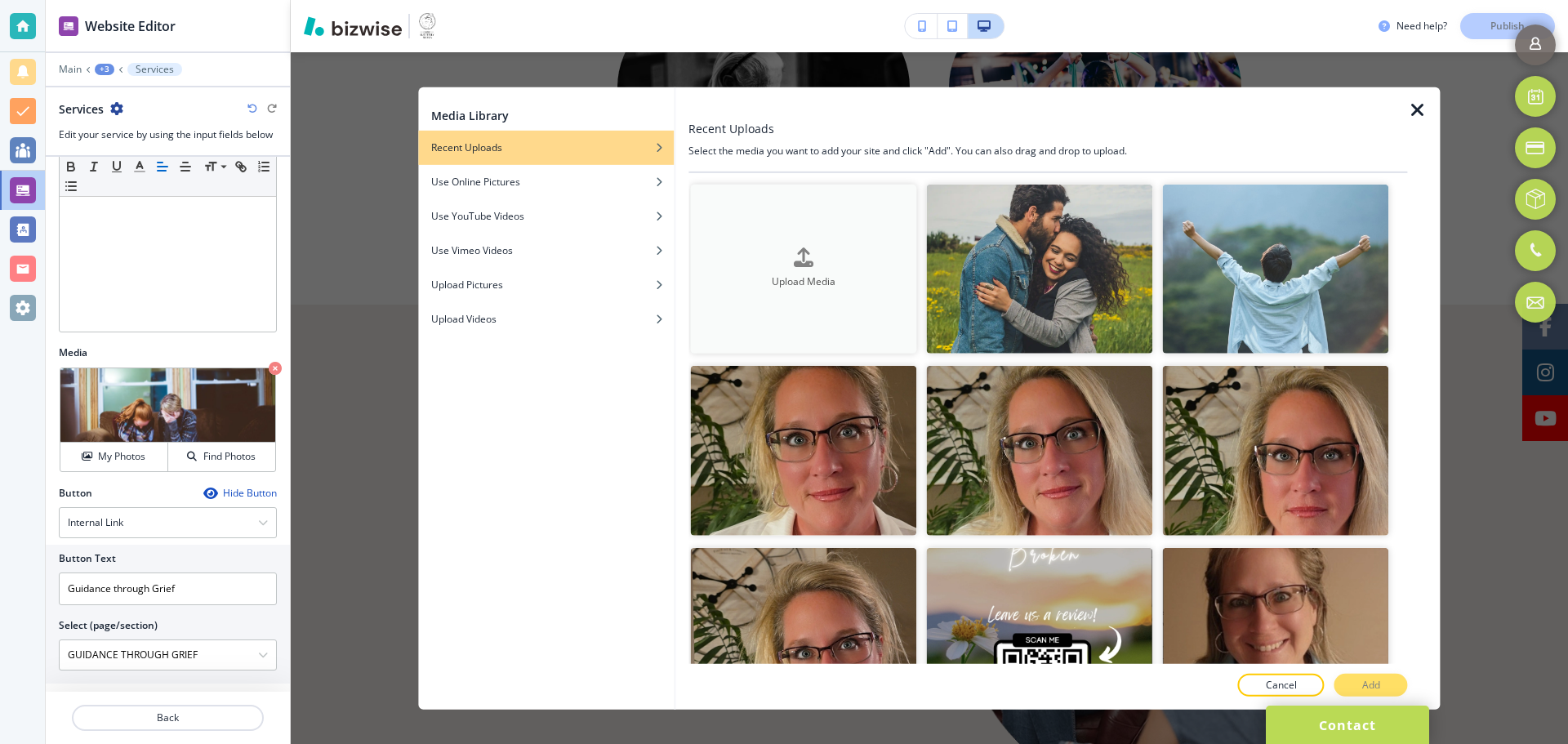
click at [778, 269] on div "button" at bounding box center [804, 272] width 226 height 6
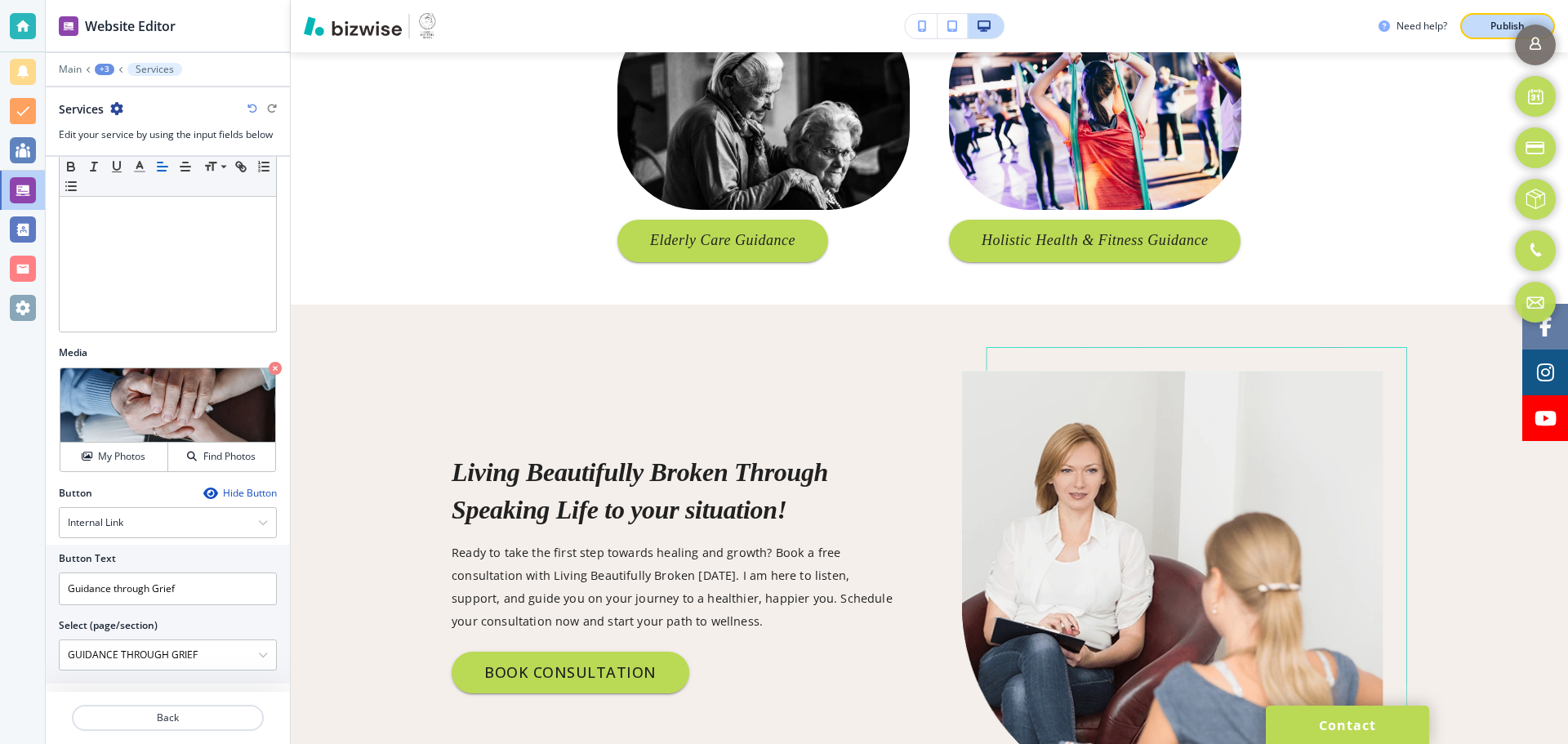
click at [1491, 24] on p "Publish" at bounding box center [1507, 26] width 34 height 15
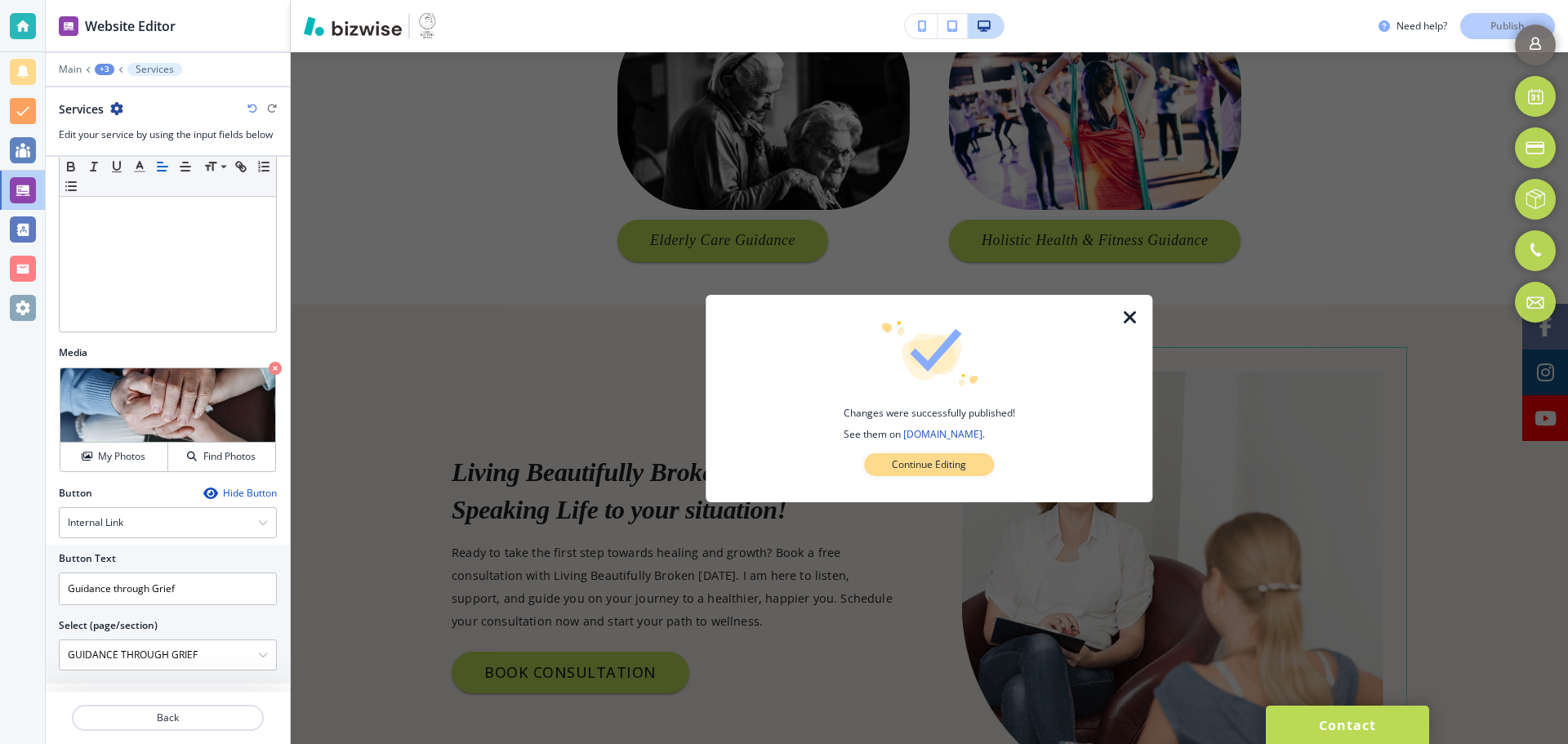
click at [966, 469] on p "Continue Editing" at bounding box center [929, 465] width 75 height 15
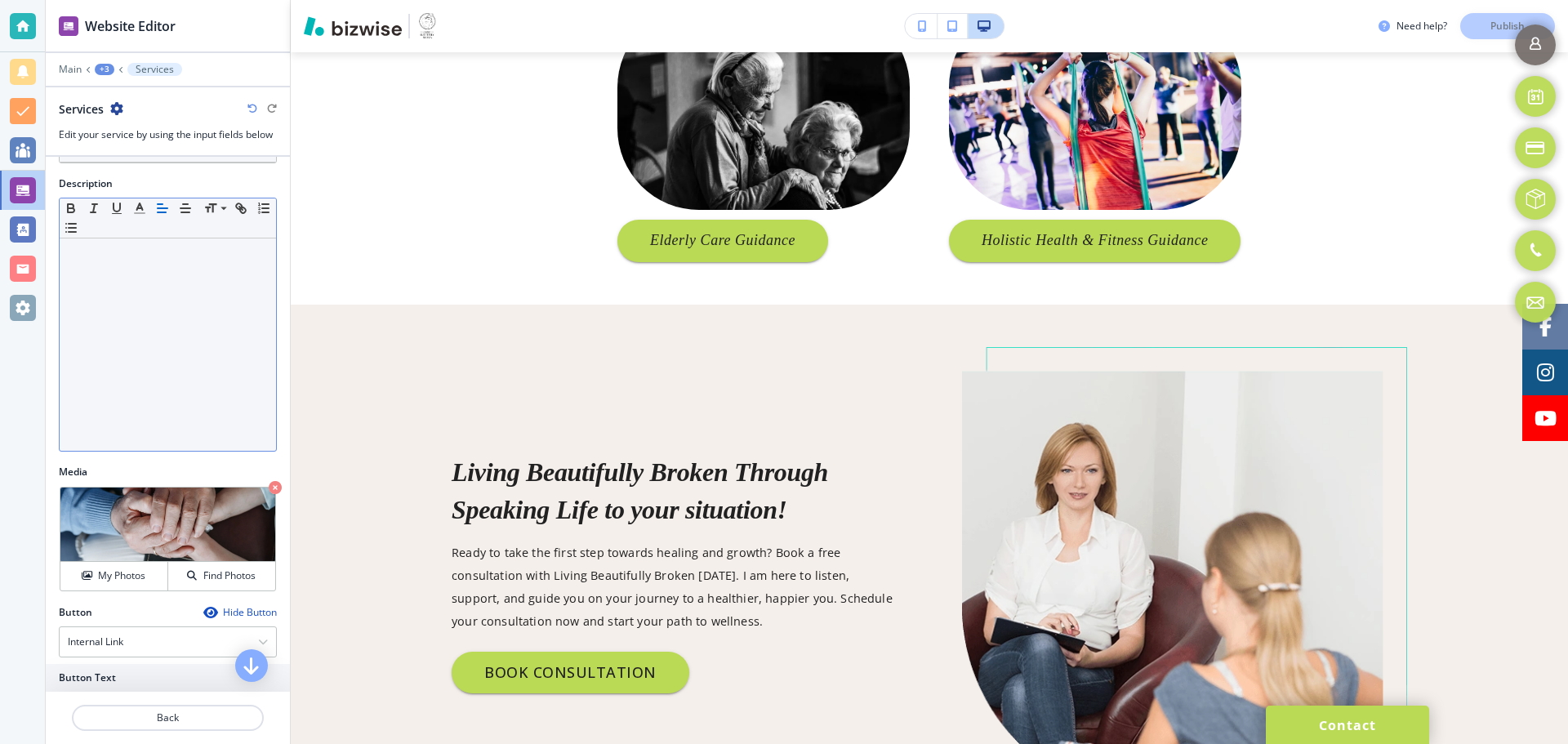
scroll to position [0, 0]
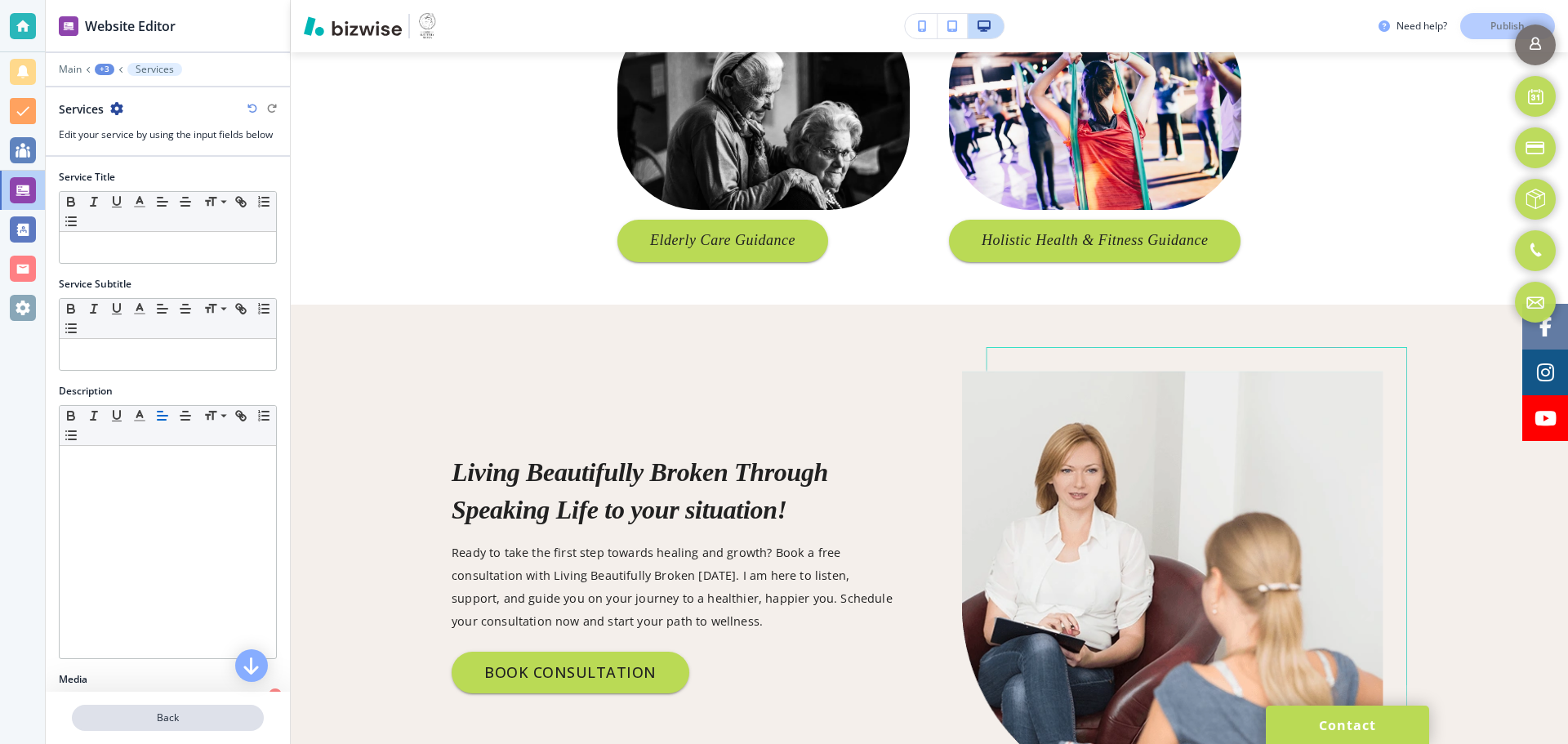
click at [164, 714] on p "Back" at bounding box center [168, 718] width 189 height 15
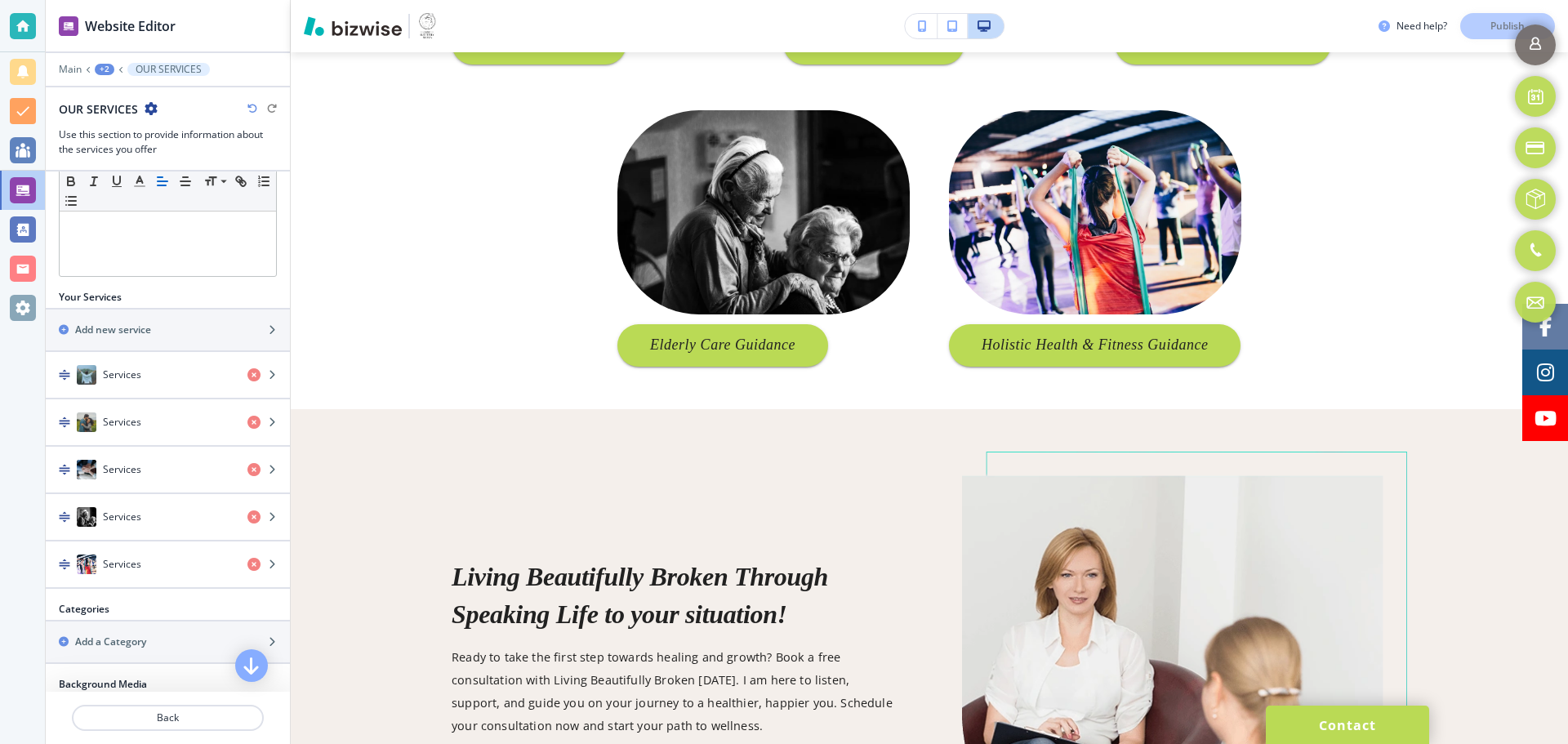
scroll to position [572, 0]
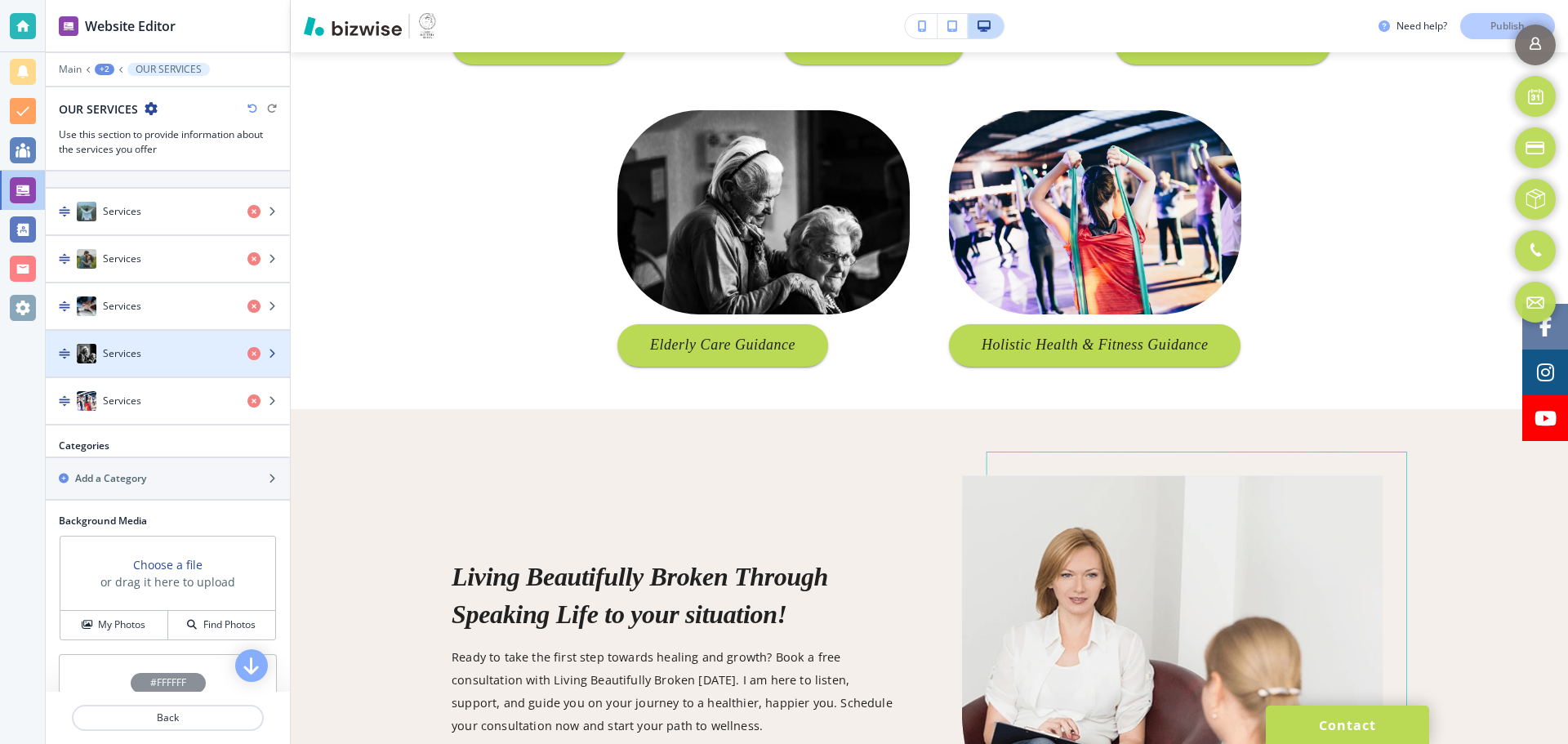
click at [130, 367] on div "button" at bounding box center [168, 370] width 244 height 13
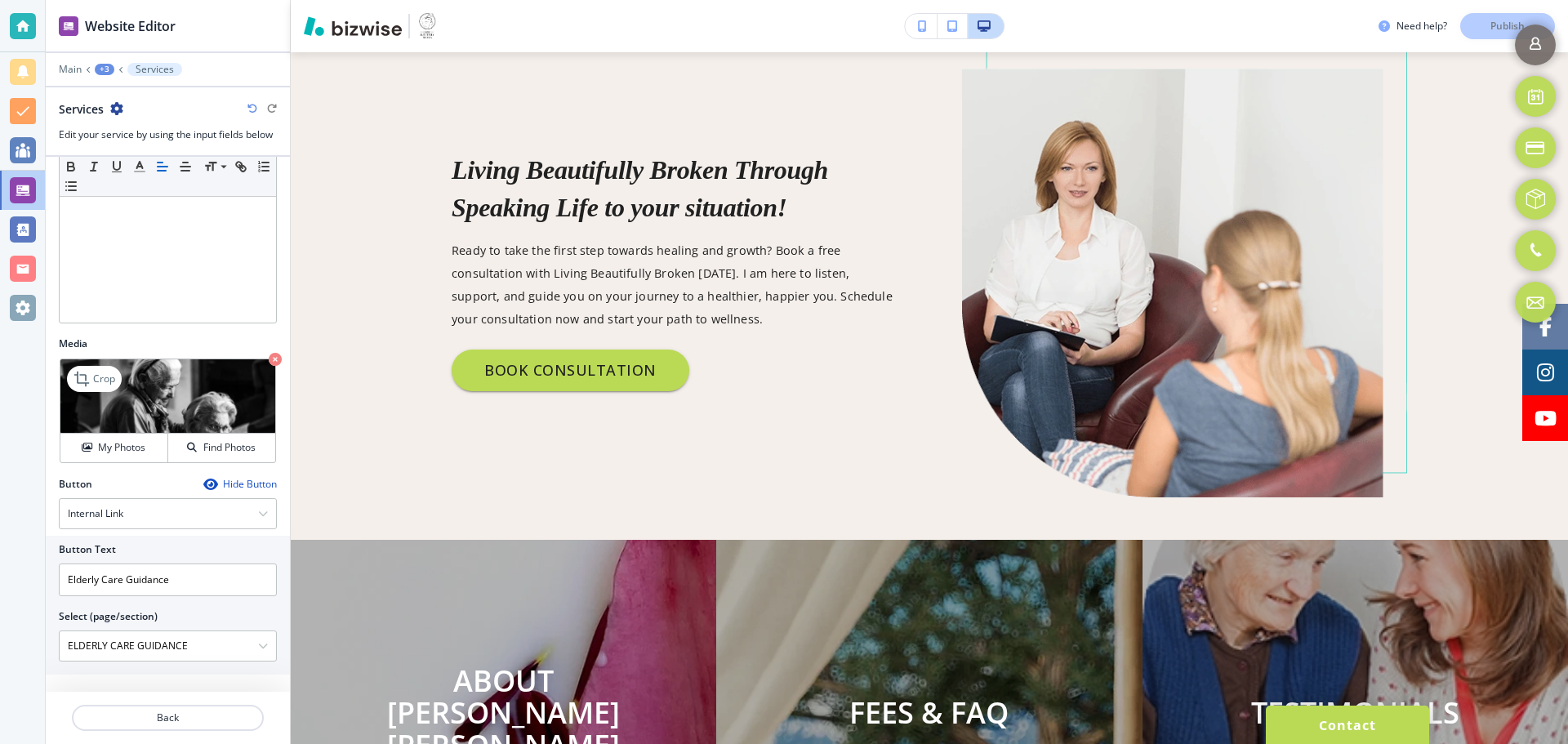
scroll to position [338, 0]
click at [109, 449] on h4 "My Photos" at bounding box center [121, 445] width 47 height 15
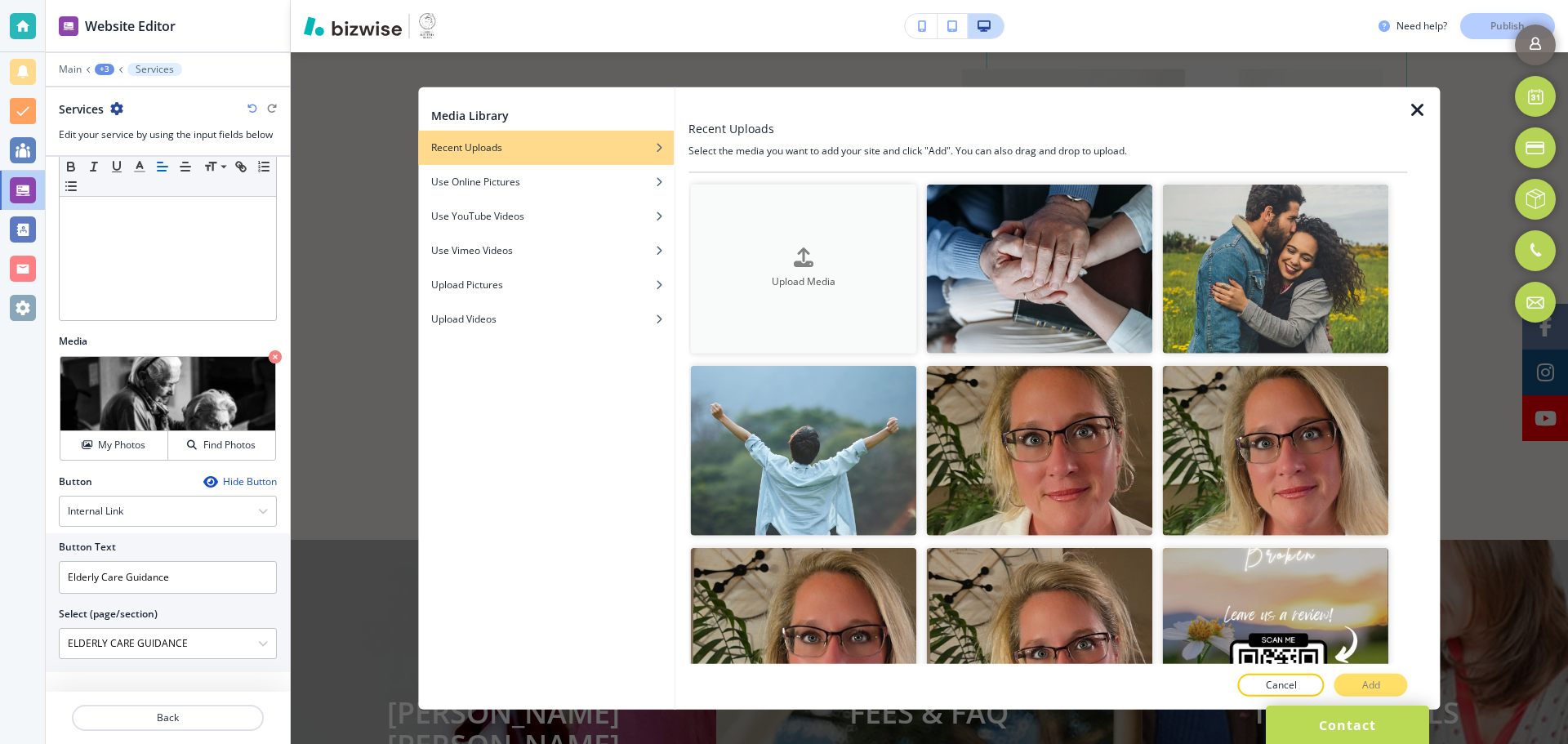
click at [807, 278] on h4 "Upload Media" at bounding box center [804, 283] width 226 height 15
click at [777, 278] on h4 "Upload Media" at bounding box center [804, 283] width 226 height 15
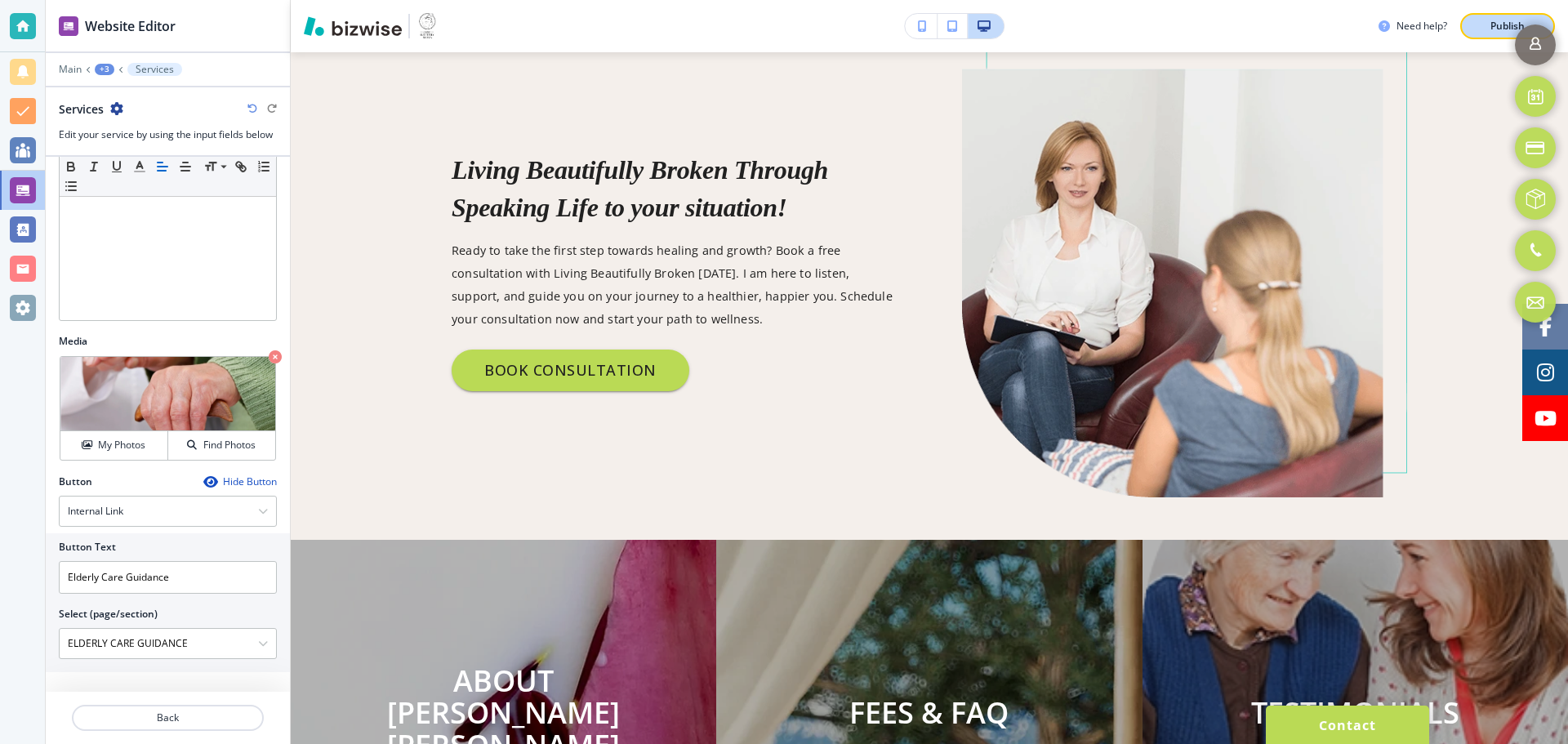
click at [1477, 28] on button "Publish" at bounding box center [1507, 26] width 95 height 26
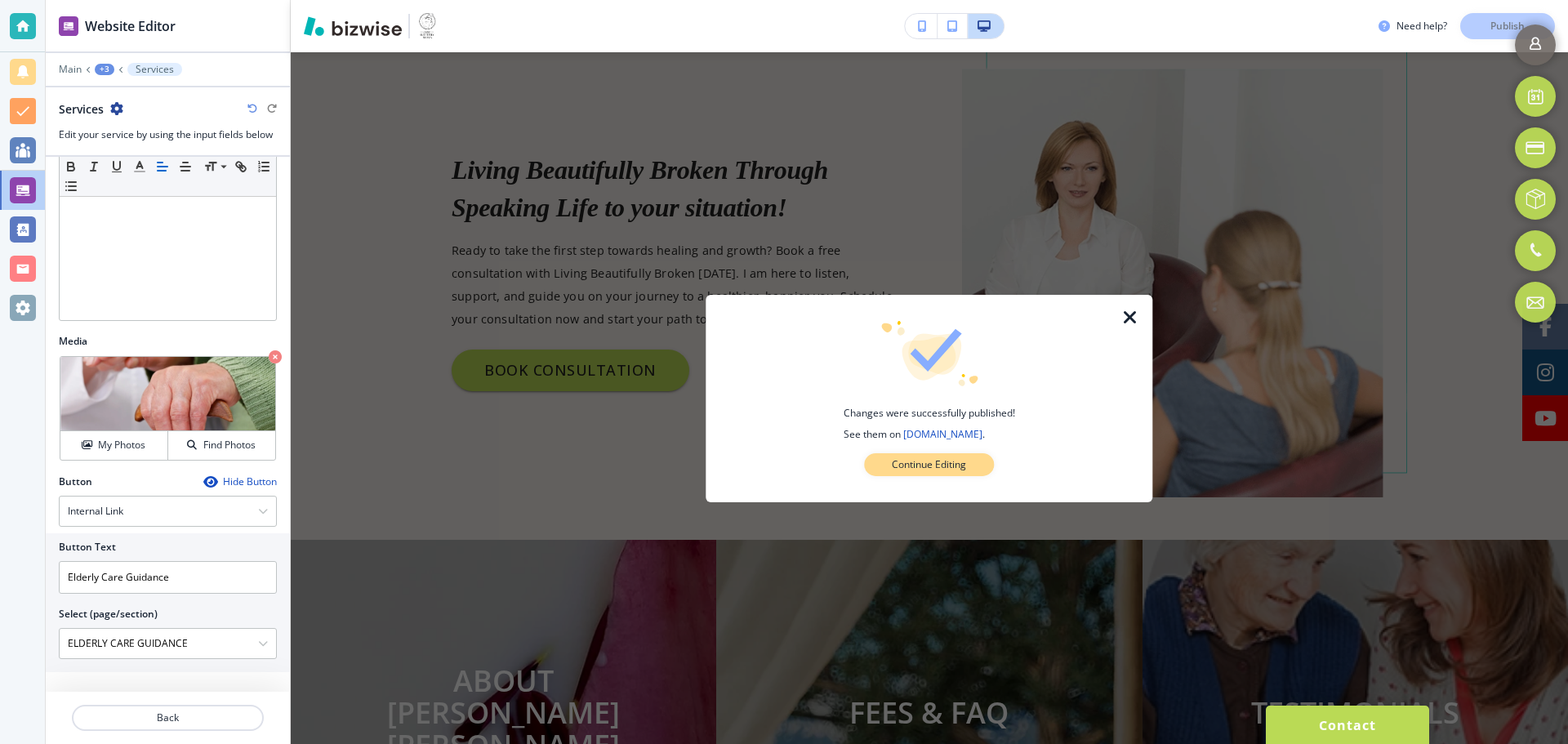
click at [971, 470] on button "Continue Editing" at bounding box center [928, 464] width 130 height 23
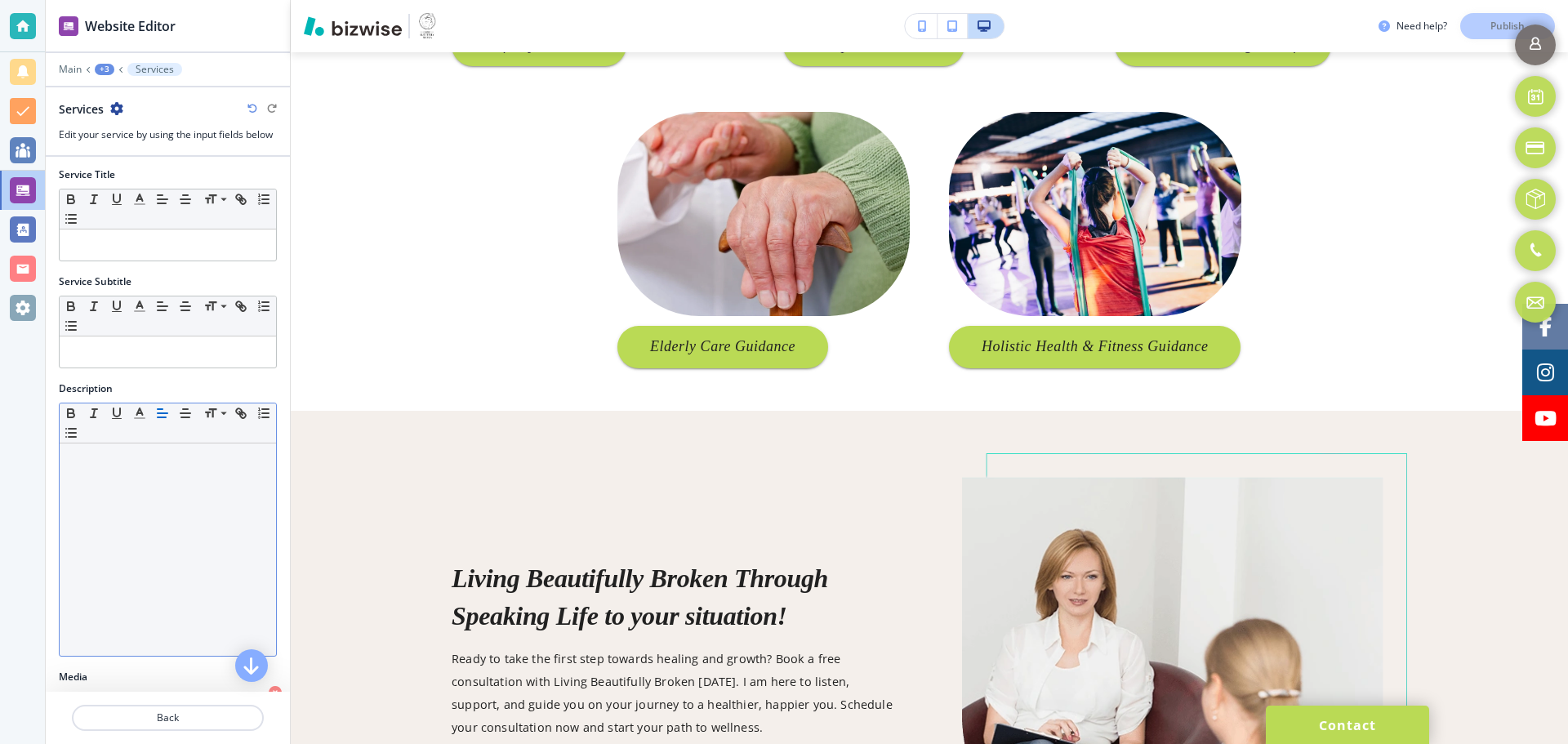
scroll to position [0, 0]
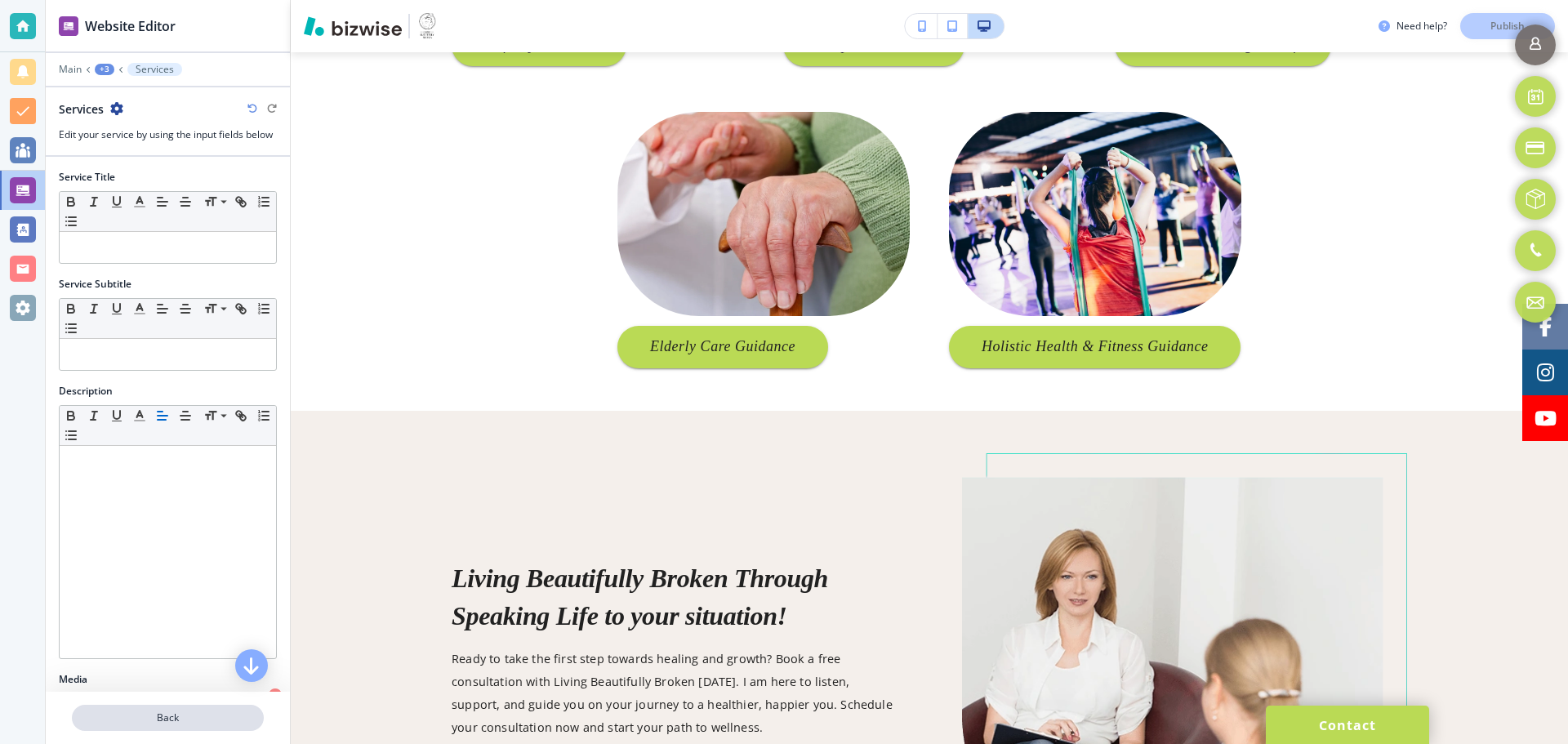
click at [156, 717] on p "Back" at bounding box center [168, 718] width 189 height 15
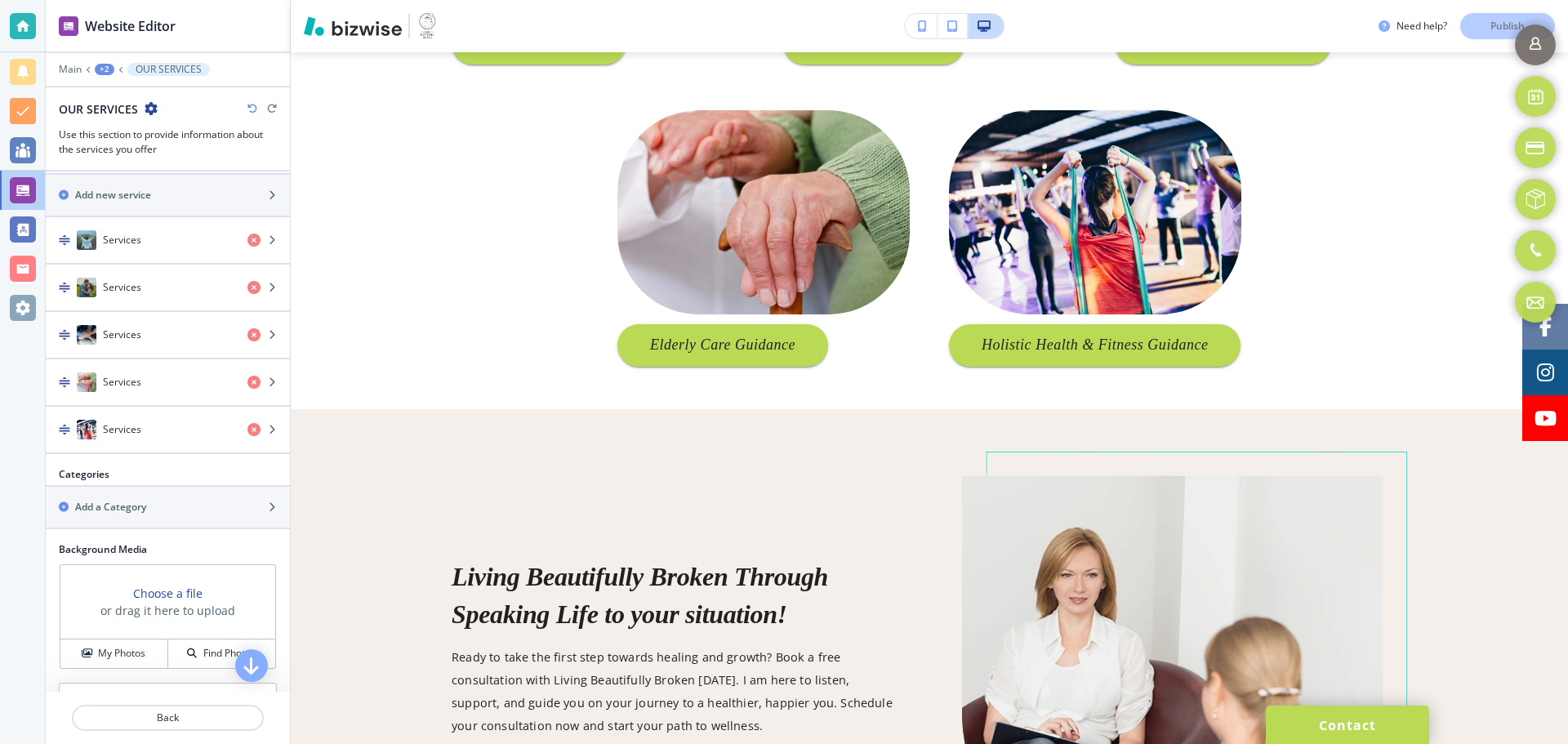
scroll to position [634, 0]
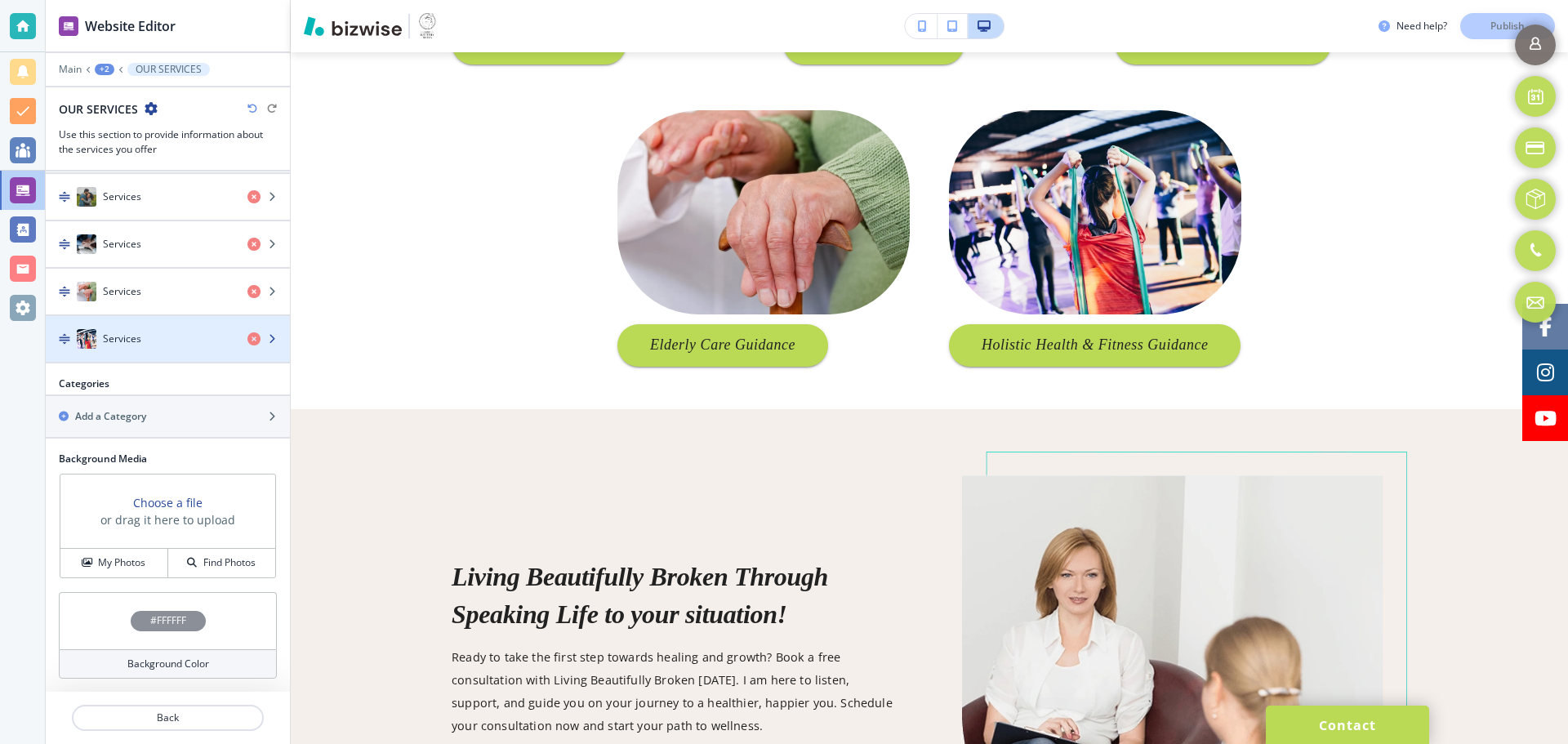
click at [145, 337] on div "Services" at bounding box center [140, 338] width 189 height 19
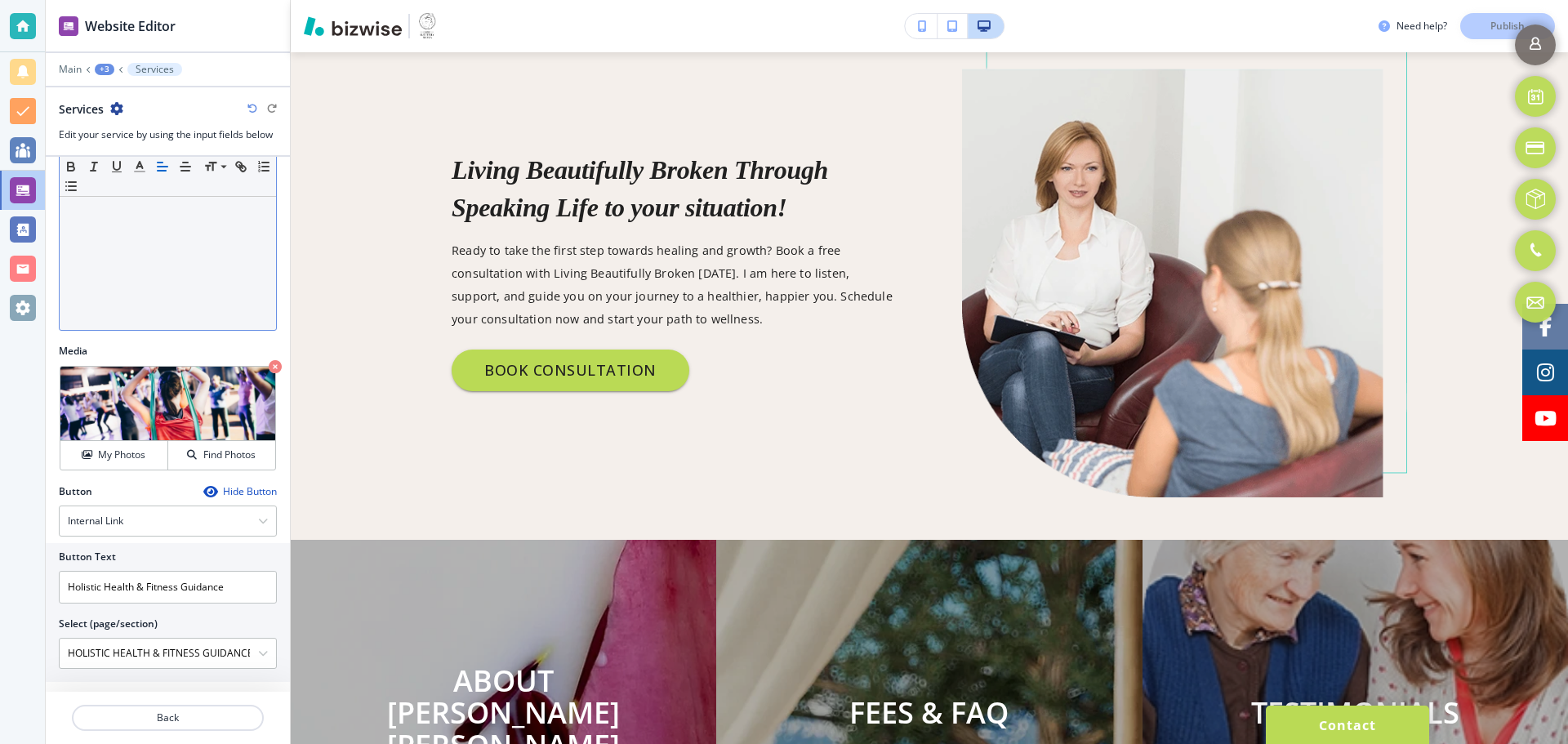
scroll to position [338, 0]
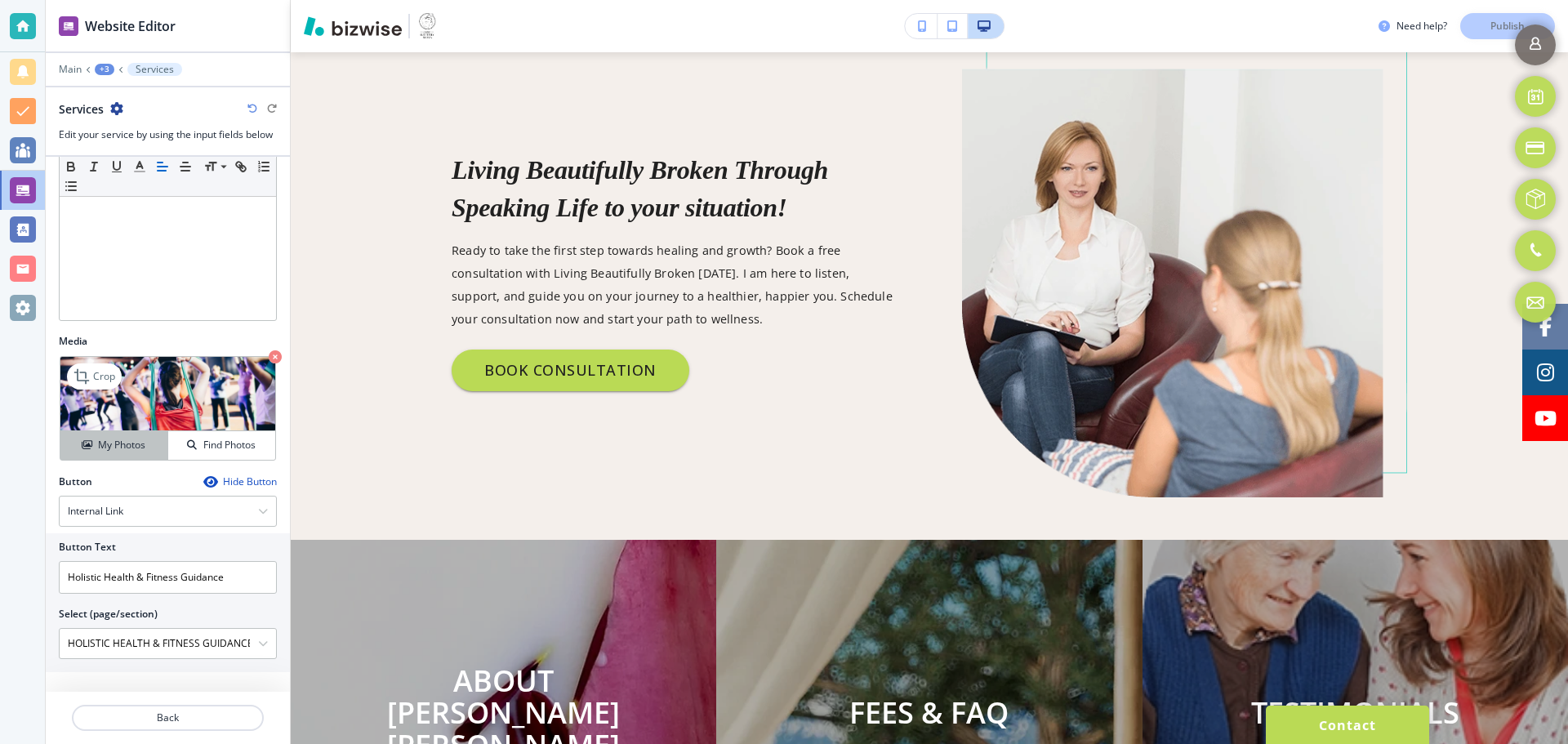
click at [132, 451] on h4 "My Photos" at bounding box center [121, 445] width 47 height 15
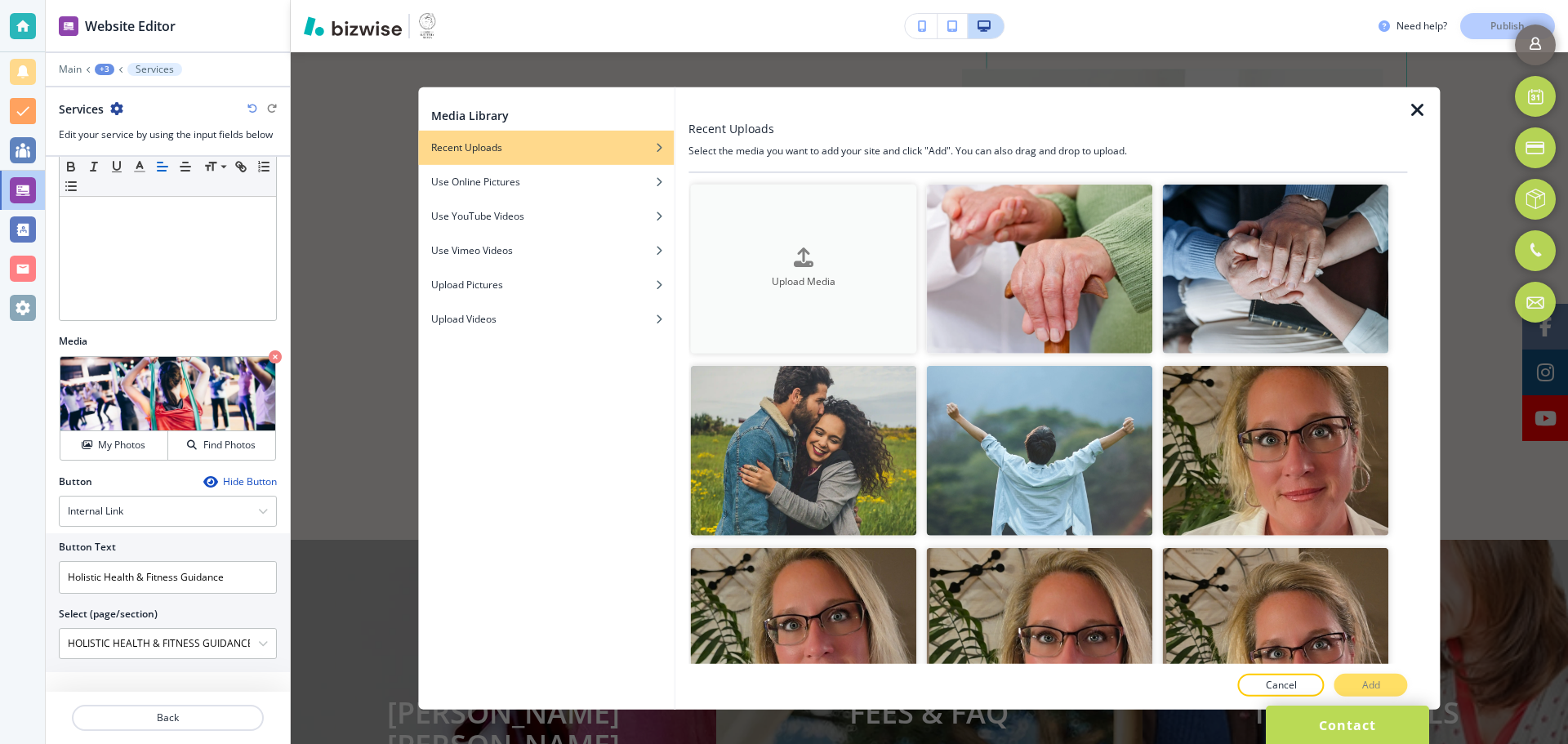
click at [745, 284] on h4 "Upload Media" at bounding box center [804, 283] width 226 height 15
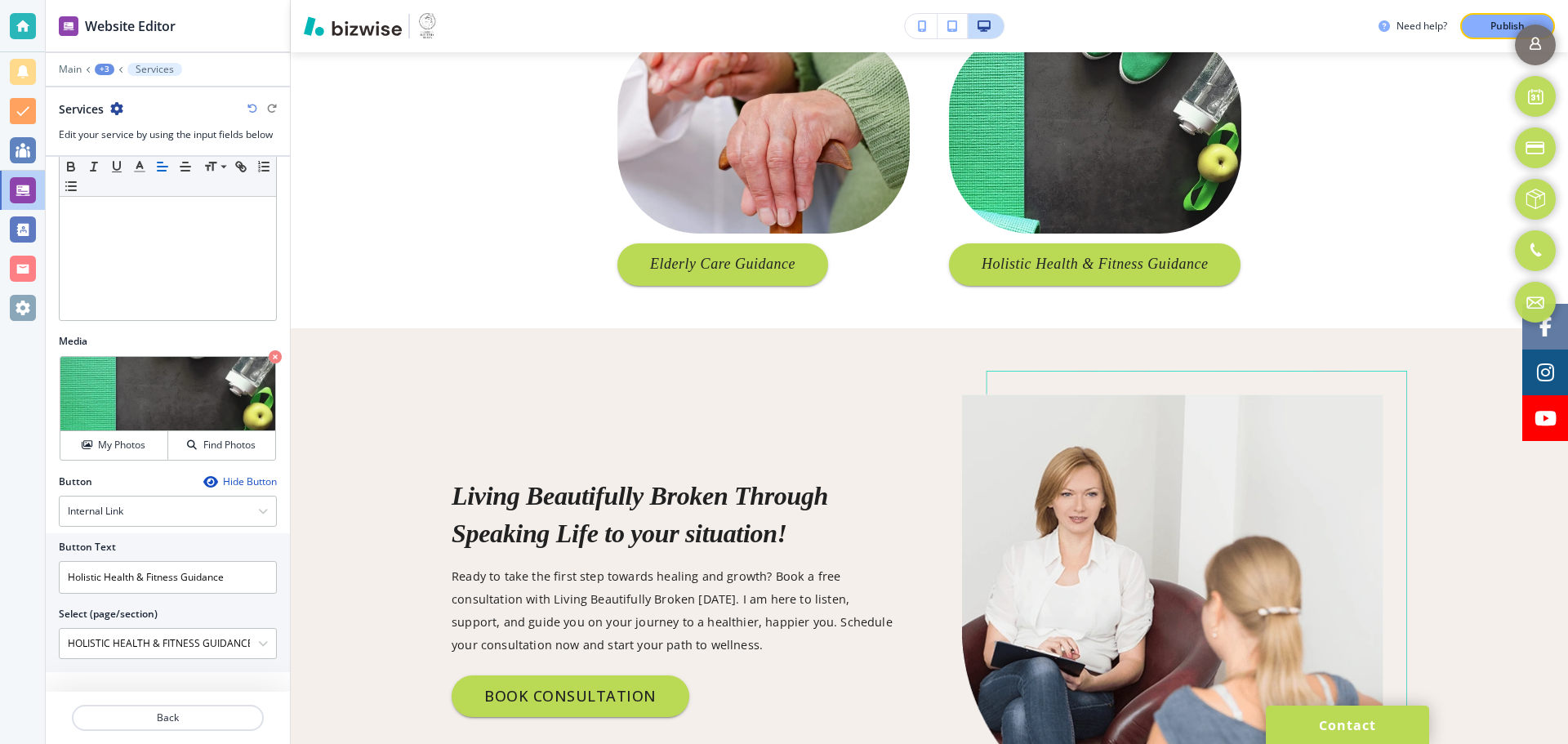
scroll to position [1572, 0]
click at [117, 375] on div "Crop" at bounding box center [94, 377] width 54 height 26
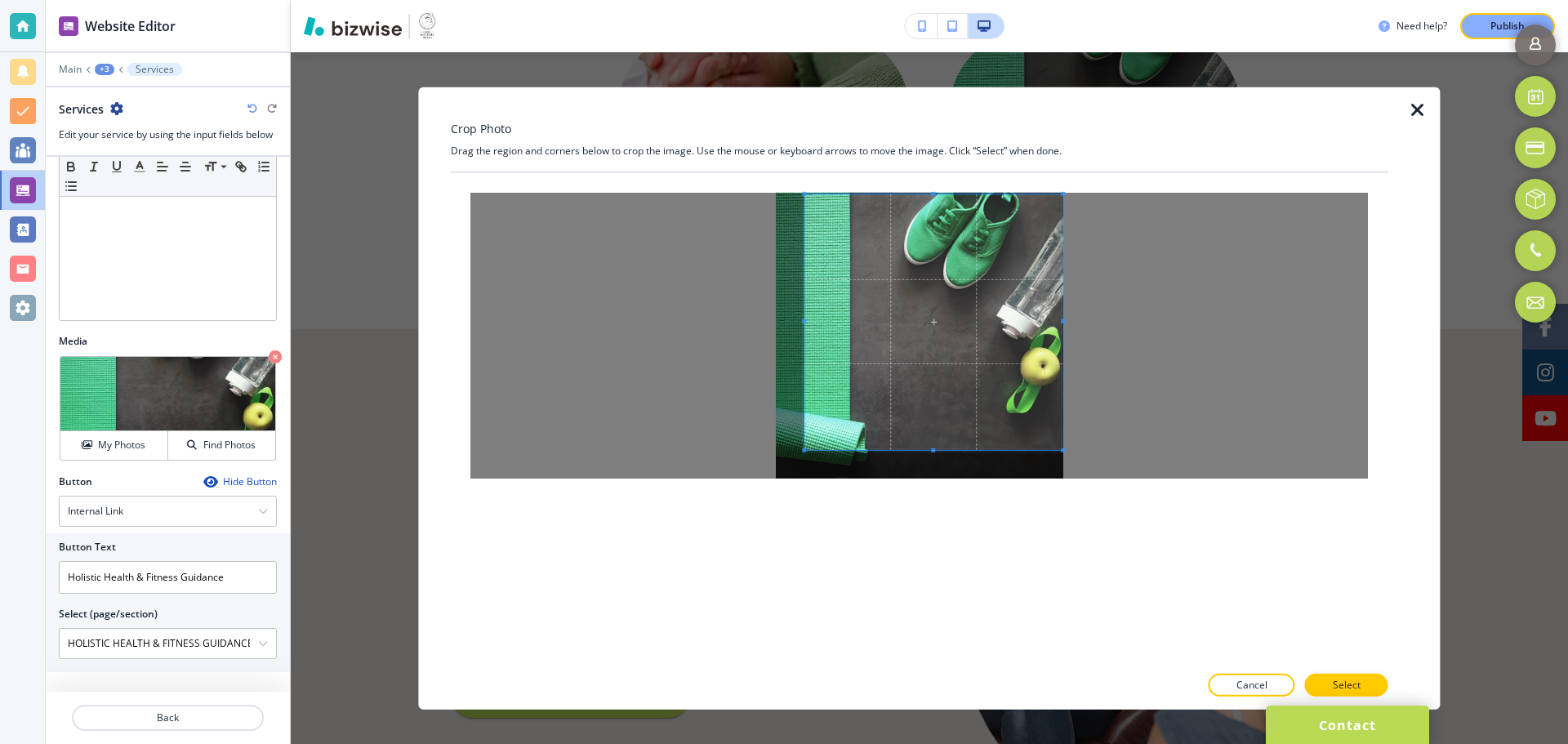
click at [1066, 191] on div at bounding box center [919, 334] width 936 height 325
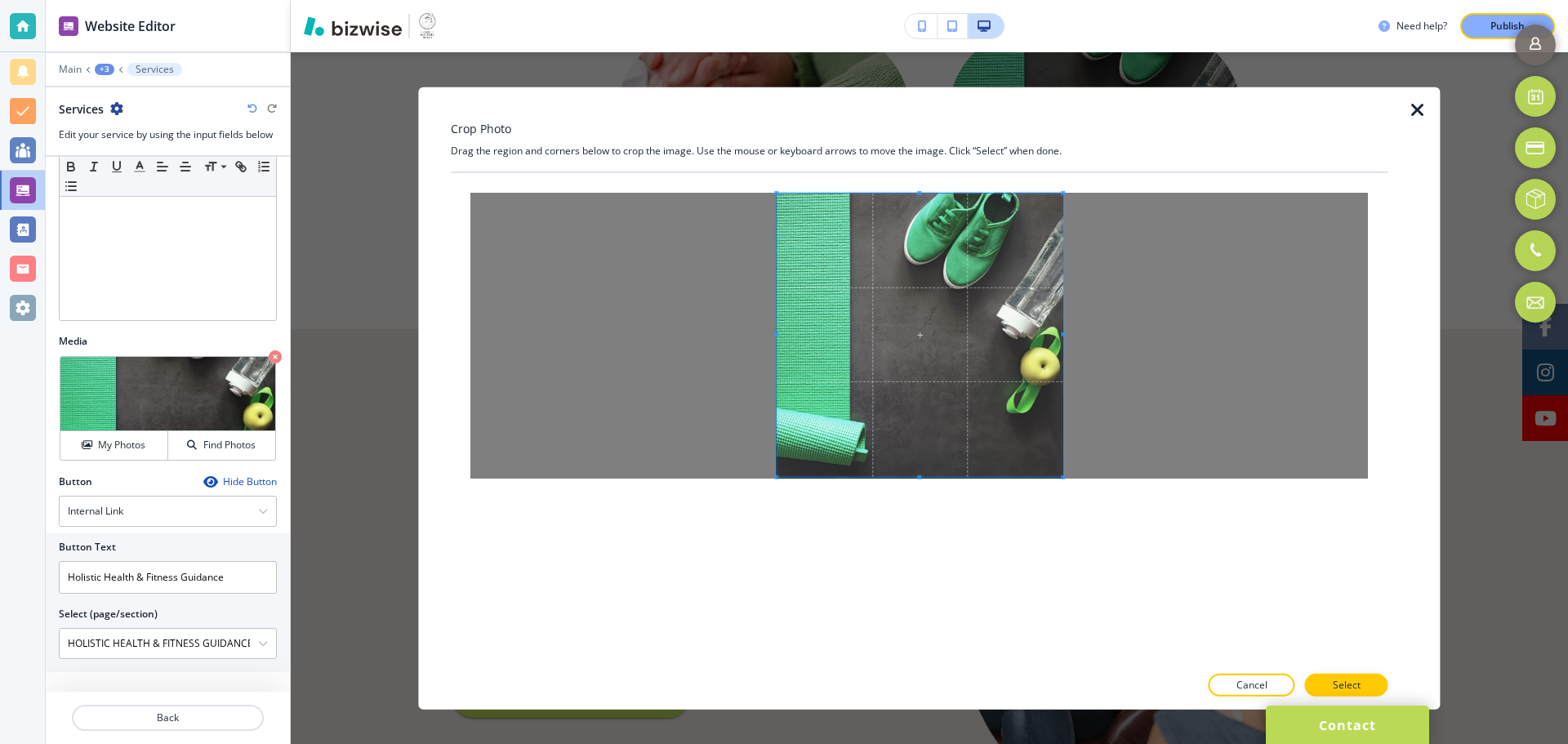
click at [775, 478] on span at bounding box center [776, 476] width 4 height 4
click at [1318, 686] on button "Select" at bounding box center [1346, 685] width 83 height 23
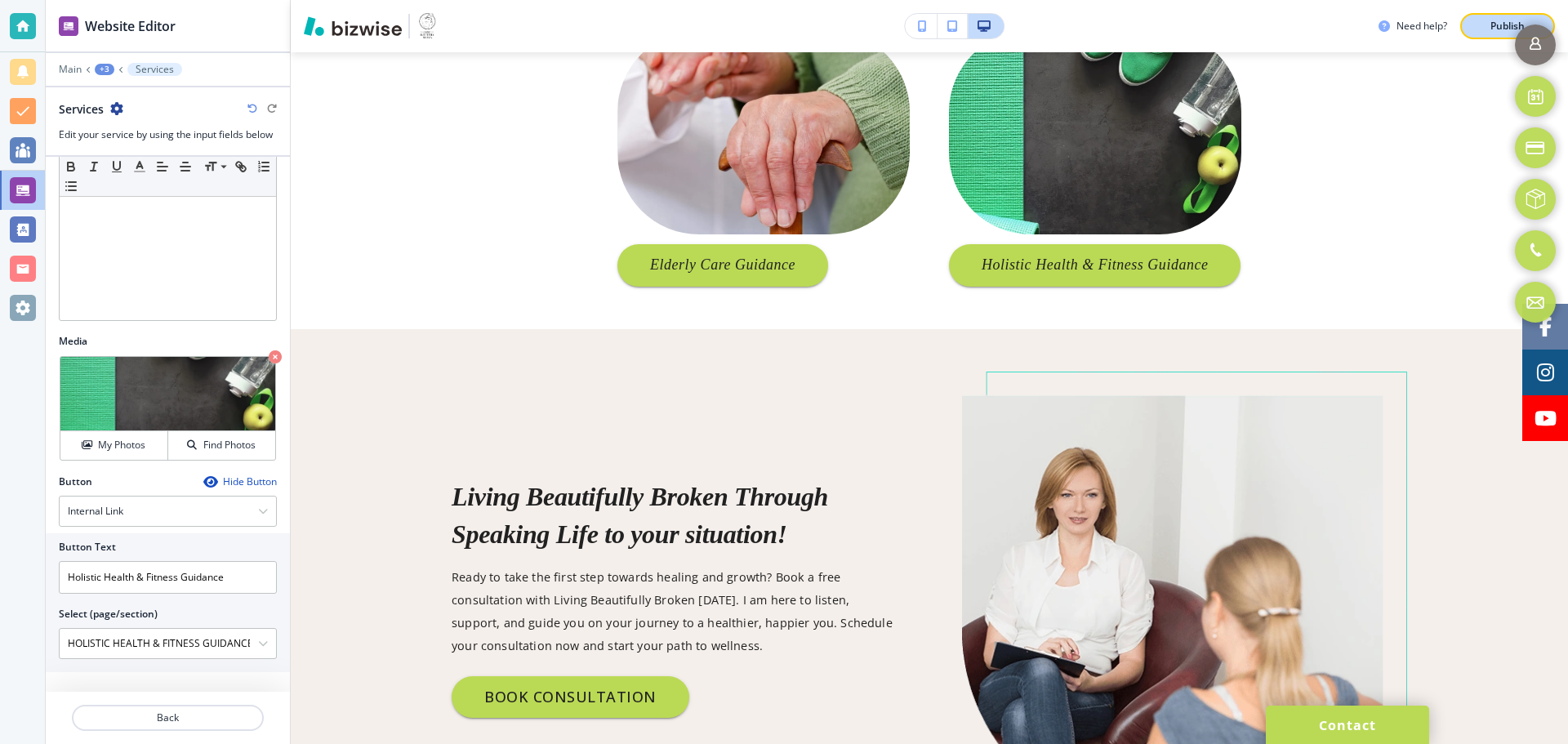
click at [1481, 29] on div "Publish" at bounding box center [1507, 26] width 52 height 15
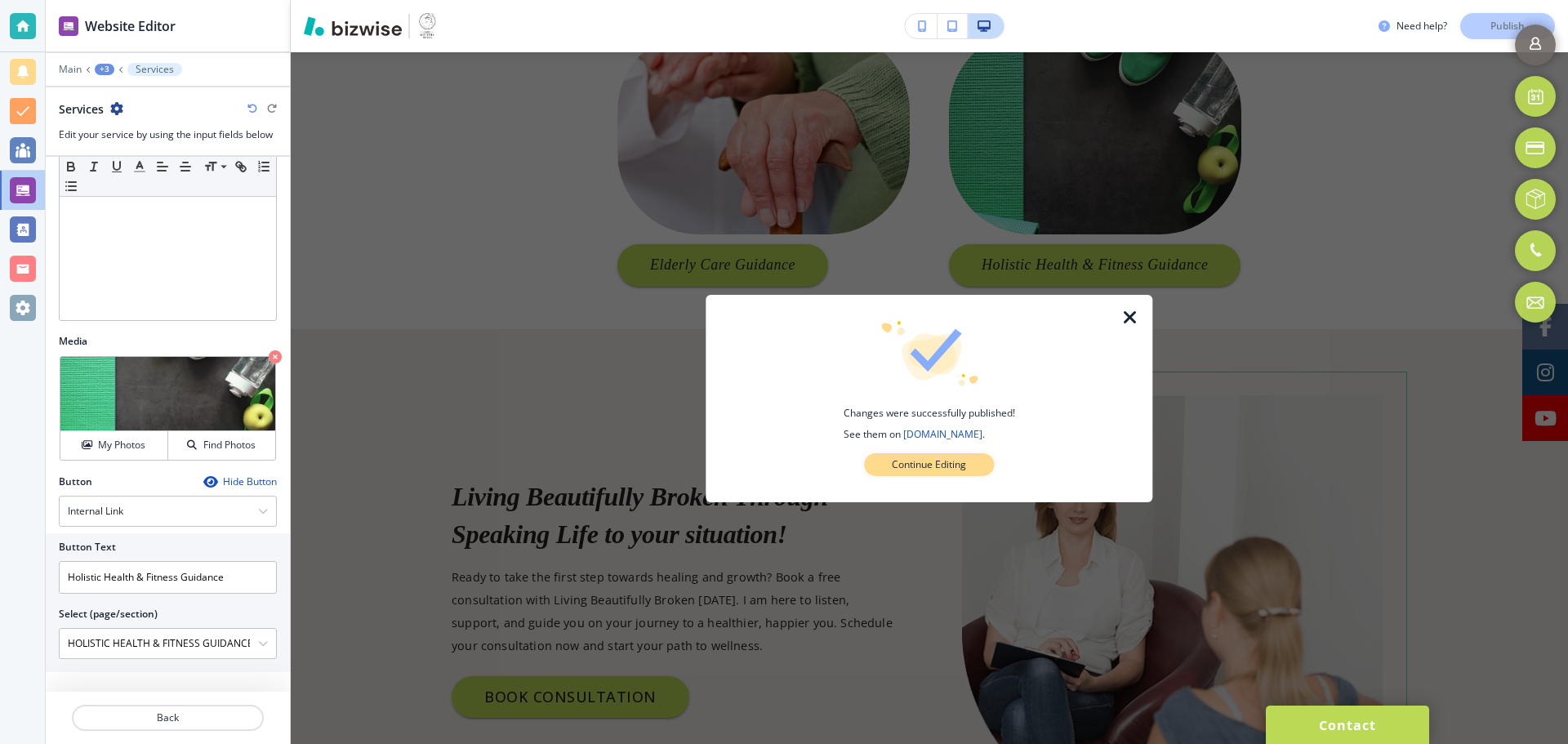
click at [965, 459] on p "Continue Editing" at bounding box center [929, 465] width 75 height 15
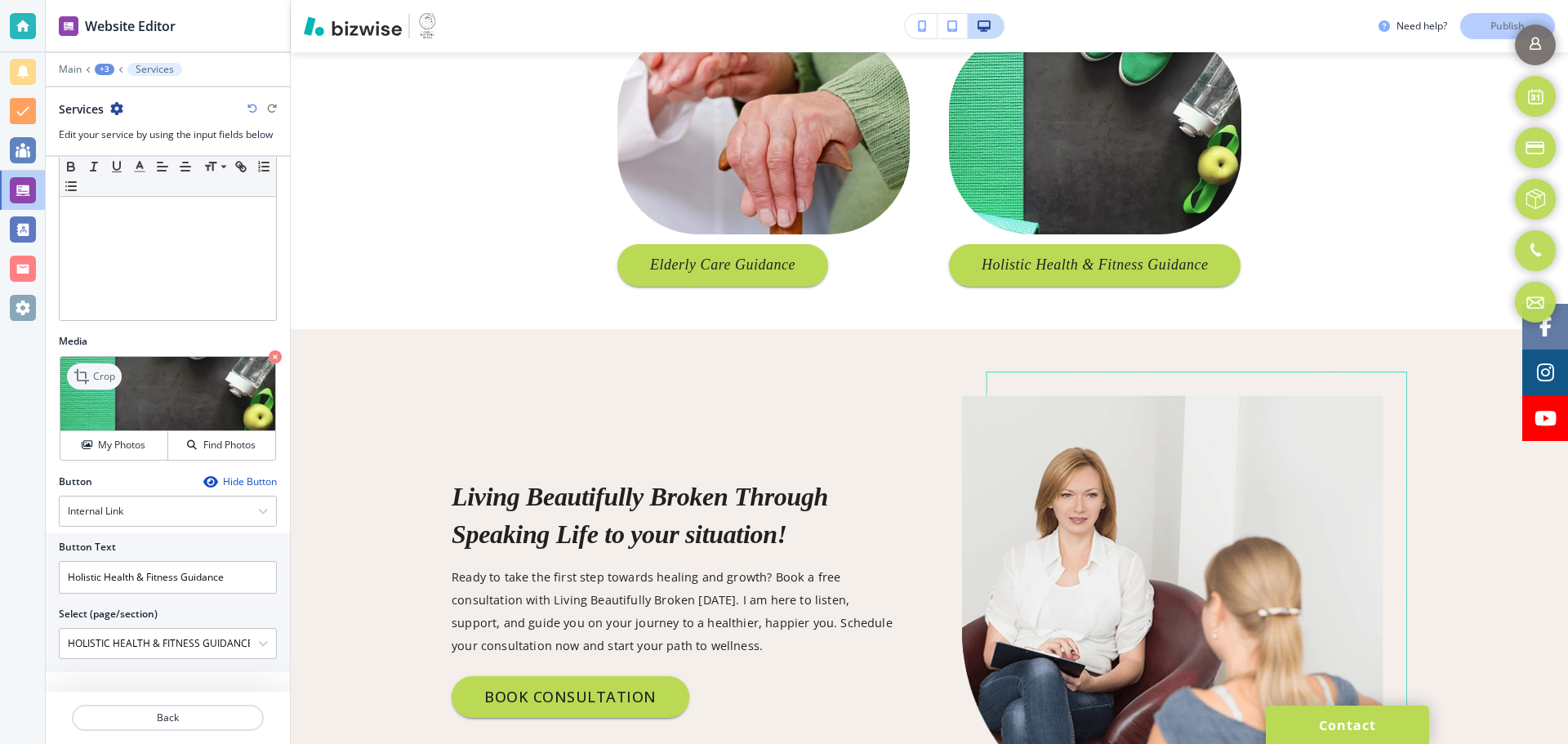
click at [113, 385] on div "Crop" at bounding box center [94, 377] width 54 height 26
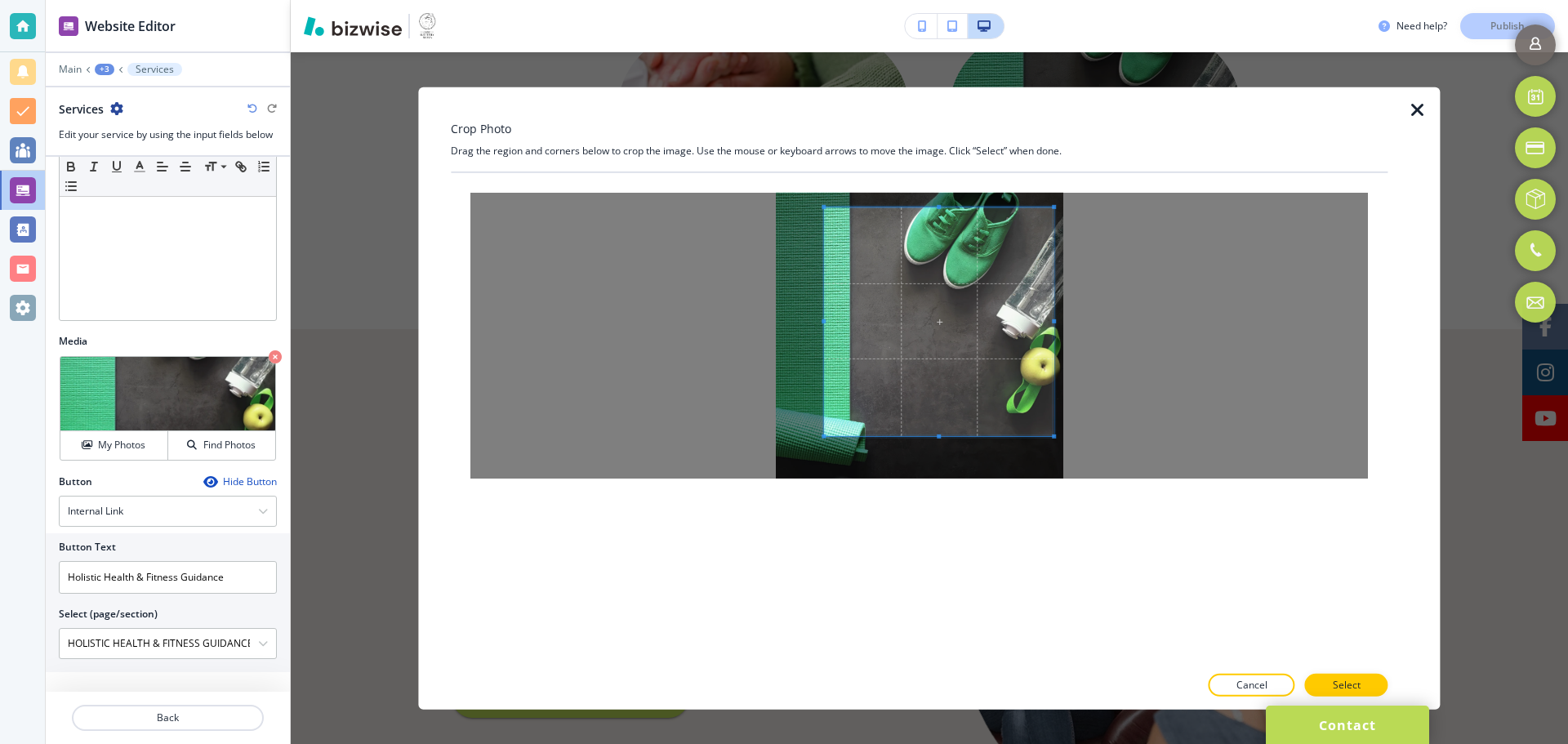
click at [949, 381] on span at bounding box center [938, 320] width 229 height 228
click at [1068, 191] on div at bounding box center [919, 334] width 936 height 325
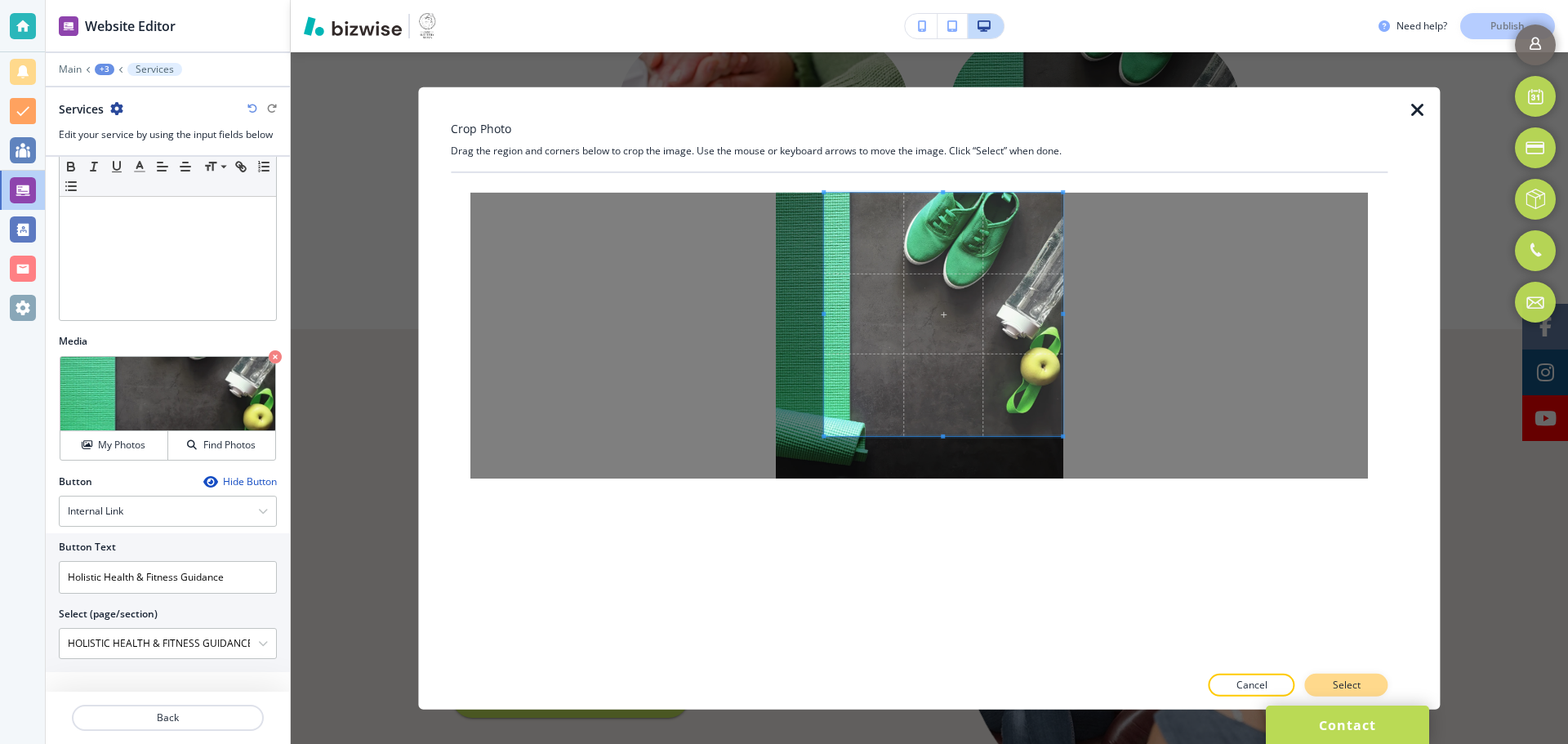
click at [1313, 681] on button "Select" at bounding box center [1346, 685] width 83 height 23
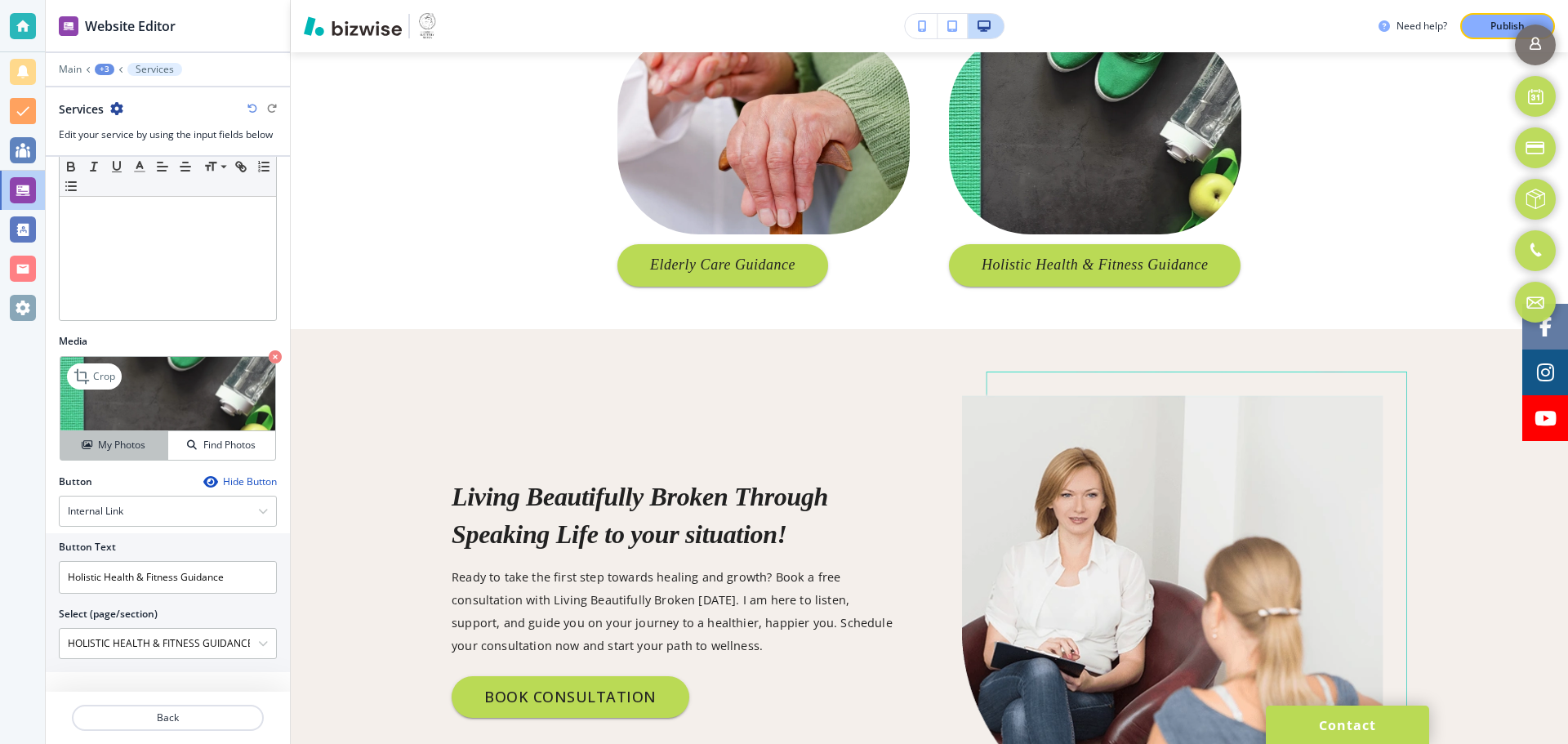
click at [98, 448] on h4 "My Photos" at bounding box center [121, 445] width 47 height 15
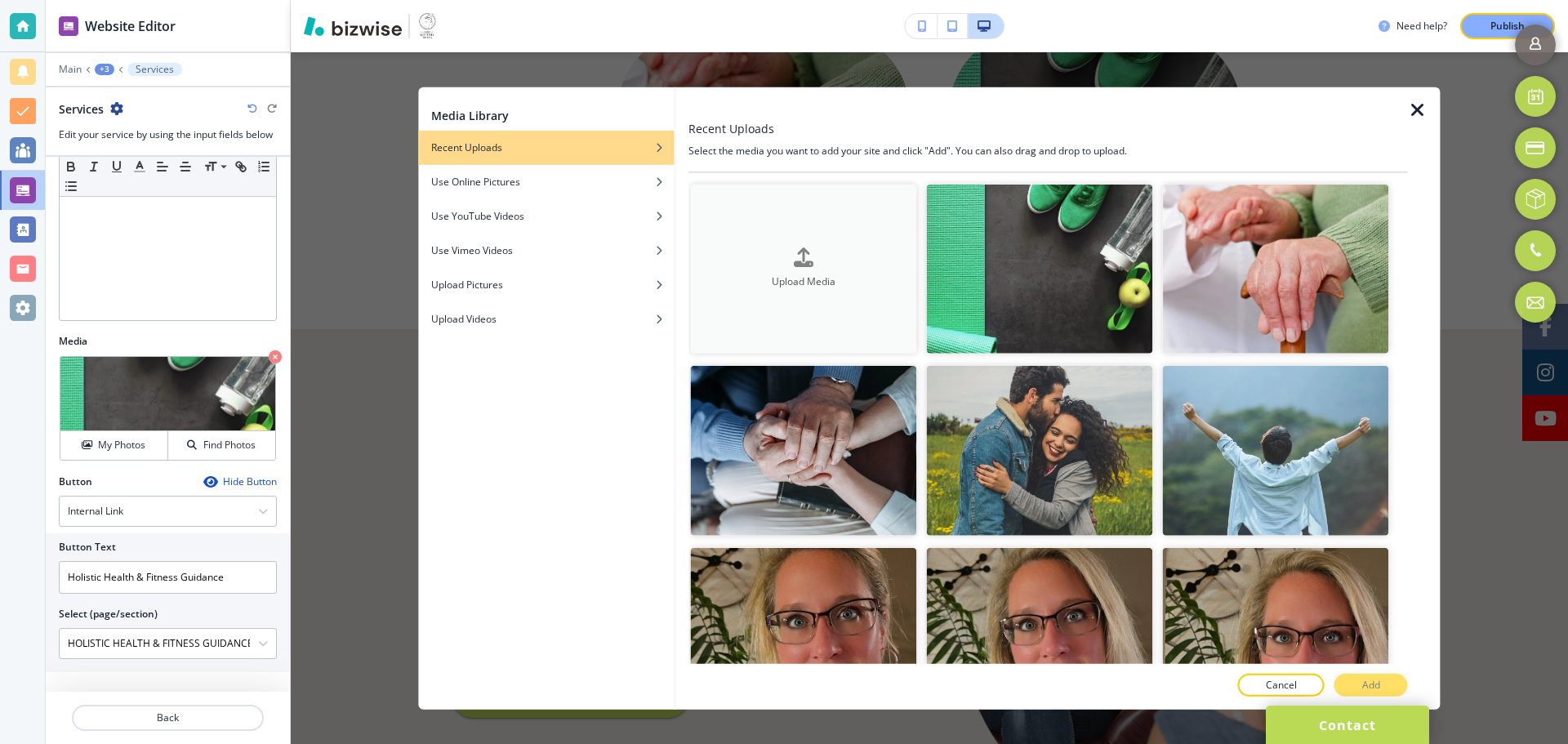
click at [716, 256] on div "Upload Media" at bounding box center [804, 269] width 226 height 41
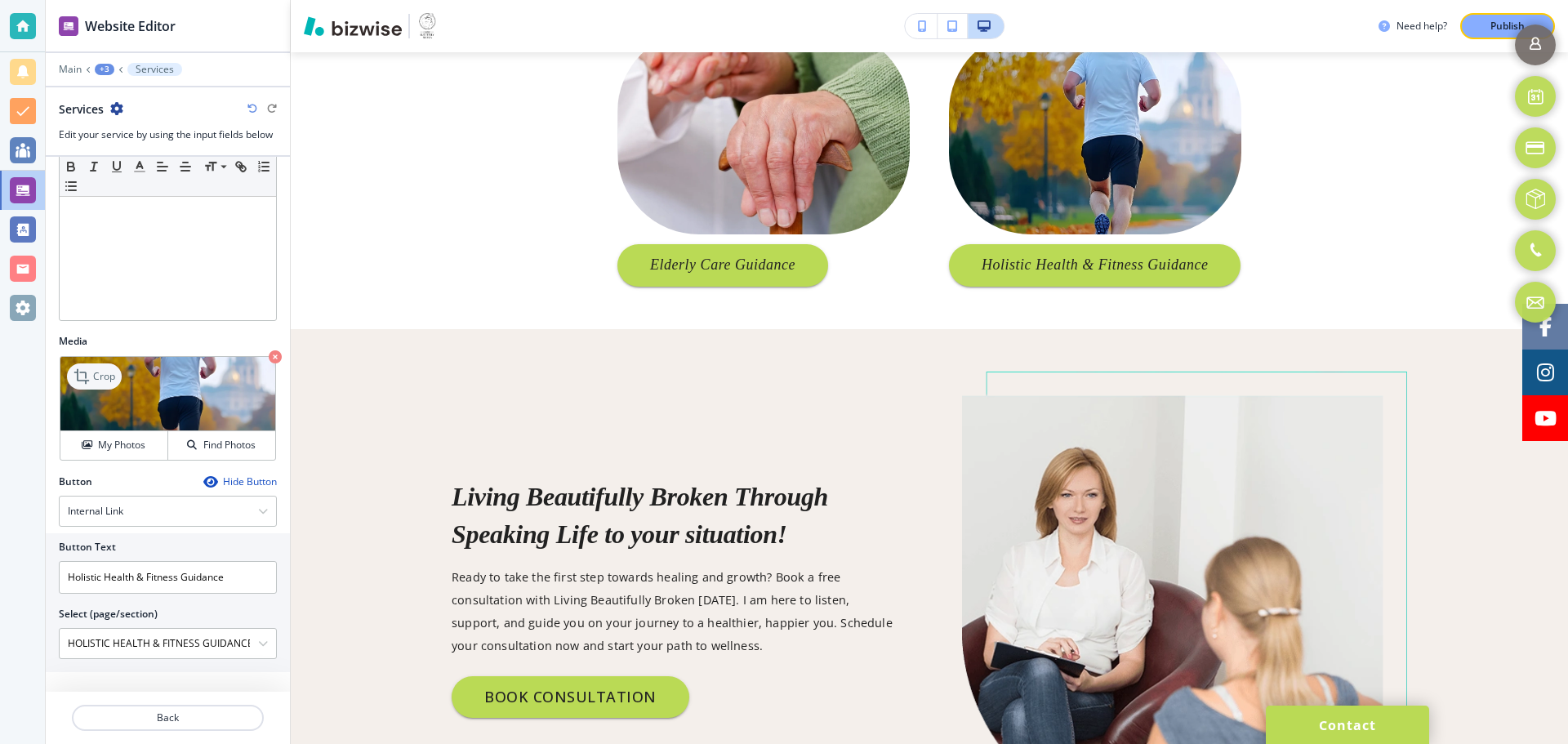
click at [108, 378] on p "Crop" at bounding box center [104, 377] width 22 height 15
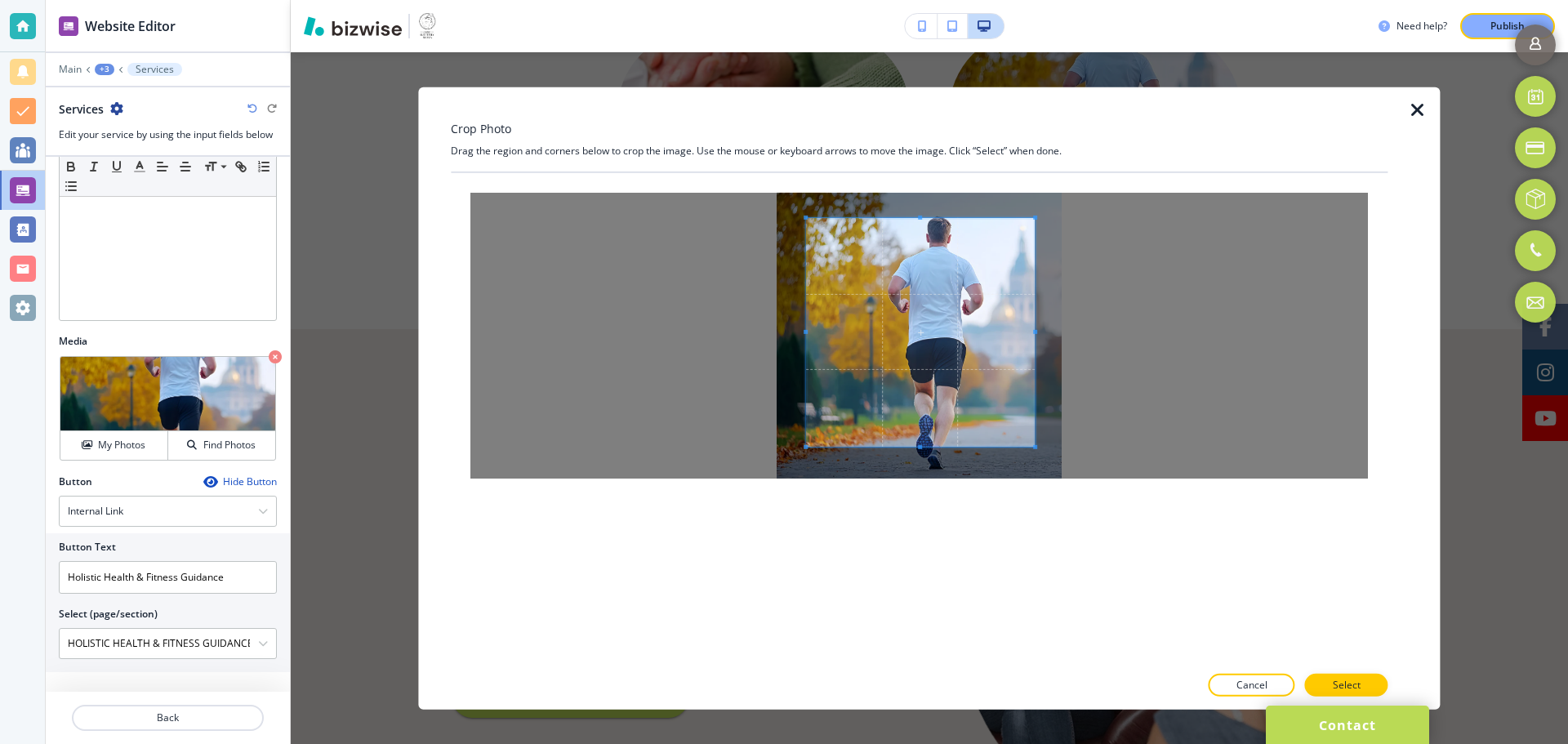
click at [953, 362] on span at bounding box center [920, 331] width 228 height 228
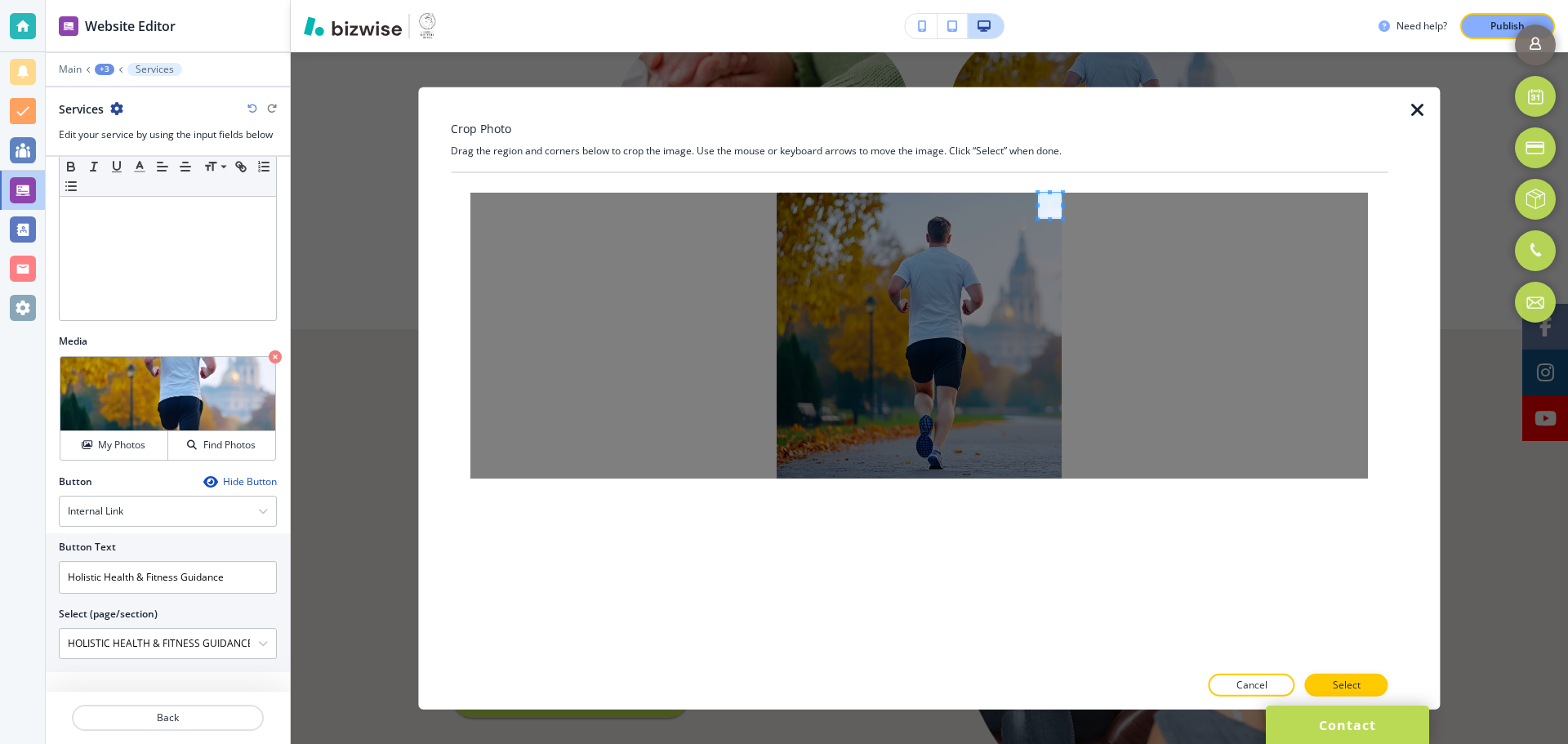
click at [1056, 199] on div at bounding box center [919, 334] width 898 height 285
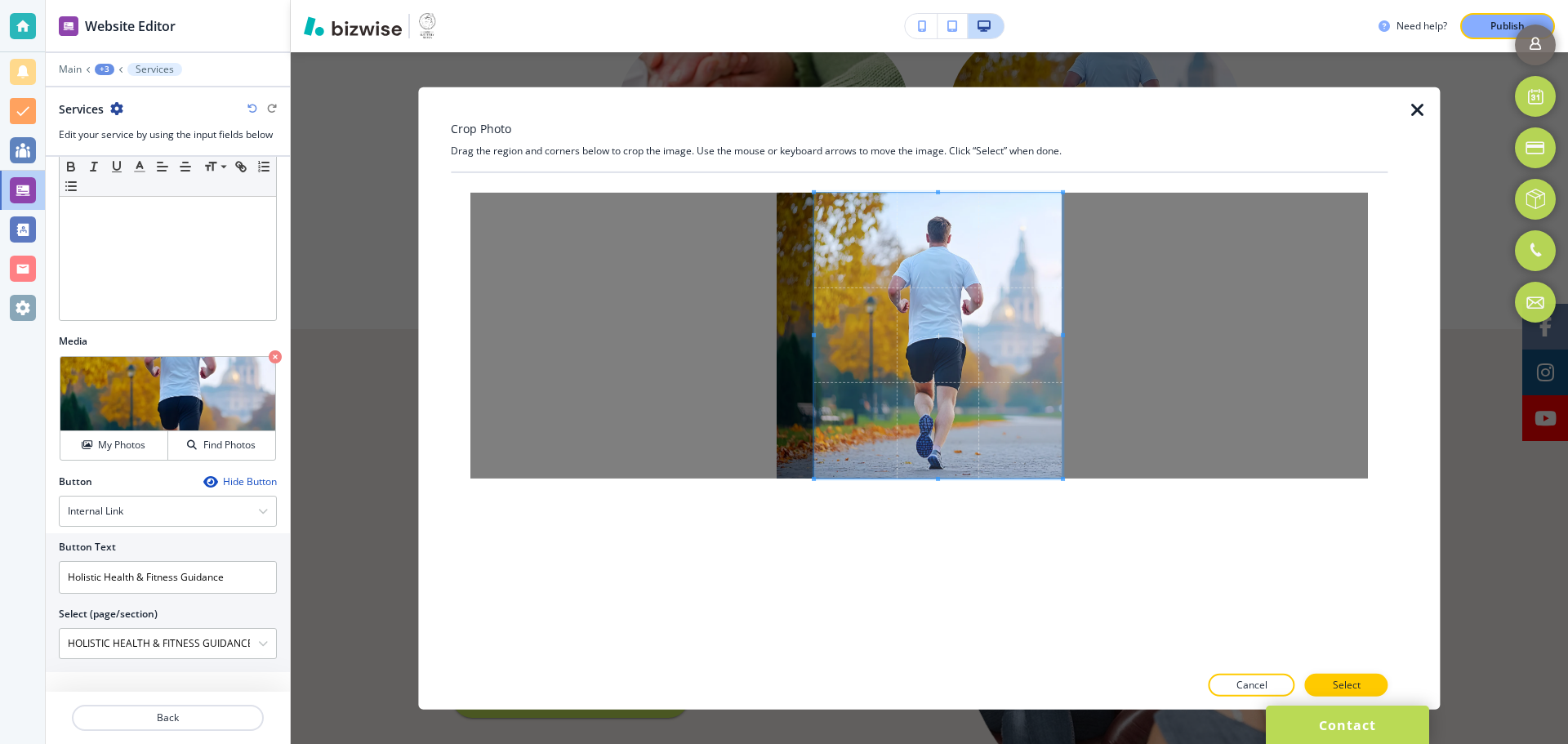
click at [815, 489] on div at bounding box center [919, 334] width 936 height 325
click at [1320, 672] on div at bounding box center [919, 668] width 936 height 10
click at [1321, 679] on button "Select" at bounding box center [1346, 685] width 83 height 23
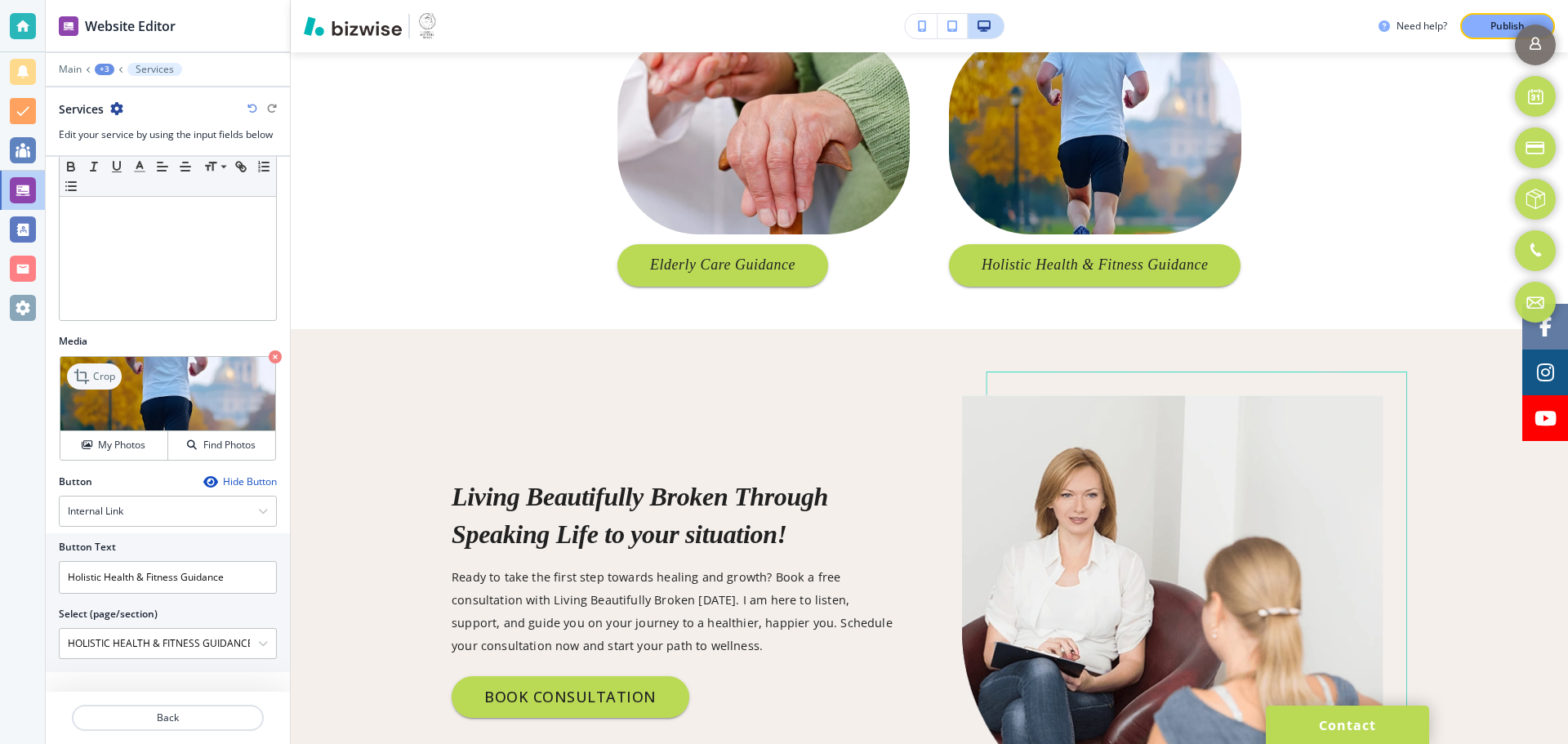
click at [99, 379] on p "Crop" at bounding box center [104, 377] width 22 height 15
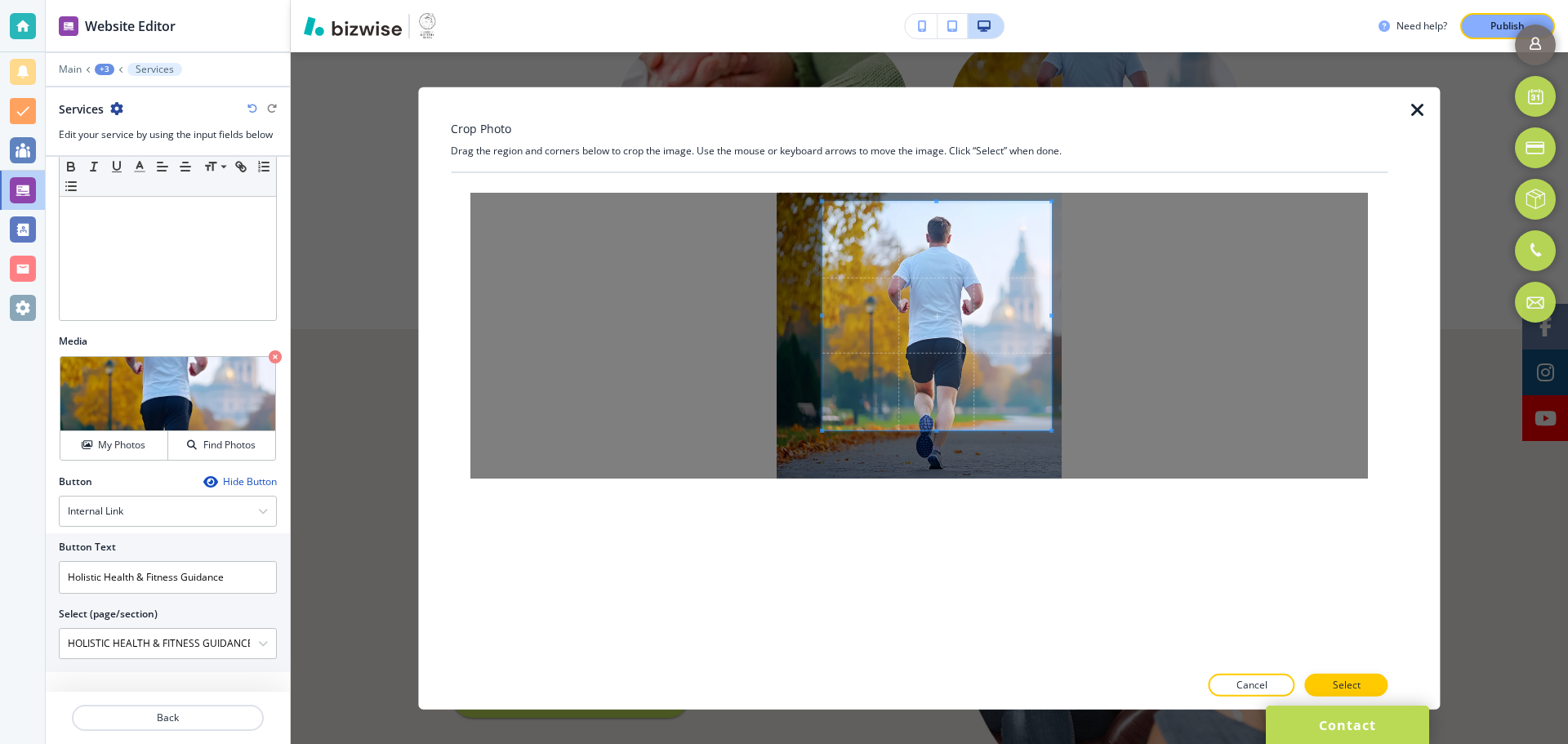
click at [922, 343] on span at bounding box center [936, 315] width 228 height 228
click at [1370, 684] on button "Select" at bounding box center [1346, 685] width 83 height 23
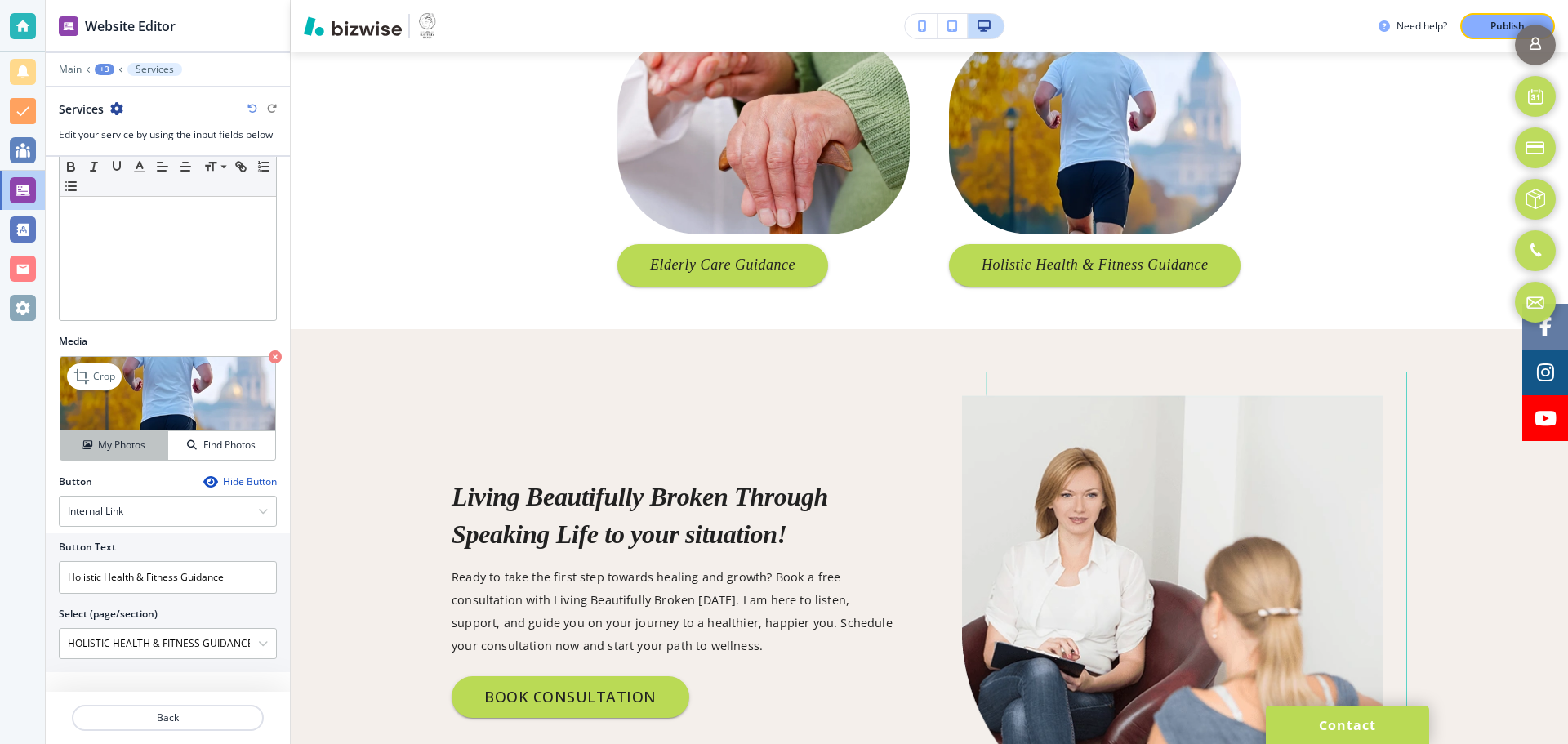
click at [109, 452] on h4 "My Photos" at bounding box center [121, 445] width 47 height 15
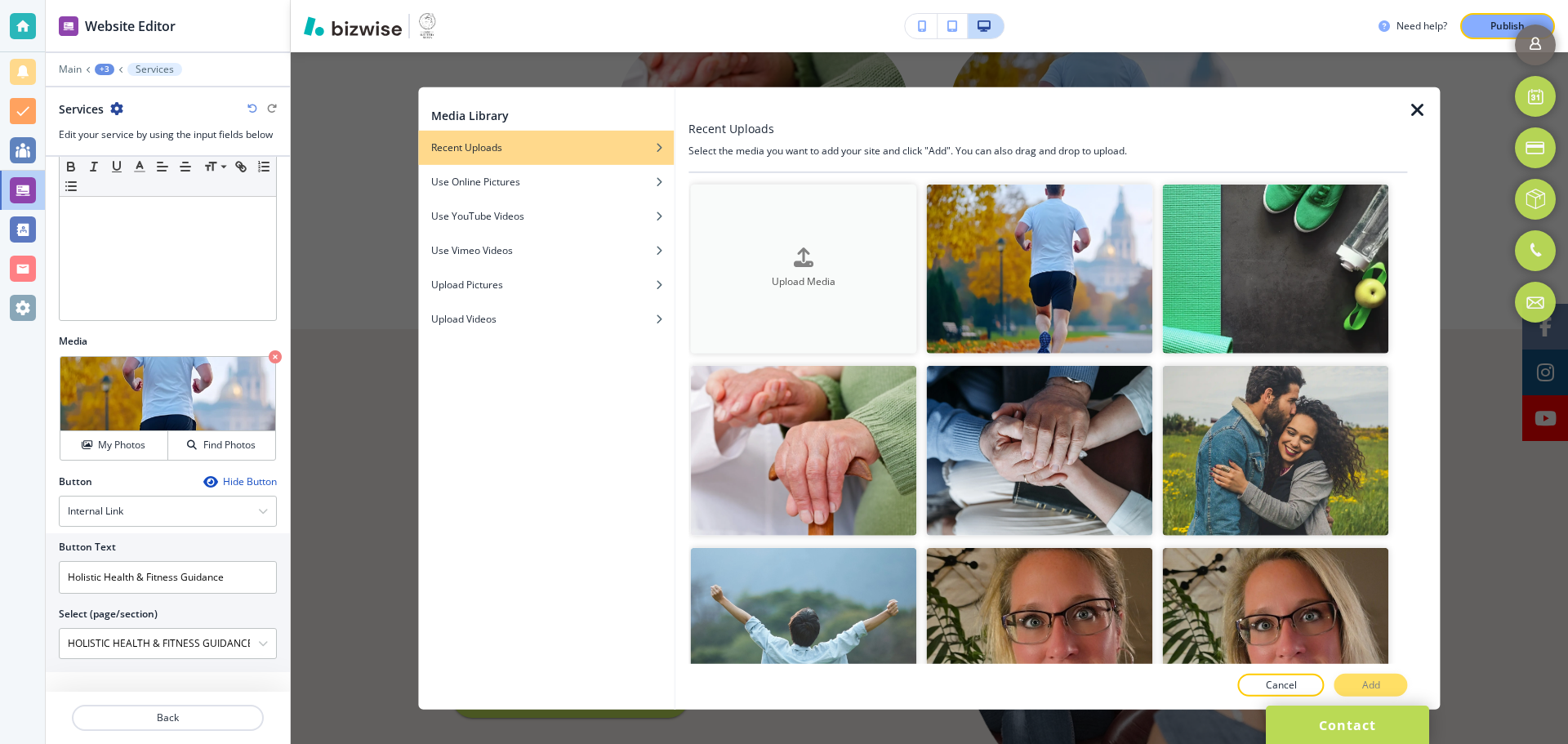
click at [771, 271] on div "button" at bounding box center [804, 272] width 226 height 6
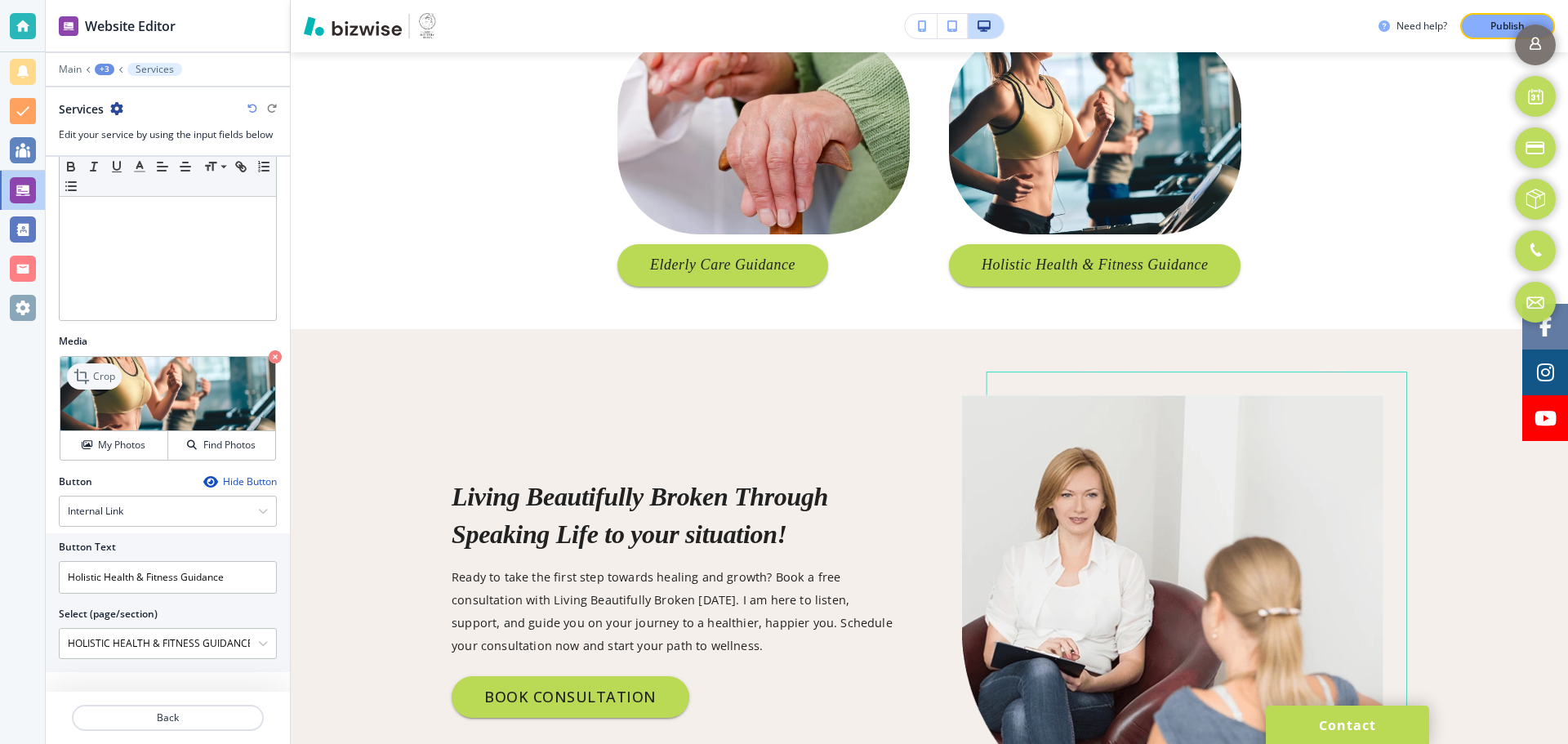
click at [108, 377] on p "Crop" at bounding box center [104, 377] width 22 height 15
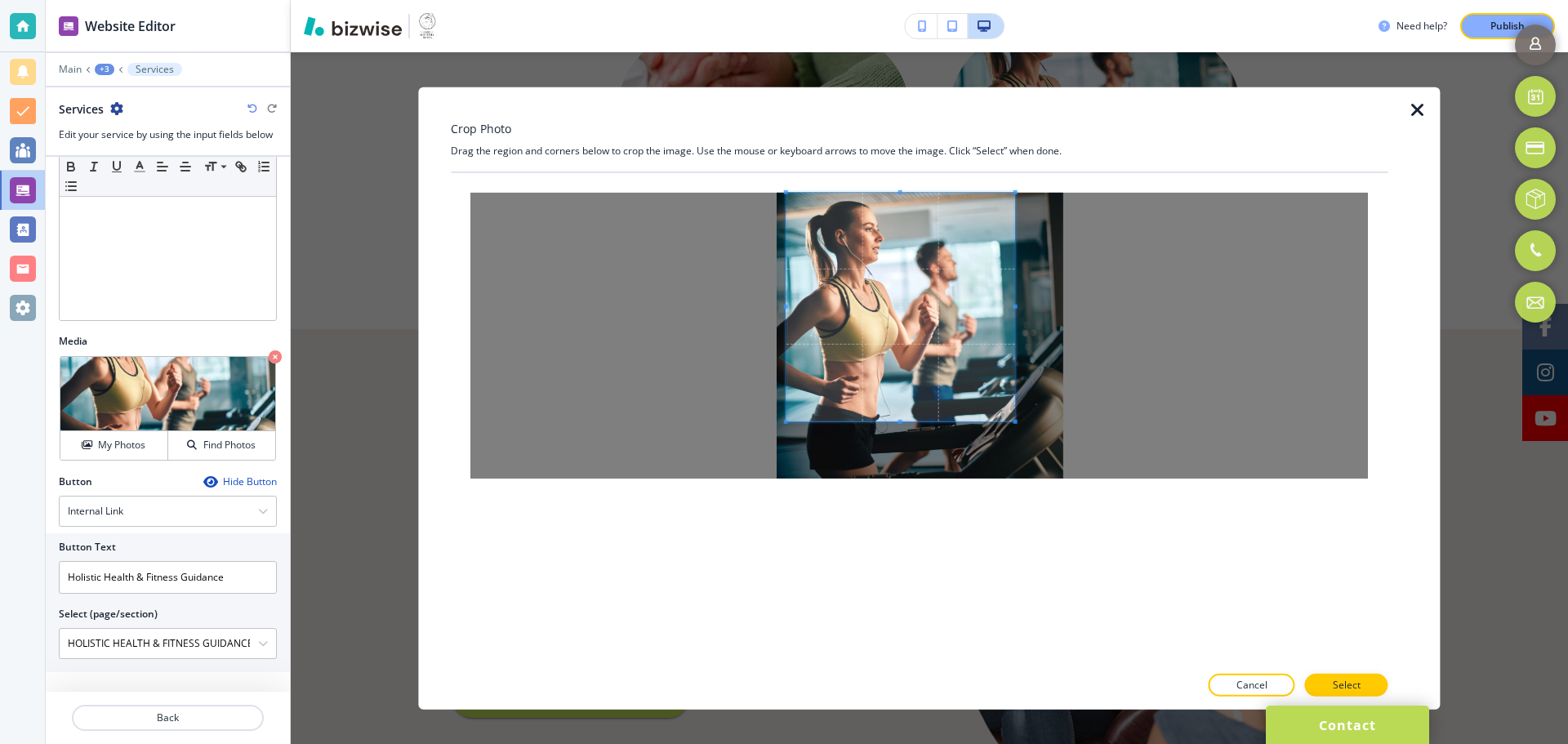
click at [883, 362] on span at bounding box center [900, 306] width 228 height 228
click at [1333, 687] on p "Select" at bounding box center [1347, 685] width 28 height 15
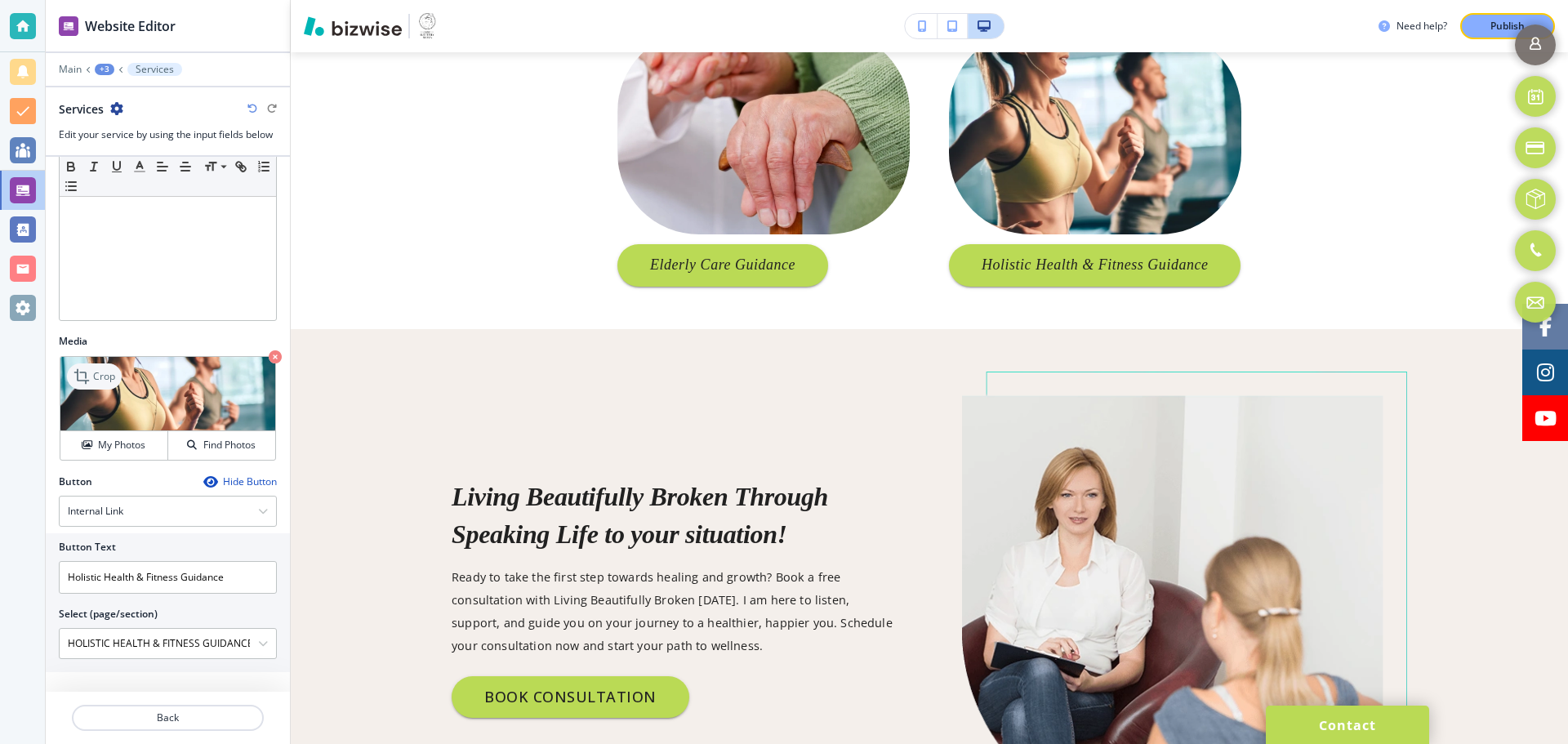
click at [95, 384] on div "Crop" at bounding box center [94, 377] width 54 height 26
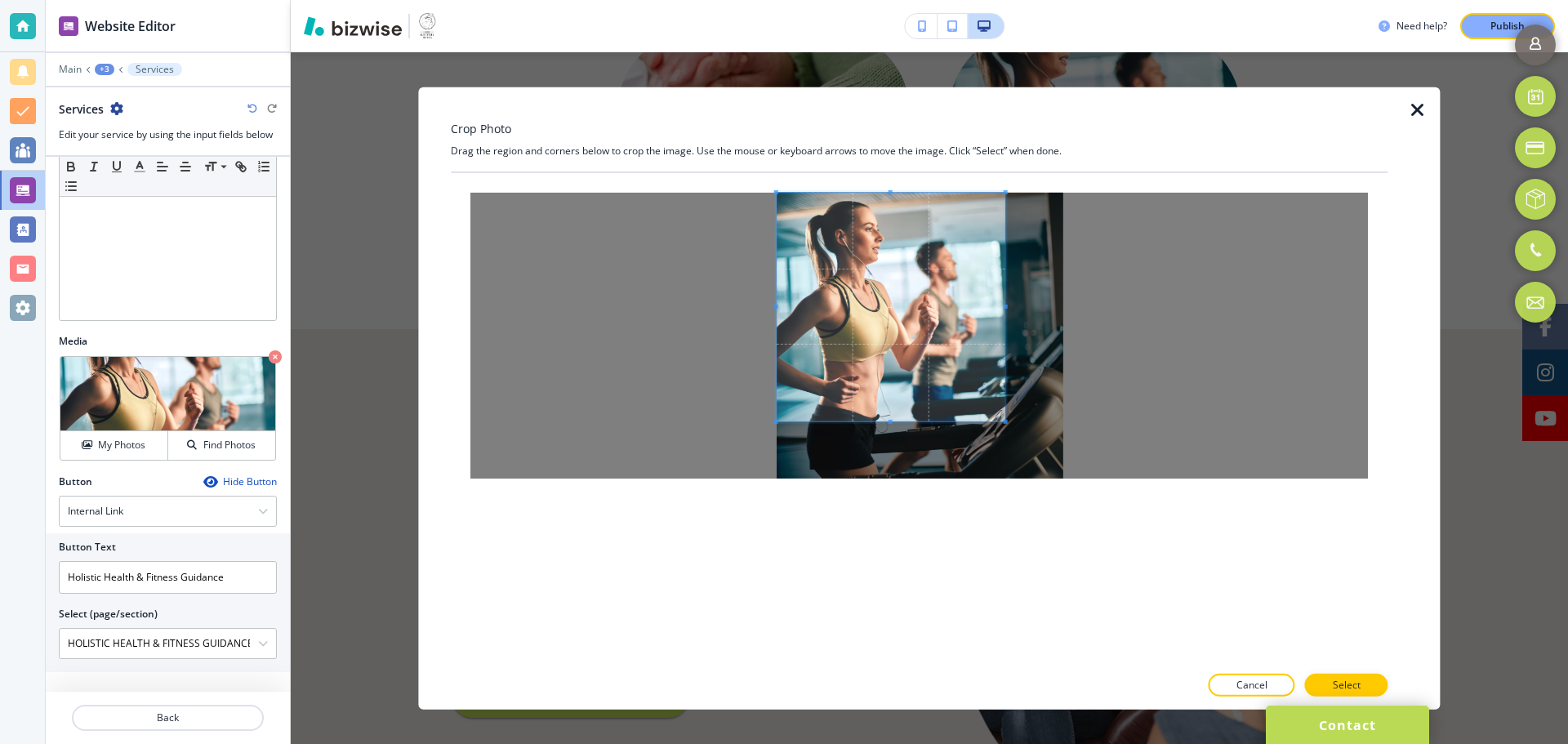
click at [875, 345] on span at bounding box center [891, 306] width 228 height 228
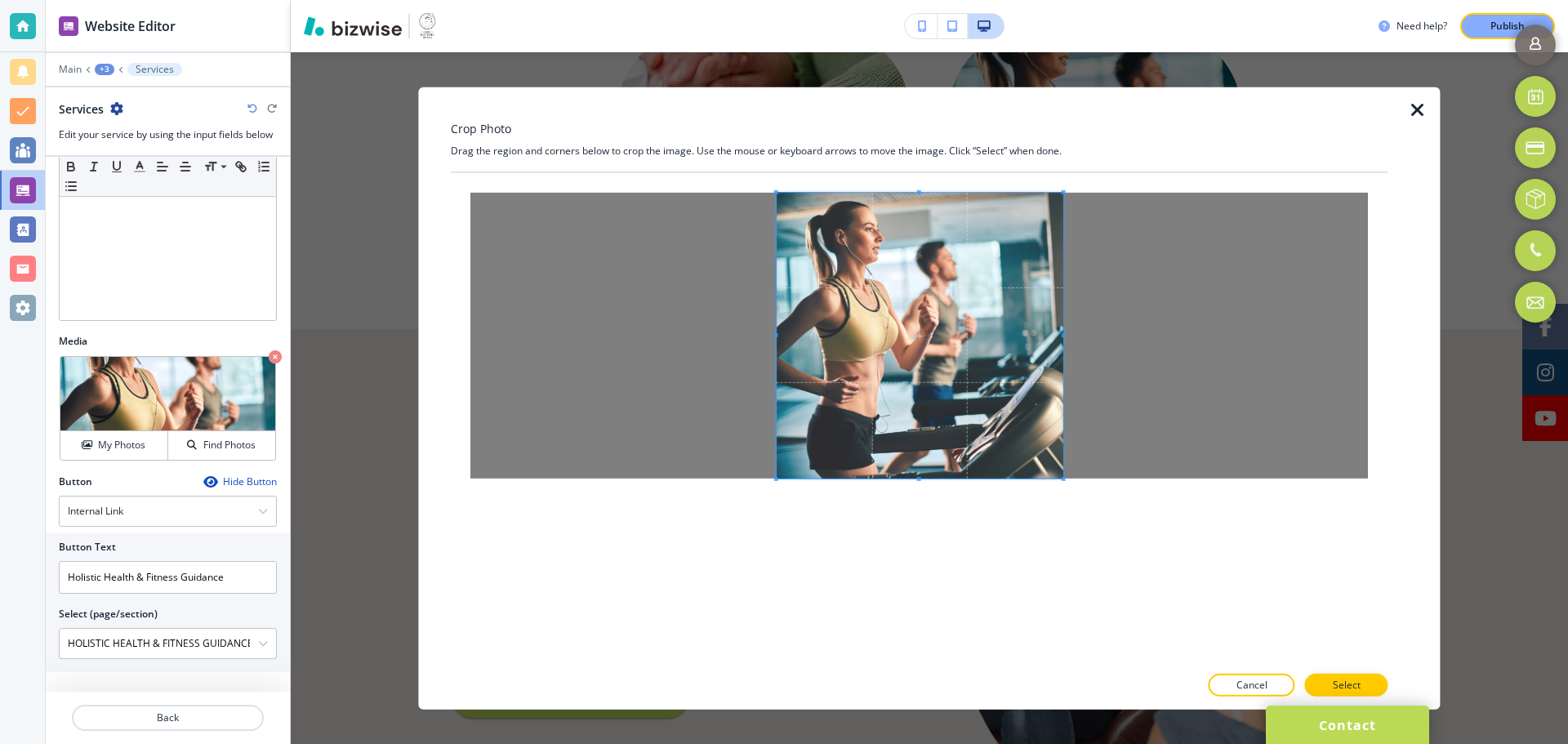
click at [1061, 483] on div at bounding box center [919, 334] width 936 height 325
click at [1344, 678] on p "Select" at bounding box center [1347, 685] width 28 height 15
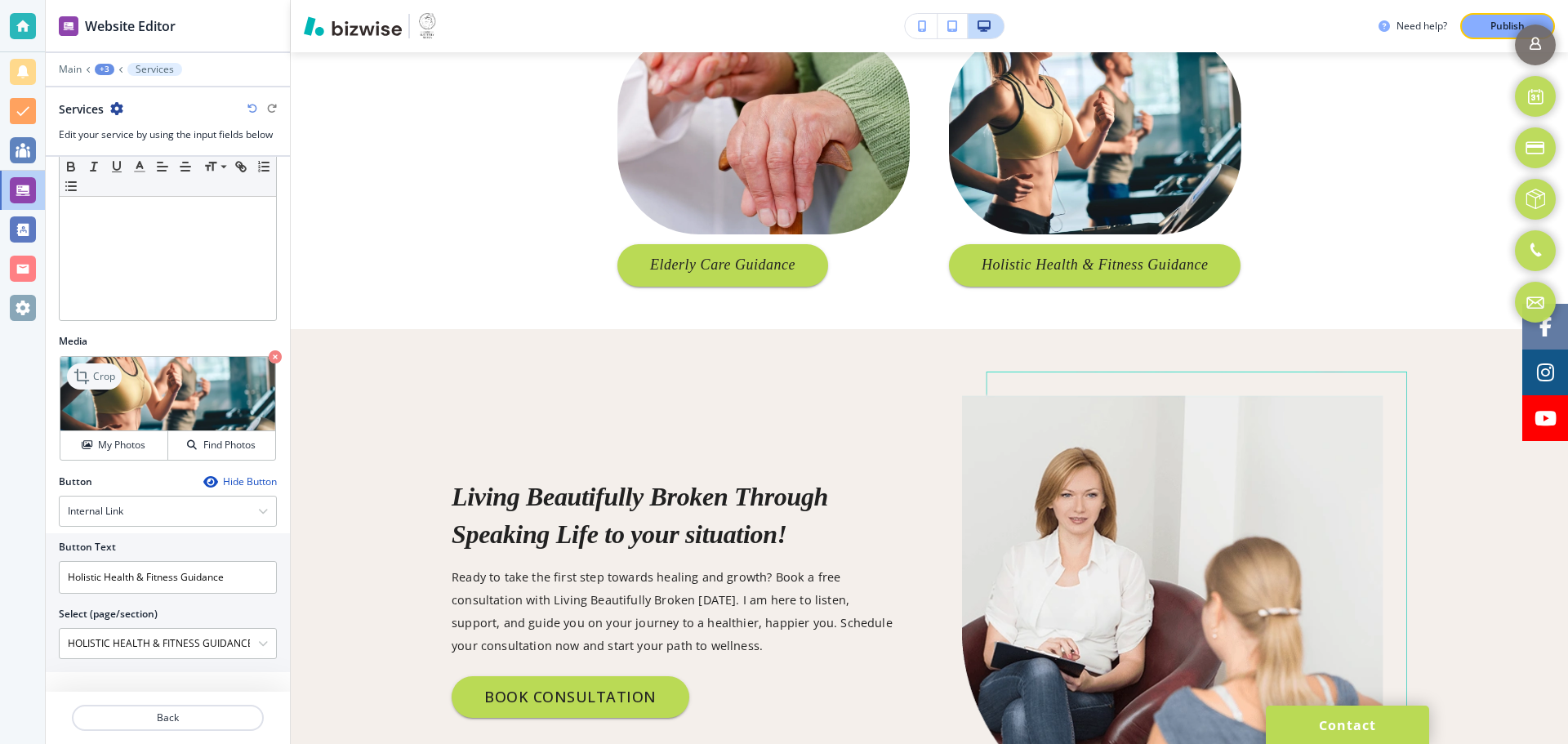
click at [98, 380] on p "Crop" at bounding box center [104, 377] width 22 height 15
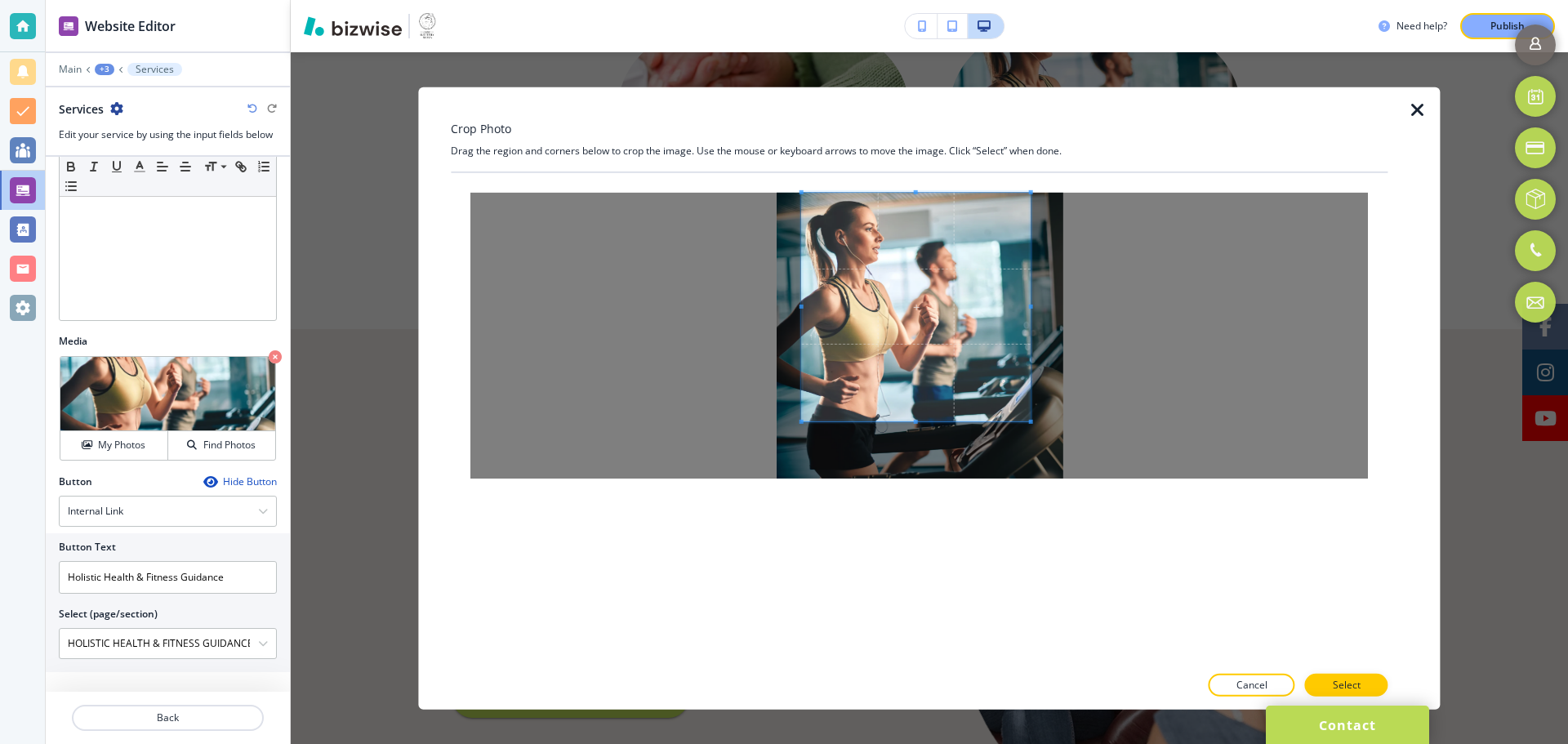
click at [903, 351] on span at bounding box center [916, 306] width 228 height 228
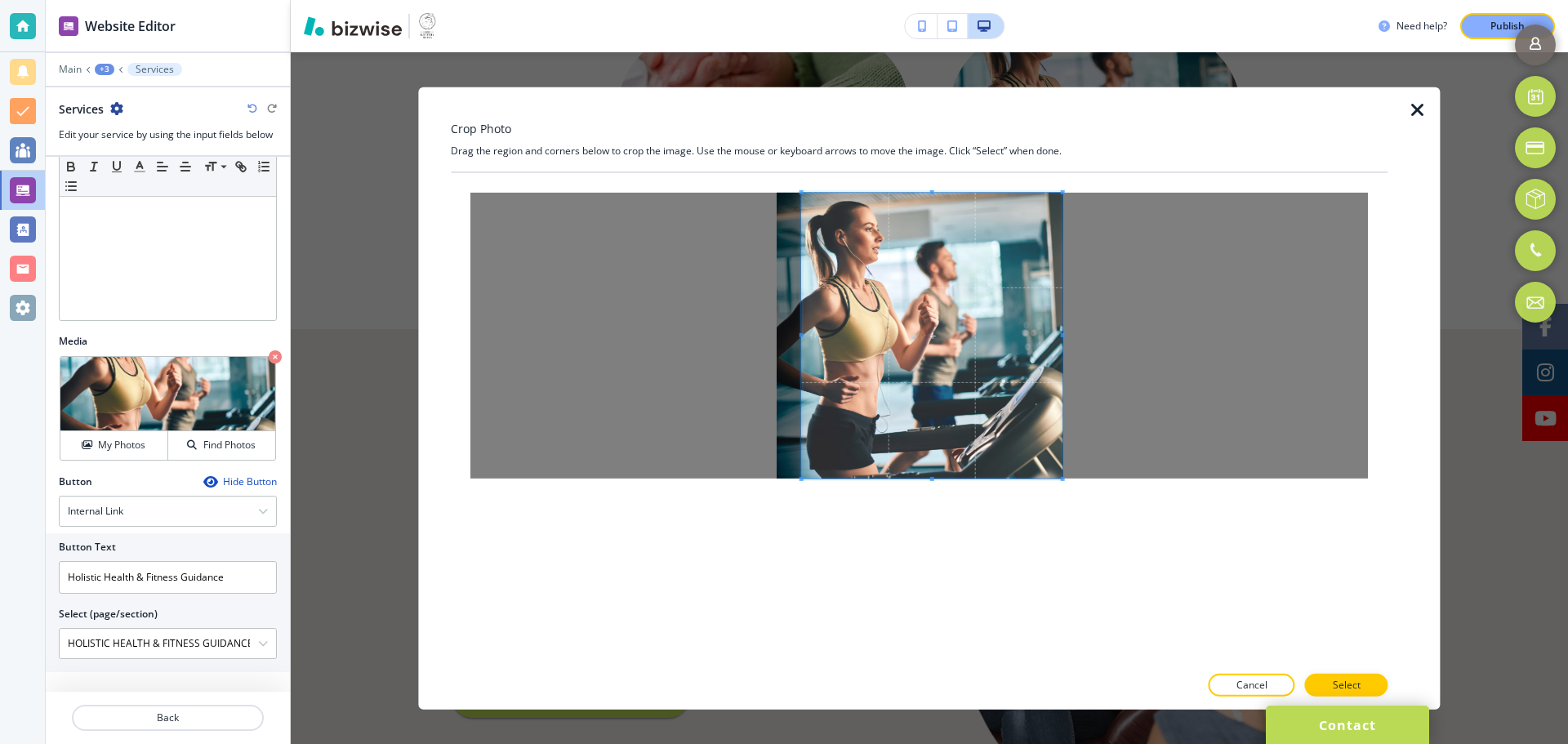
click at [1086, 482] on div at bounding box center [919, 334] width 936 height 325
click at [790, 332] on span at bounding box center [790, 334] width 4 height 4
click at [1331, 677] on button "Select" at bounding box center [1346, 685] width 83 height 23
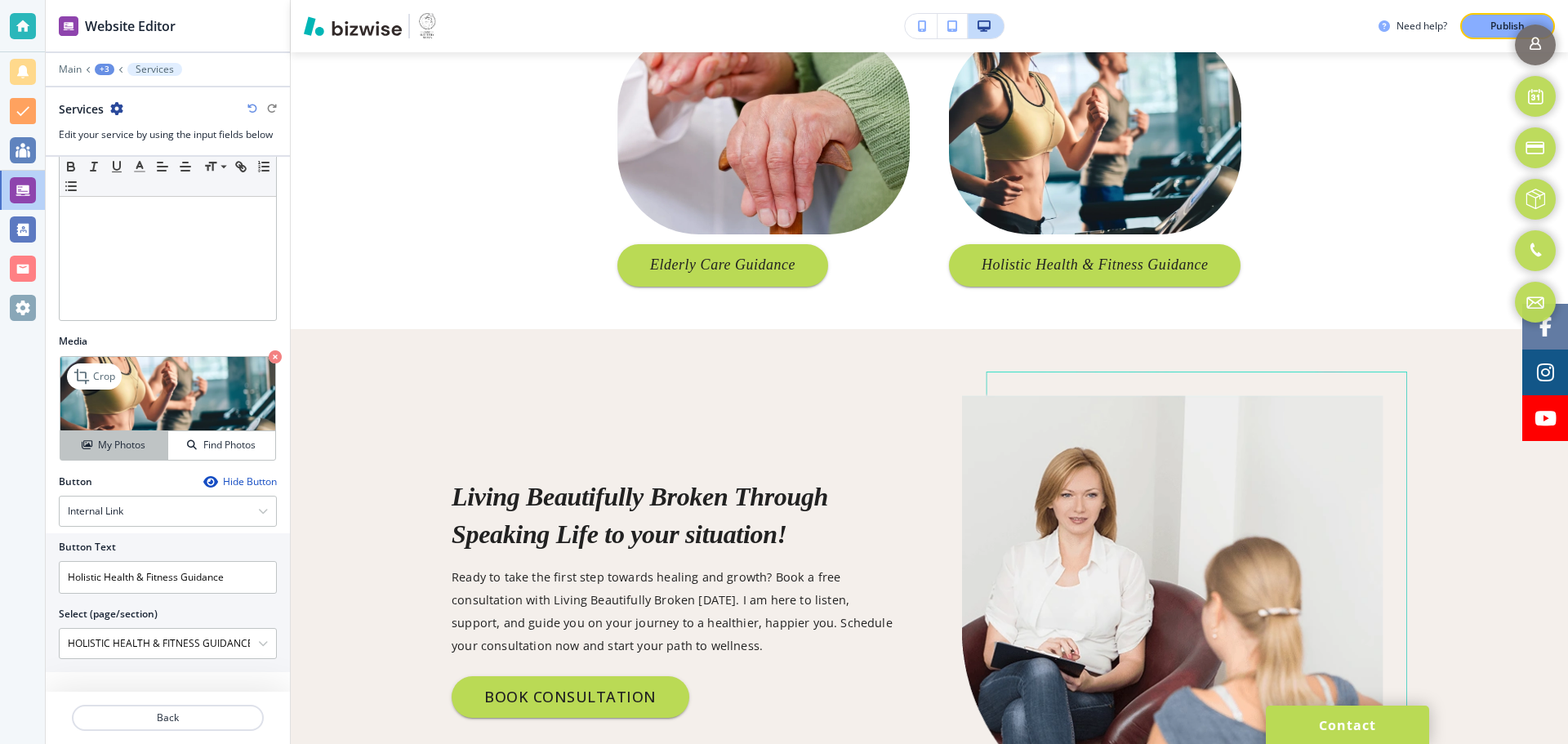
click at [87, 455] on button "My Photos" at bounding box center [114, 445] width 108 height 29
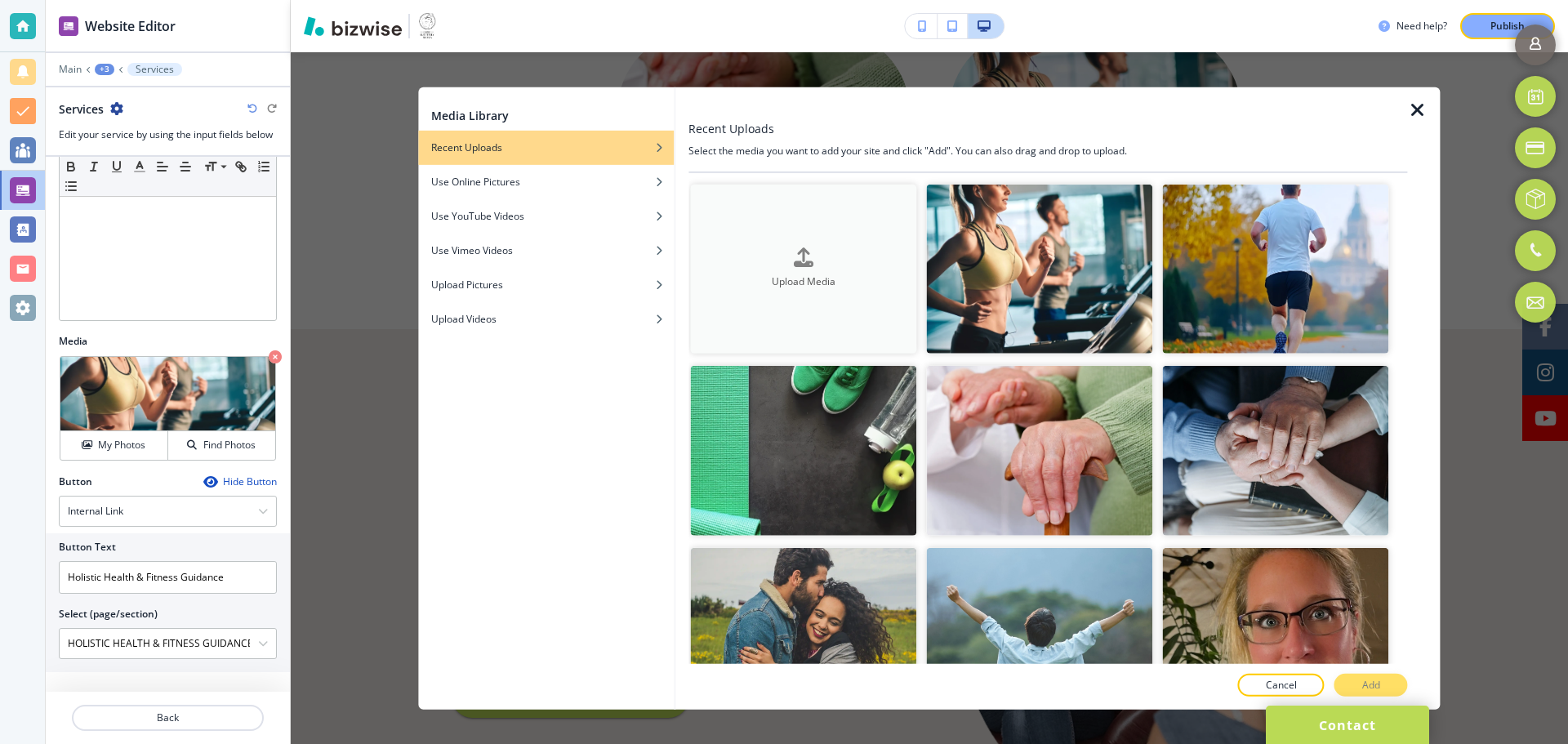
click at [842, 242] on button "Upload Media" at bounding box center [804, 269] width 226 height 169
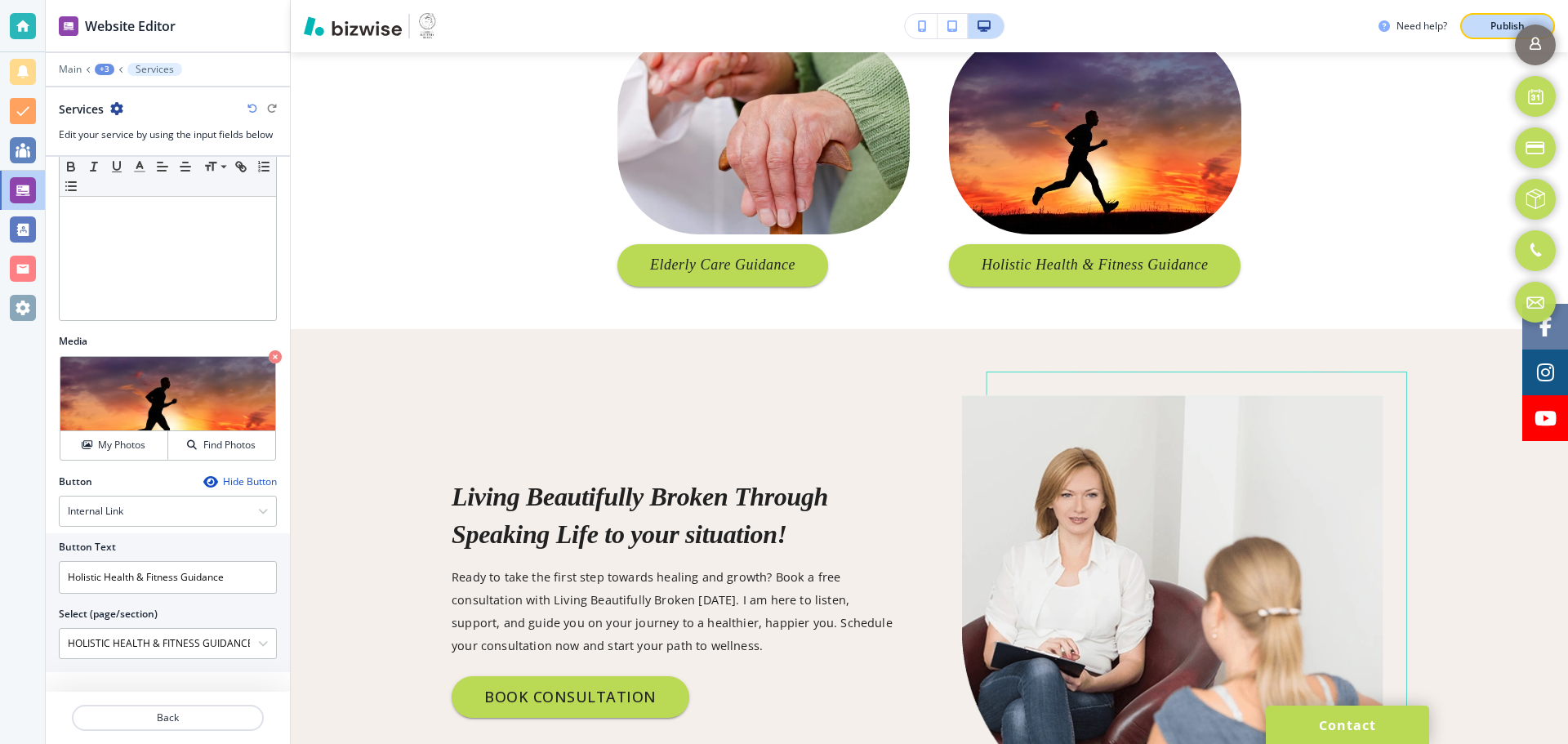
click at [1491, 29] on p "Publish" at bounding box center [1507, 26] width 34 height 15
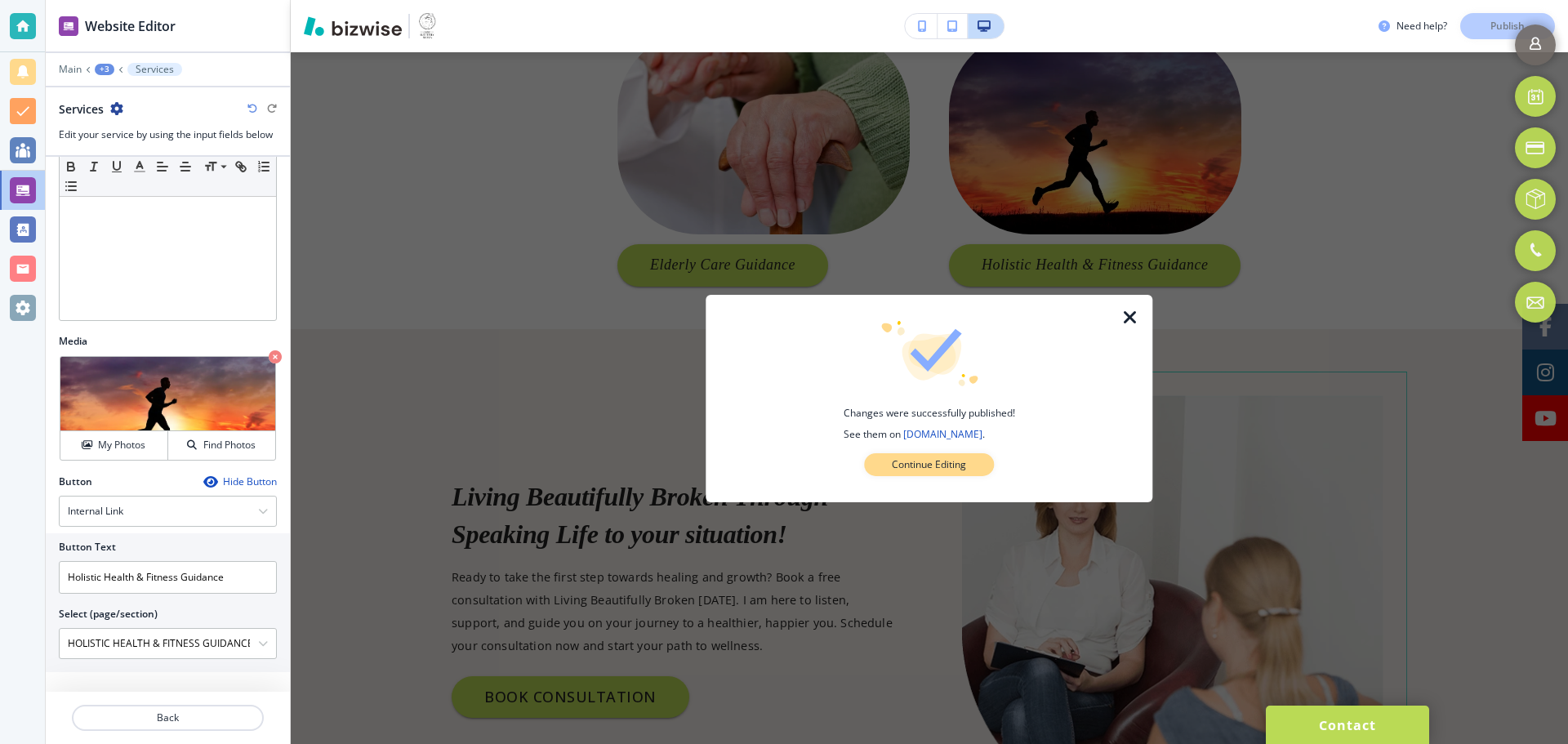
click at [973, 465] on button "Continue Editing" at bounding box center [928, 464] width 130 height 23
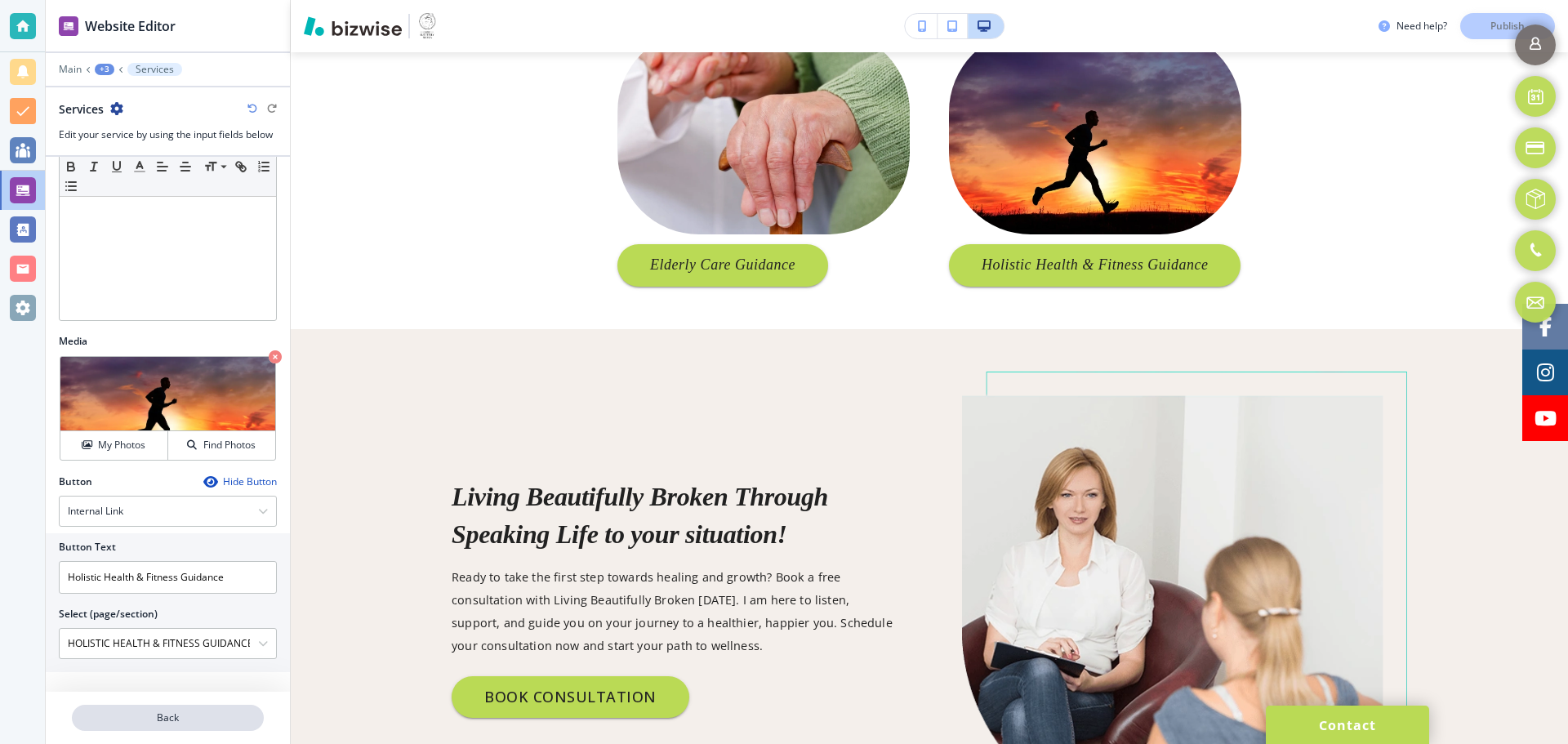
click at [197, 728] on button "Back" at bounding box center [168, 717] width 192 height 26
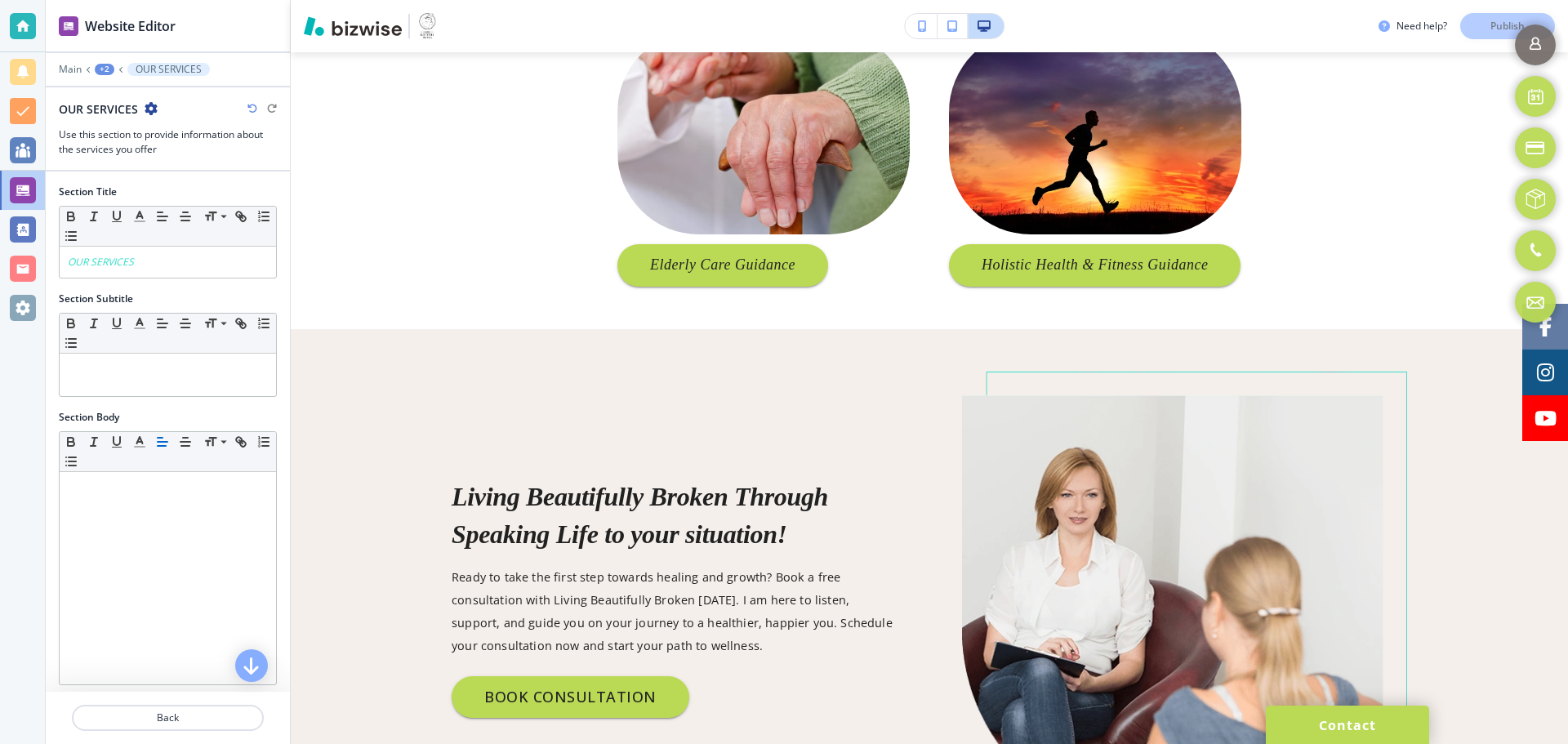
scroll to position [1493, 0]
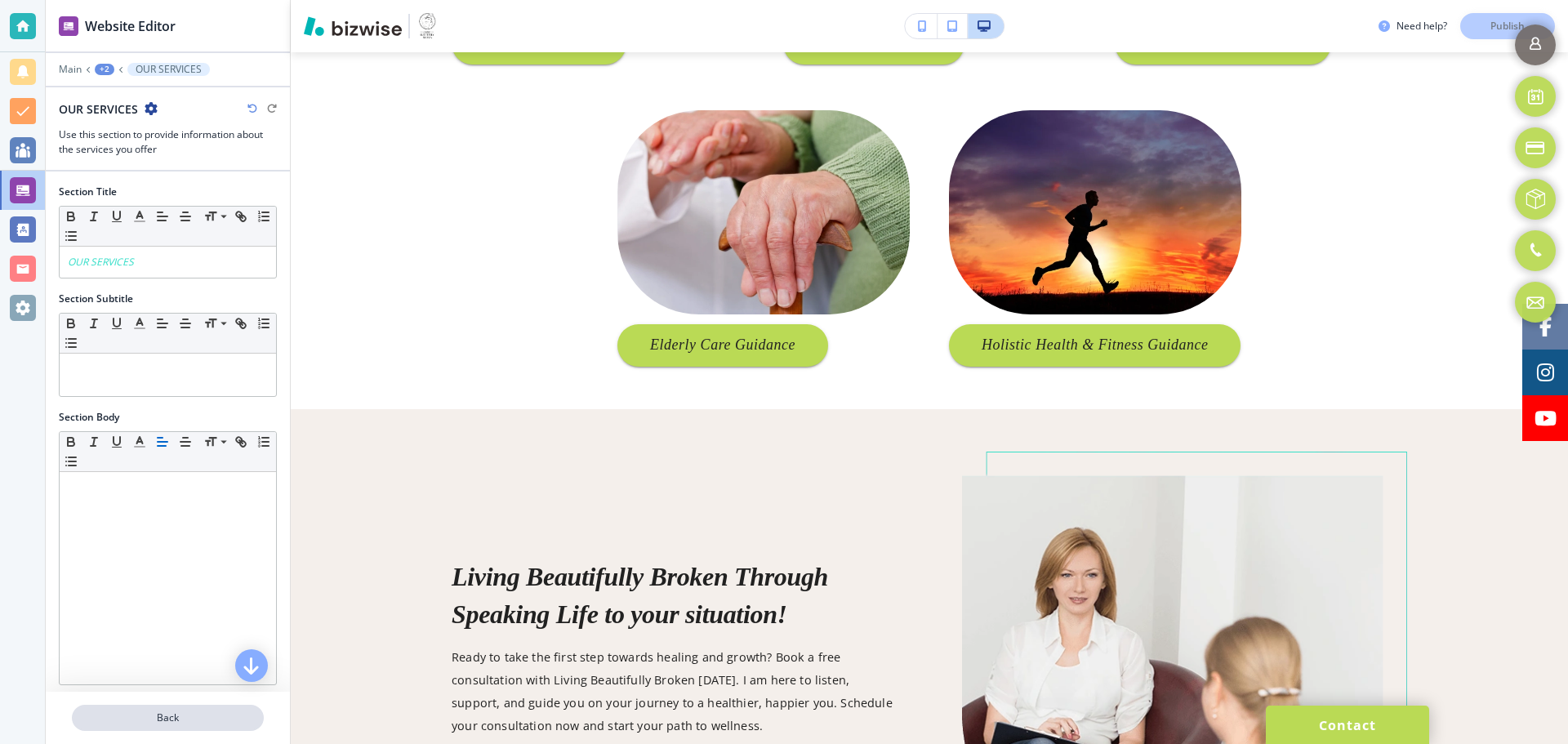
click at [150, 720] on p "Back" at bounding box center [168, 718] width 189 height 15
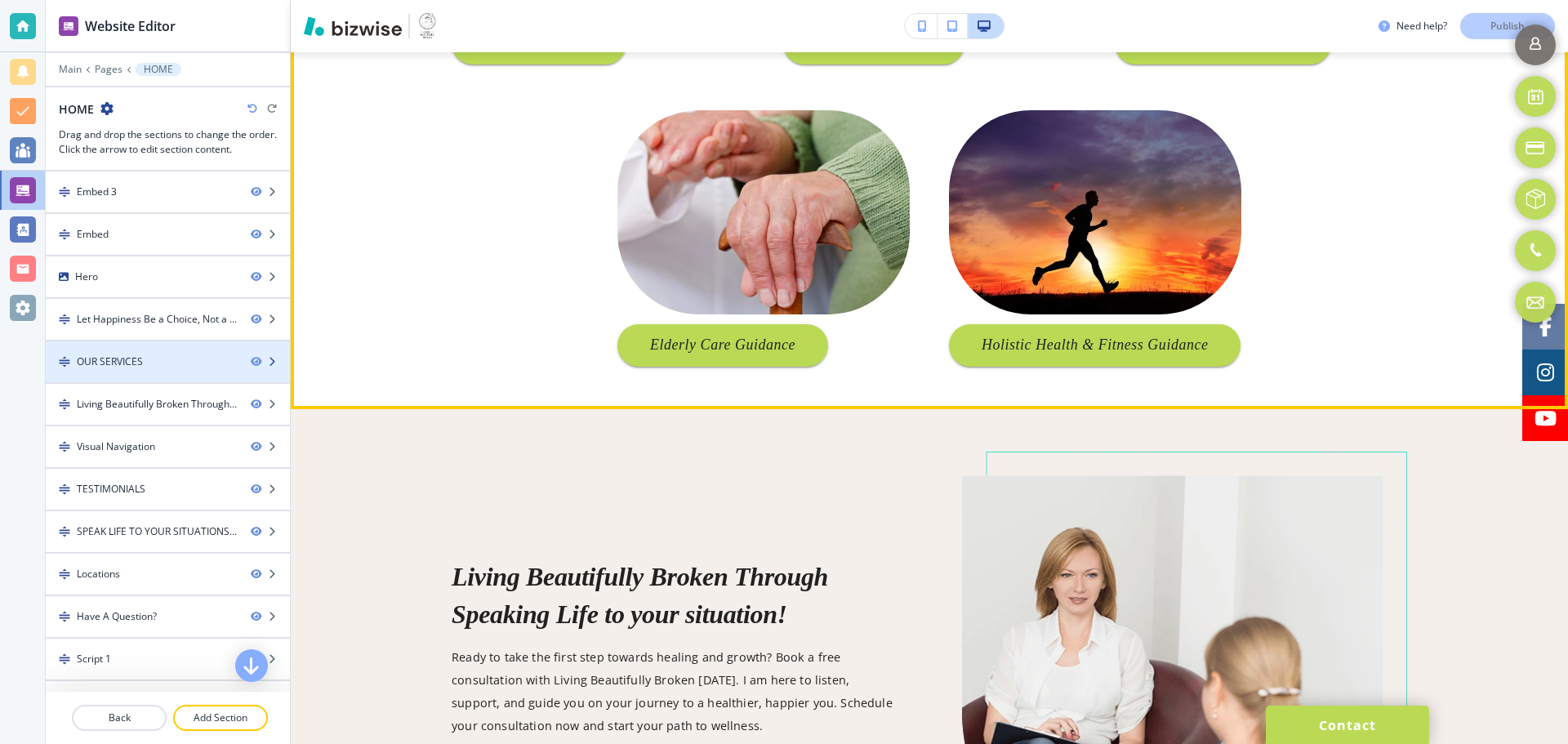
click at [188, 352] on div at bounding box center [168, 348] width 244 height 13
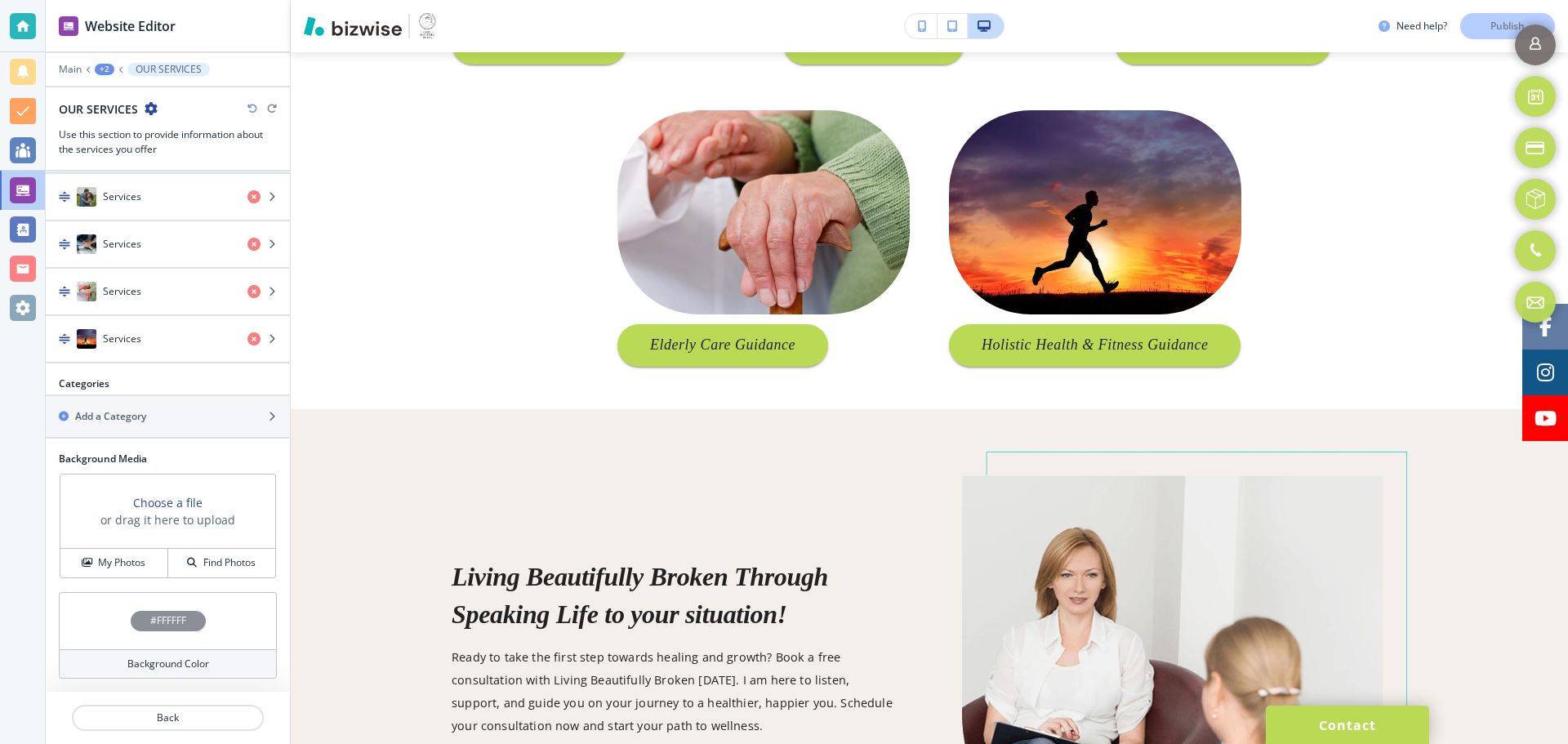
scroll to position [471, 0]
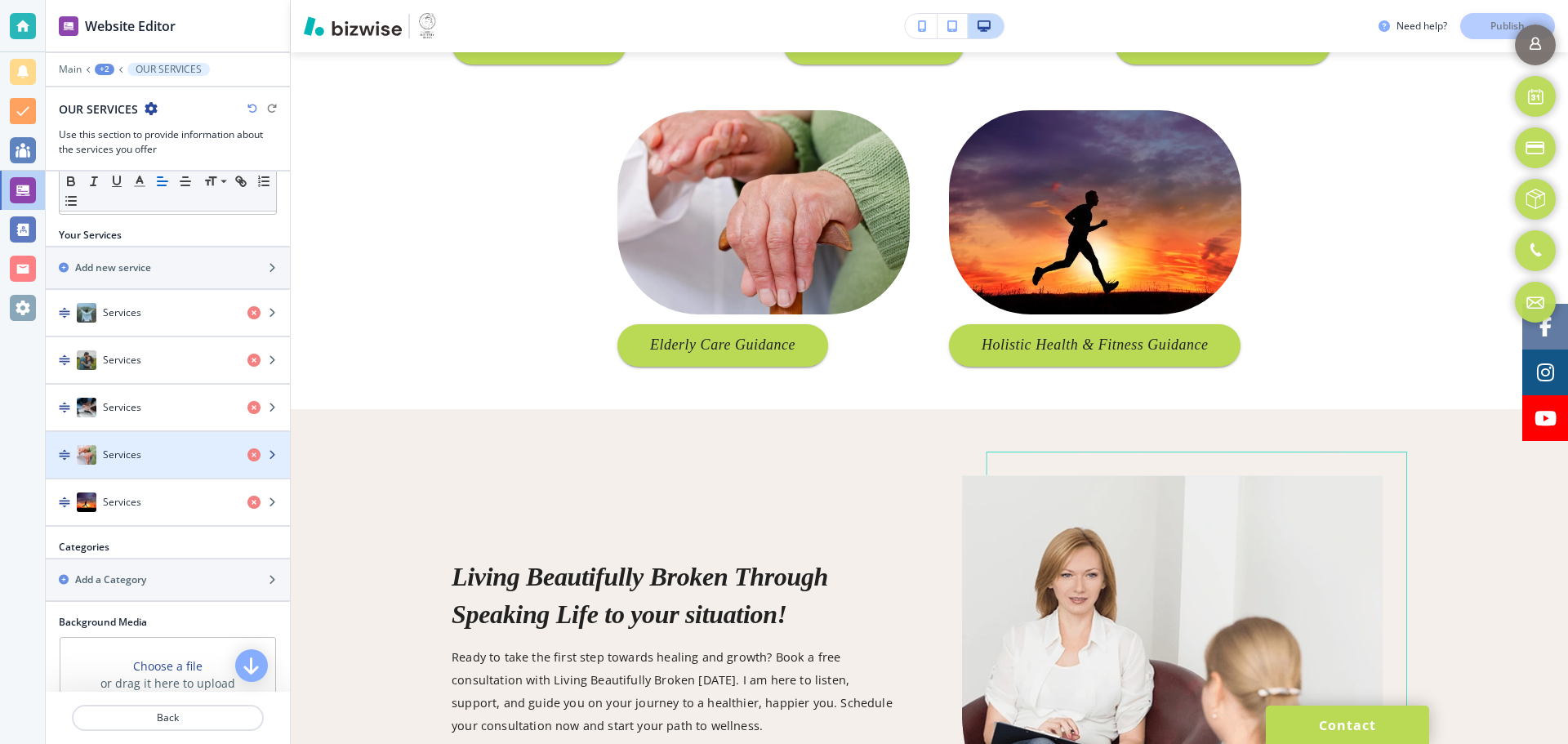
click at [177, 471] on div "button" at bounding box center [168, 471] width 244 height 13
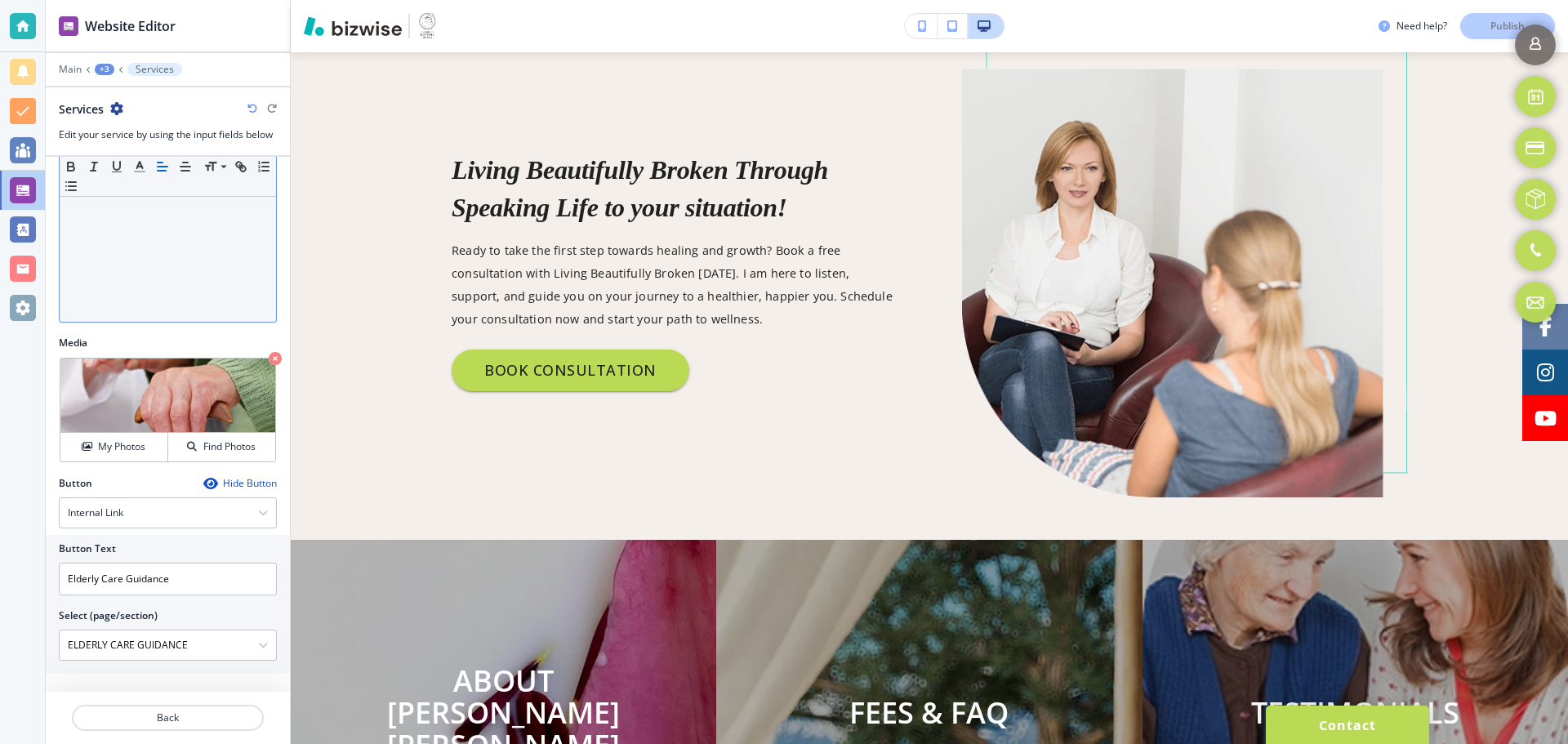
scroll to position [338, 0]
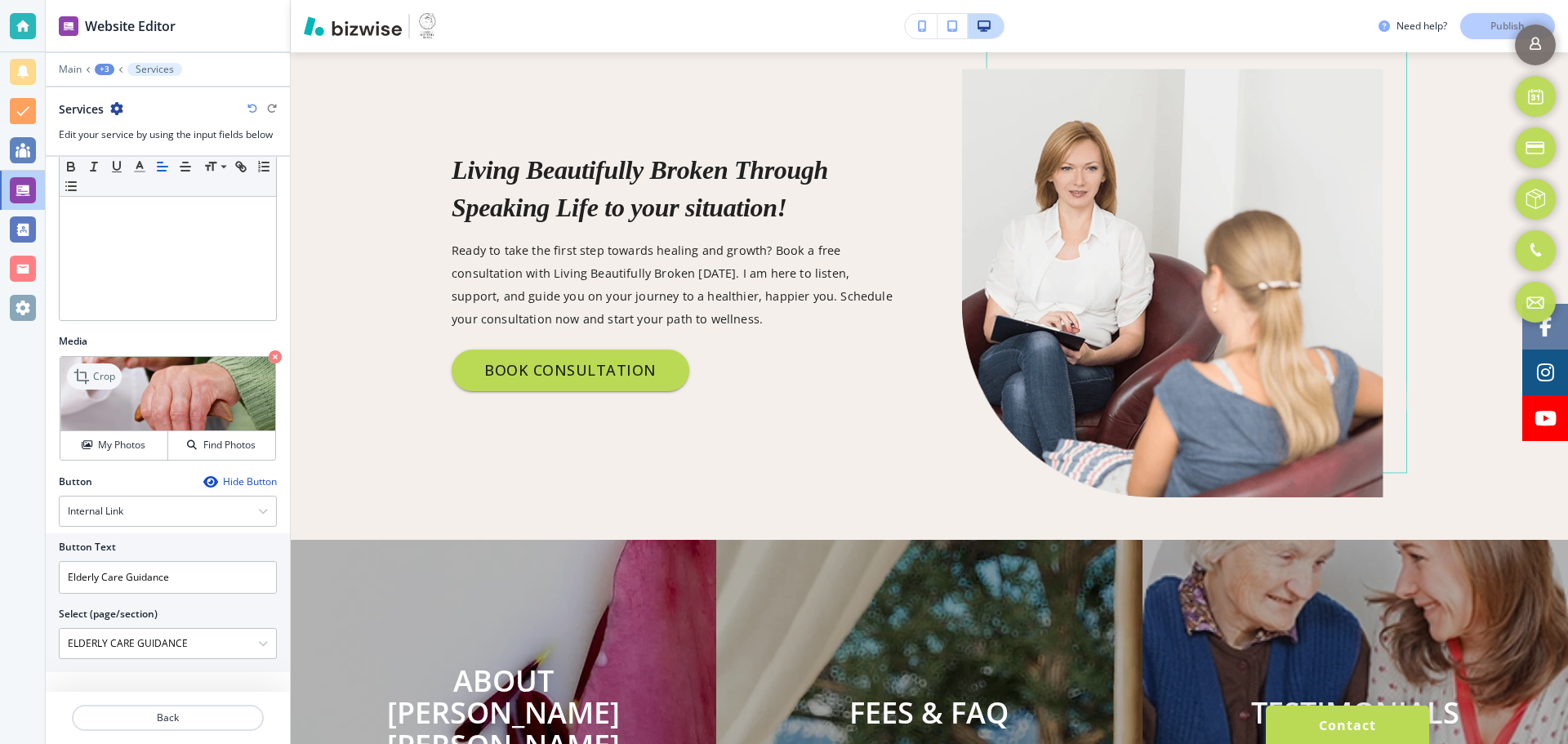
click at [94, 382] on p "Crop" at bounding box center [104, 377] width 22 height 15
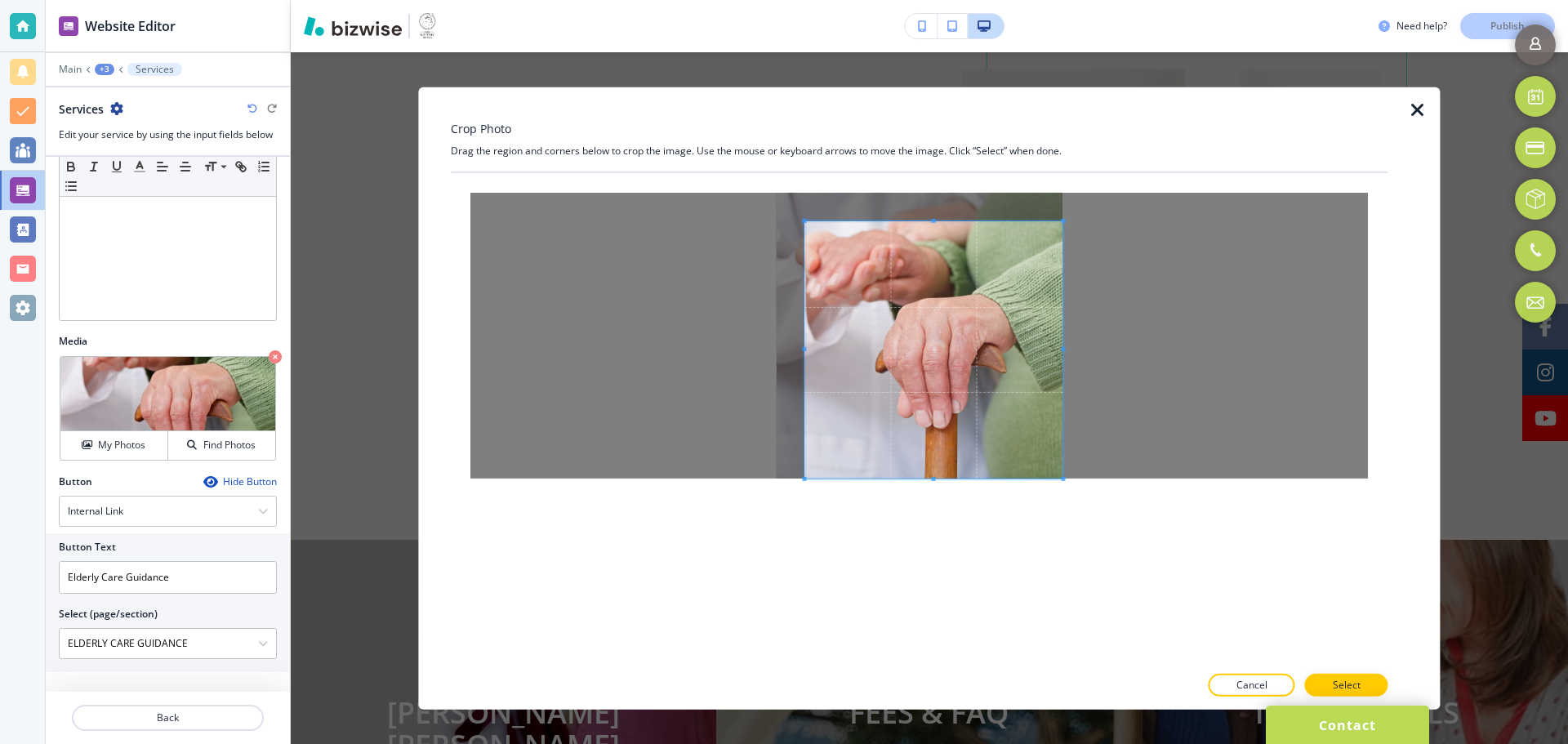
click at [1069, 488] on div at bounding box center [919, 334] width 936 height 325
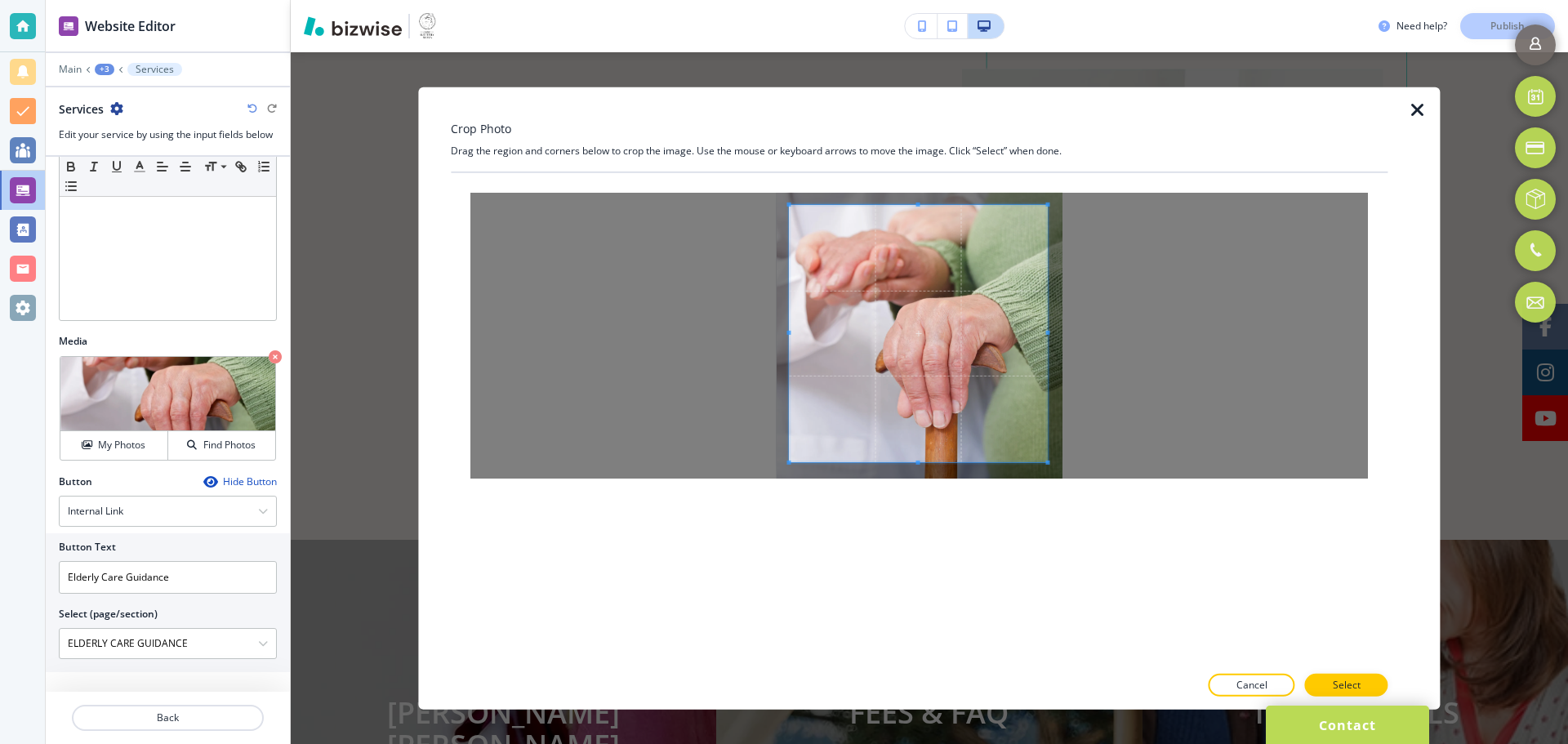
click at [1000, 424] on span at bounding box center [918, 332] width 258 height 257
click at [1346, 692] on p "Select" at bounding box center [1347, 685] width 28 height 15
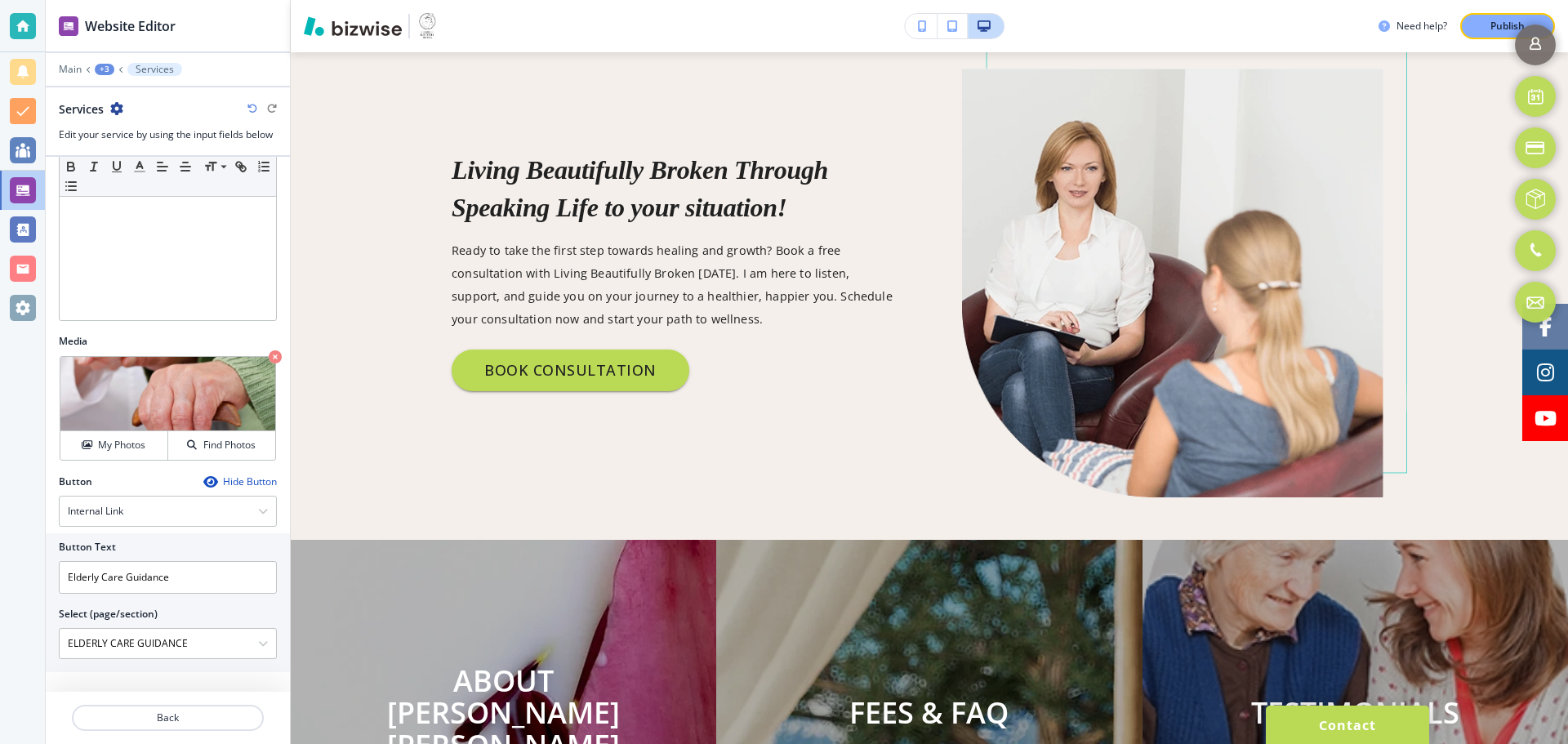
scroll to position [1818, 0]
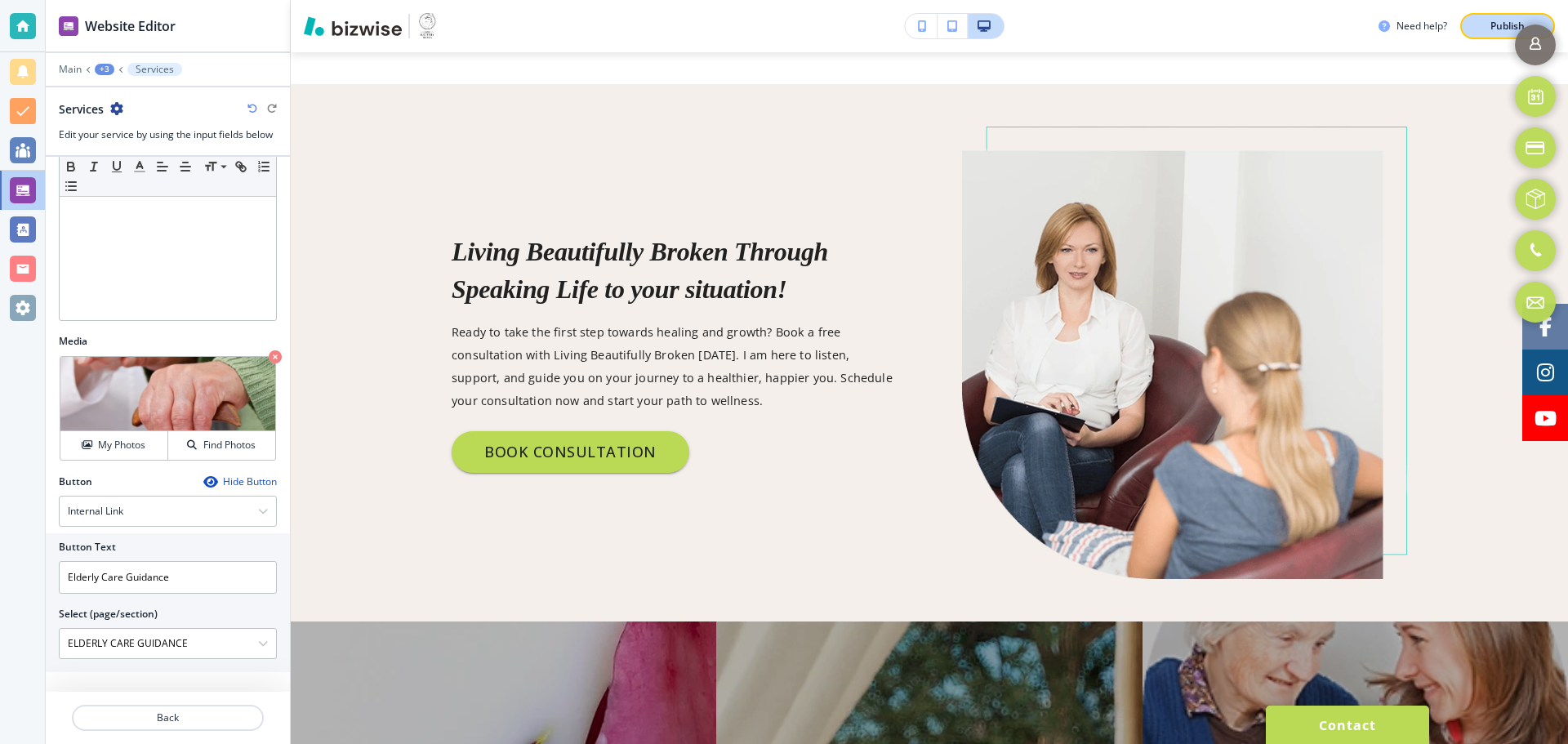
click at [1474, 32] on button "Publish" at bounding box center [1507, 26] width 95 height 26
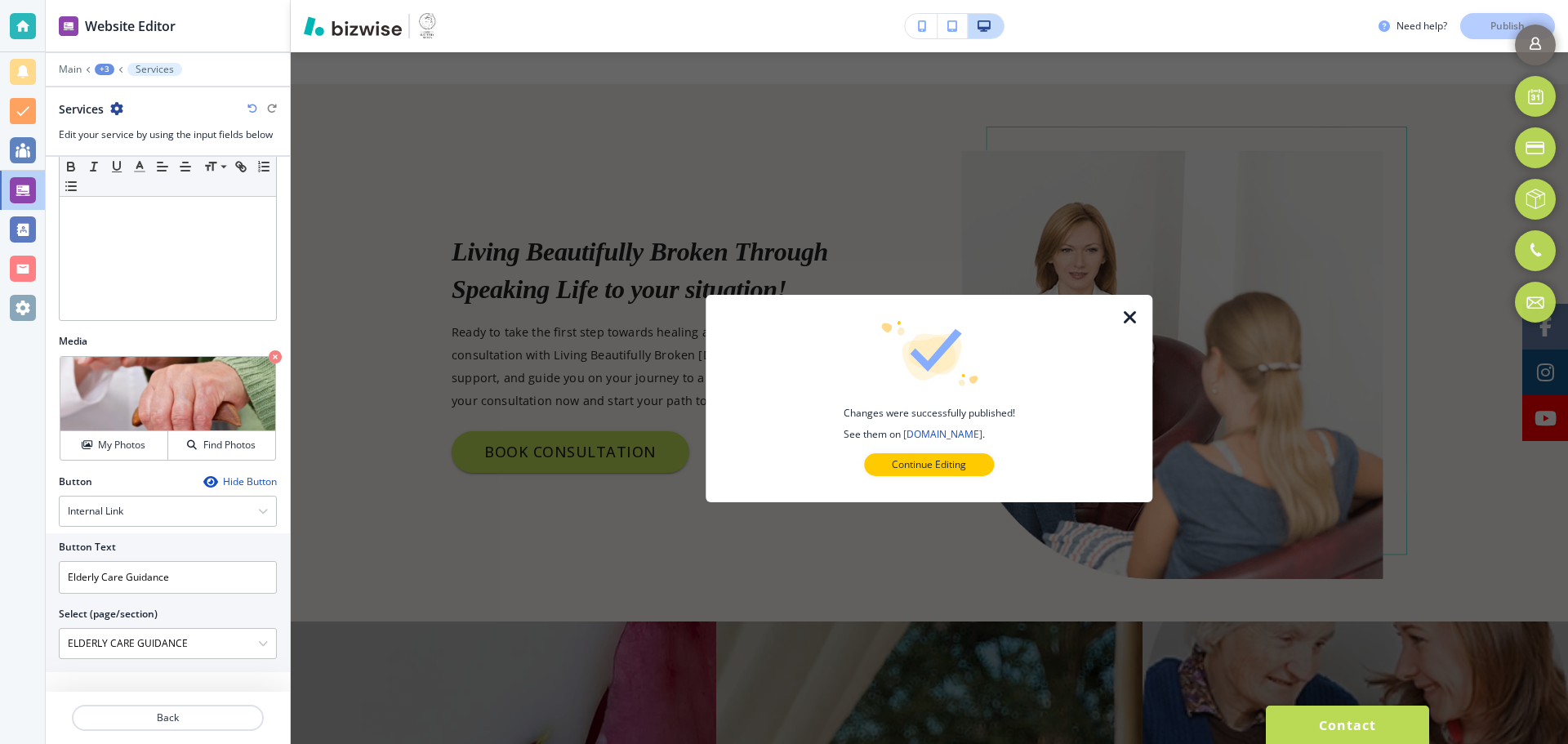
click at [957, 479] on div at bounding box center [929, 489] width 394 height 26
click at [958, 466] on p "Continue Editing" at bounding box center [929, 465] width 75 height 15
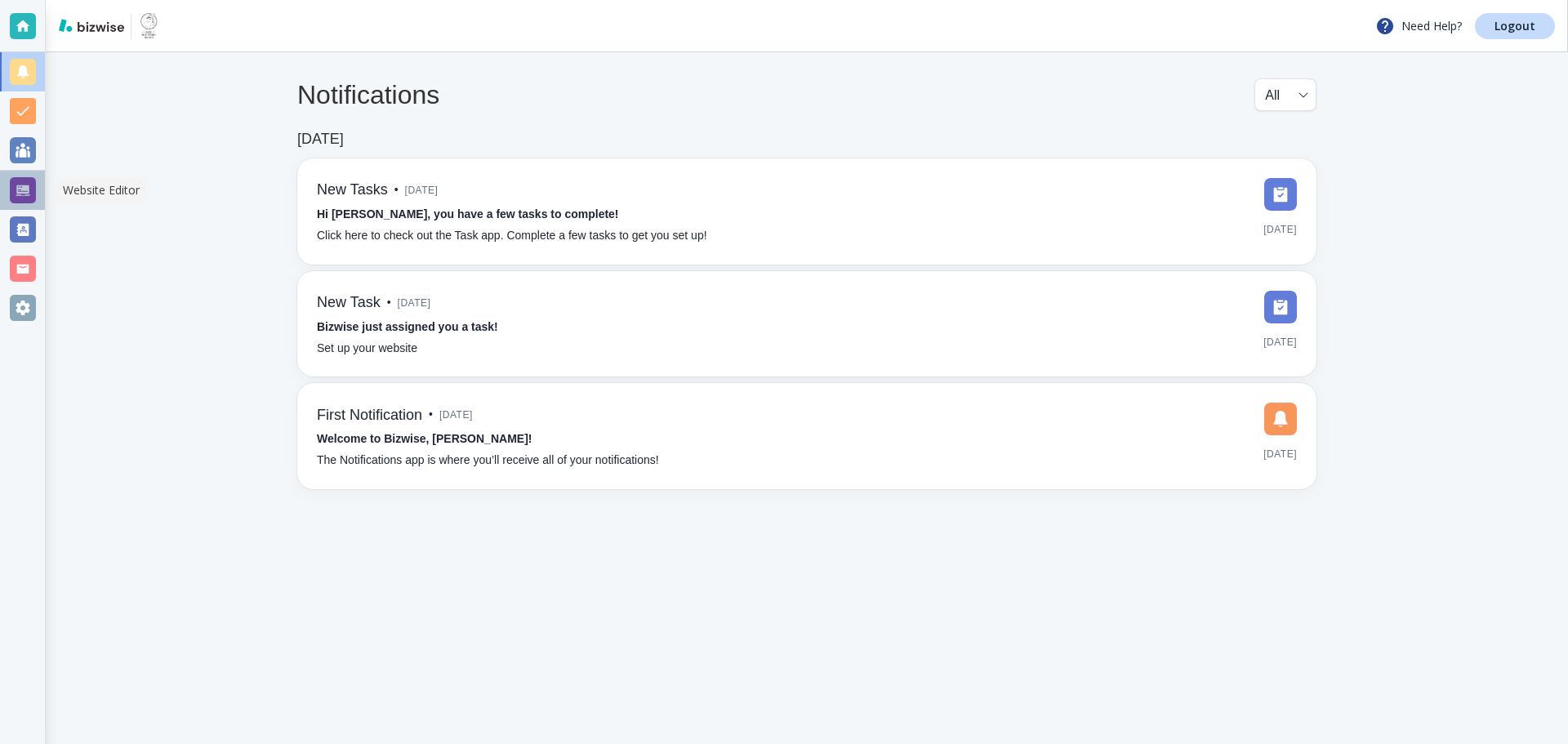
click at [23, 184] on div at bounding box center [23, 190] width 26 height 26
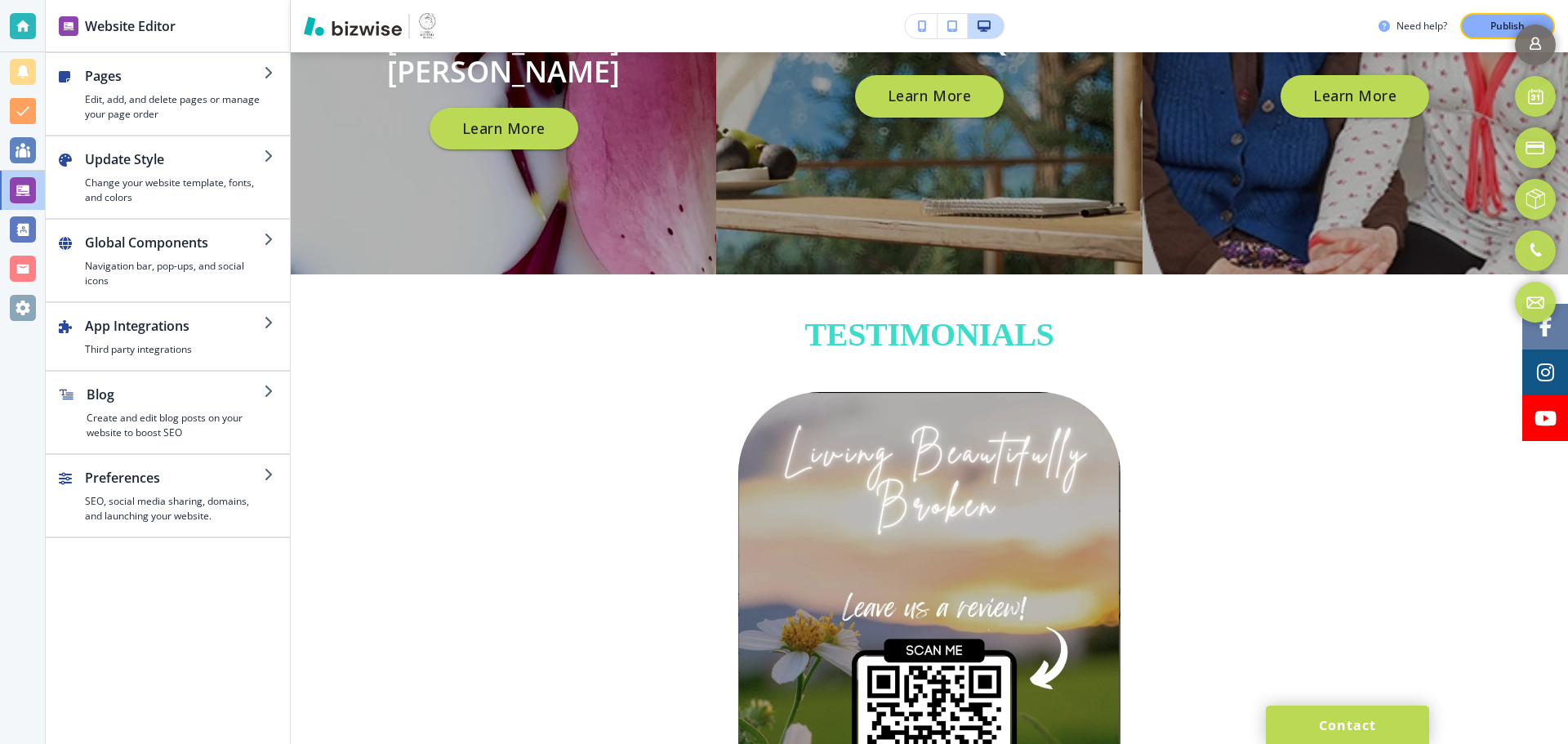
scroll to position [2123, 0]
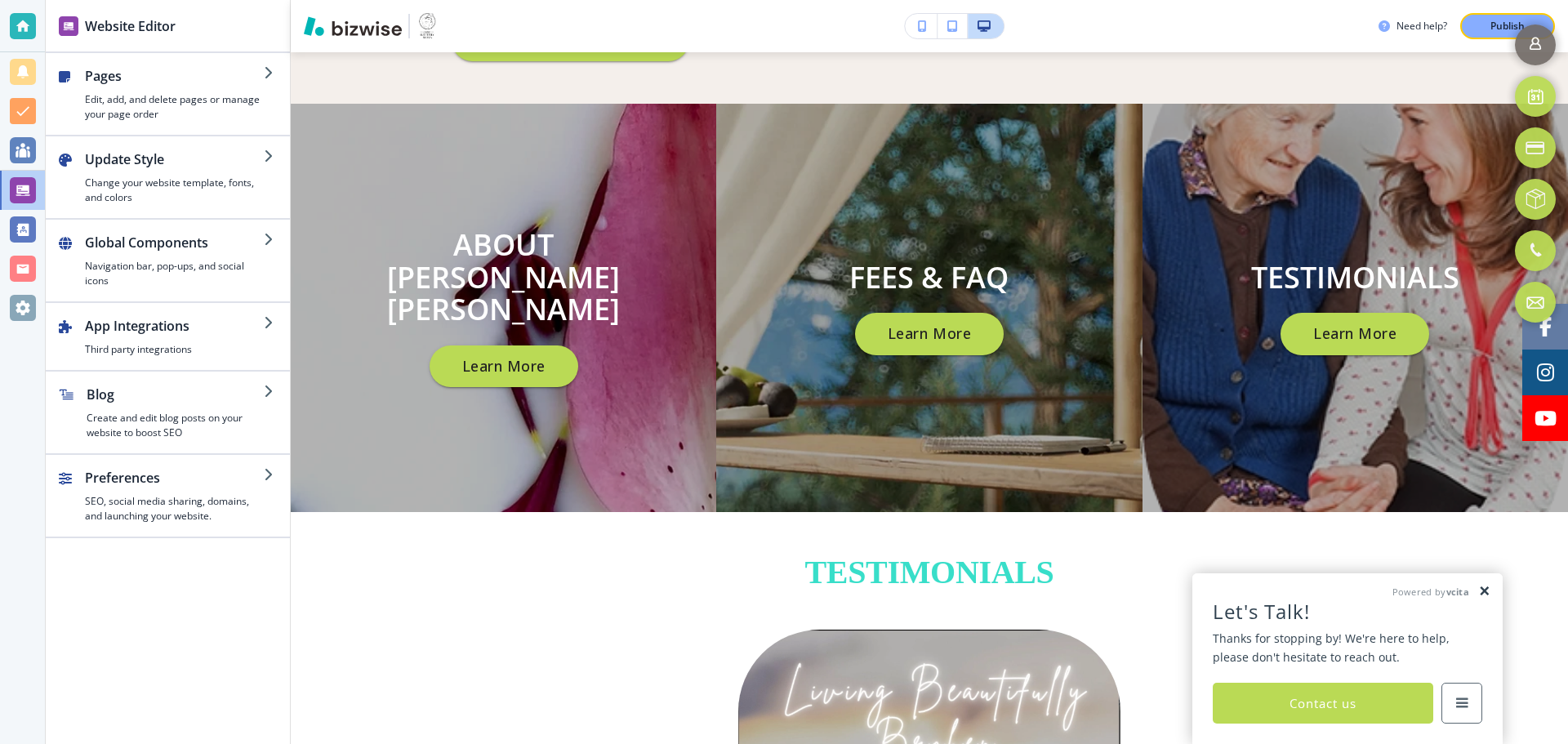
click at [1482, 595] on link at bounding box center [1483, 591] width 12 height 14
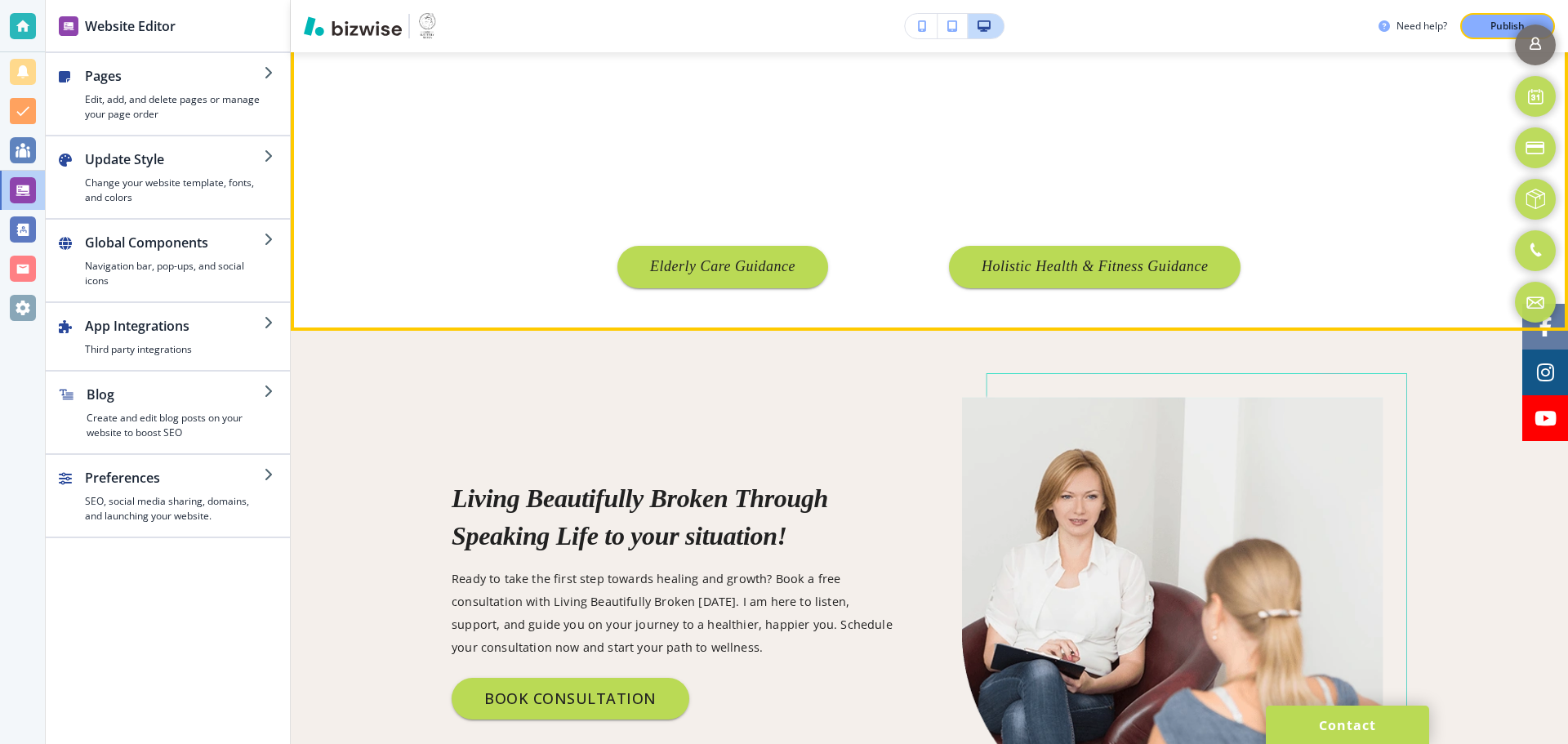
scroll to position [1471, 0]
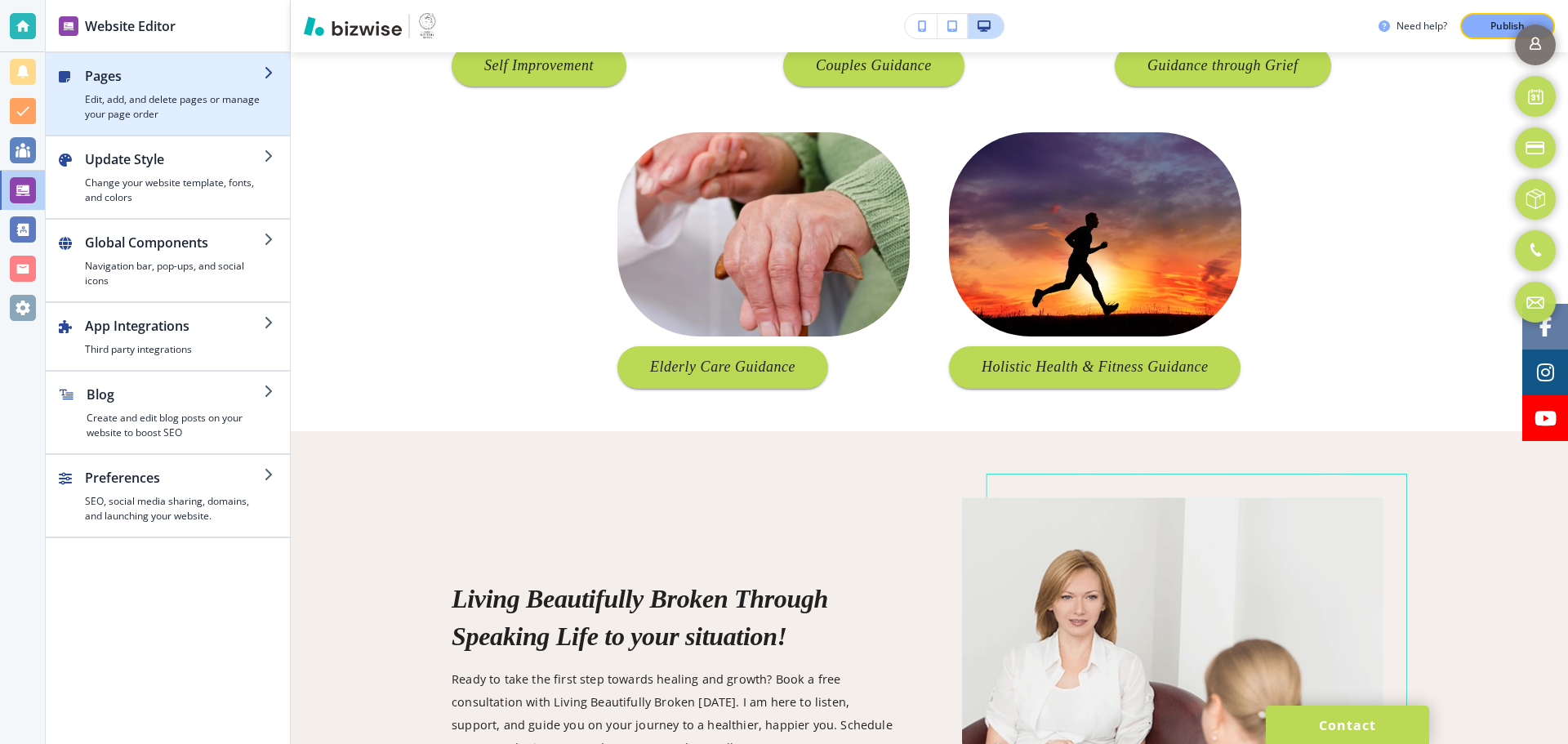
click at [183, 114] on h4 "Edit, add, and delete pages or manage your page order" at bounding box center [174, 107] width 179 height 29
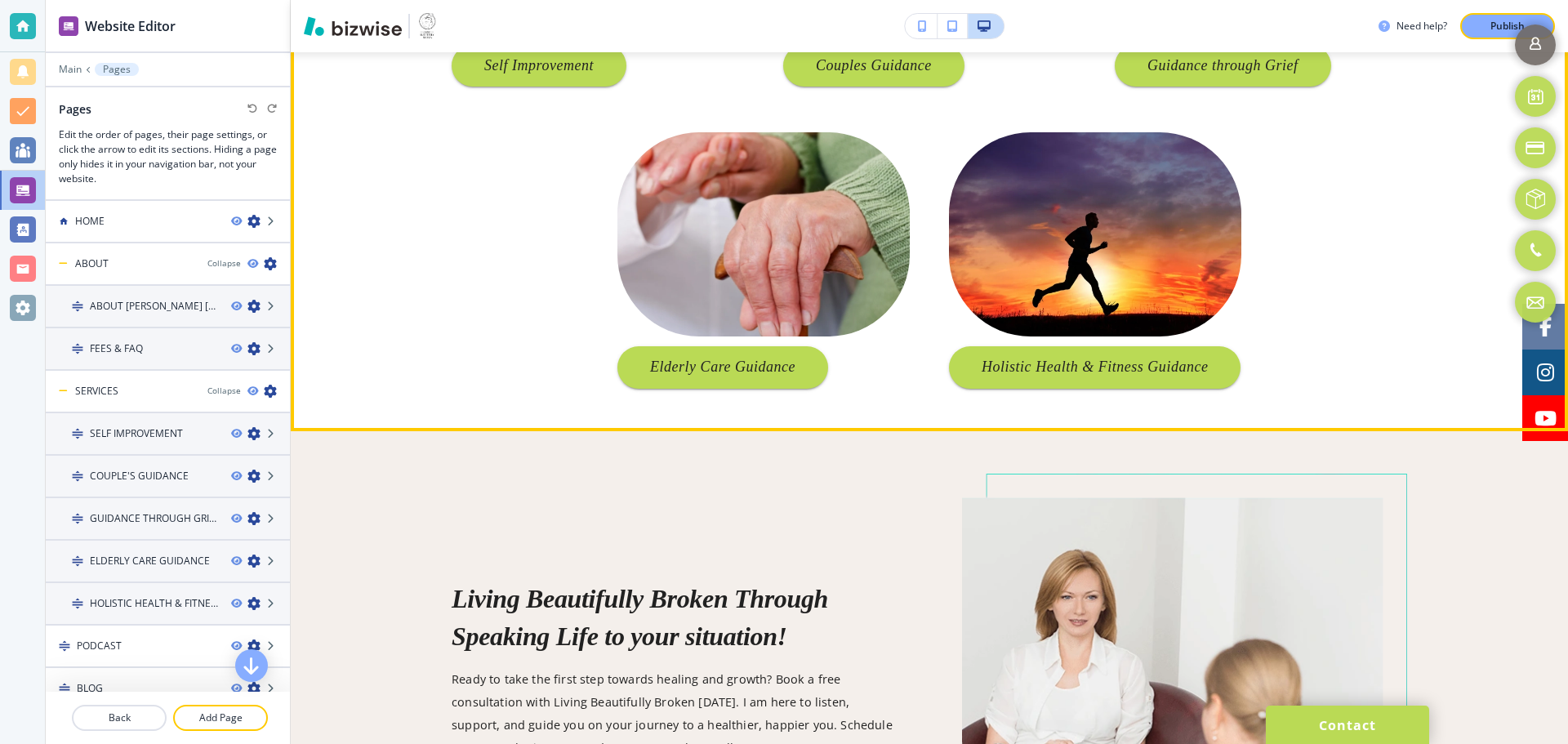
click at [426, 218] on div "OUR SERVICES Self Improvement Couples Guidance Guidance through Grief Elderly C…" at bounding box center [929, 78] width 1277 height 620
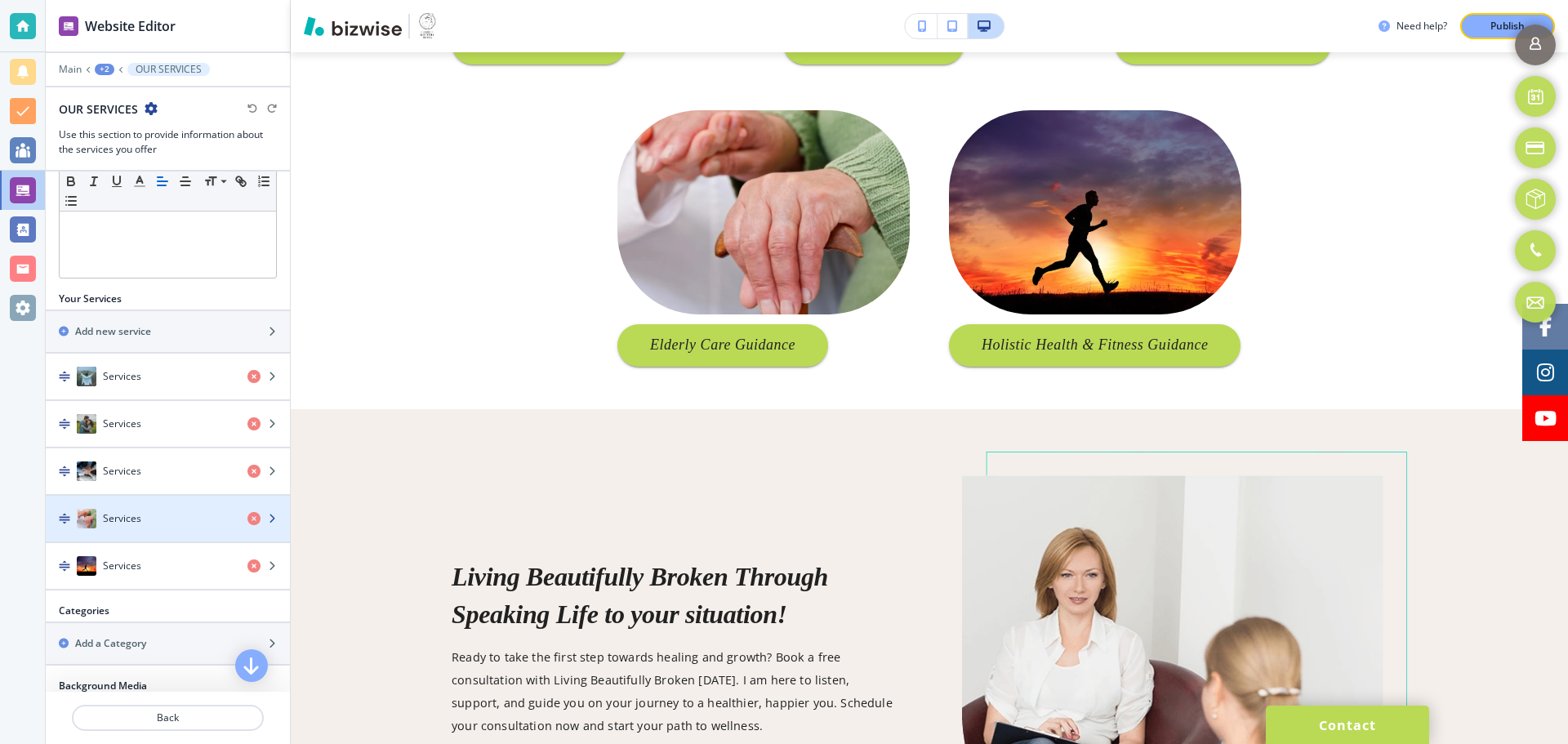
scroll to position [389, 0]
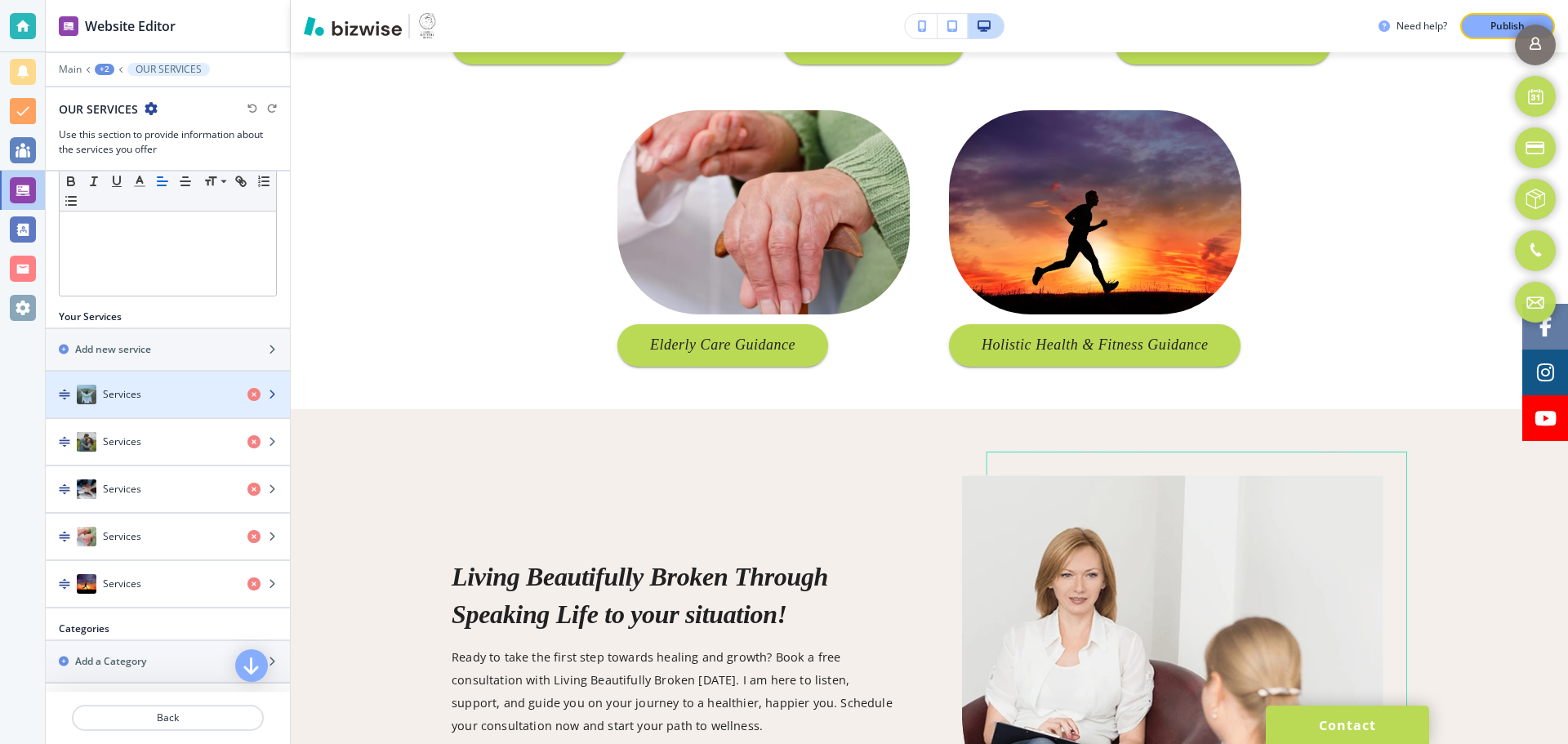
click at [163, 409] on div "button" at bounding box center [168, 411] width 244 height 13
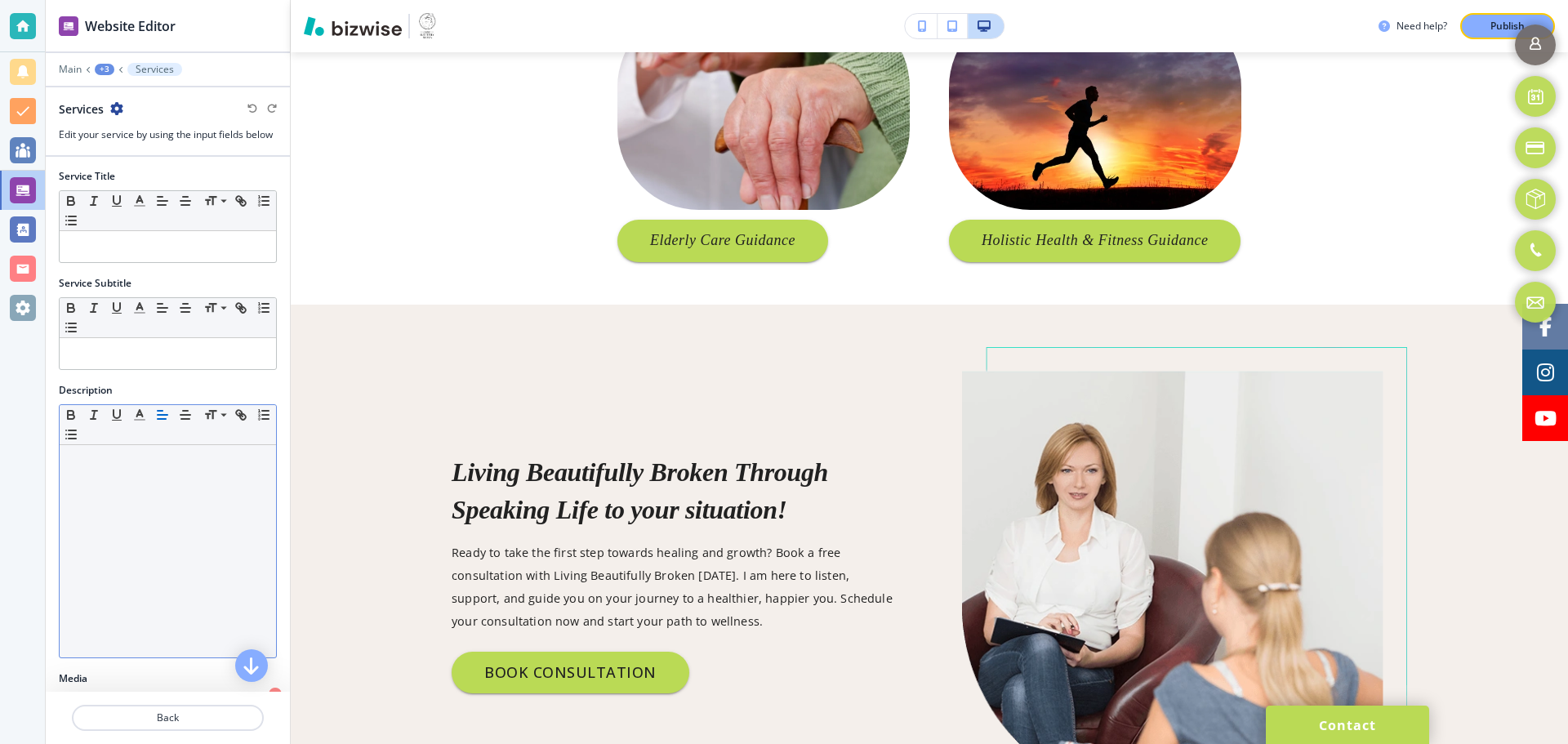
scroll to position [0, 0]
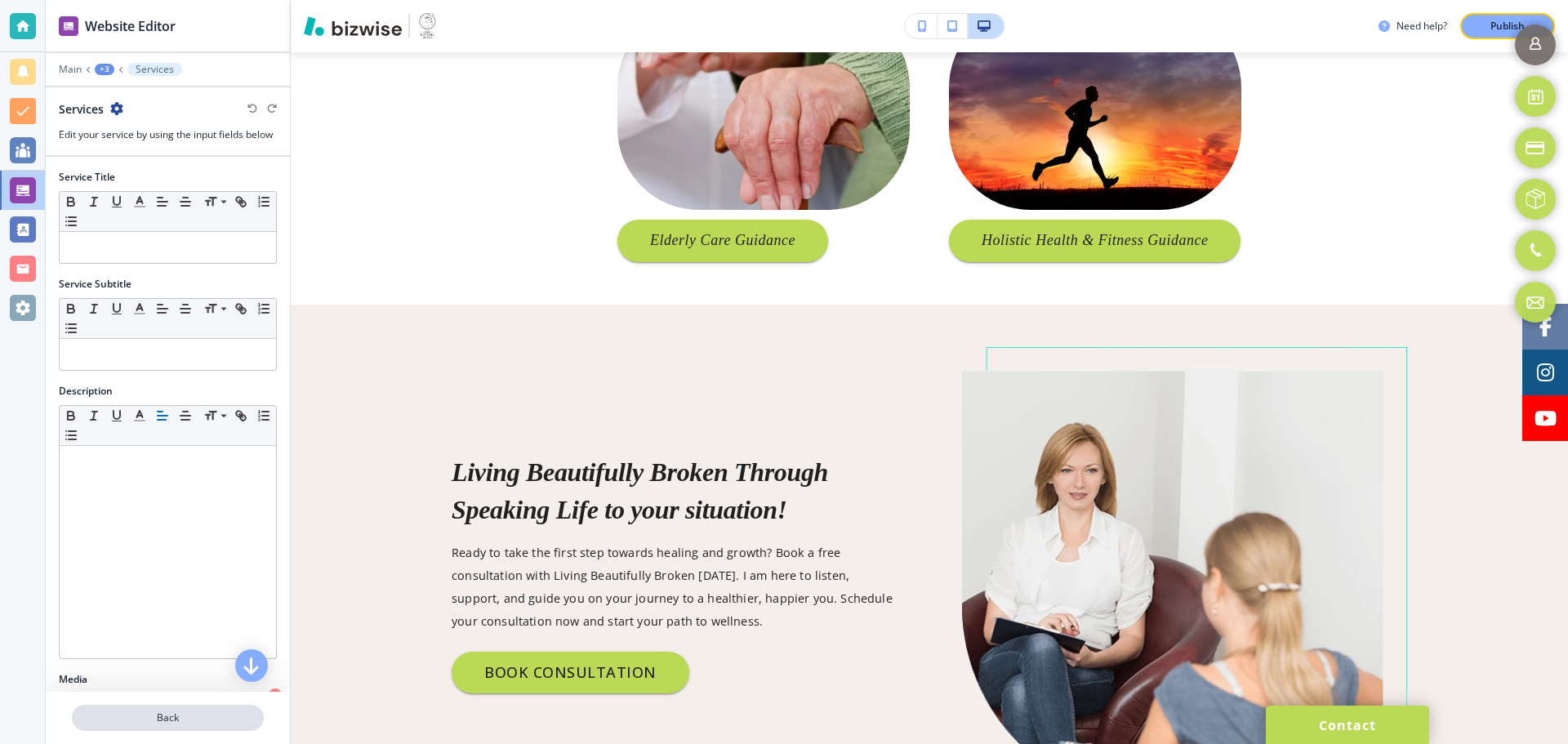
click at [171, 718] on p "Back" at bounding box center [168, 718] width 189 height 15
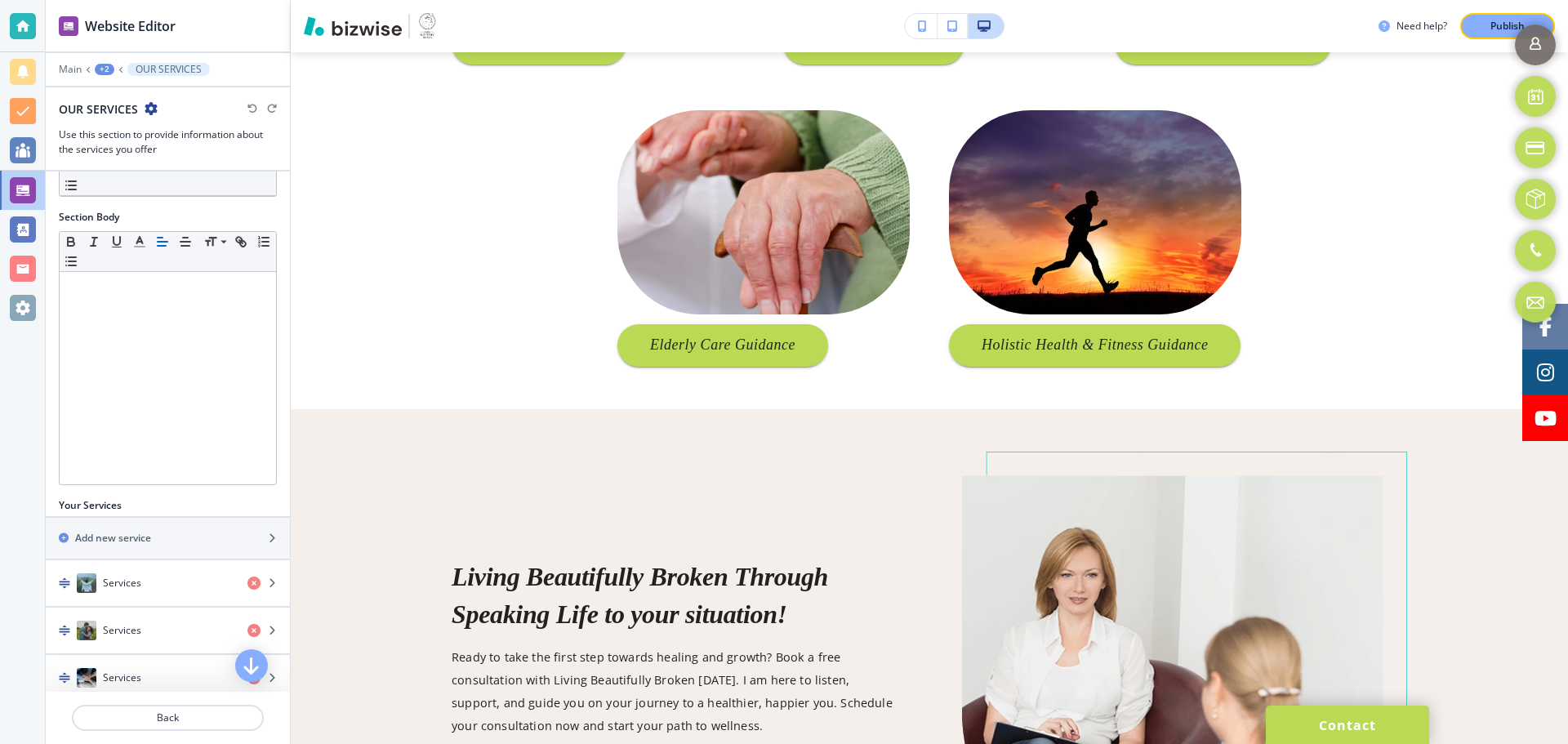
scroll to position [490, 0]
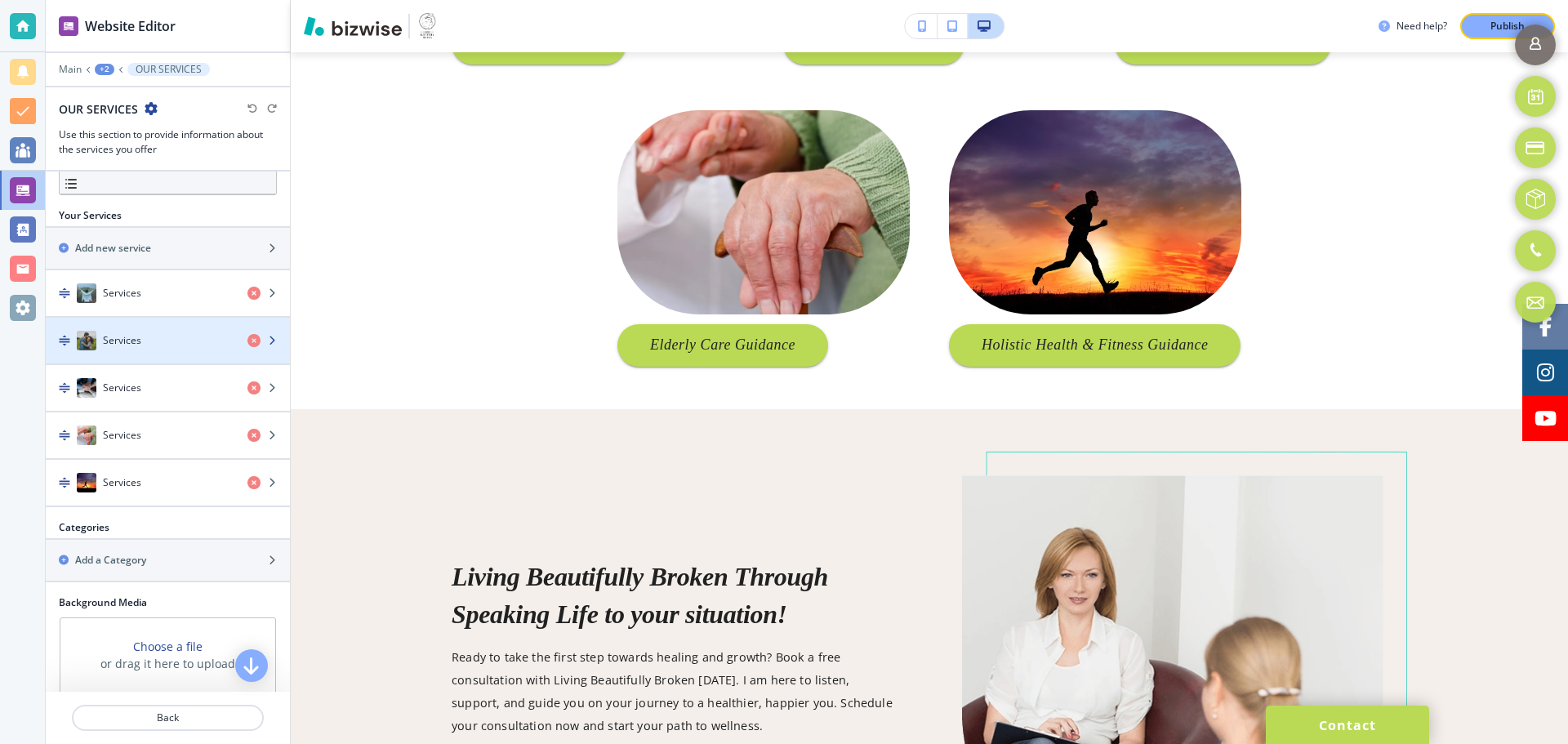
click at [148, 354] on div "button" at bounding box center [168, 357] width 244 height 13
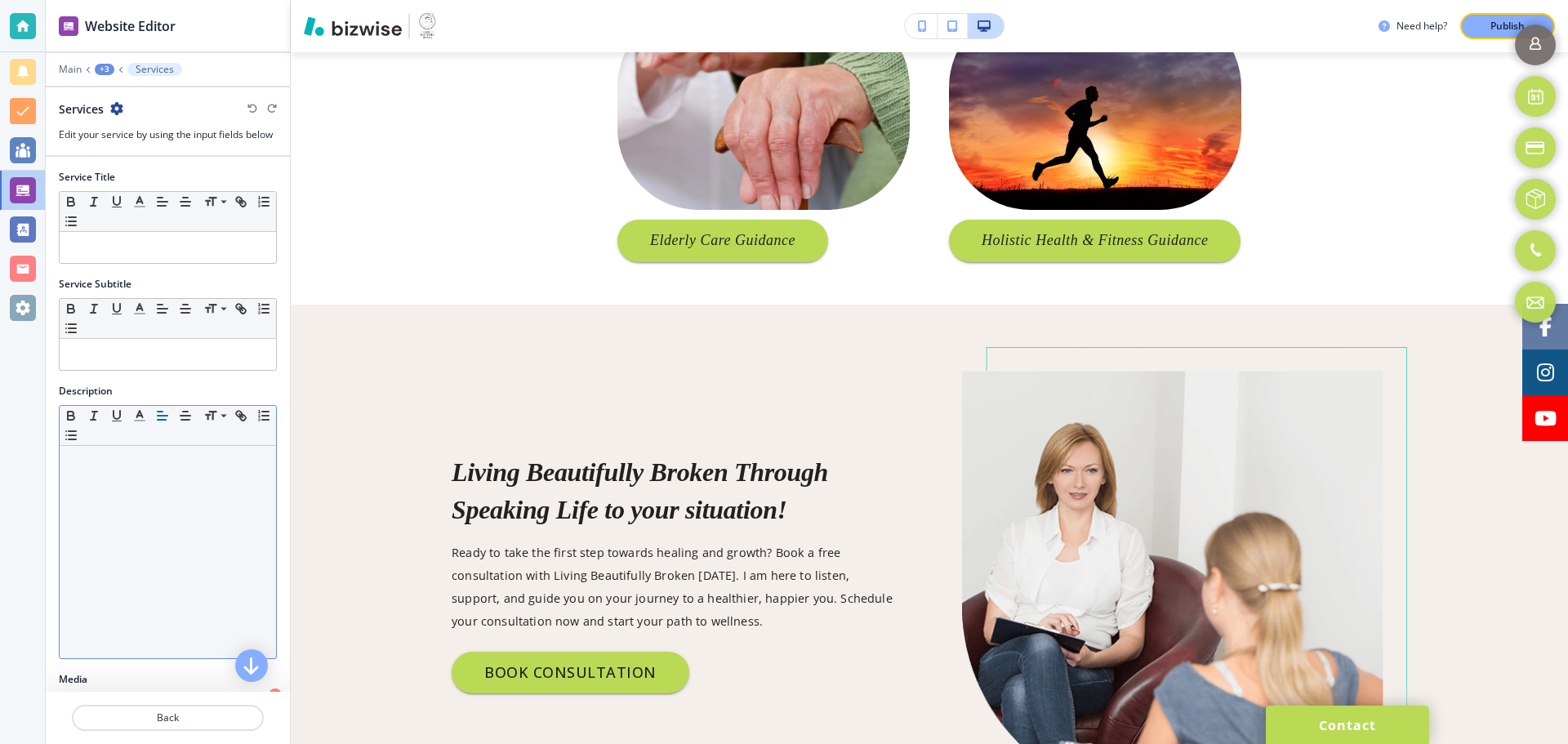
scroll to position [338, 0]
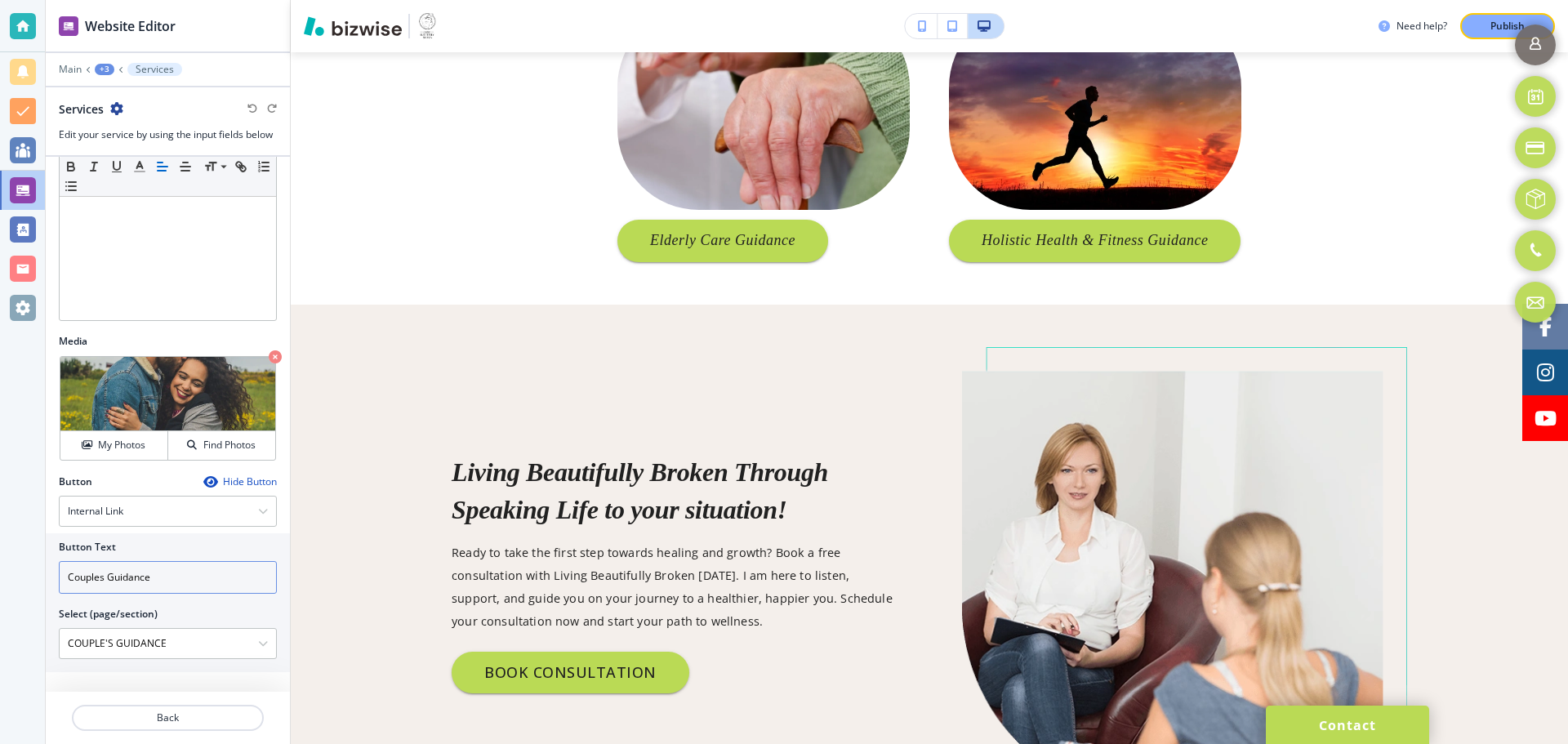
click at [167, 576] on input "Couples Guidance" at bounding box center [168, 576] width 218 height 32
type input "Couples Counseling"
click at [185, 645] on \(page\/section\) "COUPLE'S GUIDANCE" at bounding box center [159, 644] width 199 height 28
click at [247, 649] on div "COUPLE'S GUIDANCE" at bounding box center [168, 644] width 216 height 29
click at [1480, 23] on button "Publish" at bounding box center [1507, 26] width 95 height 26
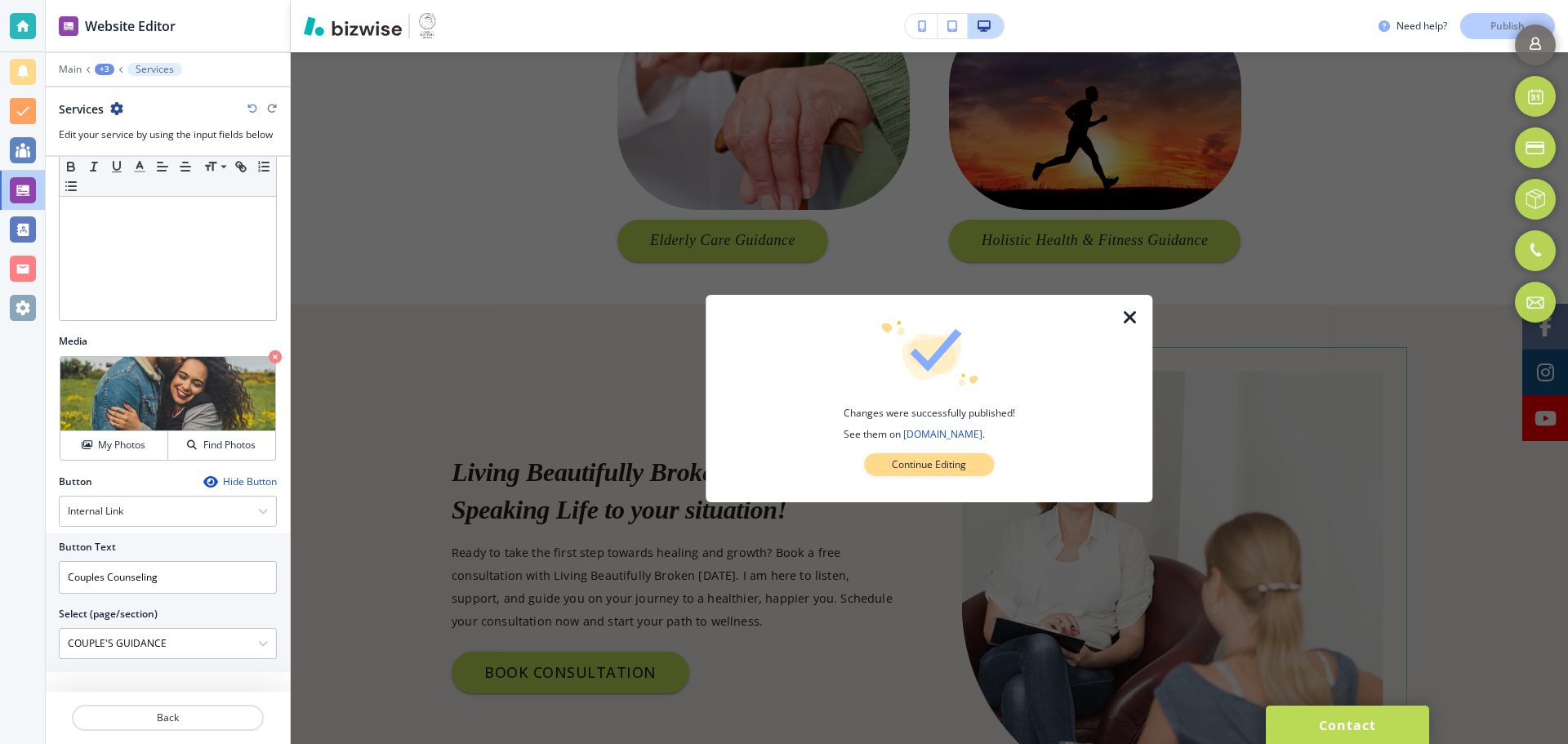
click at [893, 471] on p "Continue Editing" at bounding box center [929, 465] width 75 height 15
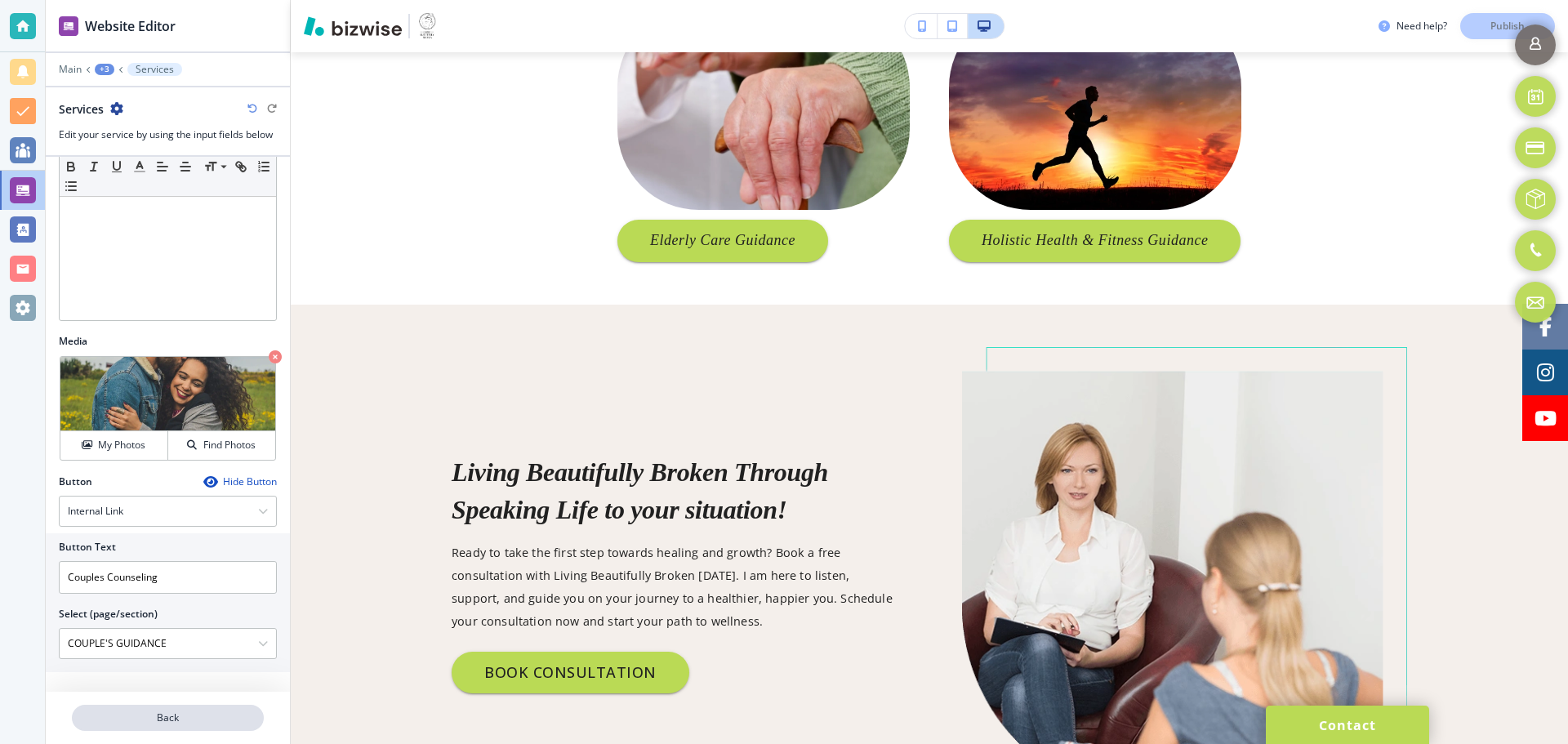
click at [169, 723] on p "Back" at bounding box center [168, 718] width 189 height 15
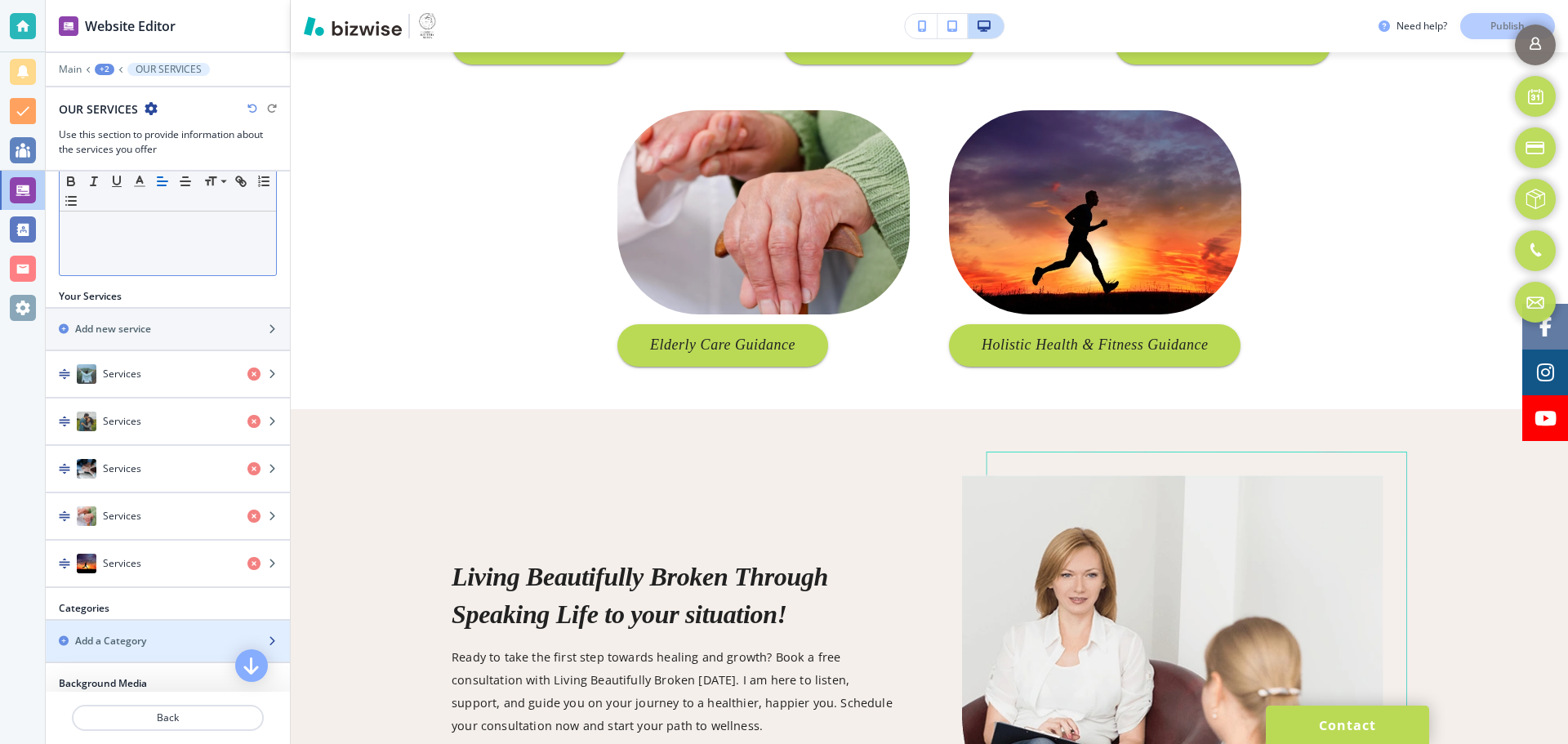
scroll to position [409, 0]
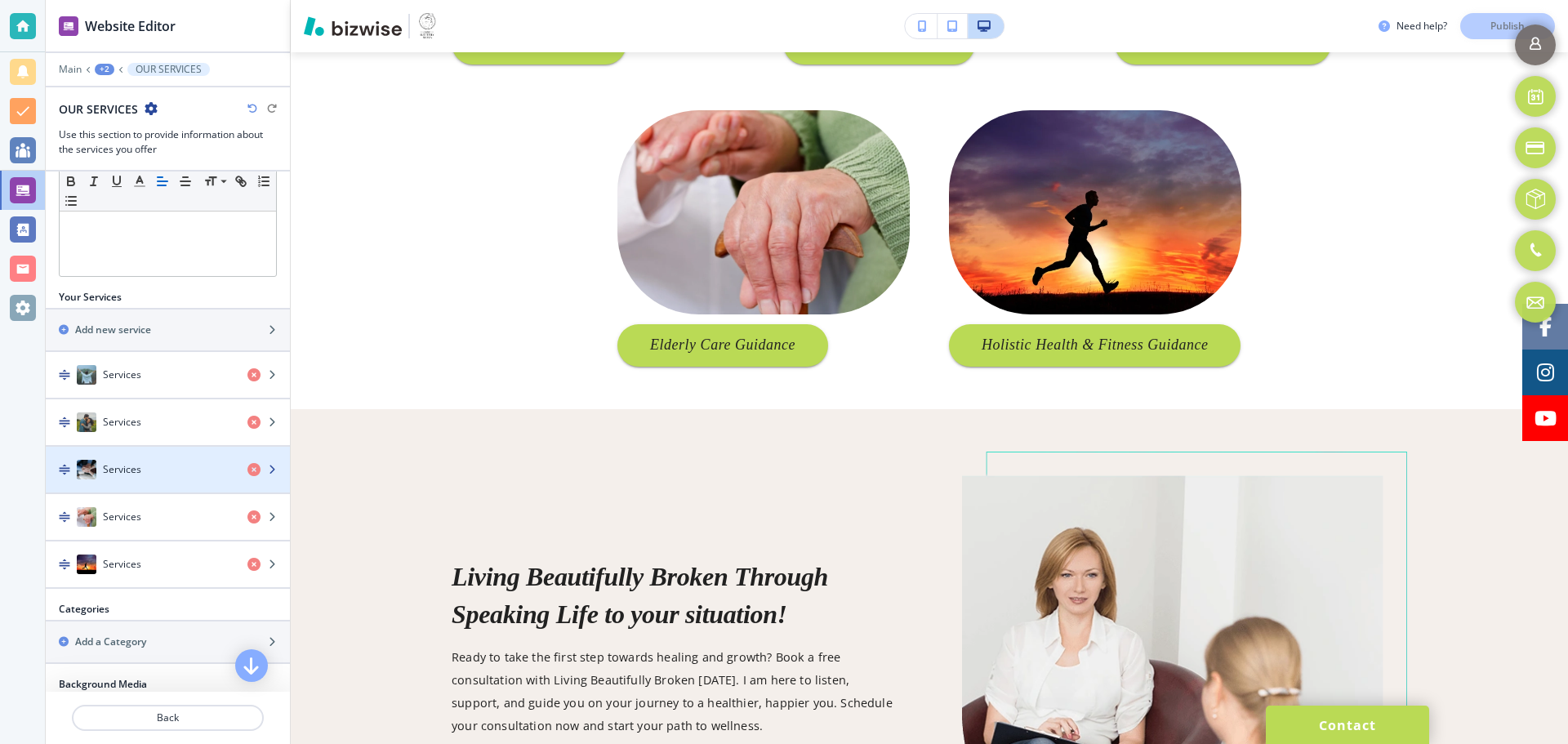
click at [171, 464] on div "Services" at bounding box center [140, 469] width 189 height 19
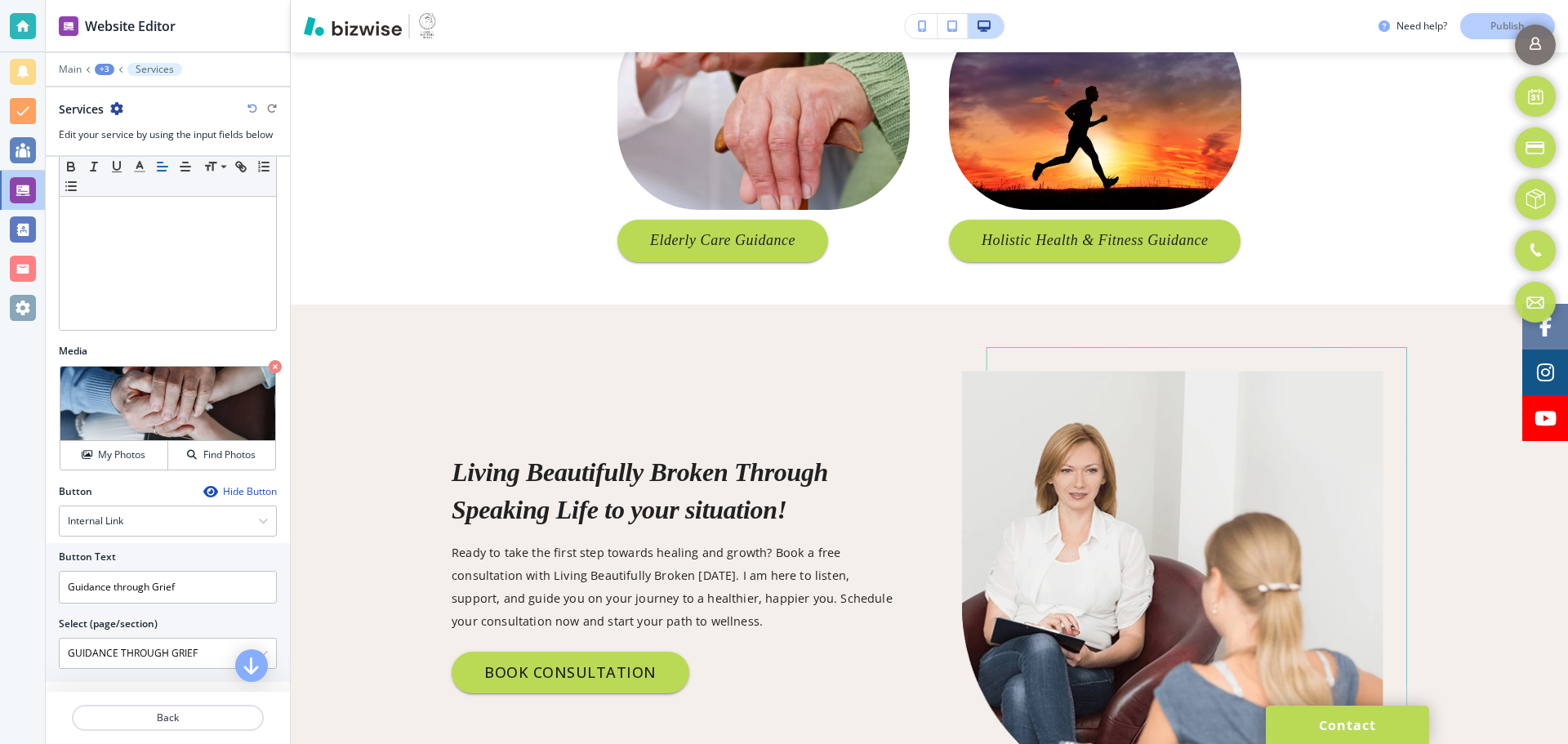
scroll to position [338, 0]
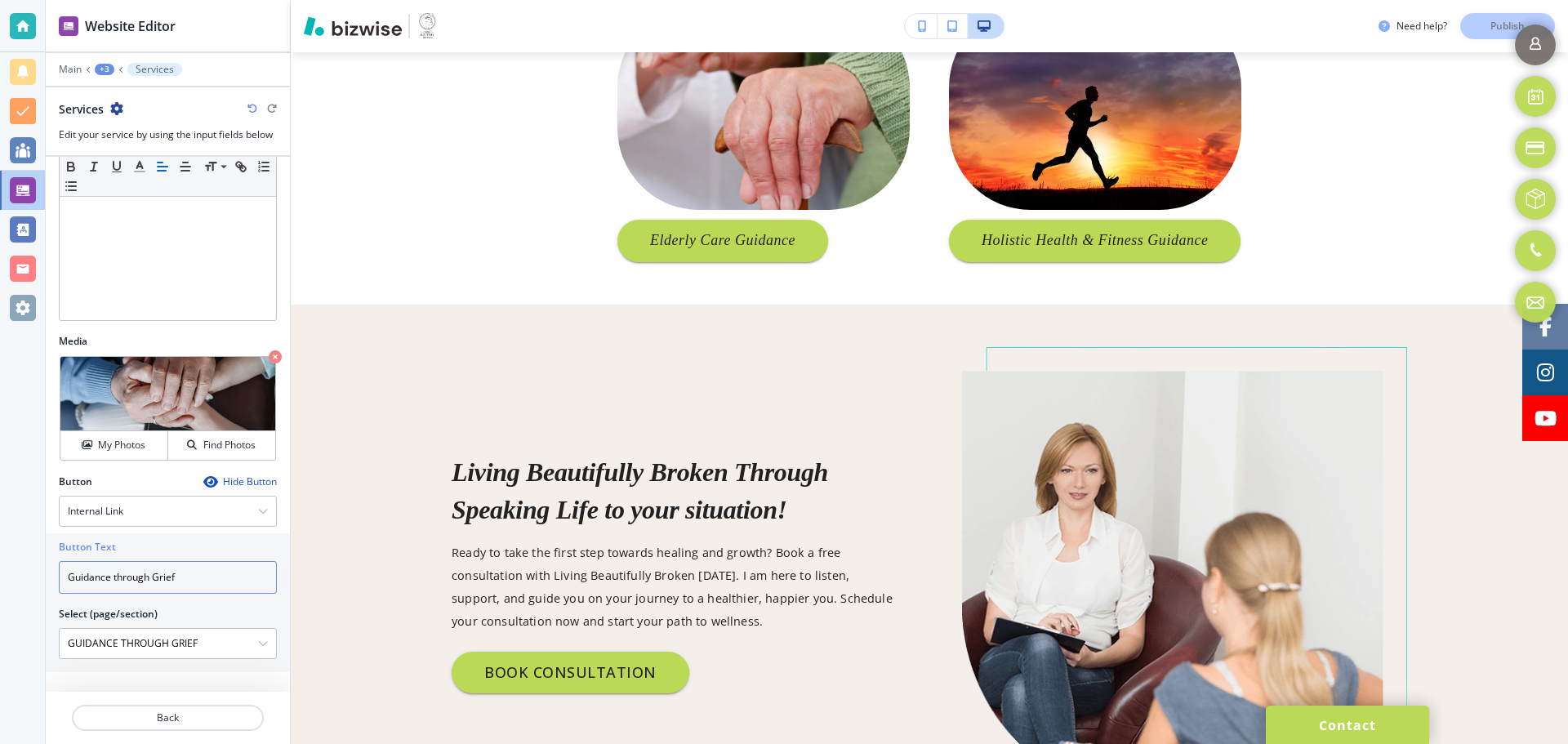
drag, startPoint x: 110, startPoint y: 579, endPoint x: 64, endPoint y: 580, distance: 46.0
click at [64, 580] on input "Guidance through Grief" at bounding box center [168, 576] width 218 height 32
type input "Counseling through Grief"
click at [1486, 28] on div "Publish" at bounding box center [1507, 26] width 52 height 15
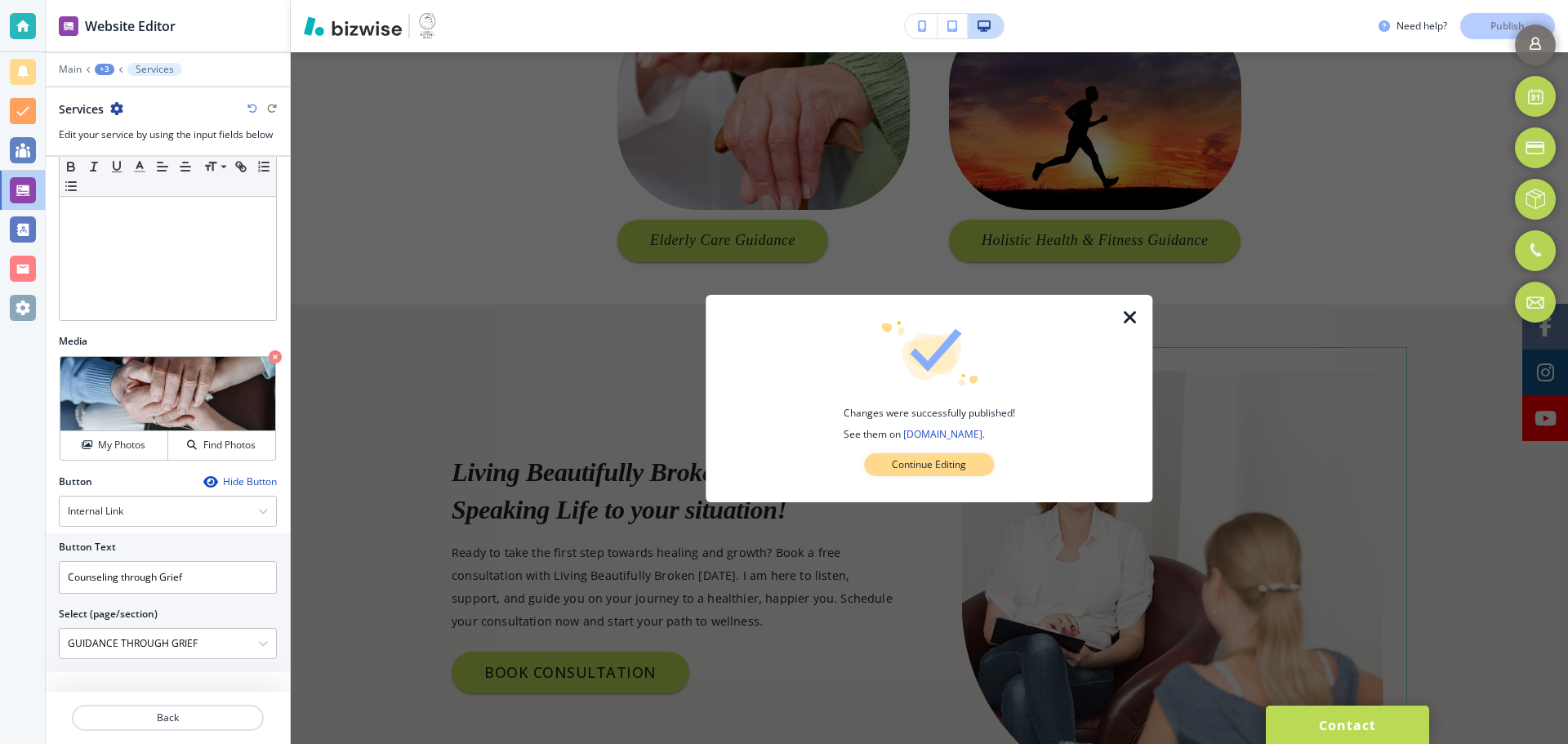
click at [911, 462] on p "Continue Editing" at bounding box center [929, 465] width 75 height 15
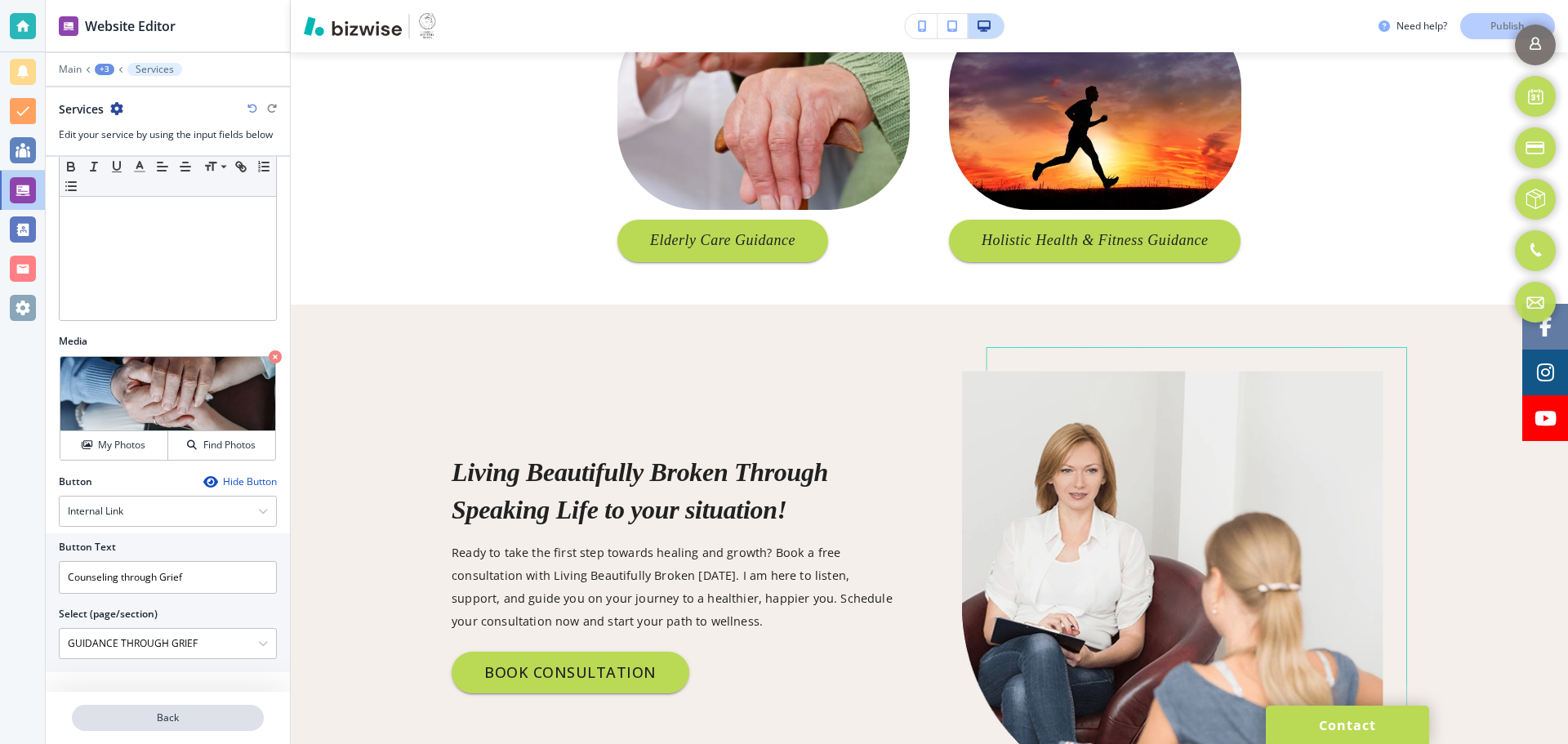
click at [189, 717] on p "Back" at bounding box center [168, 718] width 189 height 15
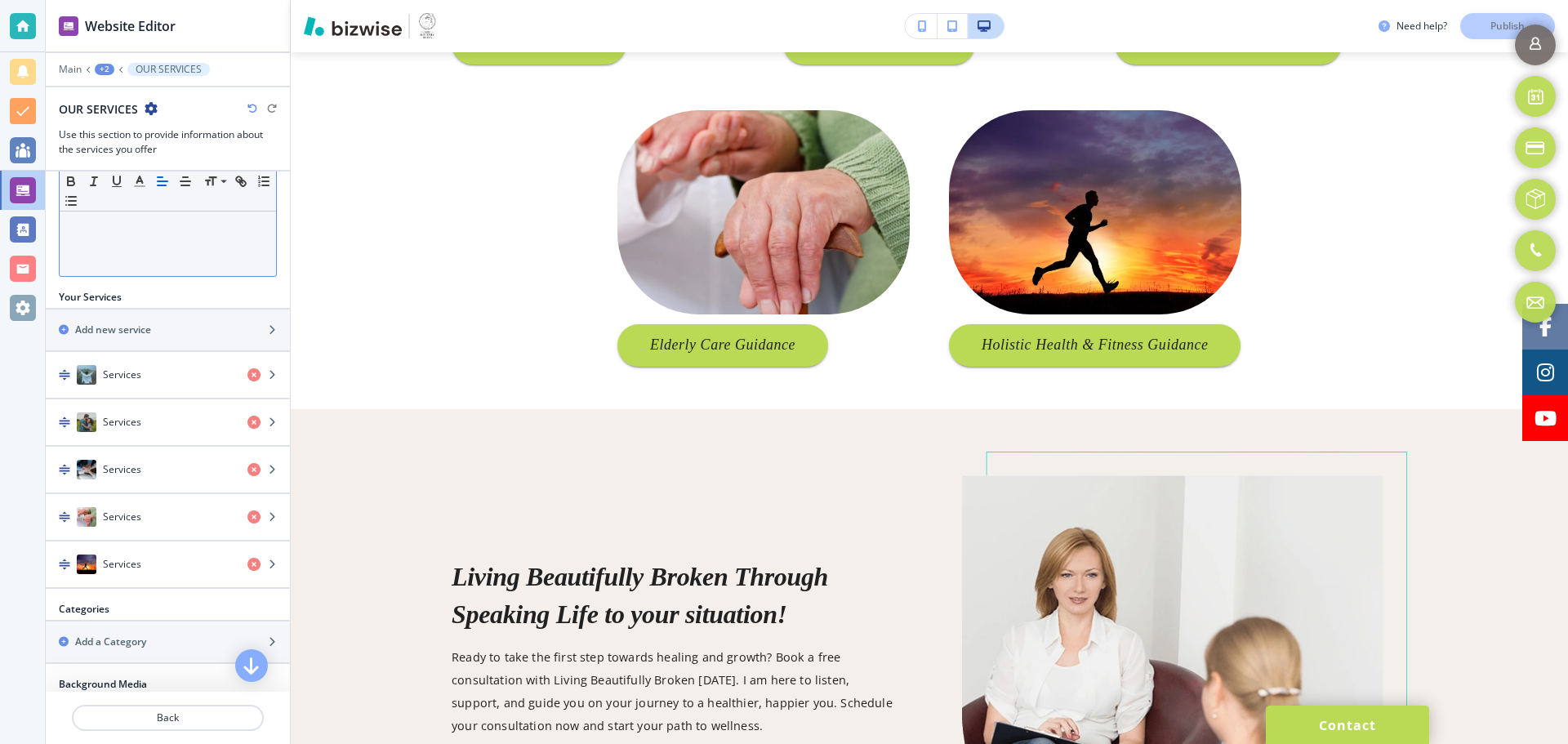
scroll to position [490, 0]
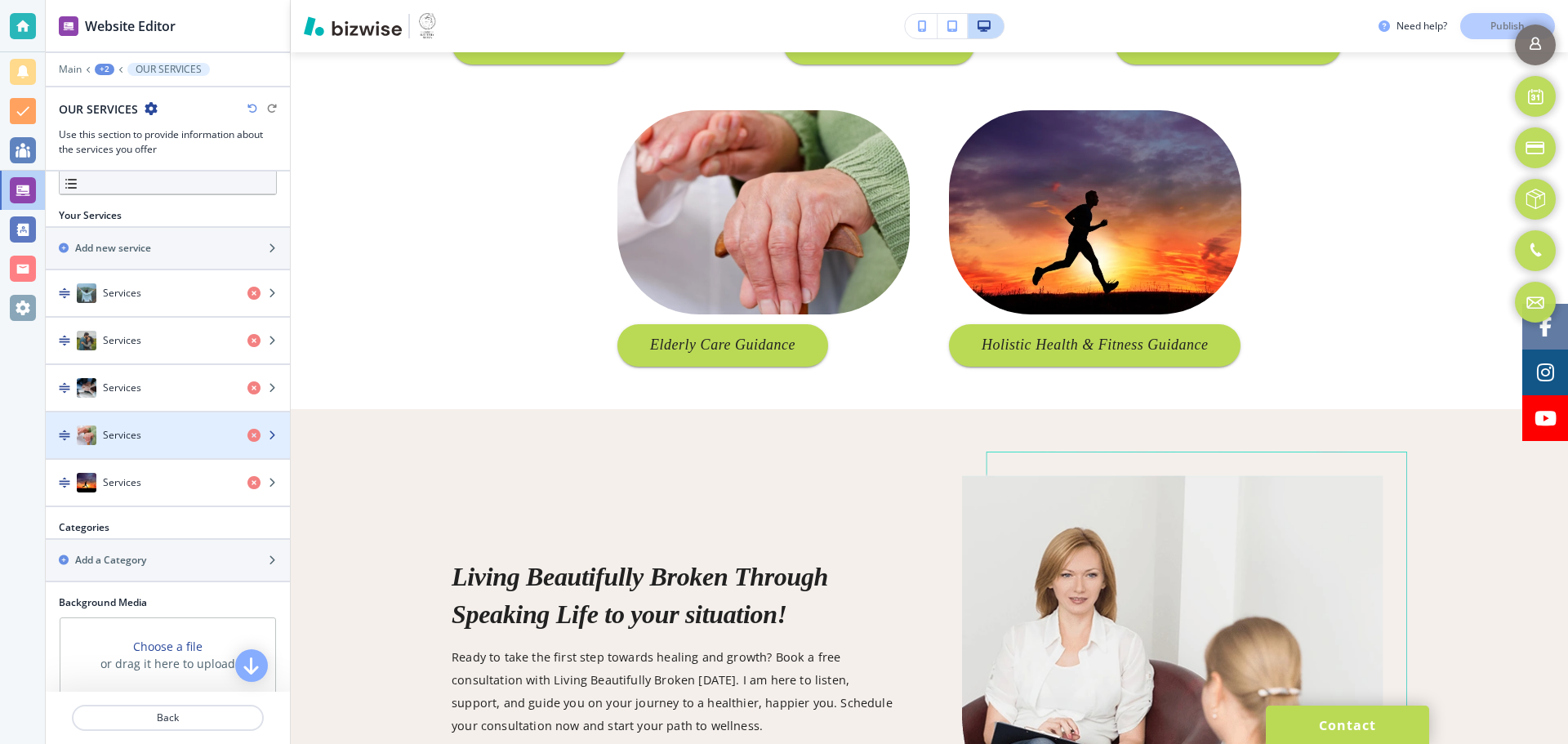
click at [164, 436] on div "Services" at bounding box center [140, 435] width 189 height 19
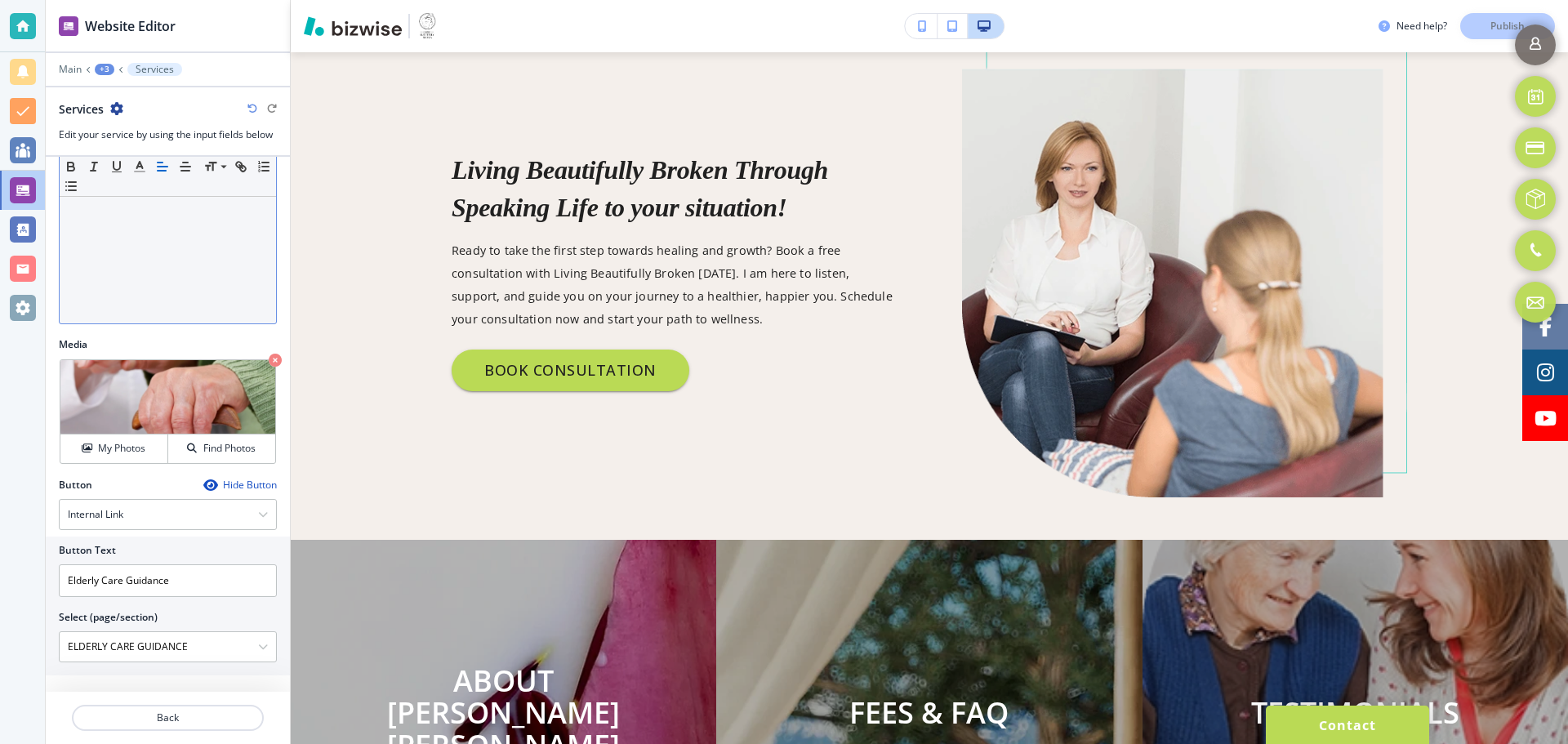
scroll to position [338, 0]
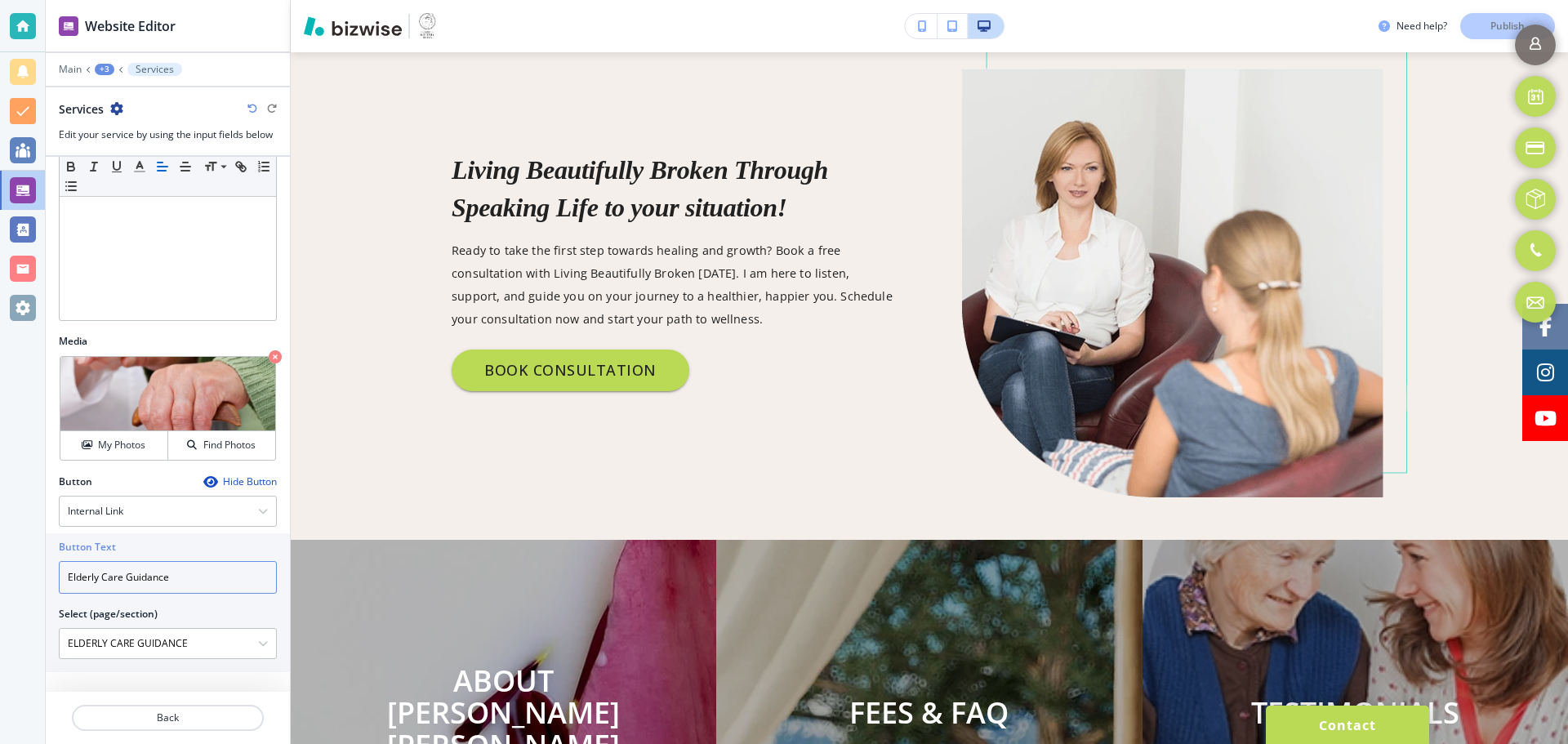
drag, startPoint x: 184, startPoint y: 574, endPoint x: 126, endPoint y: 575, distance: 58.0
click at [126, 575] on input "Elderly Care Guidance" at bounding box center [168, 576] width 218 height 32
type input "Elderly Care Counseling"
click at [1470, 32] on button "Publish" at bounding box center [1507, 26] width 95 height 26
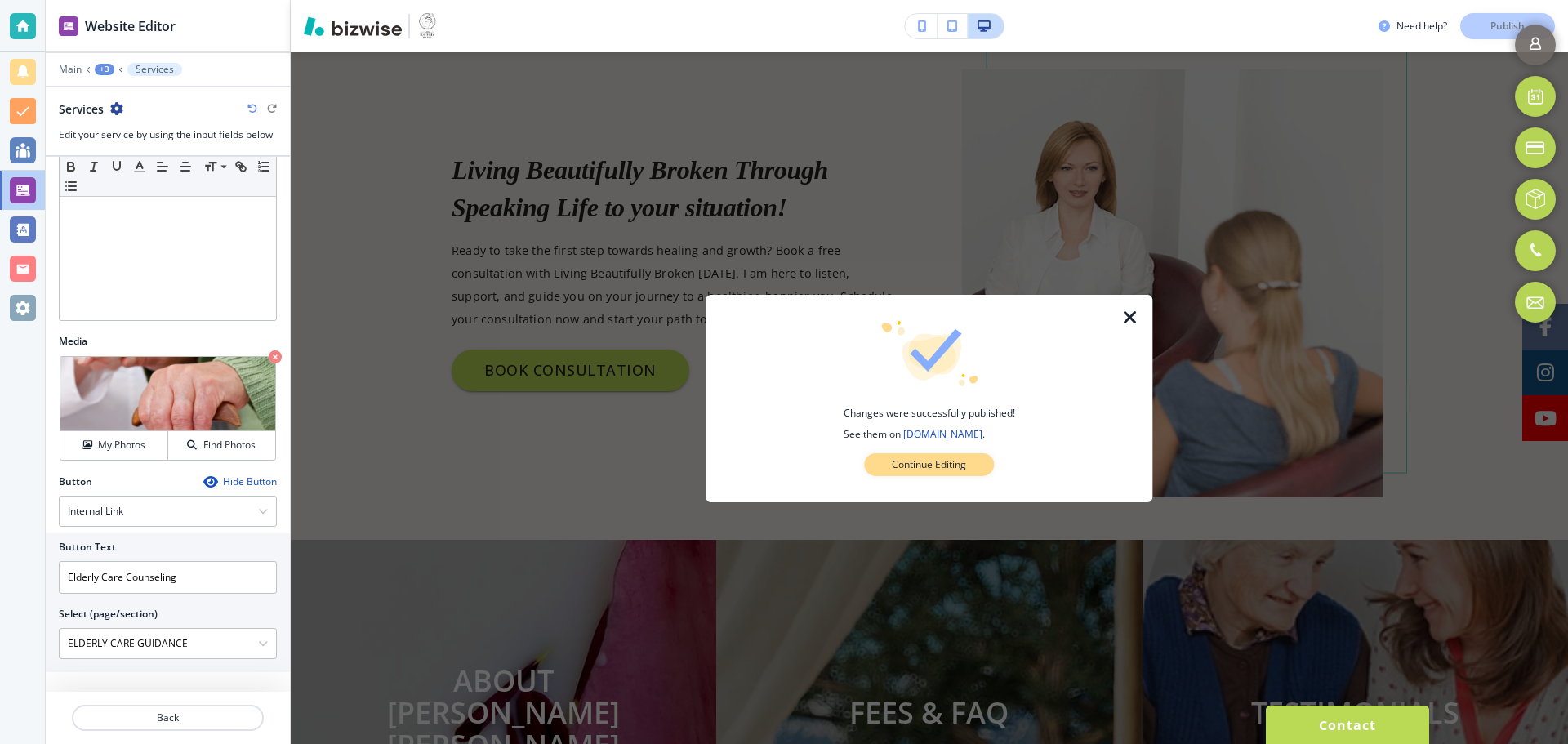
click at [920, 465] on p "Continue Editing" at bounding box center [929, 465] width 75 height 15
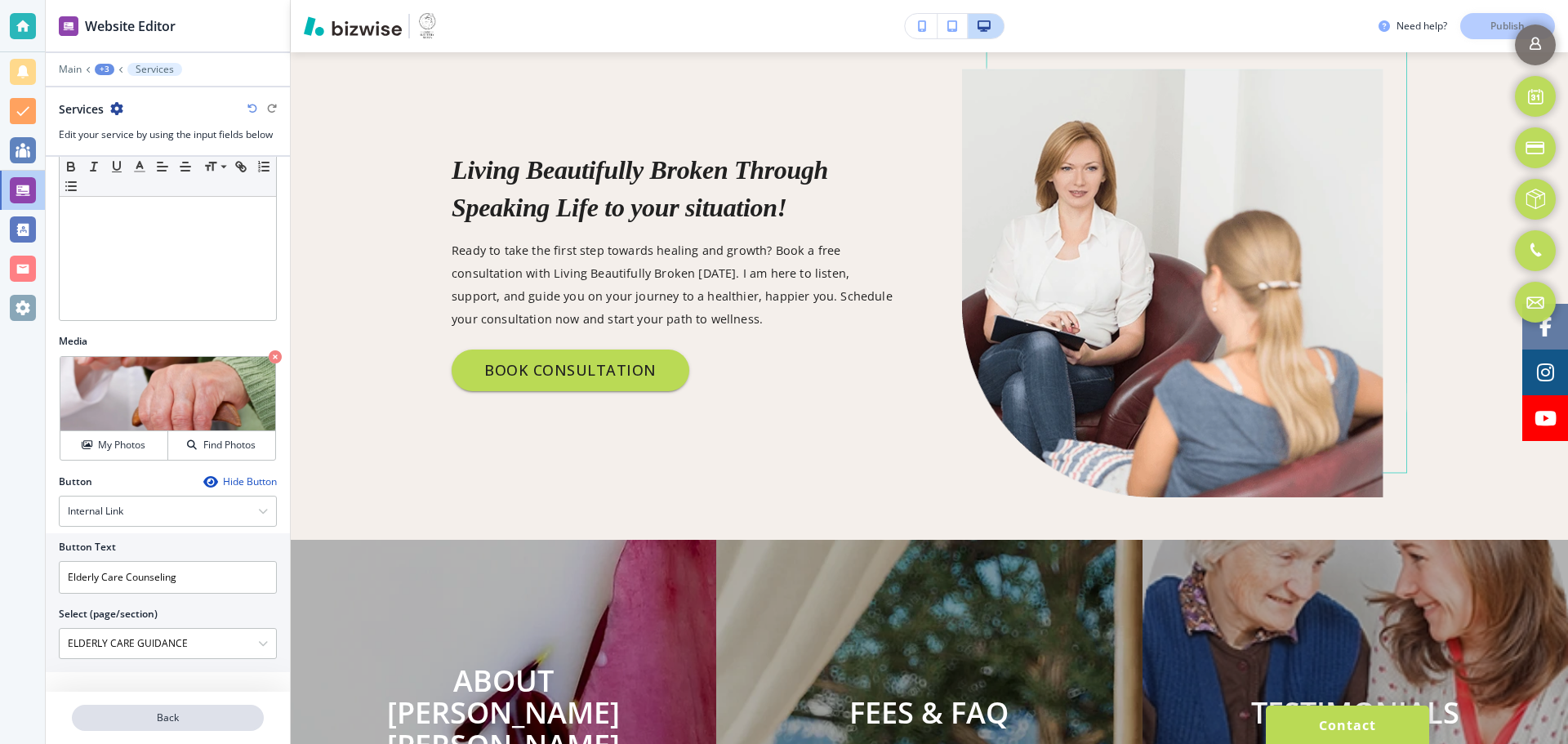
click at [203, 719] on p "Back" at bounding box center [168, 718] width 189 height 15
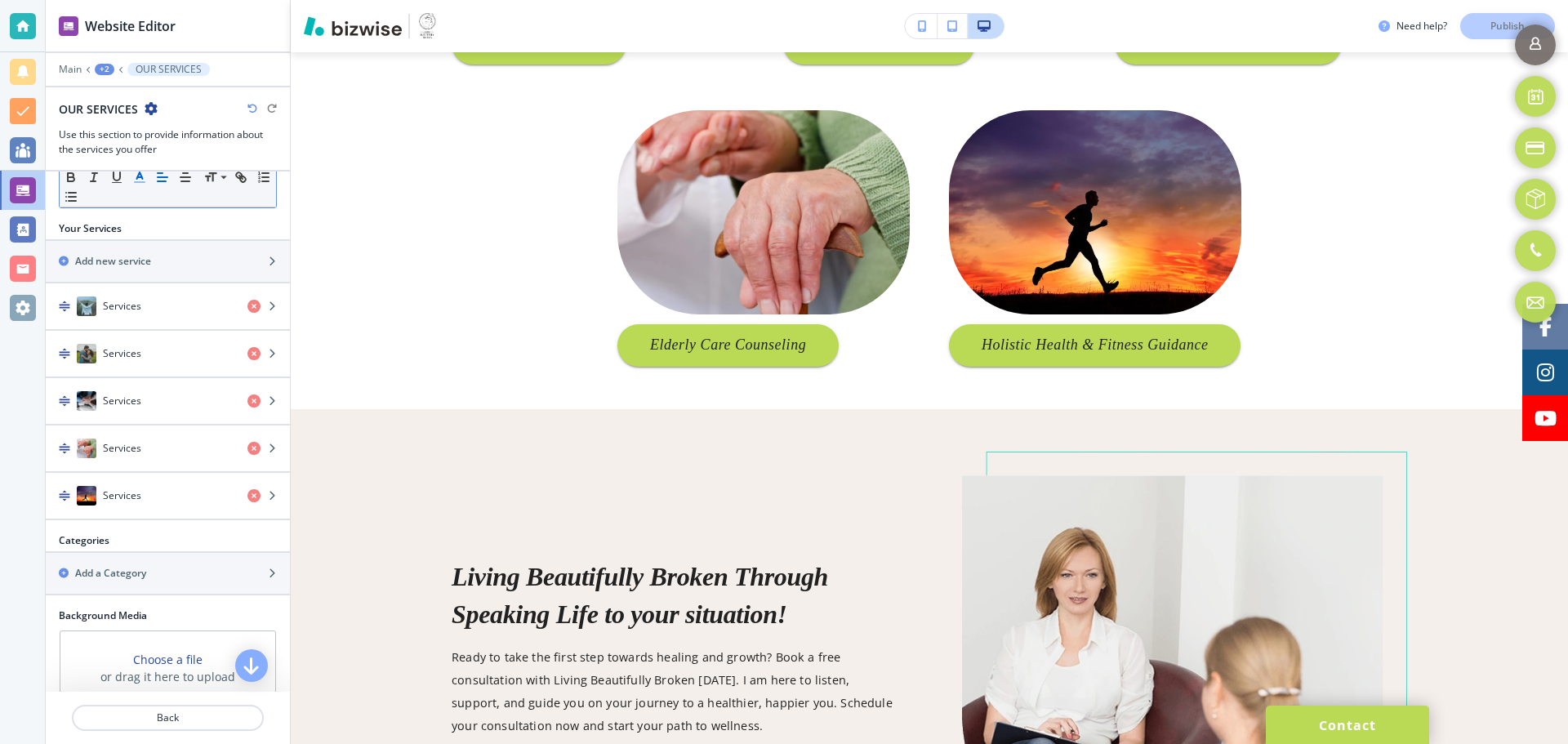
scroll to position [490, 0]
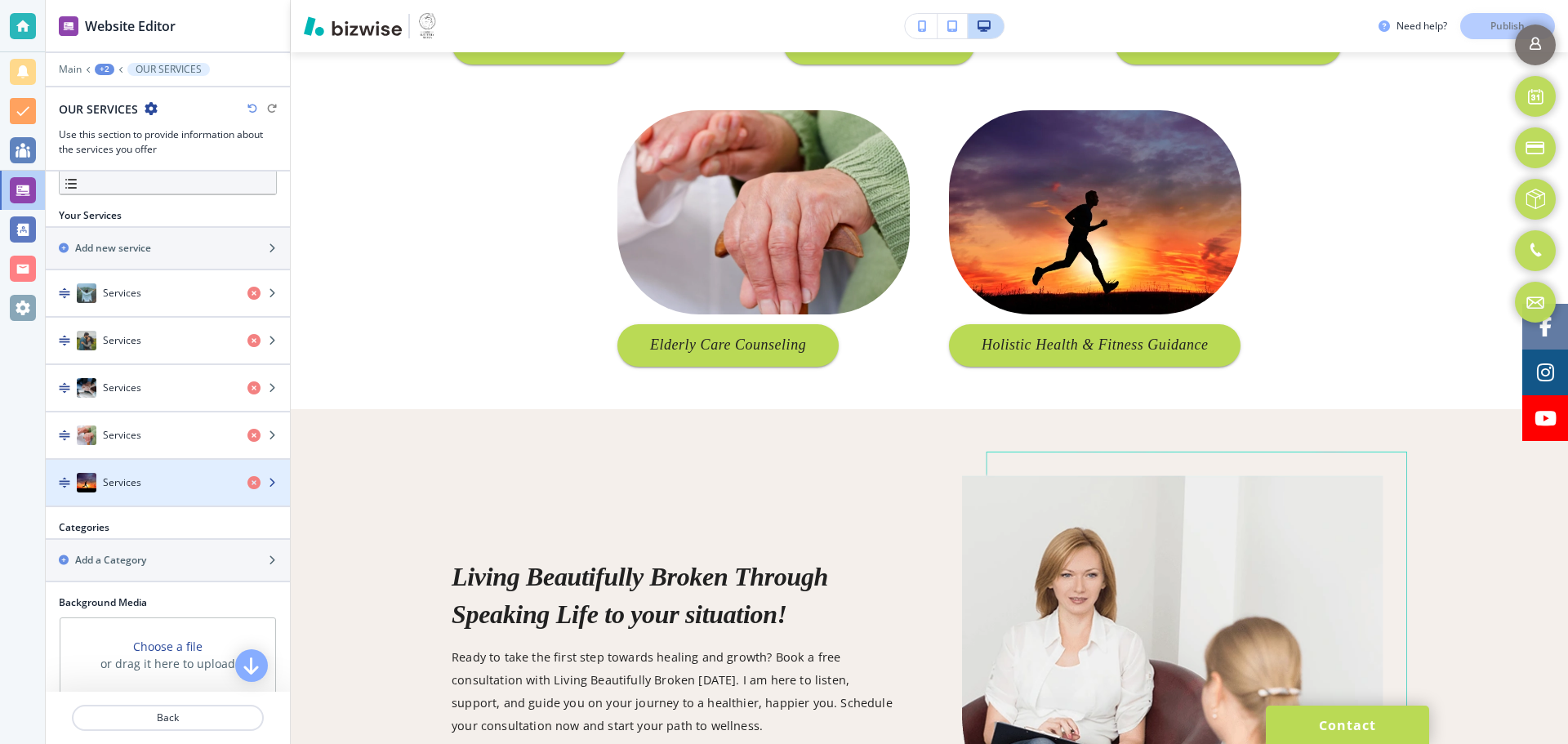
click at [144, 479] on div "Services" at bounding box center [140, 482] width 189 height 19
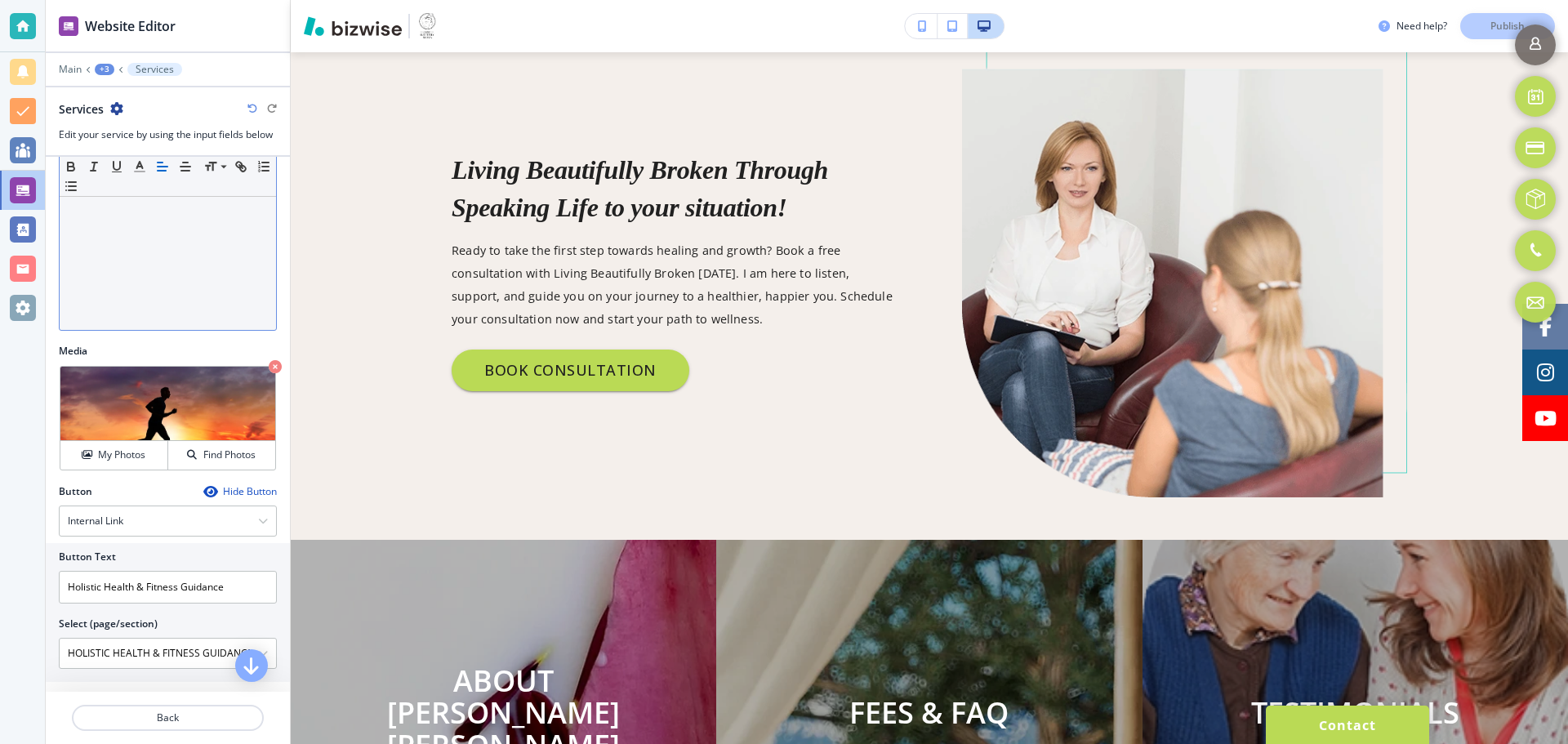
scroll to position [338, 0]
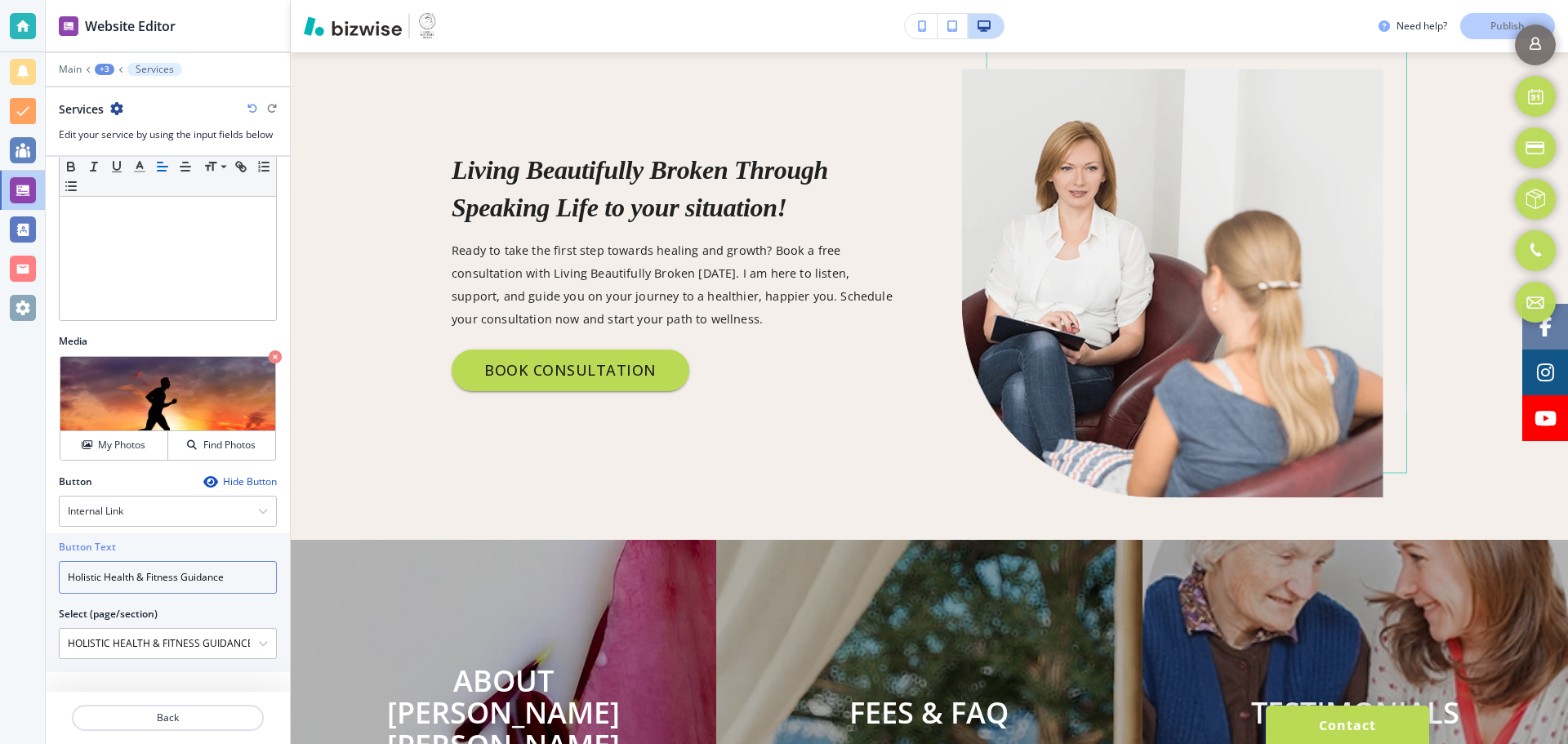
drag, startPoint x: 227, startPoint y: 582, endPoint x: 182, endPoint y: 581, distance: 45.0
click at [182, 581] on input "Holistic Health & Fitness Guidance" at bounding box center [168, 576] width 218 height 32
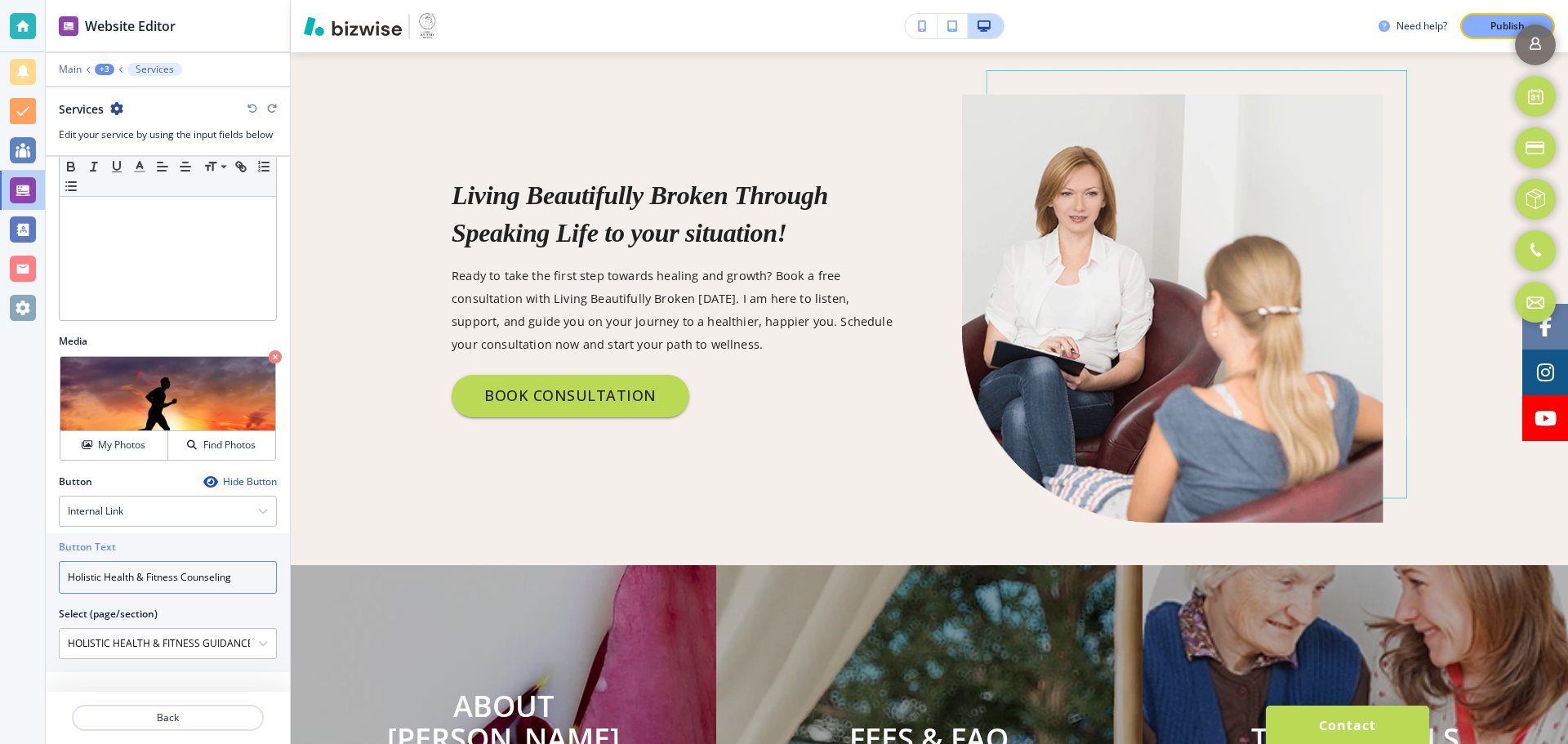
type input "Holistic Health & Fitness Counseling"
click at [1478, 28] on button "Publish" at bounding box center [1507, 26] width 95 height 26
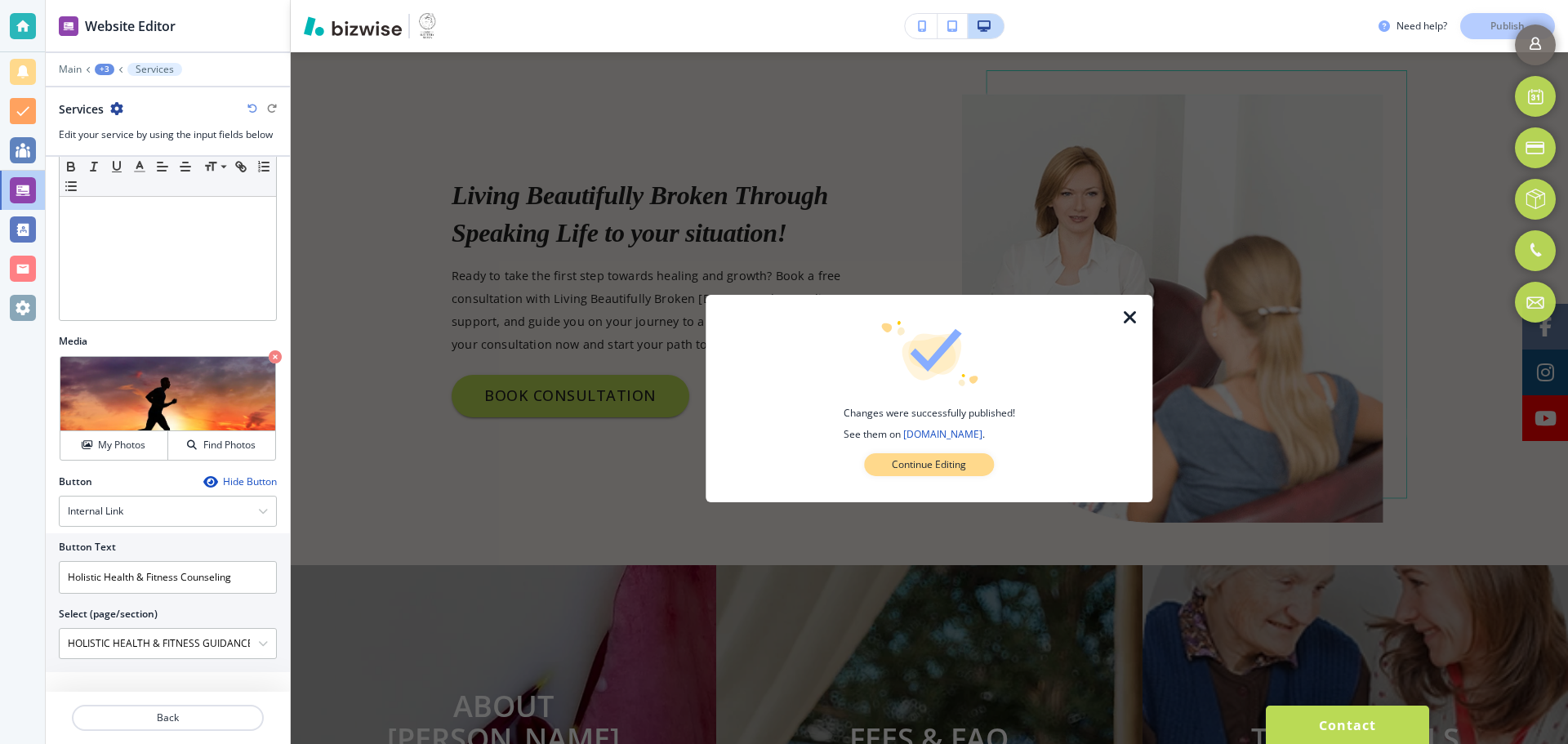
click at [966, 468] on p "Continue Editing" at bounding box center [929, 465] width 75 height 15
